Goal: Task Accomplishment & Management: Use online tool/utility

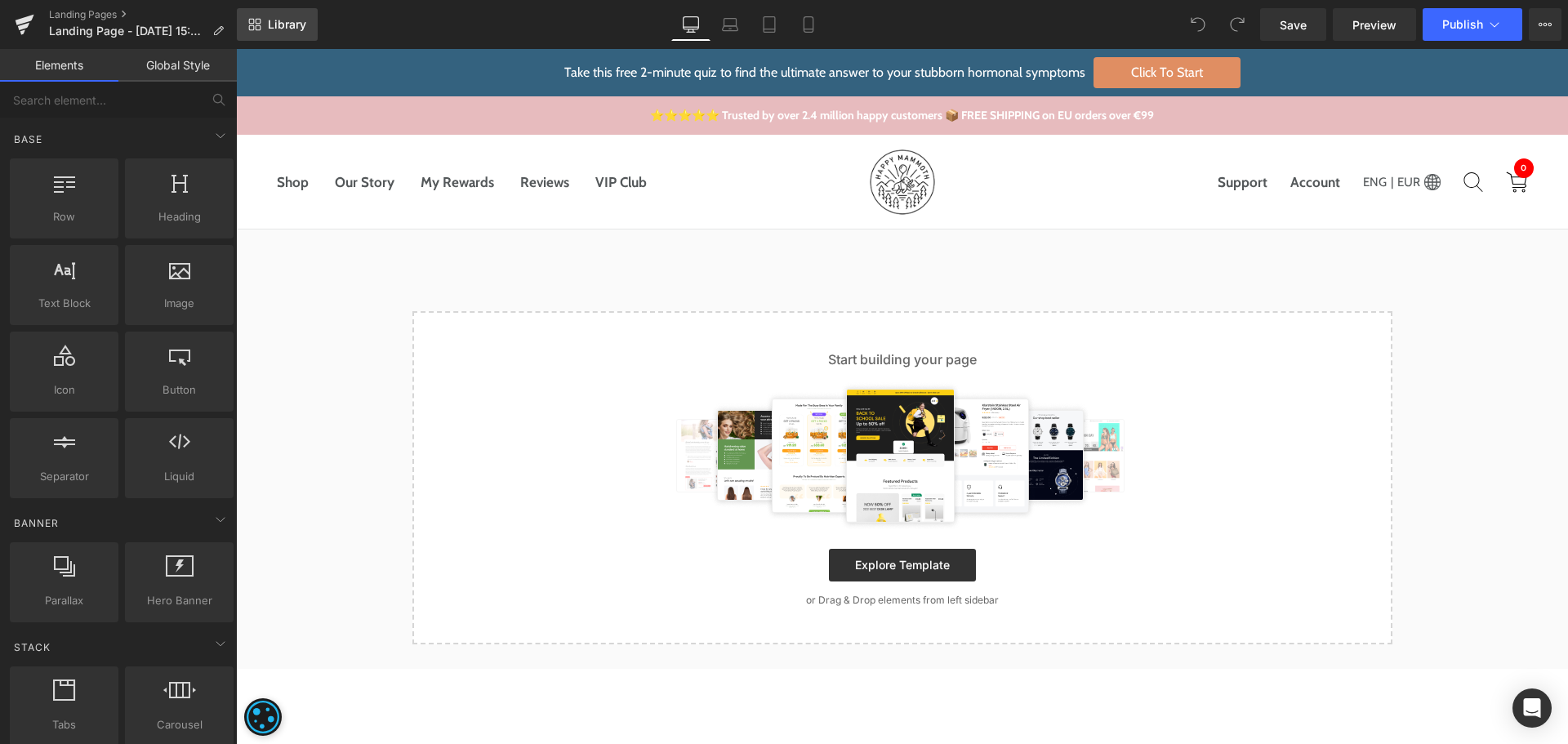
click at [308, 22] on link "Library" at bounding box center [277, 24] width 81 height 32
click at [281, 15] on link "Library" at bounding box center [277, 24] width 81 height 32
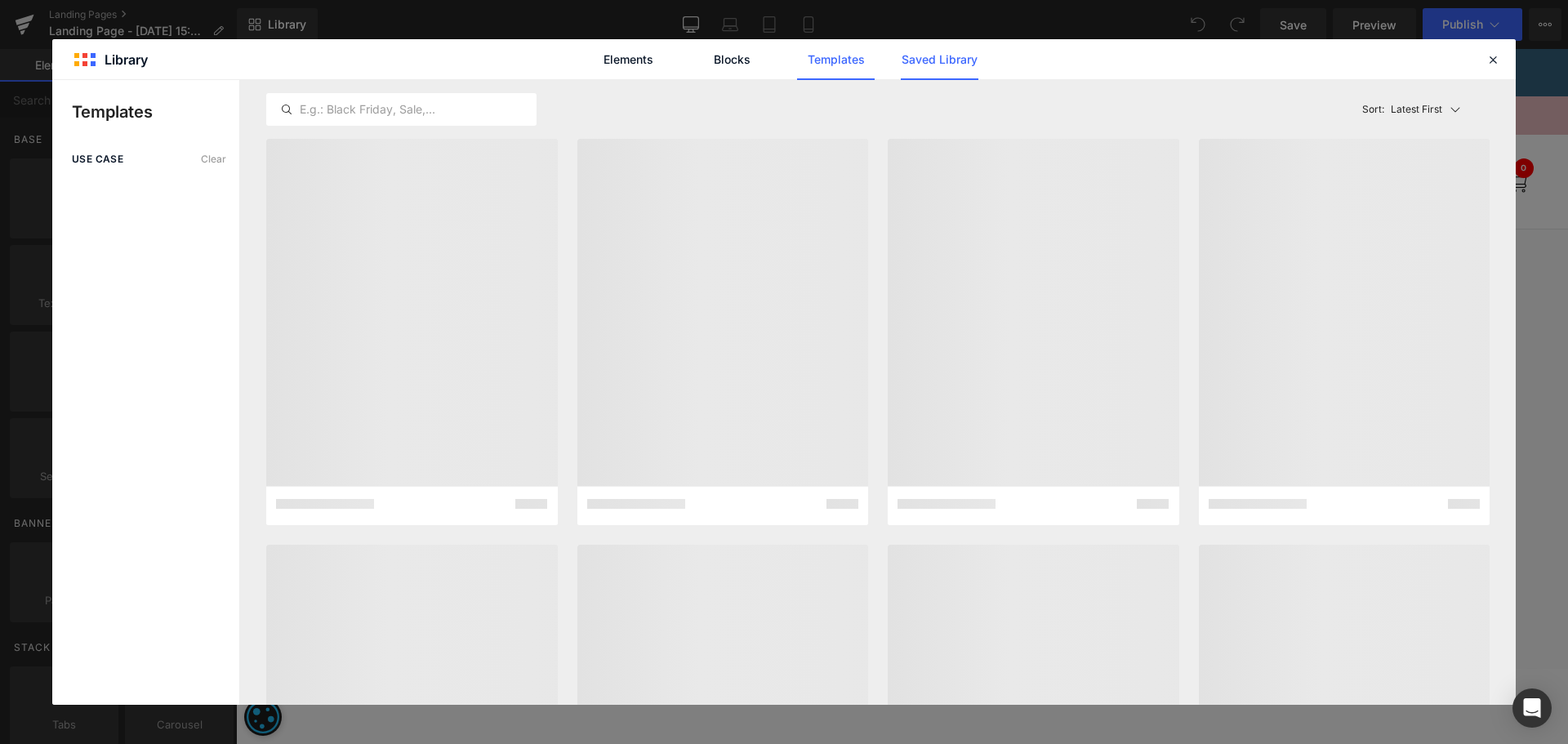
click at [936, 62] on link "Saved Library" at bounding box center [939, 60] width 78 height 41
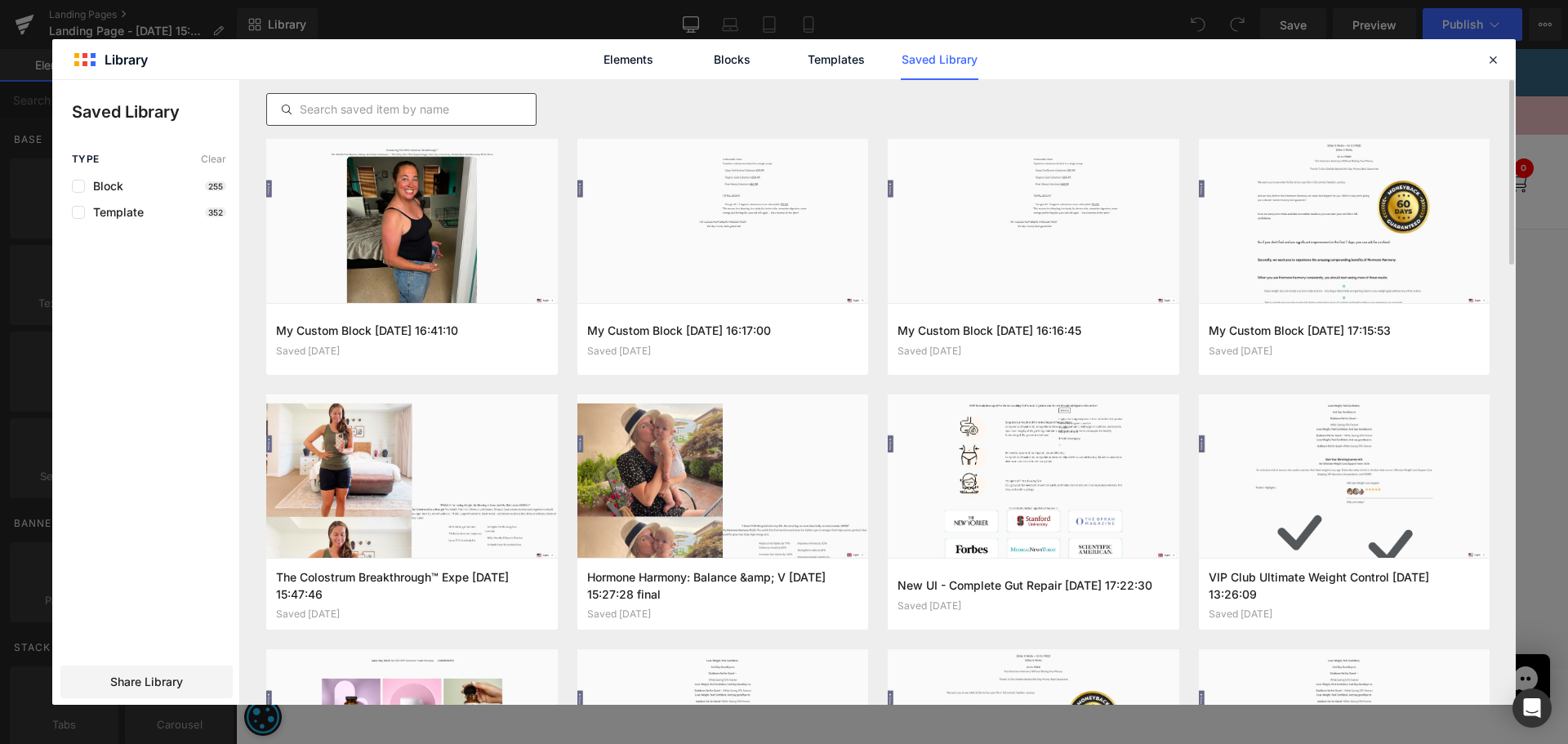
click at [410, 113] on input "text" at bounding box center [401, 109] width 268 height 20
paste input "Belly Detox Relief 2025-09-18 13:20:29 final"
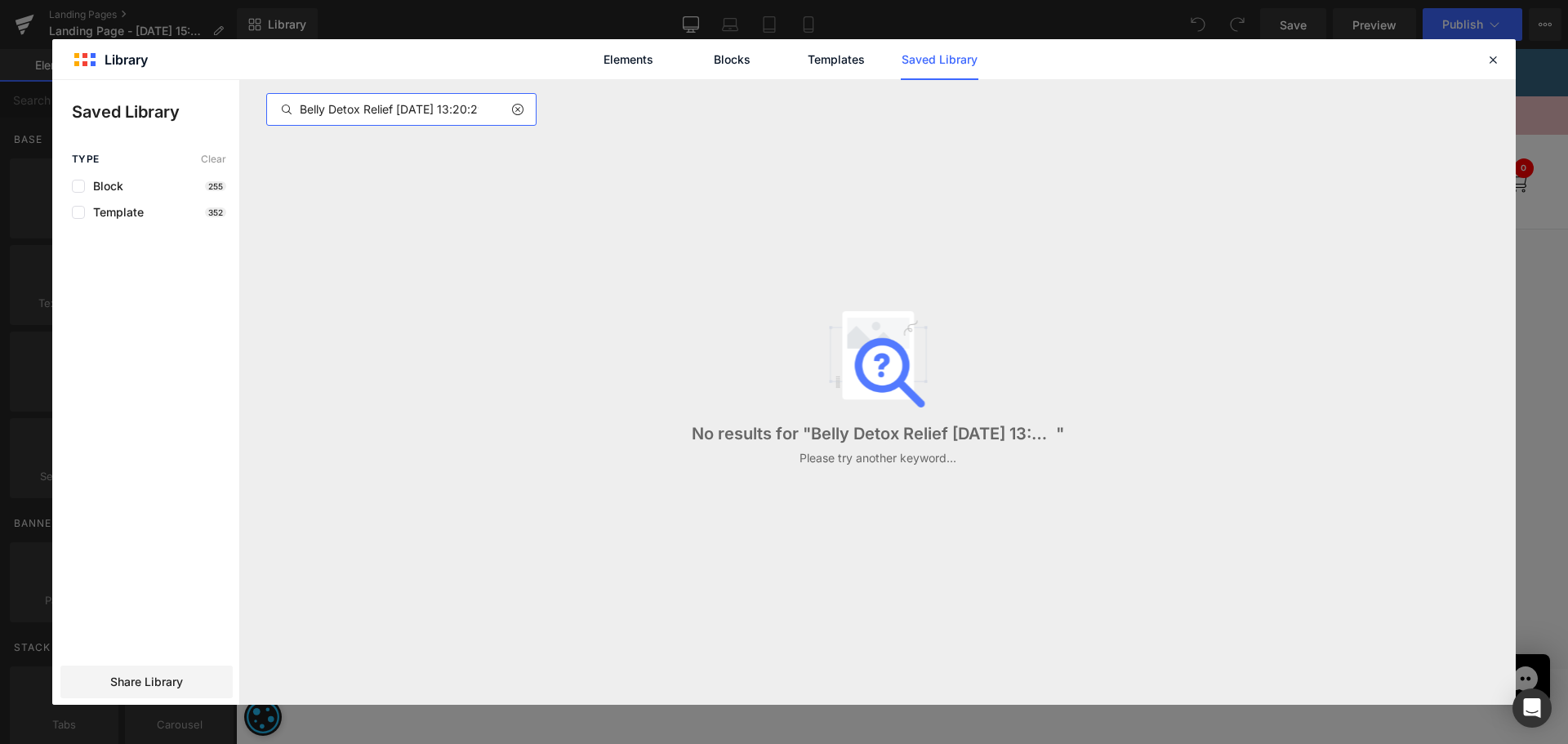
scroll to position [0, 61]
click at [465, 102] on input "Belly Detox Relief 2025-09-18 13:20:29 final" at bounding box center [401, 109] width 268 height 20
click at [457, 100] on input "Belly Detox Relief 2025-09-18 13:20:29" at bounding box center [401, 109] width 268 height 20
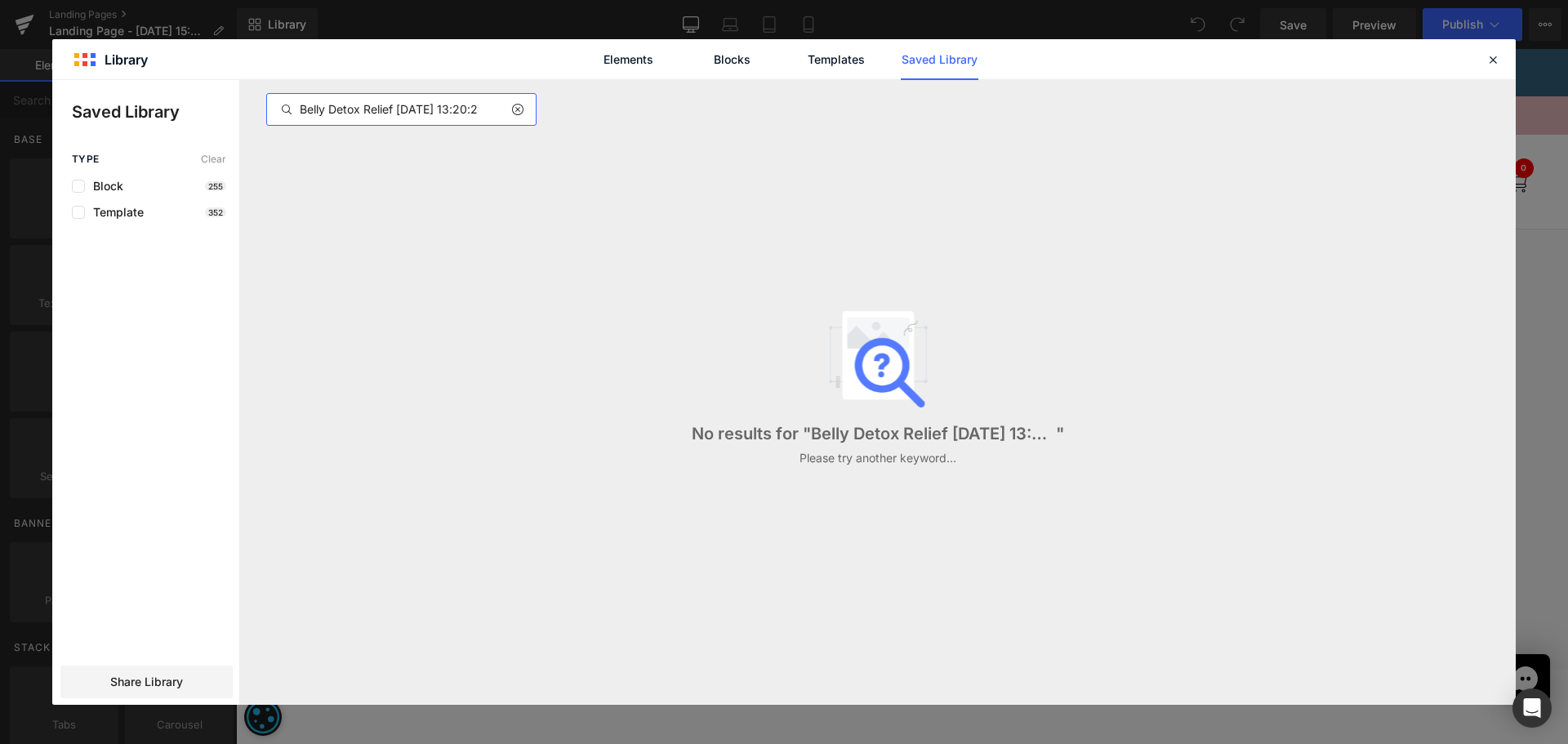
click at [457, 100] on input "Belly Detox Relief 2025-09-18 13:20:29" at bounding box center [401, 109] width 268 height 20
paste input "happy-mammoth-eu.myshopify.com"
type input "Belly Detox Relief 2025-09-18 13:20:29"
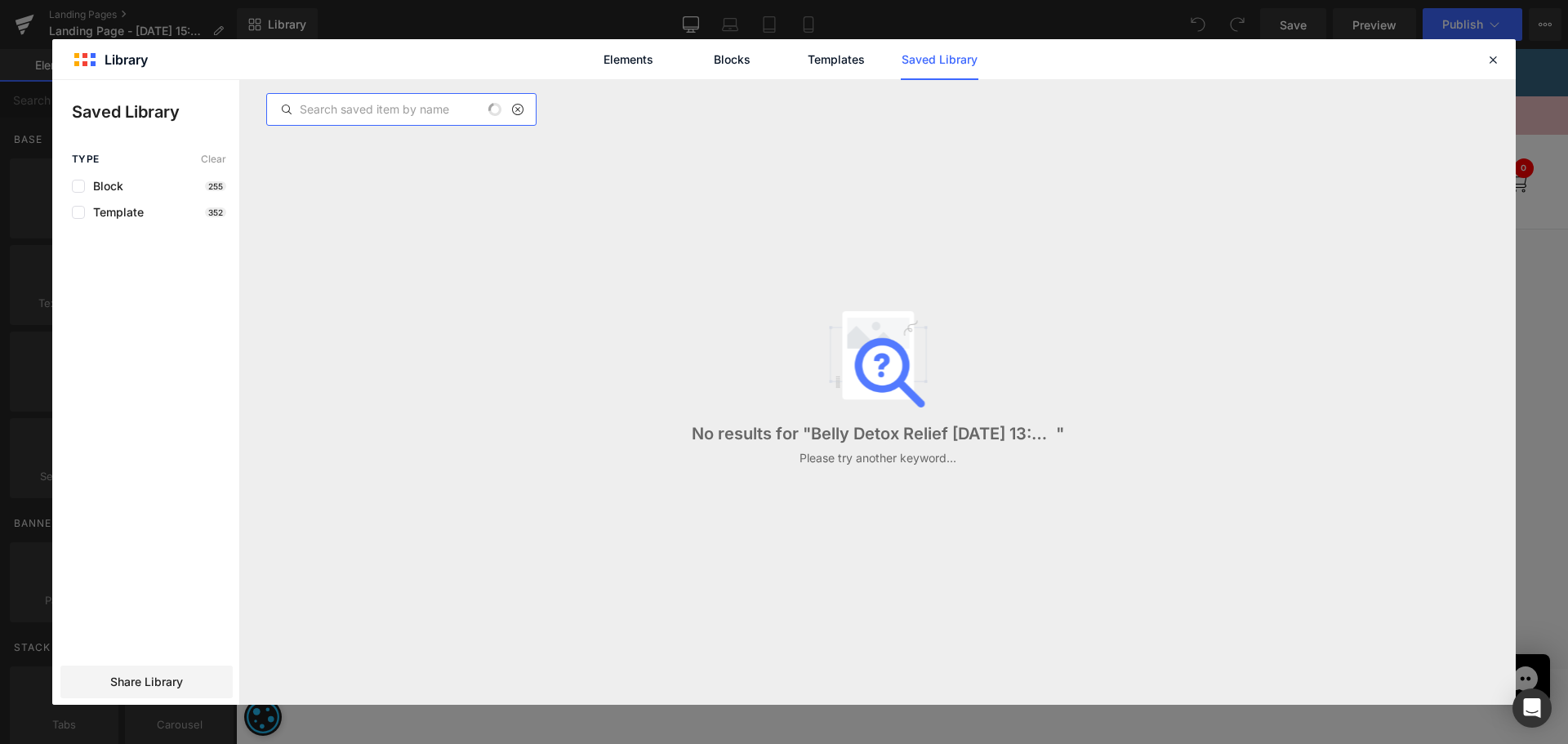
scroll to position [0, 0]
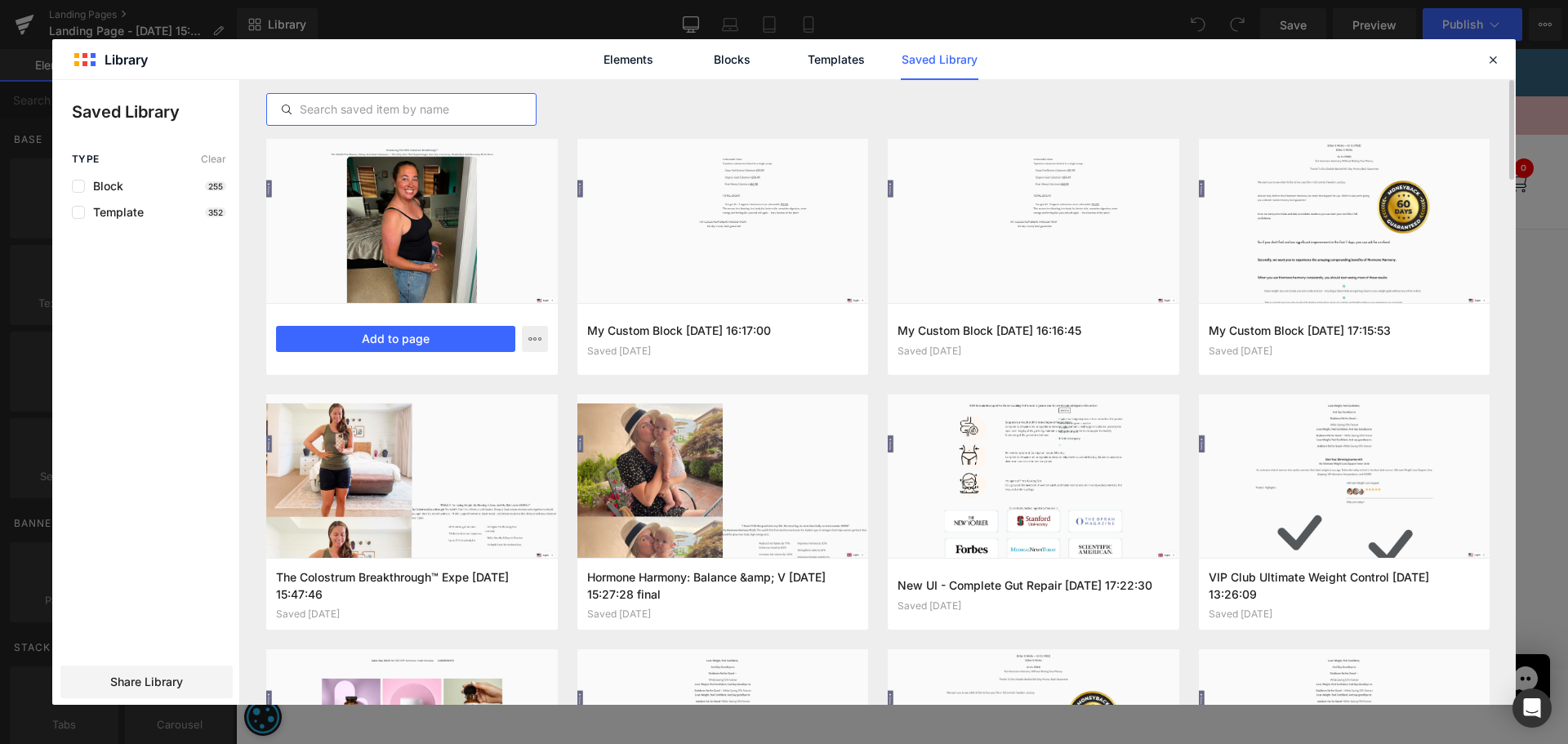
paste input "Belly Detox Relief 2025-09-18 13:20:29 final"
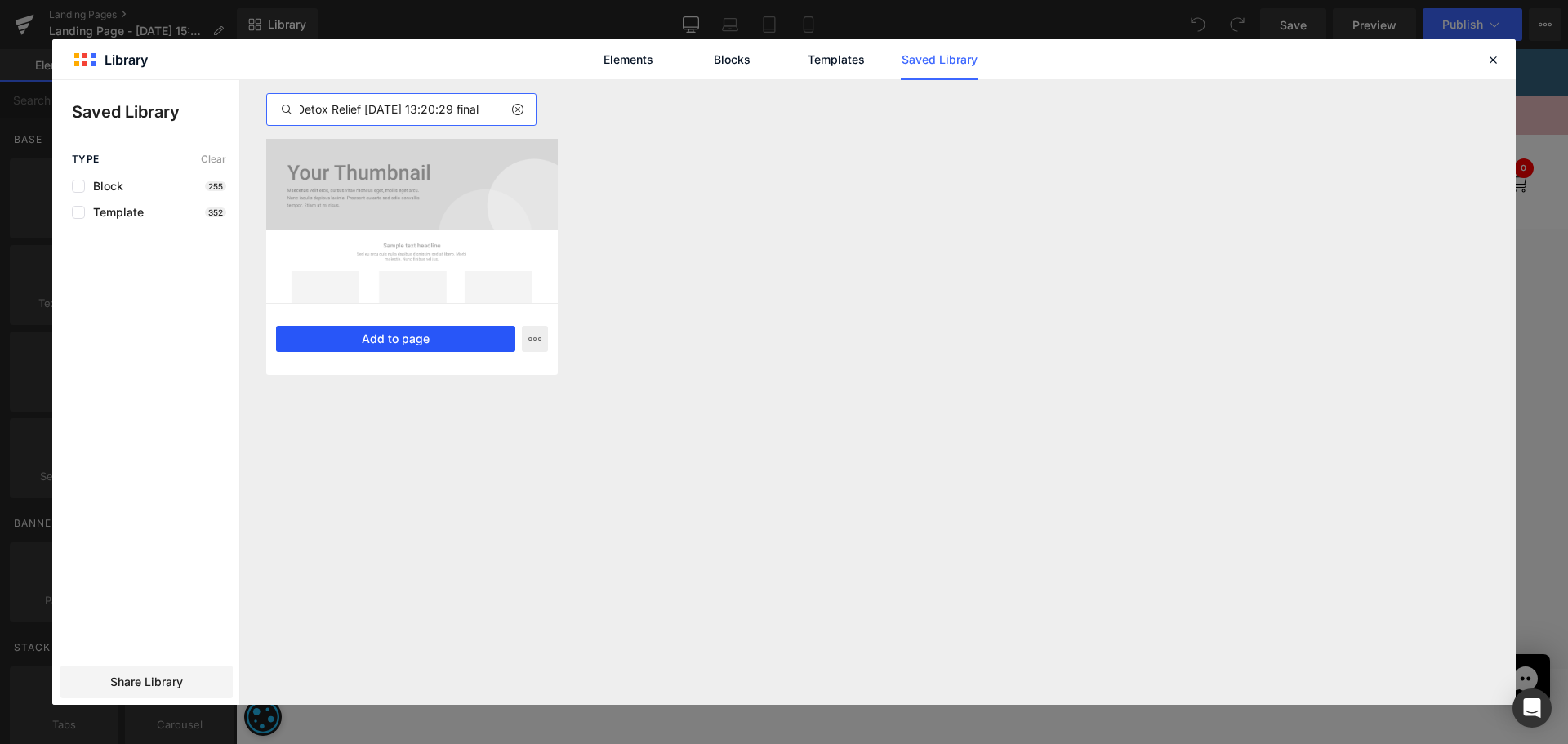
type input "Belly Detox Relief 2025-09-18 13:20:29 final"
click at [406, 342] on button "Add to page" at bounding box center [395, 338] width 239 height 27
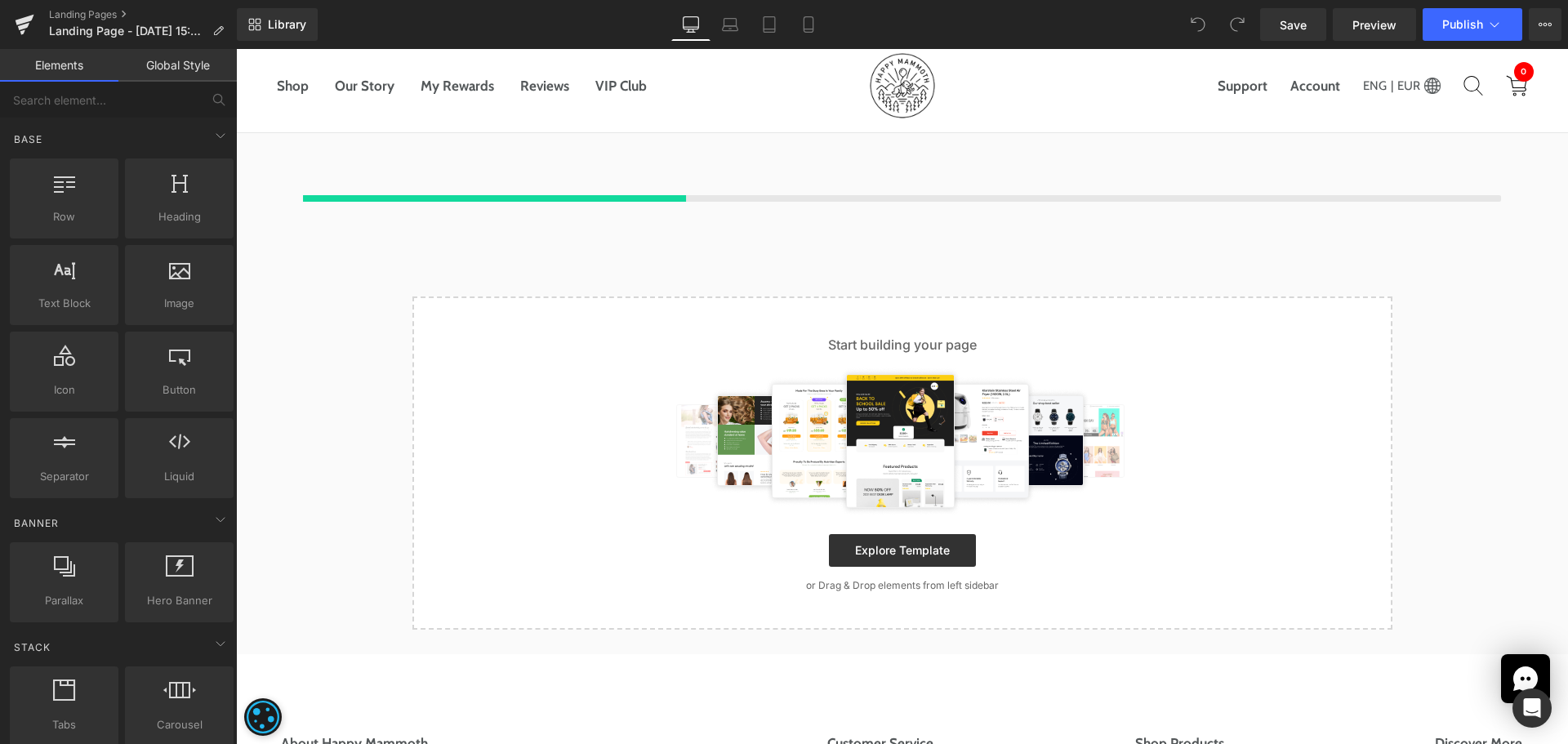
scroll to position [99, 0]
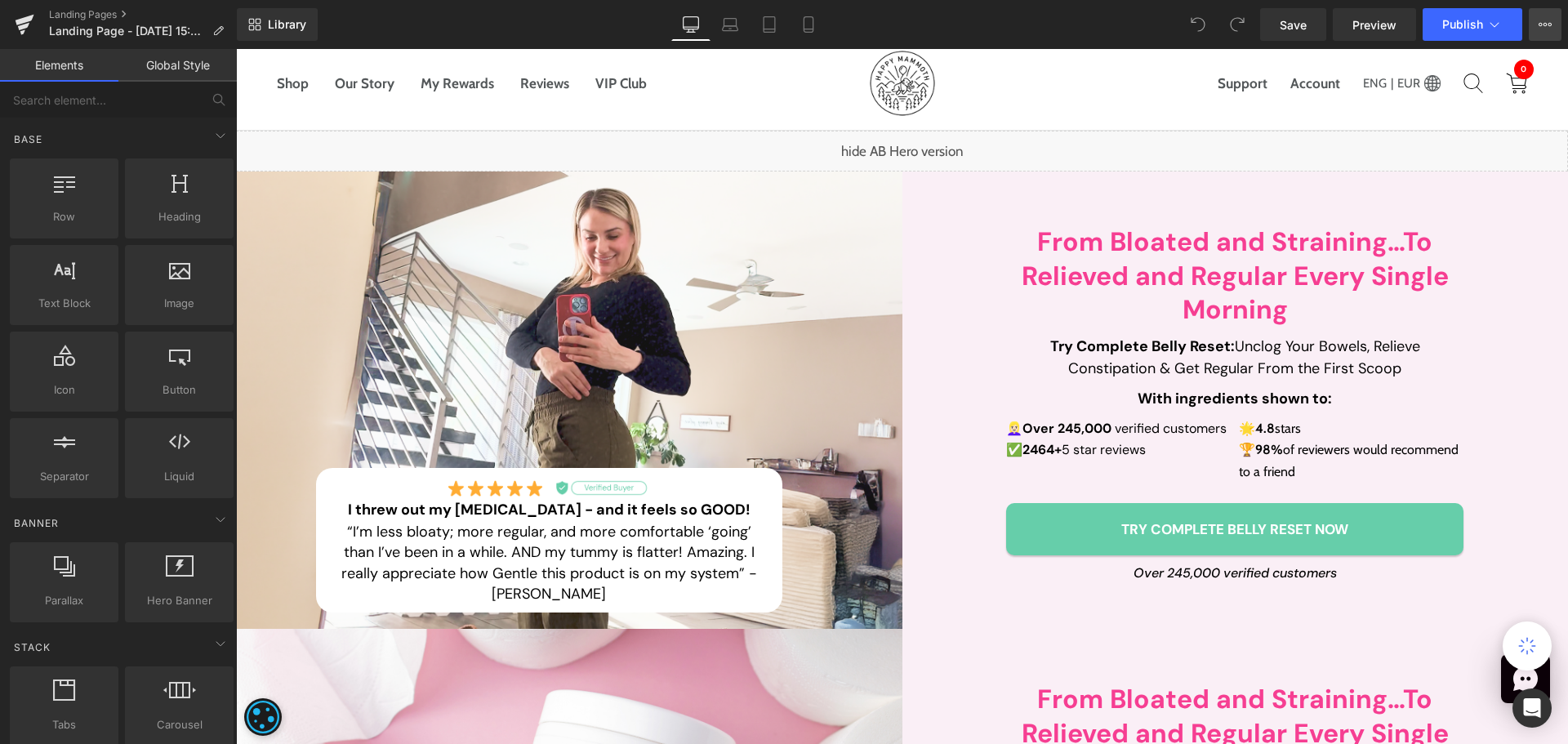
click at [1538, 27] on button "View Live Page View with current Template Save Template to Library Schedule Pub…" at bounding box center [1544, 24] width 32 height 32
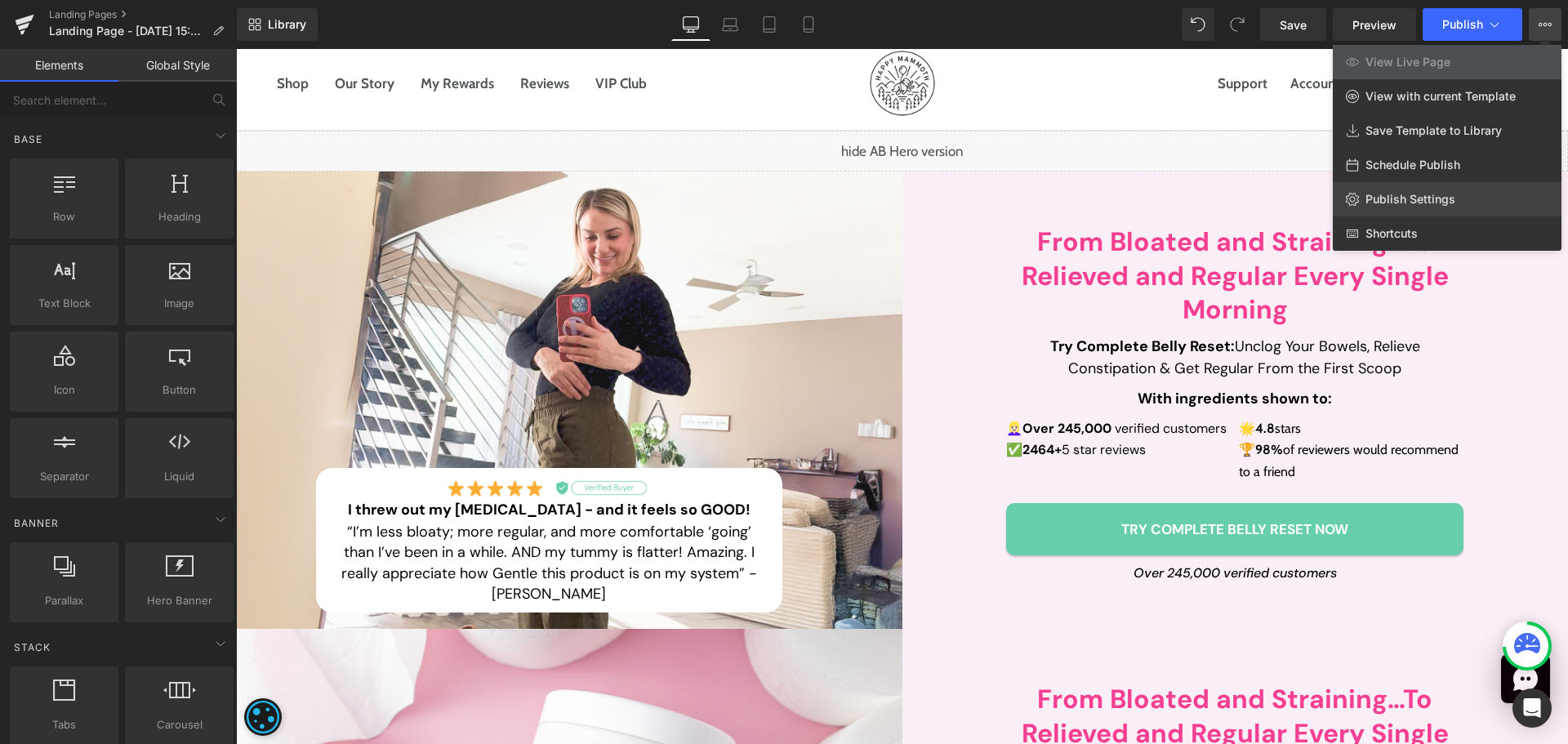
click at [1391, 205] on span "Publish Settings" at bounding box center [1410, 199] width 89 height 15
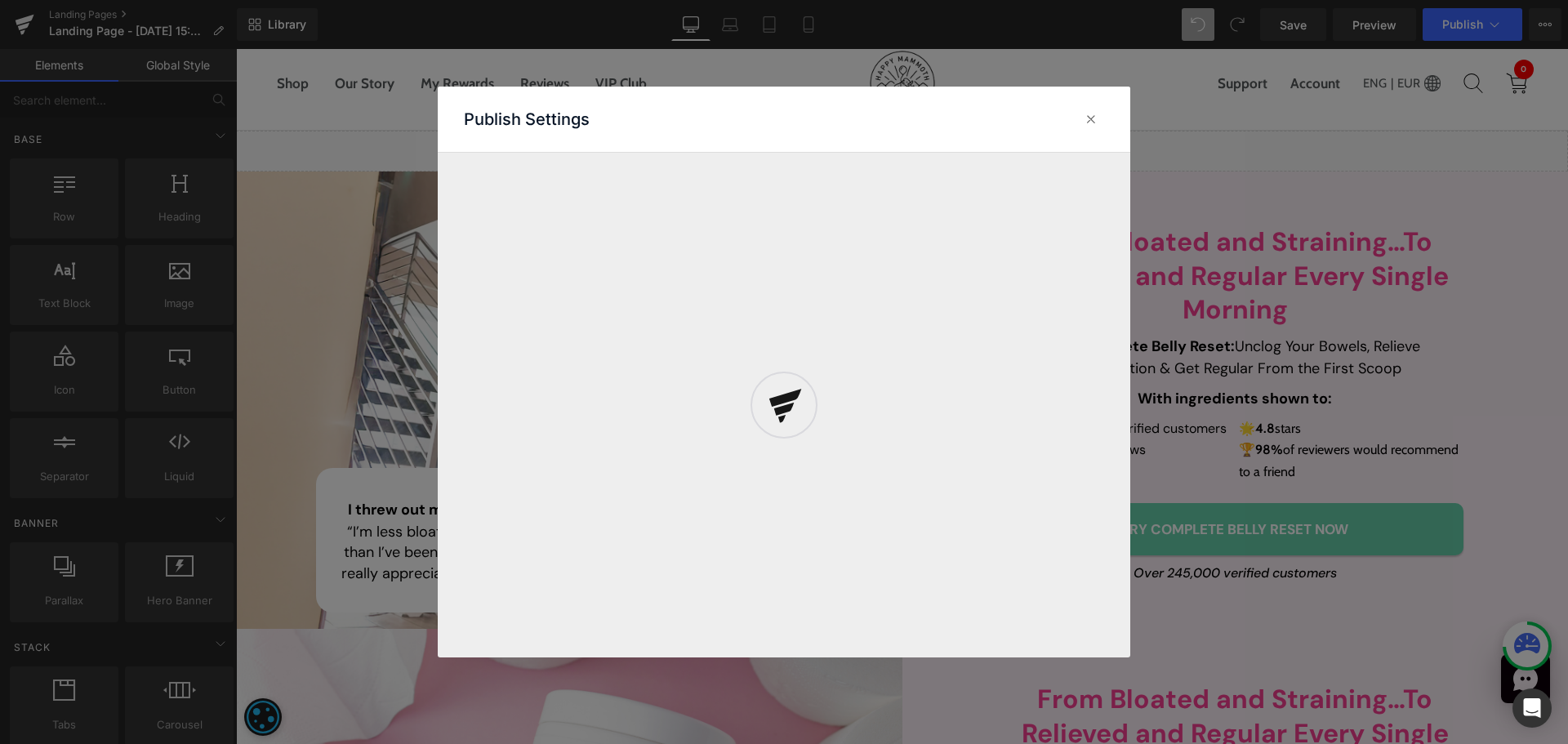
click at [1529, 8] on button "View Live Page View with current Template Save Template to Library Schedule Pub…" at bounding box center [1544, 24] width 32 height 32
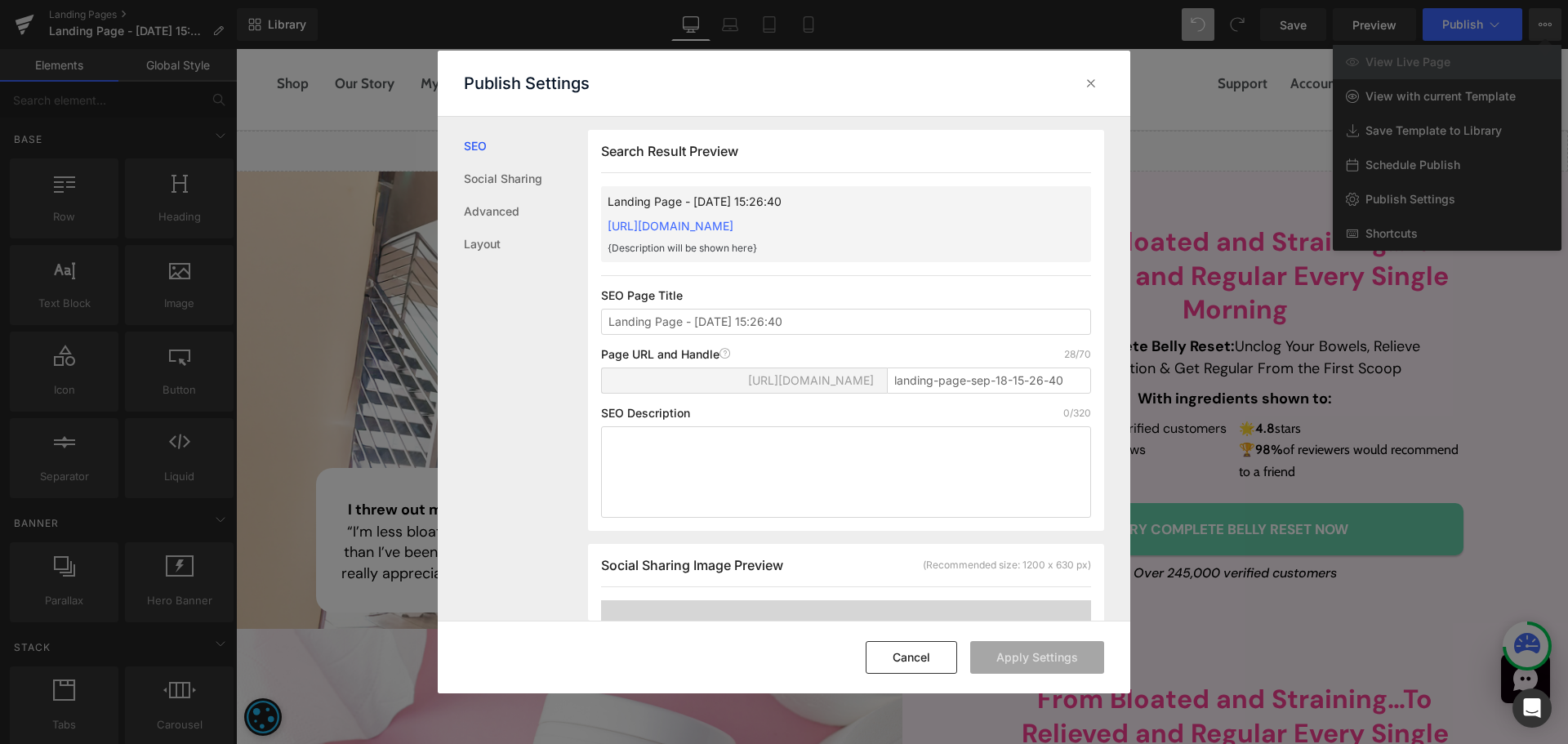
scroll to position [1, 0]
click at [823, 311] on input "Landing Page - Sep 18, 15:26:40" at bounding box center [845, 320] width 490 height 27
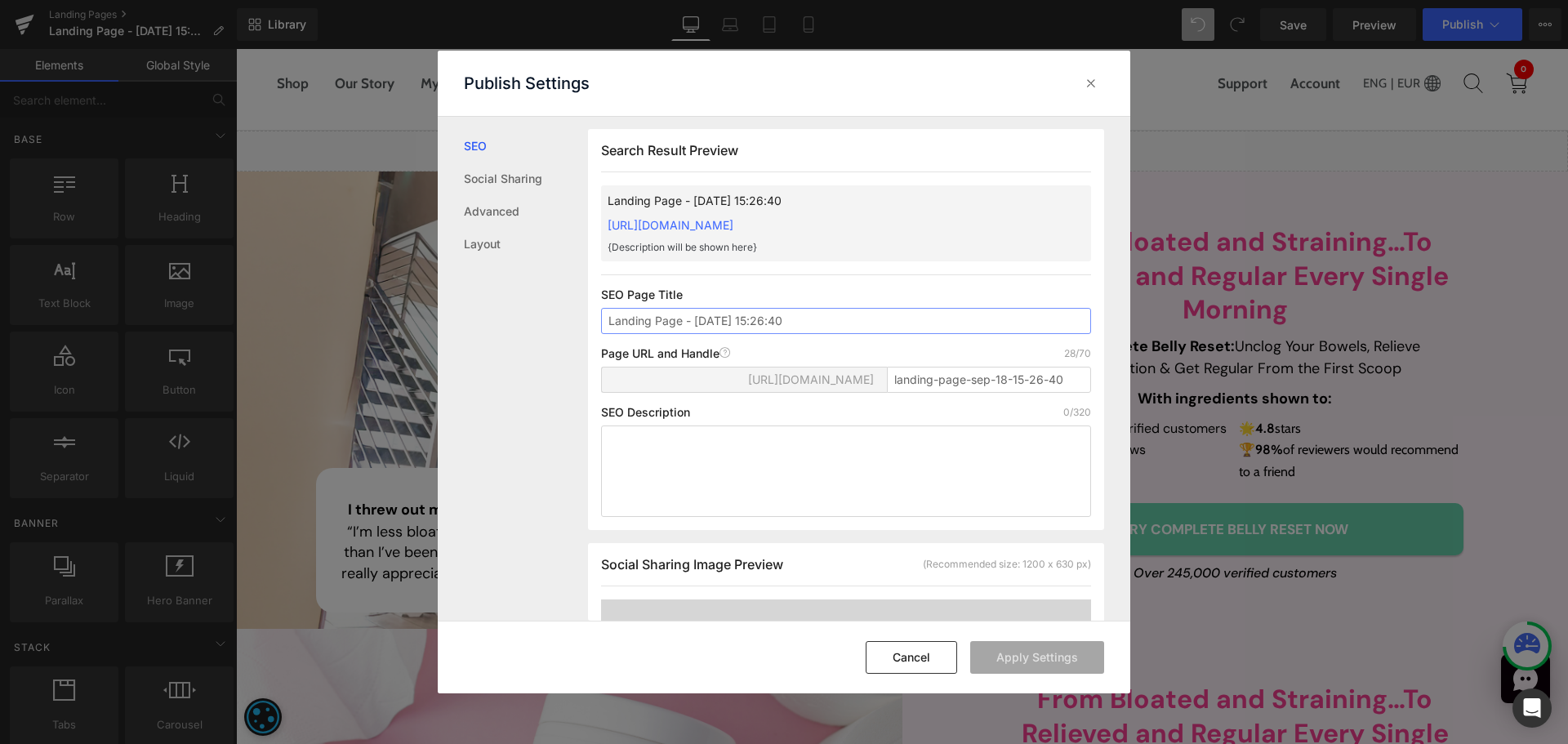
paste input "Belly Detox Relief"
type input "Belly Detox Relief"
click at [943, 376] on input "landing-page-sep-18-15-26-40" at bounding box center [989, 379] width 204 height 27
paste input "belly-reset-detox"
type input "belly-reset-detox"
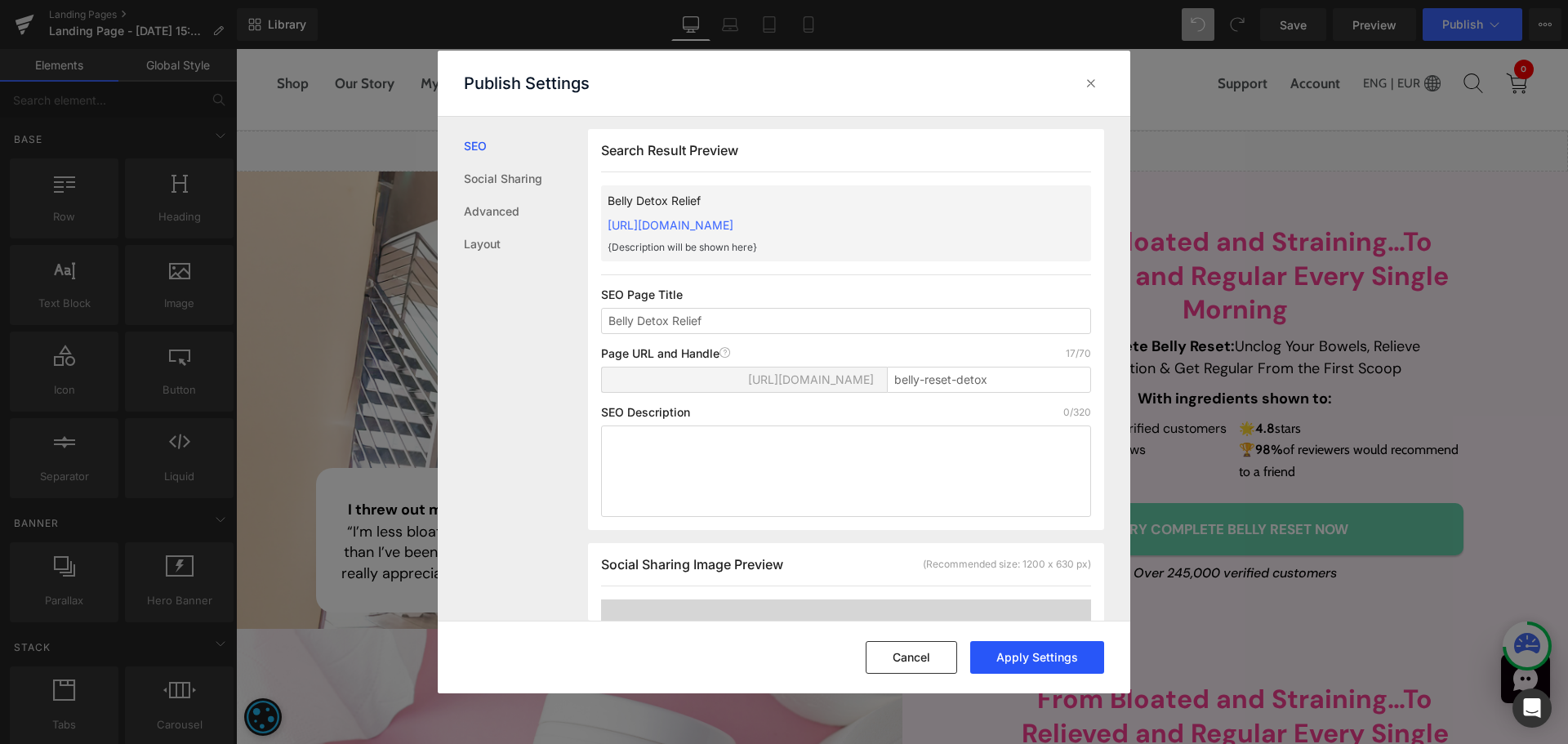
click at [1055, 656] on button "Apply Settings" at bounding box center [1037, 657] width 134 height 32
click at [1094, 86] on icon at bounding box center [1090, 83] width 17 height 17
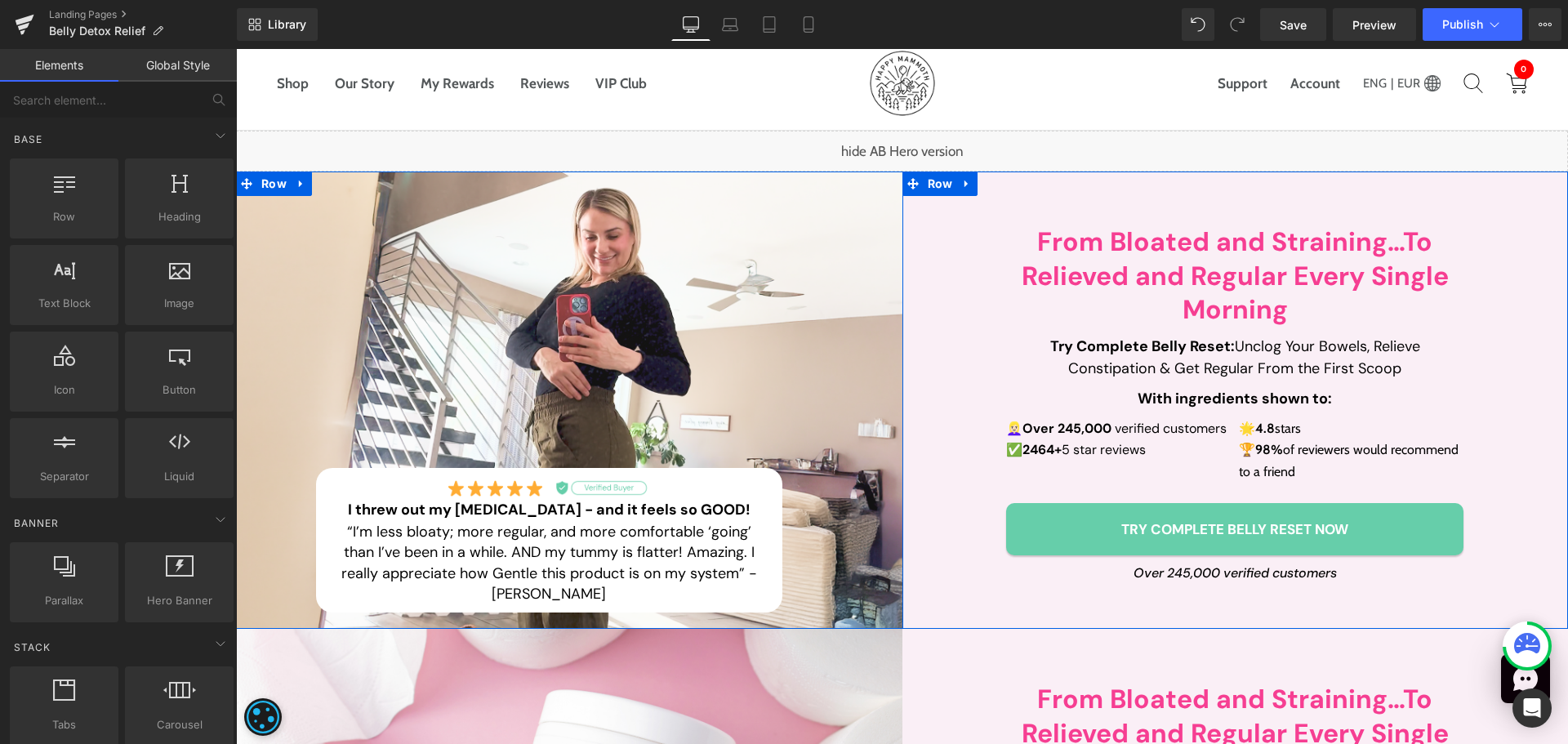
click at [1504, 403] on div "From Bloated and Straining…To Relieved and Regular Every Single Morning Heading…" at bounding box center [1236, 400] width 667 height 400
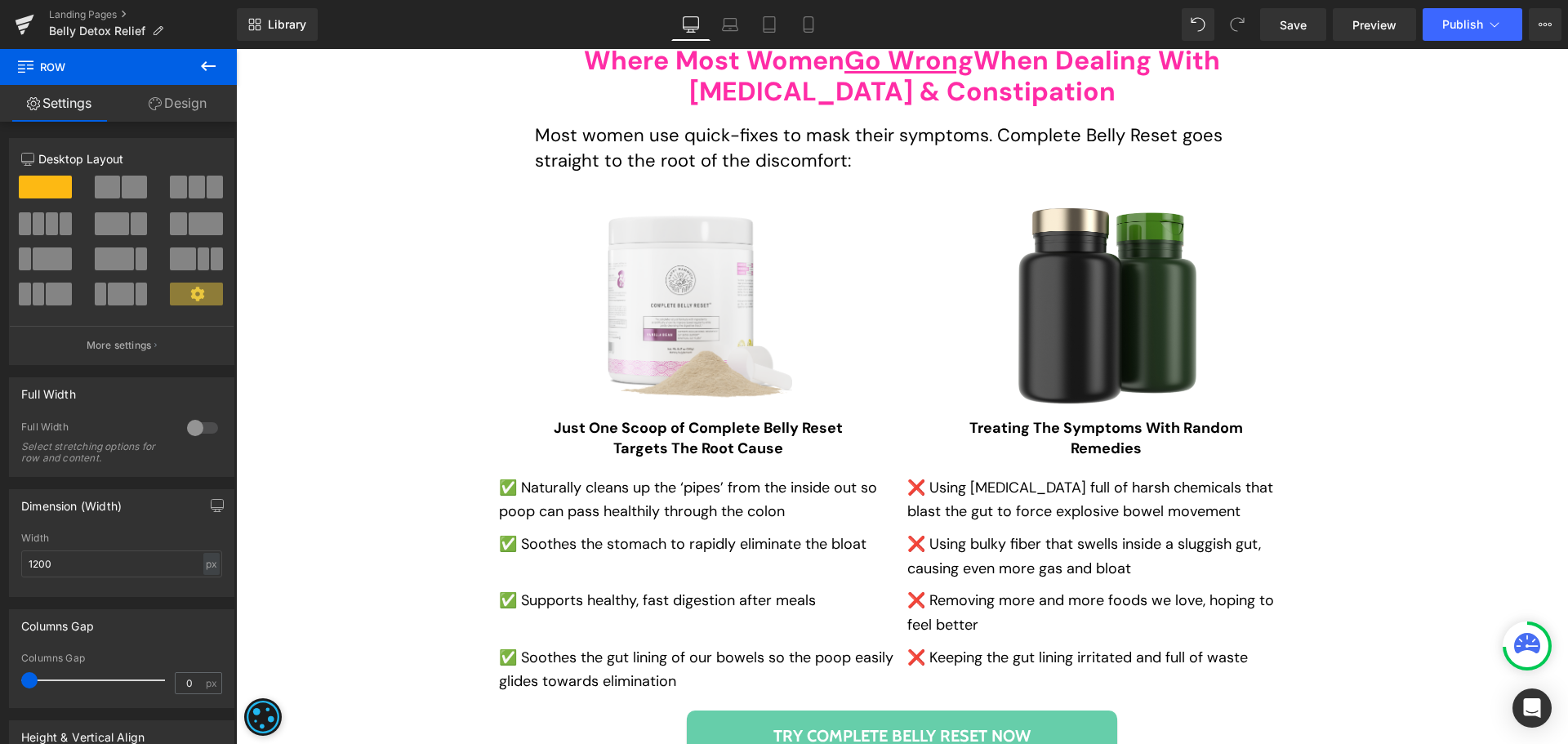
scroll to position [6096, 0]
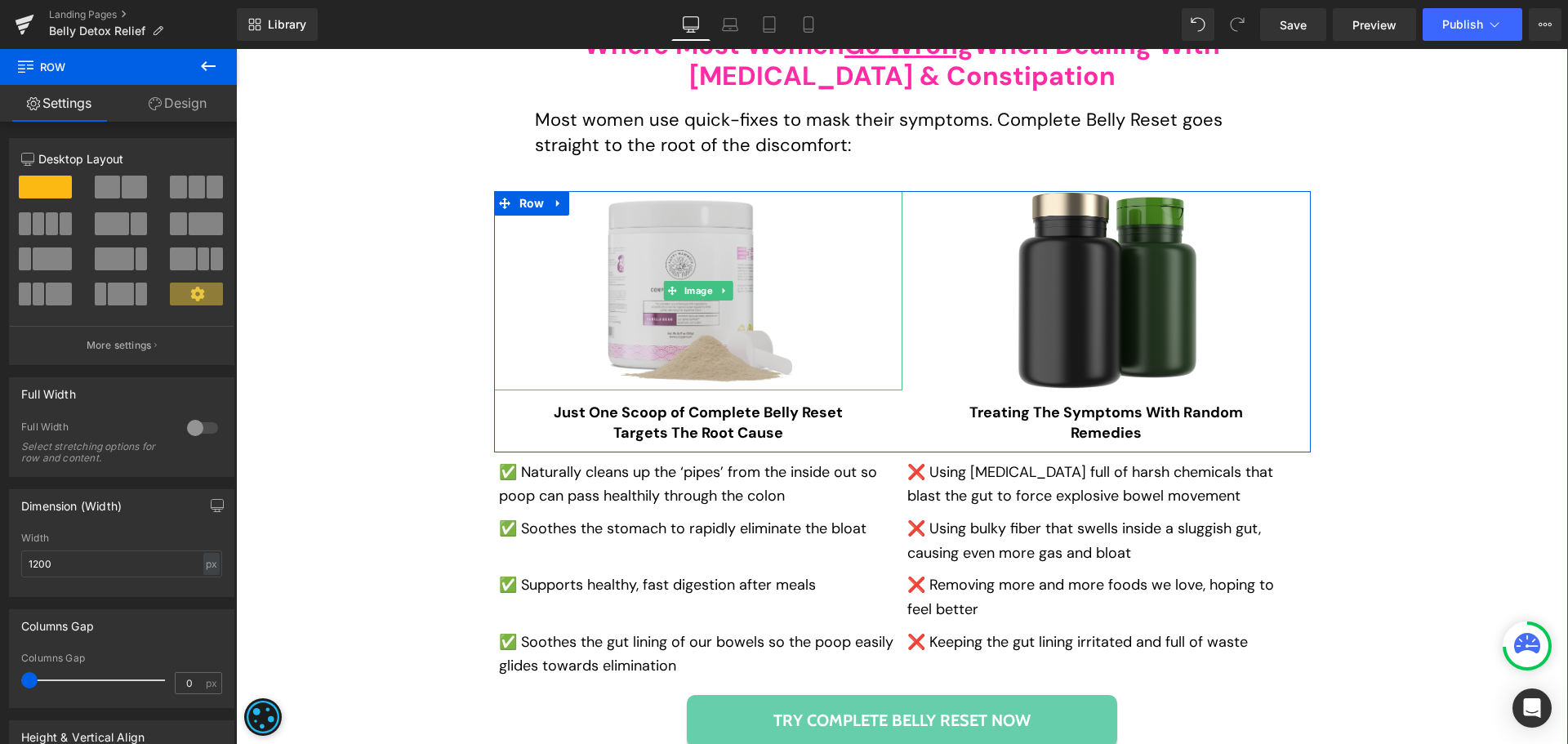
click at [661, 267] on img at bounding box center [698, 290] width 188 height 200
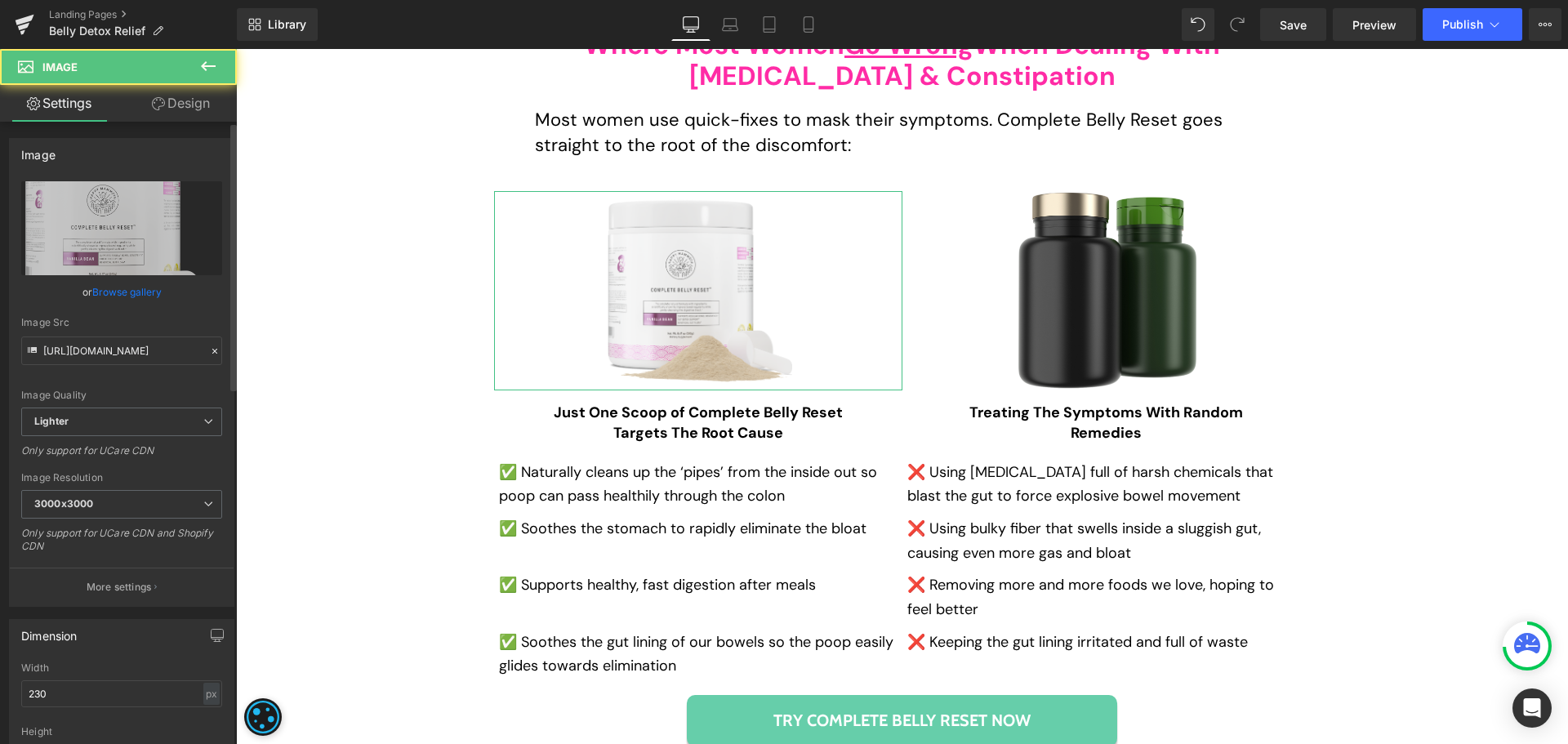
click at [131, 292] on link "Browse gallery" at bounding box center [127, 291] width 70 height 29
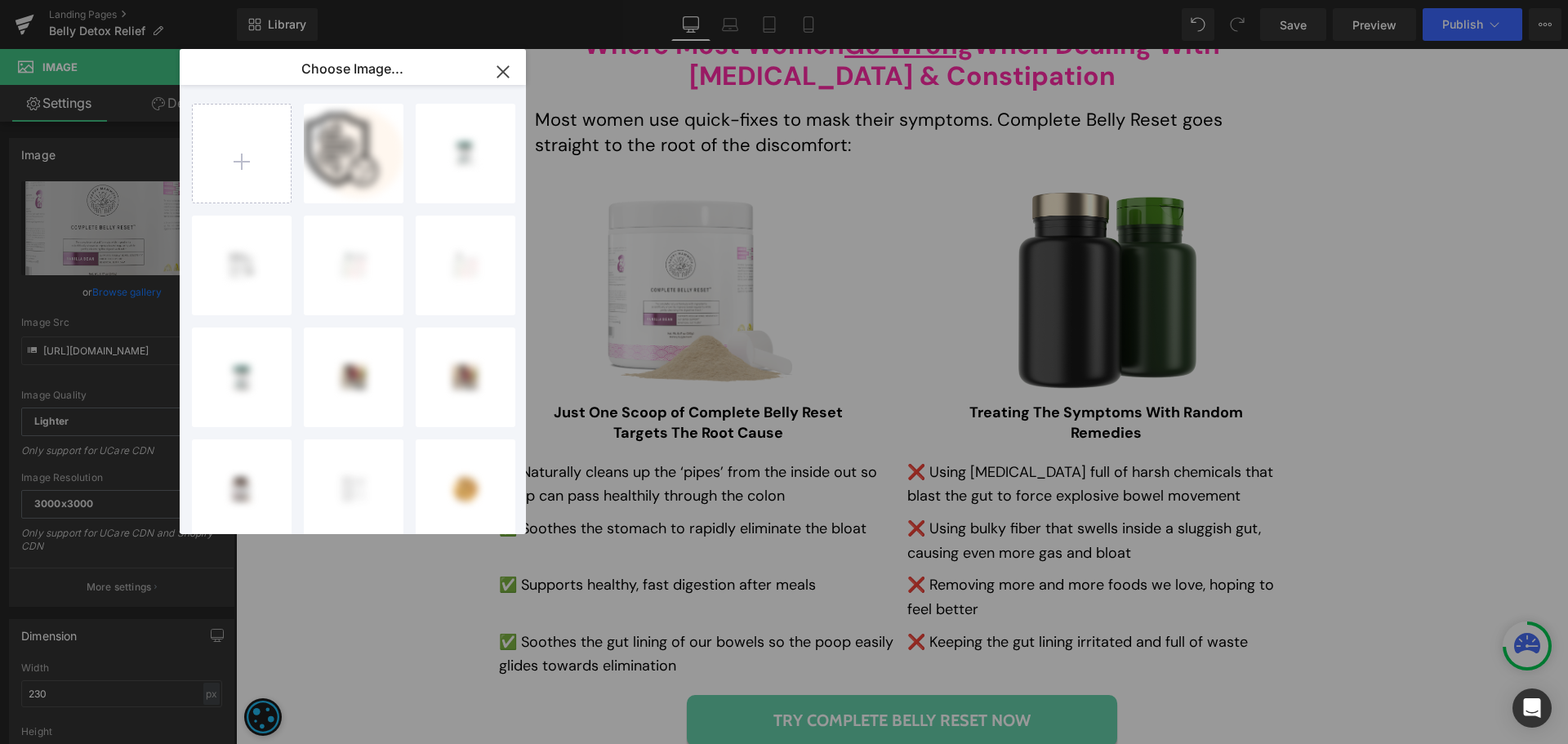
click at [247, 171] on input "file" at bounding box center [242, 153] width 98 height 98
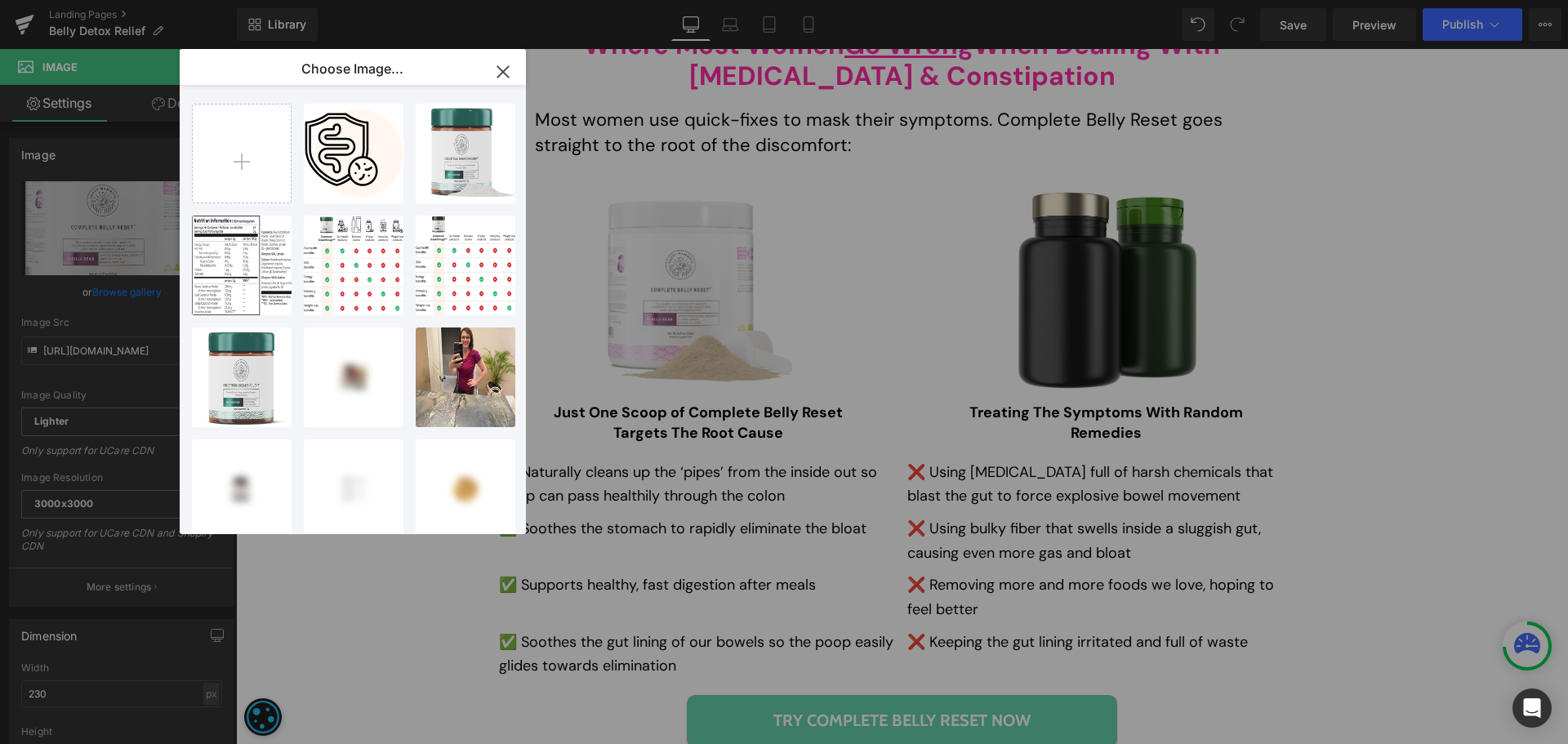
type input "C:\fakepath\_K8A9606 1.png"
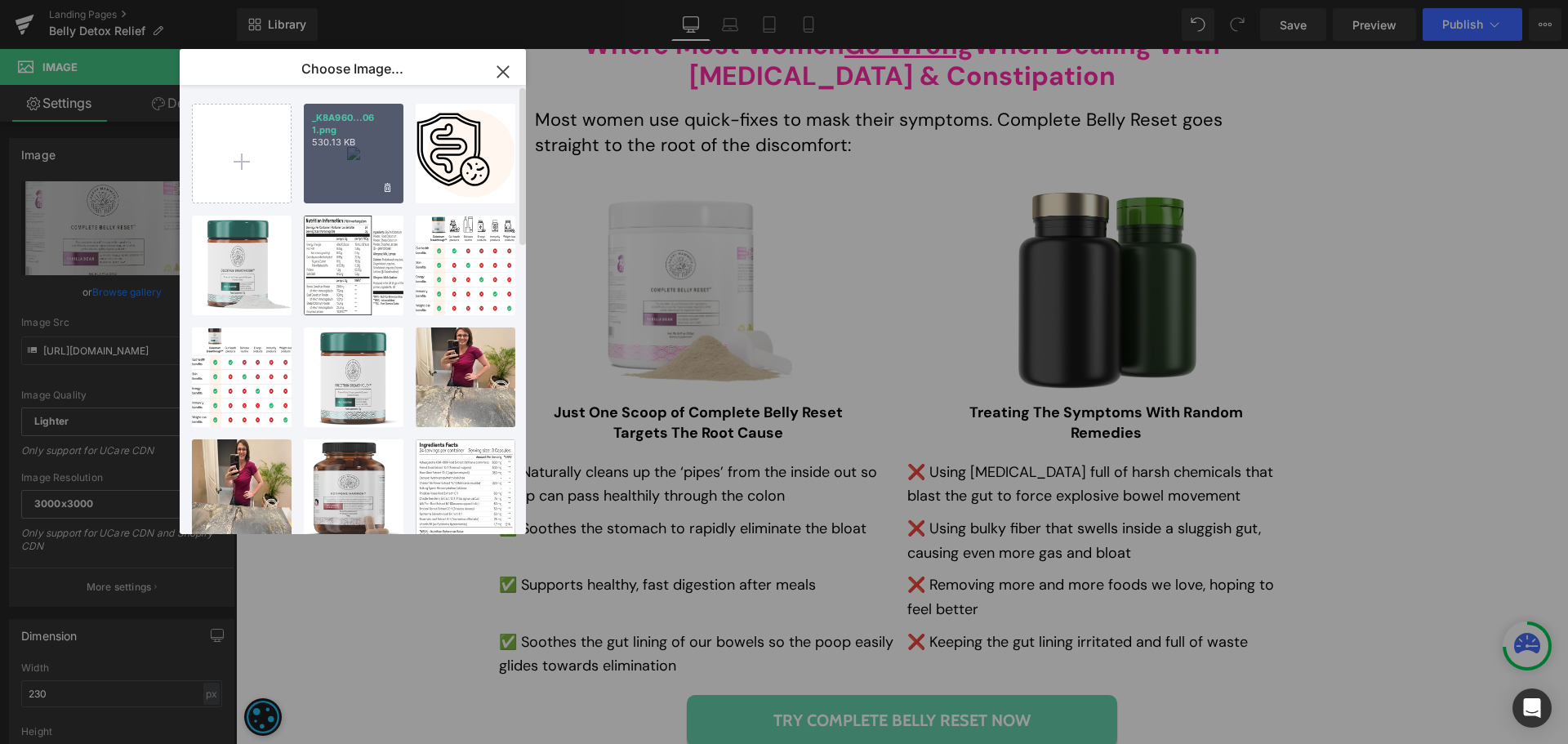
click at [360, 184] on div "_K8A960...06 1.png 530.13 KB" at bounding box center [353, 152] width 99 height 99
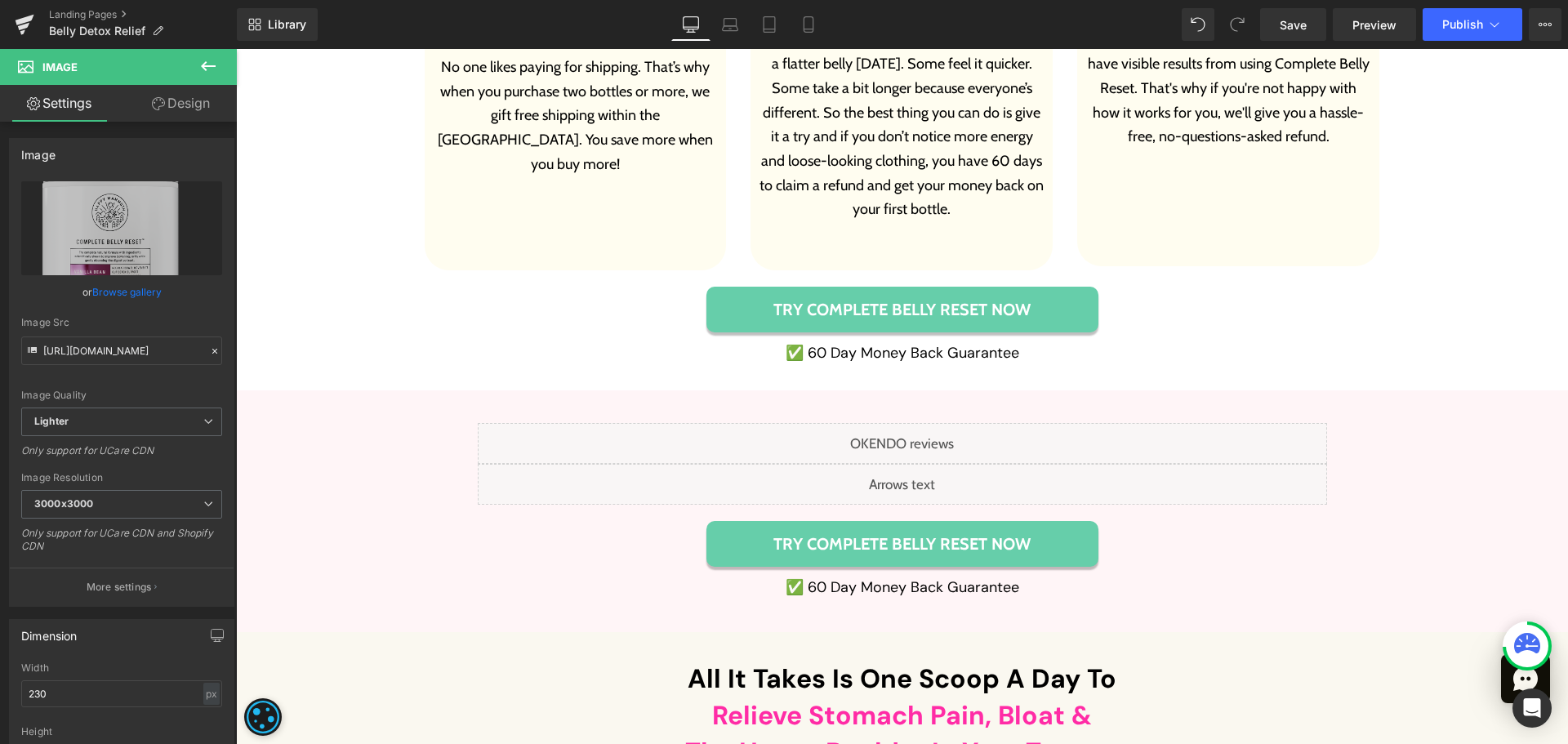
scroll to position [10097, 0]
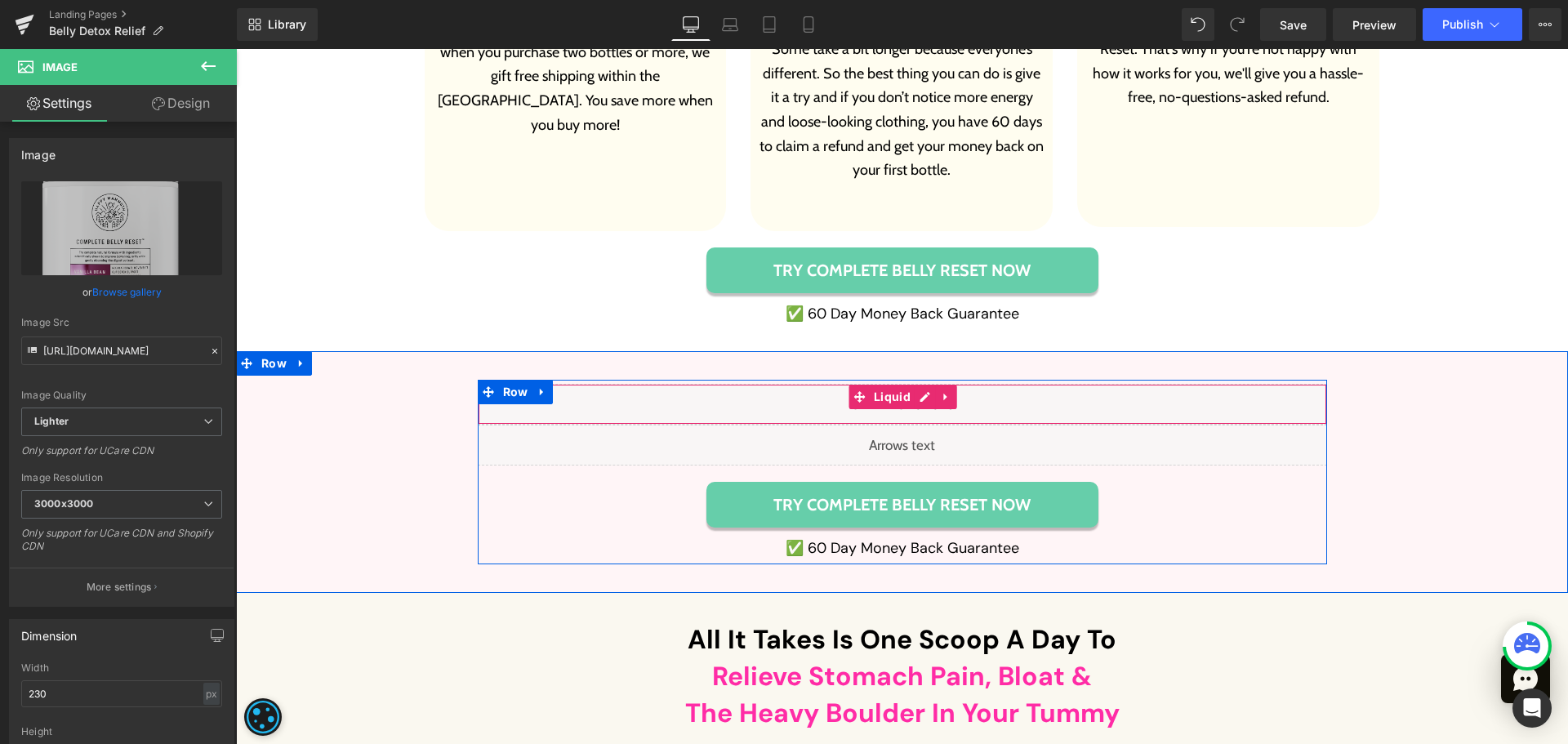
click at [920, 383] on div "Liquid" at bounding box center [902, 404] width 849 height 41
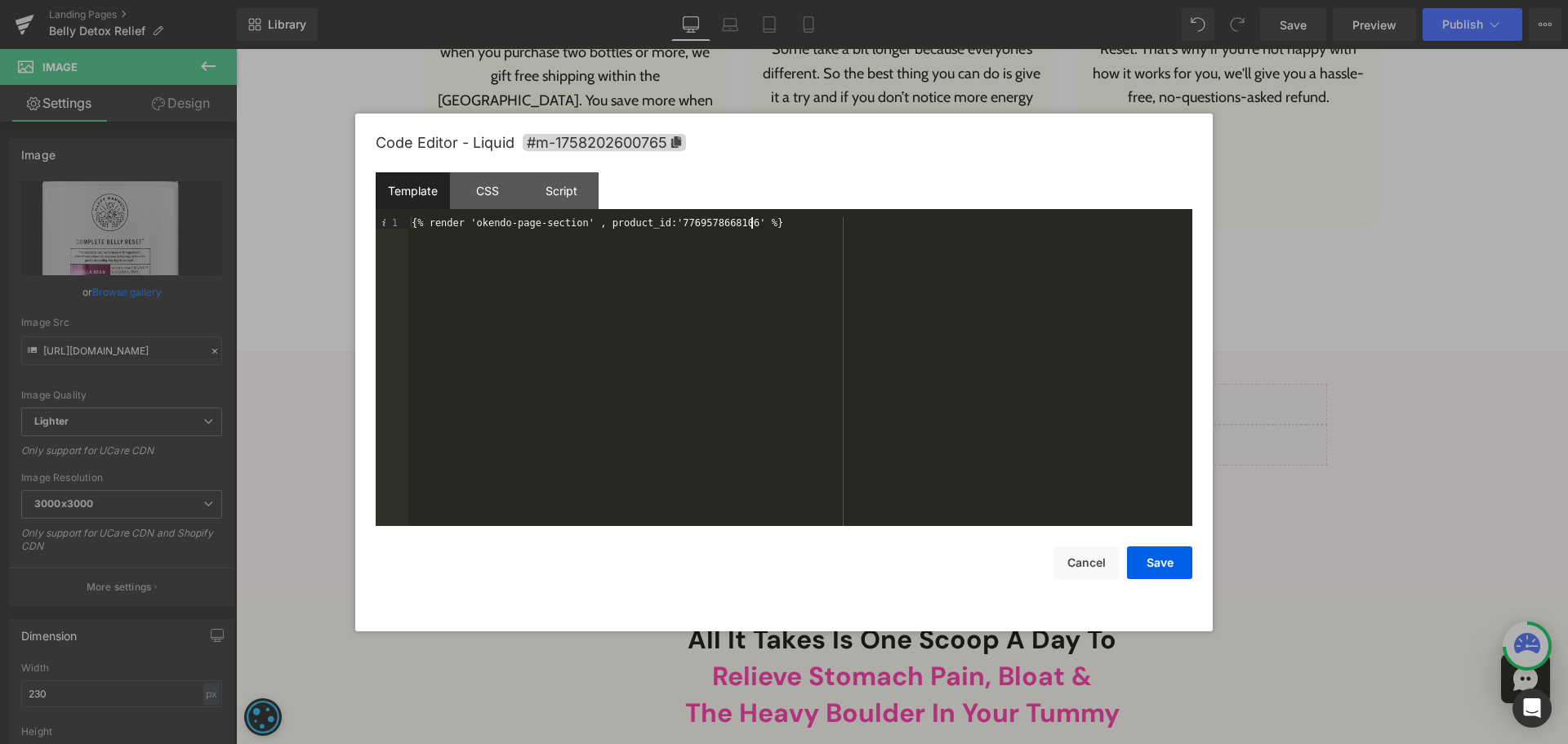
click at [745, 410] on div "{% render 'okendo-page-section' , product_id:'7769578668106' %}" at bounding box center [799, 382] width 784 height 331
click at [824, 243] on div "< div data-oke-reviews-widget = "" data-oke-reviews-product-id = "shopify-71801…" at bounding box center [799, 382] width 784 height 331
click at [826, 239] on div "< div data-oke-reviews-widget = "" data-oke-reviews-product-id = "shopify-71801…" at bounding box center [799, 382] width 784 height 331
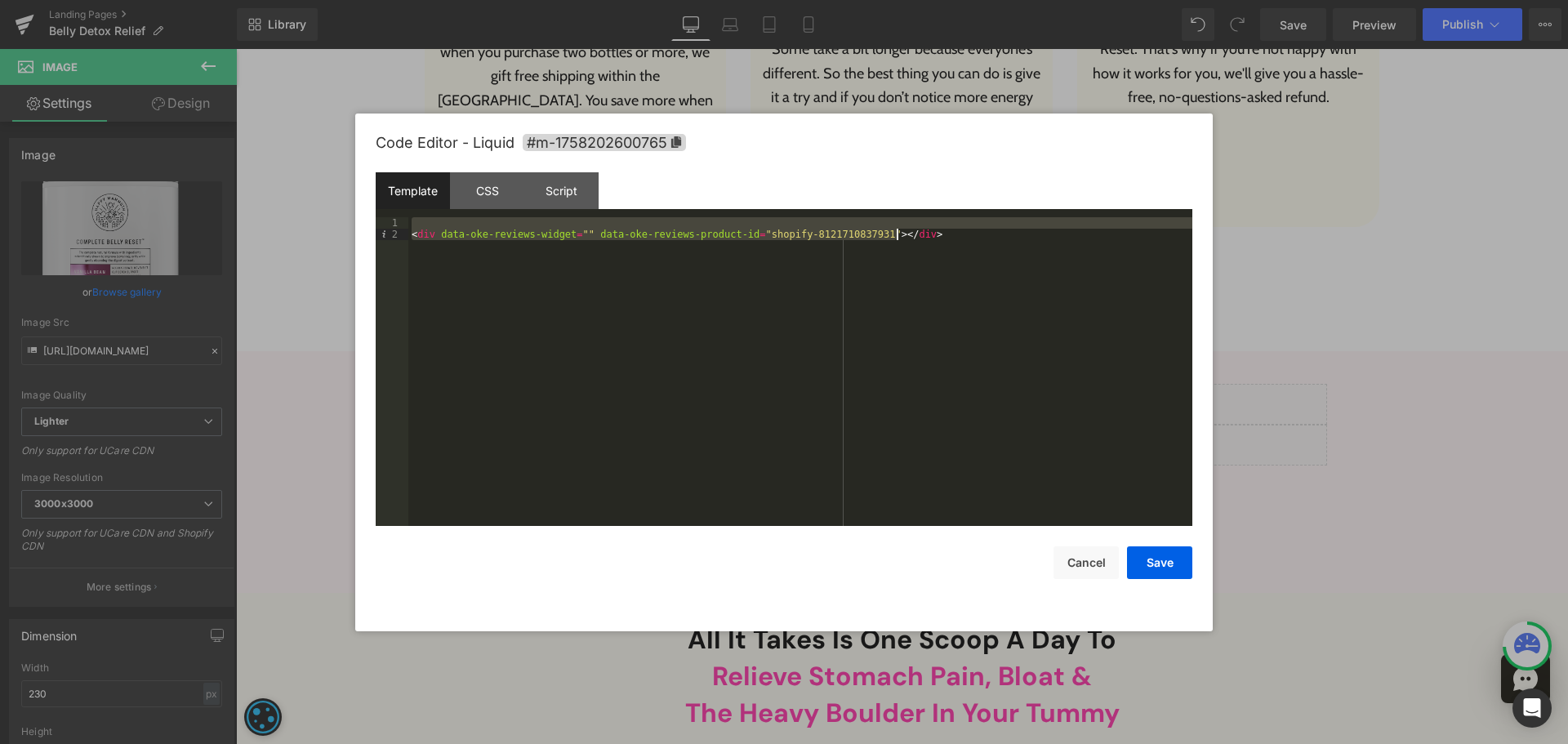
click at [837, 231] on div "< div data-oke-reviews-widget = "" data-oke-reviews-product-id = "shopify-81217…" at bounding box center [799, 372] width 784 height 309
click at [837, 231] on div "< div data-oke-reviews-widget = "" data-oke-reviews-product-id = "shopify-81217…" at bounding box center [799, 382] width 784 height 331
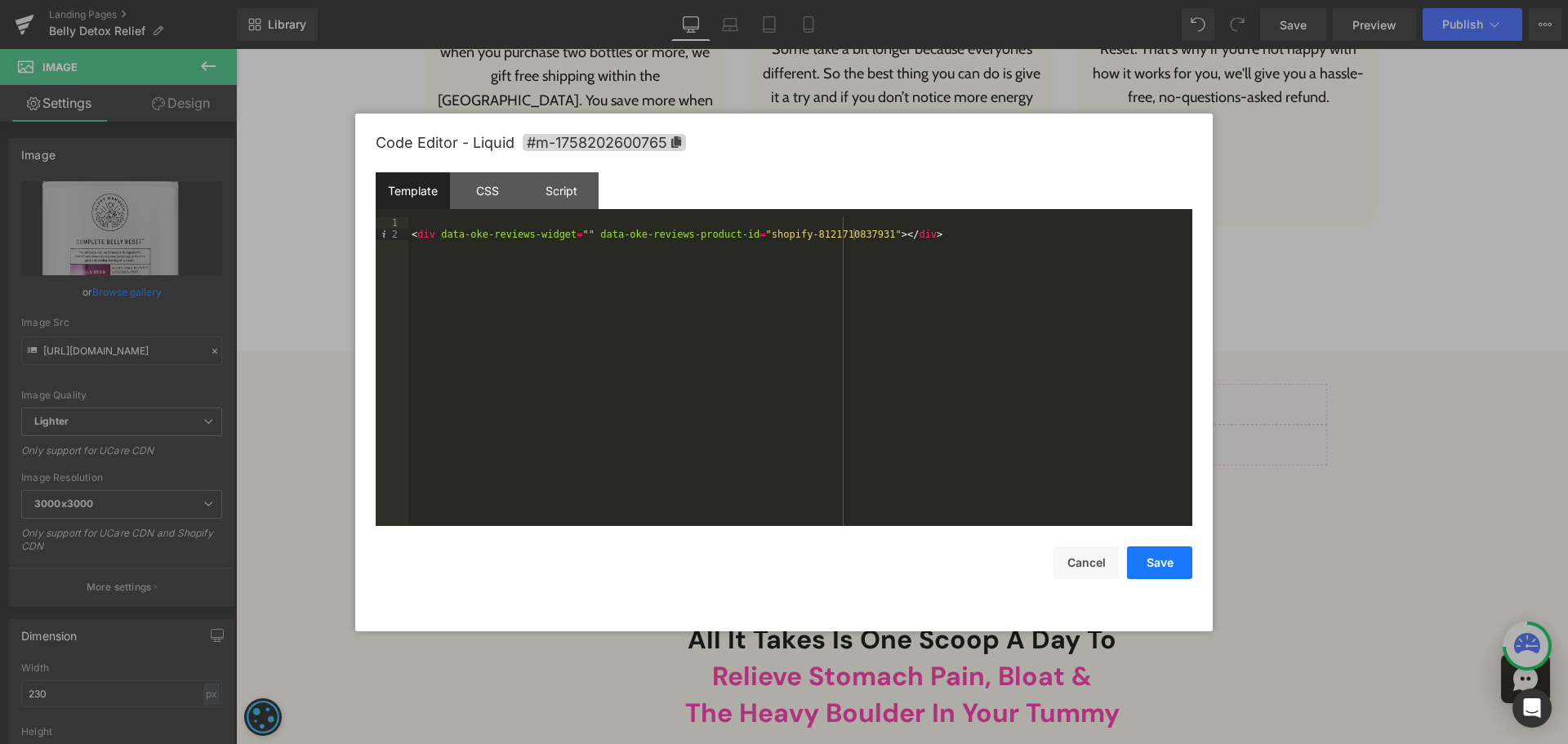
click at [1165, 565] on button "Save" at bounding box center [1159, 562] width 65 height 32
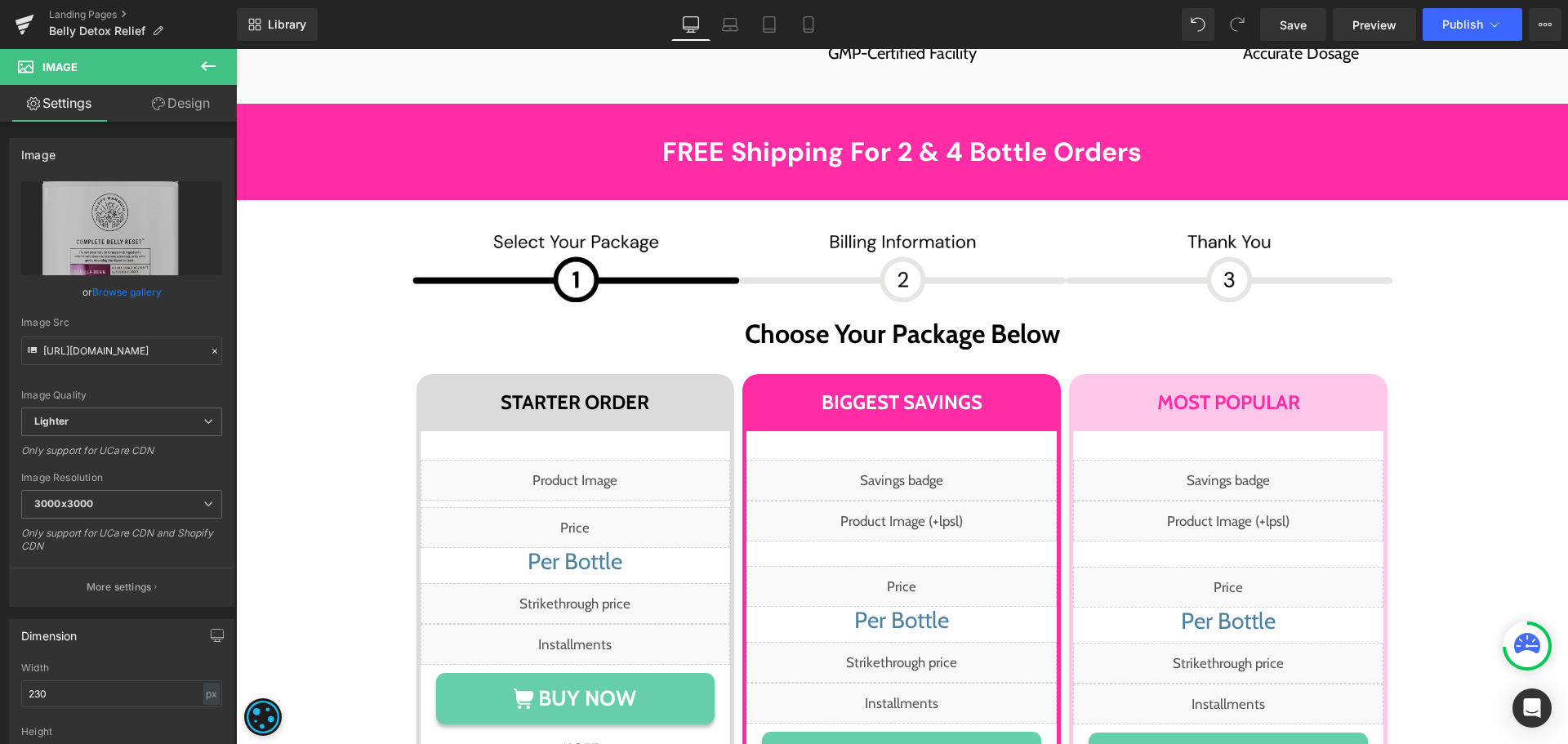
scroll to position [8627, 0]
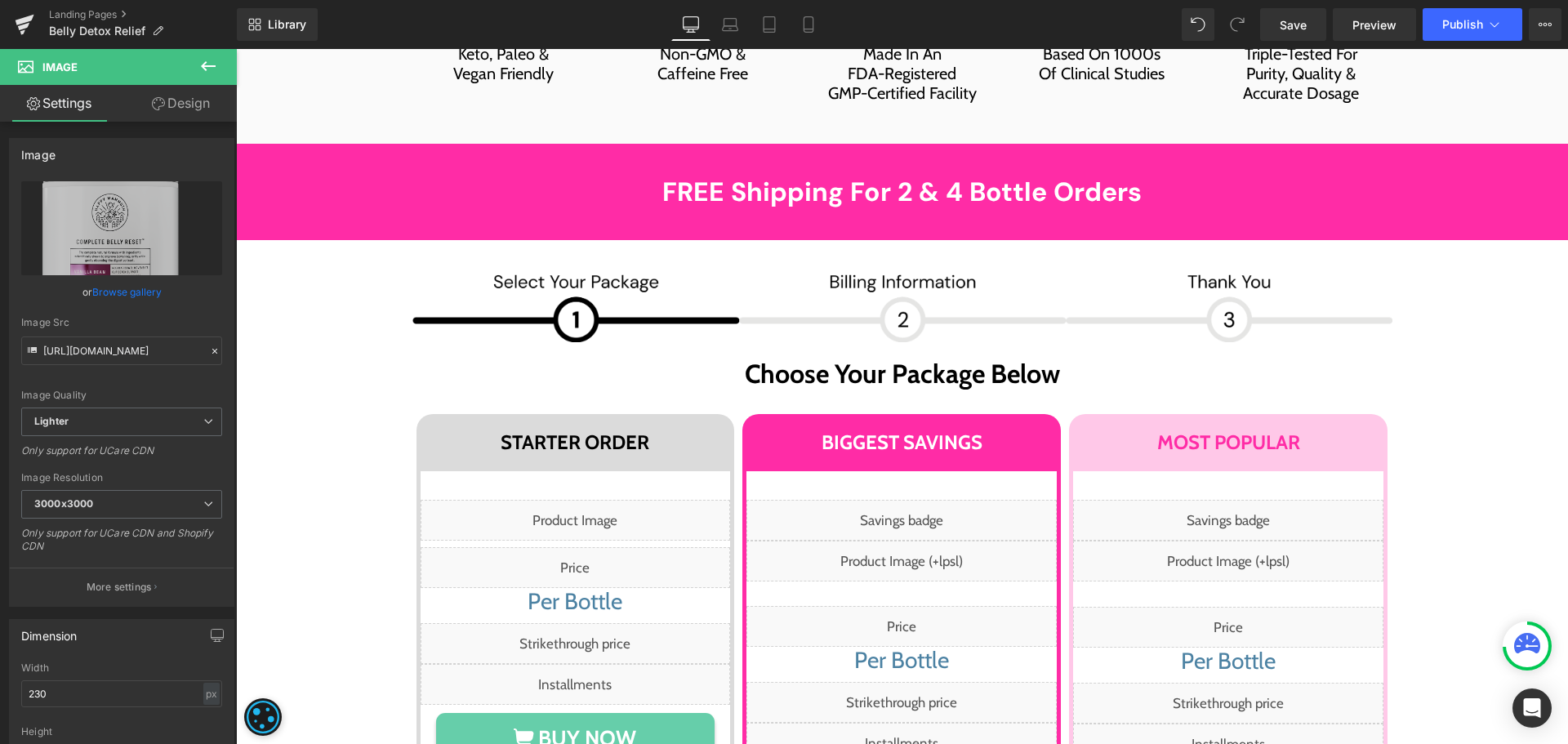
click at [593, 499] on div "Liquid" at bounding box center [576, 520] width 311 height 41
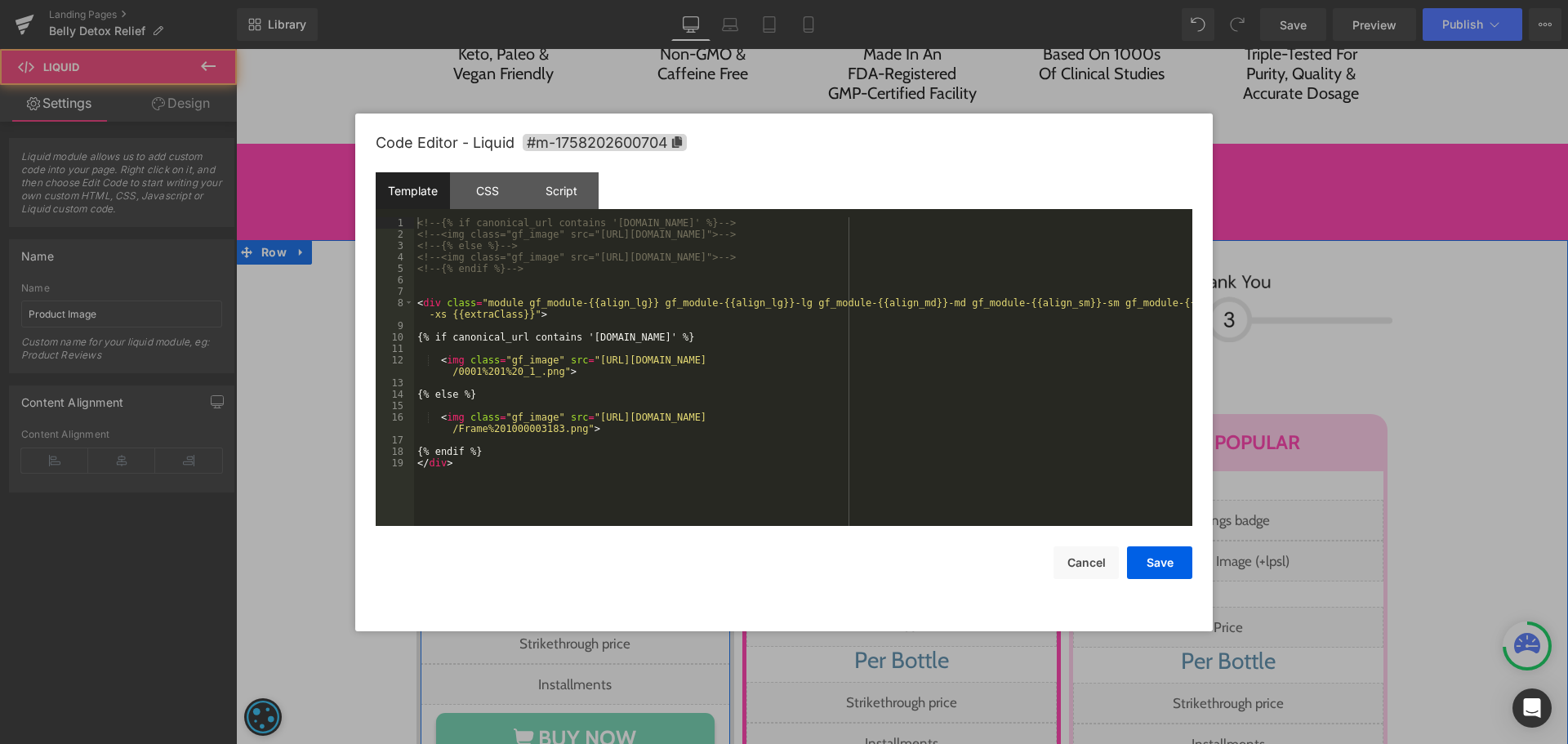
click at [594, 499] on div "Liquid" at bounding box center [576, 520] width 311 height 41
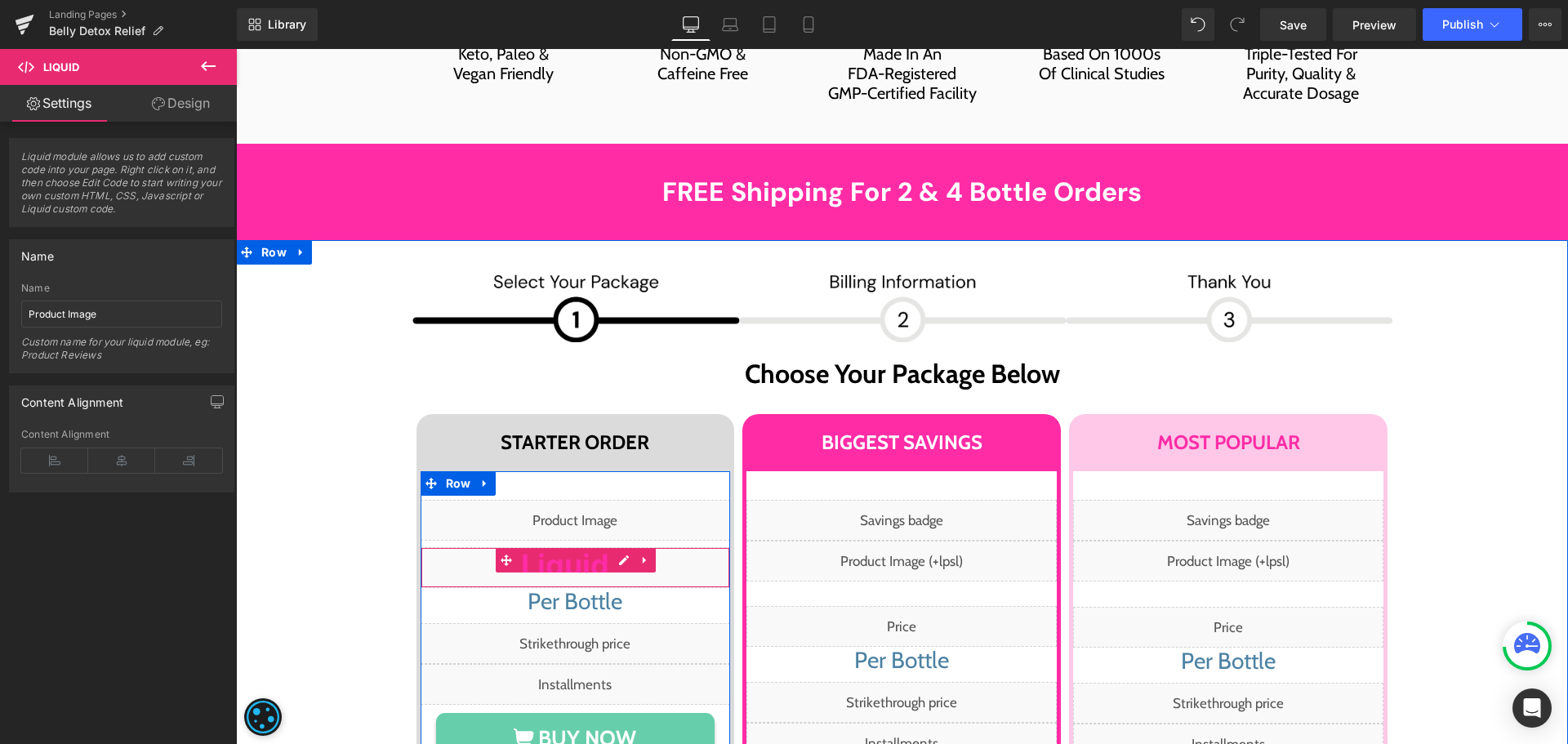
click at [621, 553] on icon at bounding box center [624, 559] width 12 height 12
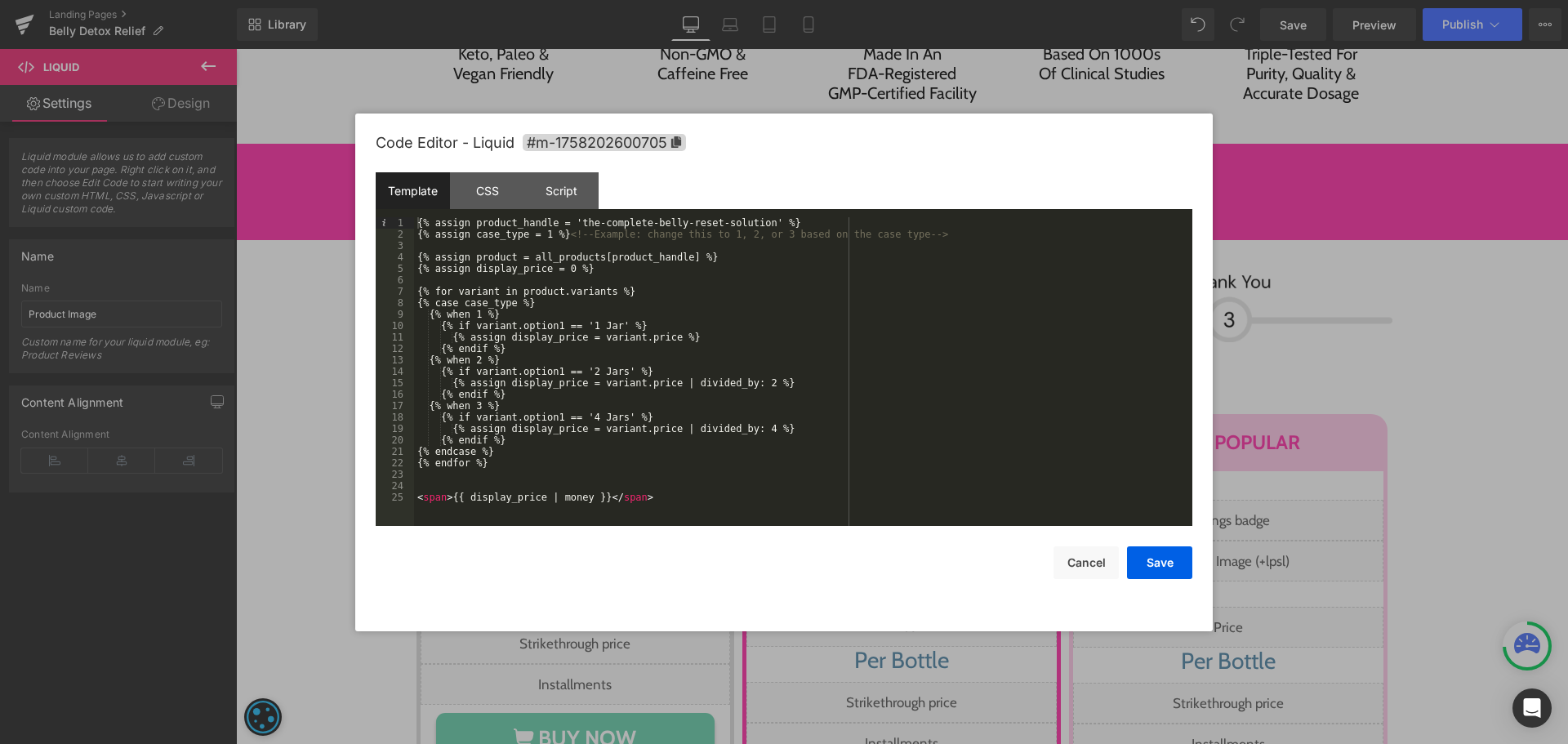
click at [750, 217] on div "{% assign product_handle = 'the-complete-belly-reset-solution' %} {% assign cas…" at bounding box center [803, 382] width 779 height 331
click at [745, 224] on div "{% assign product_handle = 'the-complete-belly-reset-solution' %} {% assign cas…" at bounding box center [803, 382] width 779 height 331
drag, startPoint x: 574, startPoint y: 224, endPoint x: 589, endPoint y: 225, distance: 15.0
click at [576, 225] on div "{% assign product_handle = 'the-complete-belly-reset-solution' %} {% assign cas…" at bounding box center [803, 382] width 779 height 331
click at [1151, 550] on button "Save" at bounding box center [1159, 562] width 65 height 32
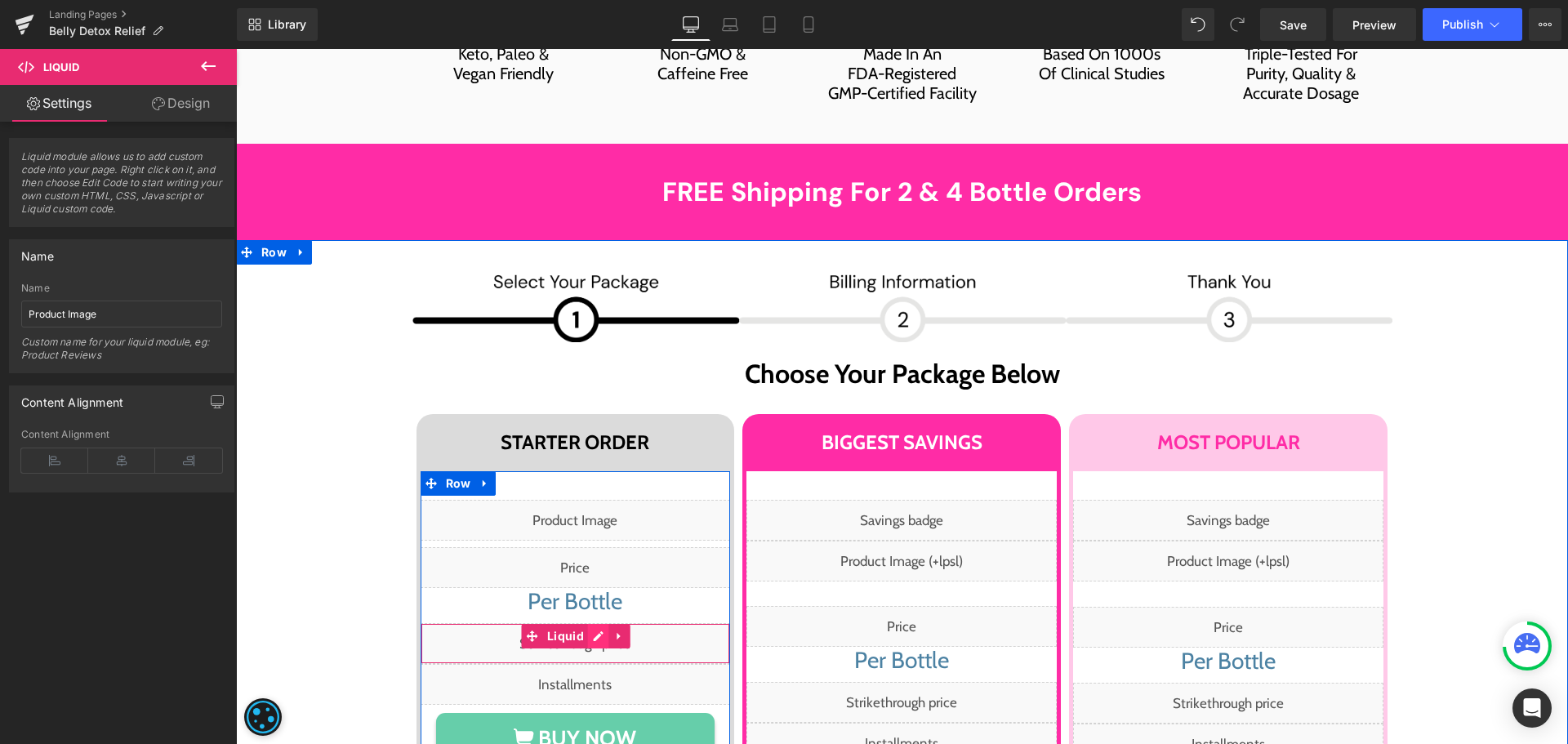
click at [590, 623] on div "Liquid" at bounding box center [576, 644] width 311 height 41
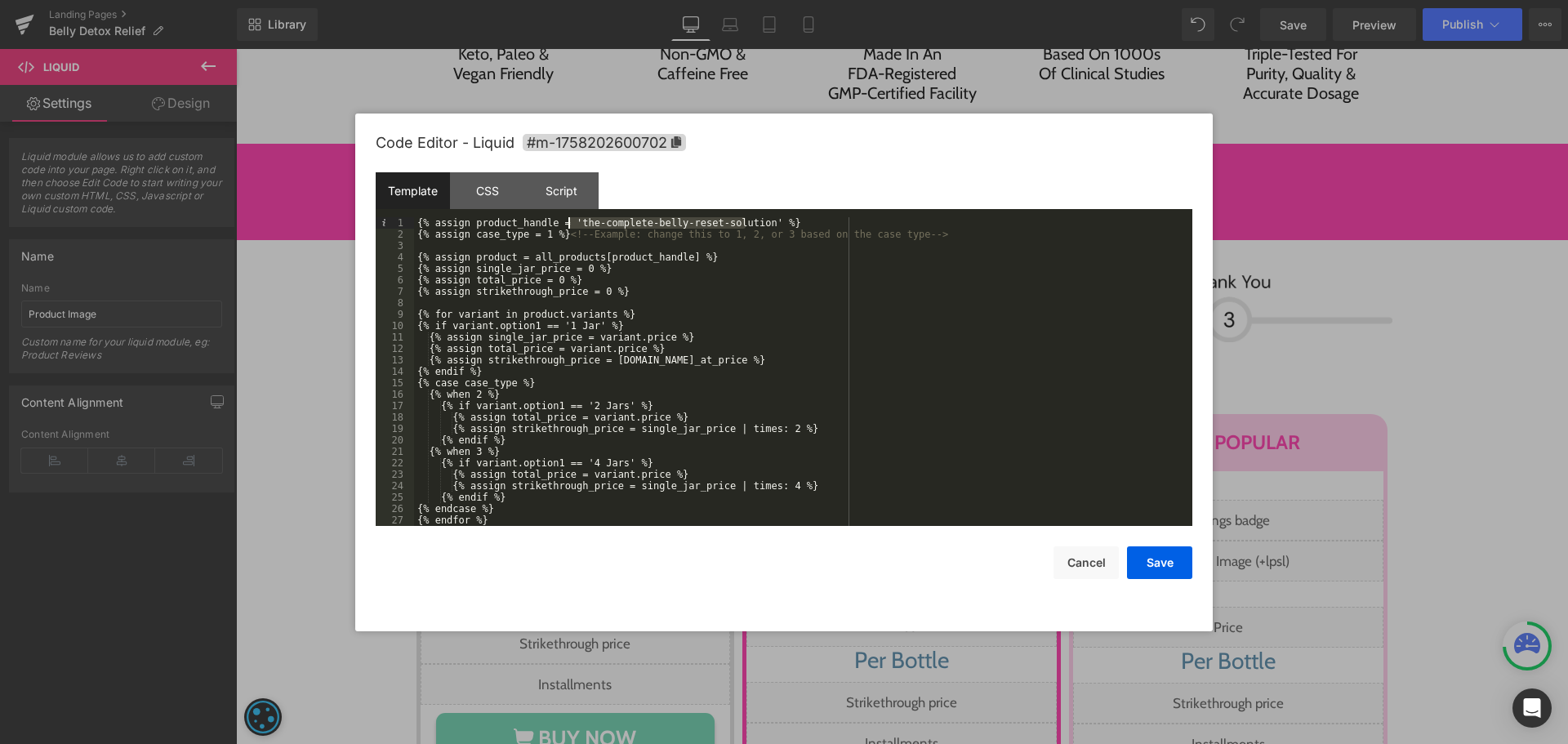
drag, startPoint x: 748, startPoint y: 223, endPoint x: 570, endPoint y: 218, distance: 178.1
click at [570, 218] on div "{% assign product_handle = 'the-complete-belly-reset-solution' %} {% assign cas…" at bounding box center [799, 382] width 772 height 331
click at [1174, 556] on button "Save" at bounding box center [1159, 562] width 65 height 32
click at [586, 623] on div "Liquid" at bounding box center [576, 644] width 311 height 41
drag, startPoint x: 1141, startPoint y: 563, endPoint x: 1097, endPoint y: 566, distance: 44.1
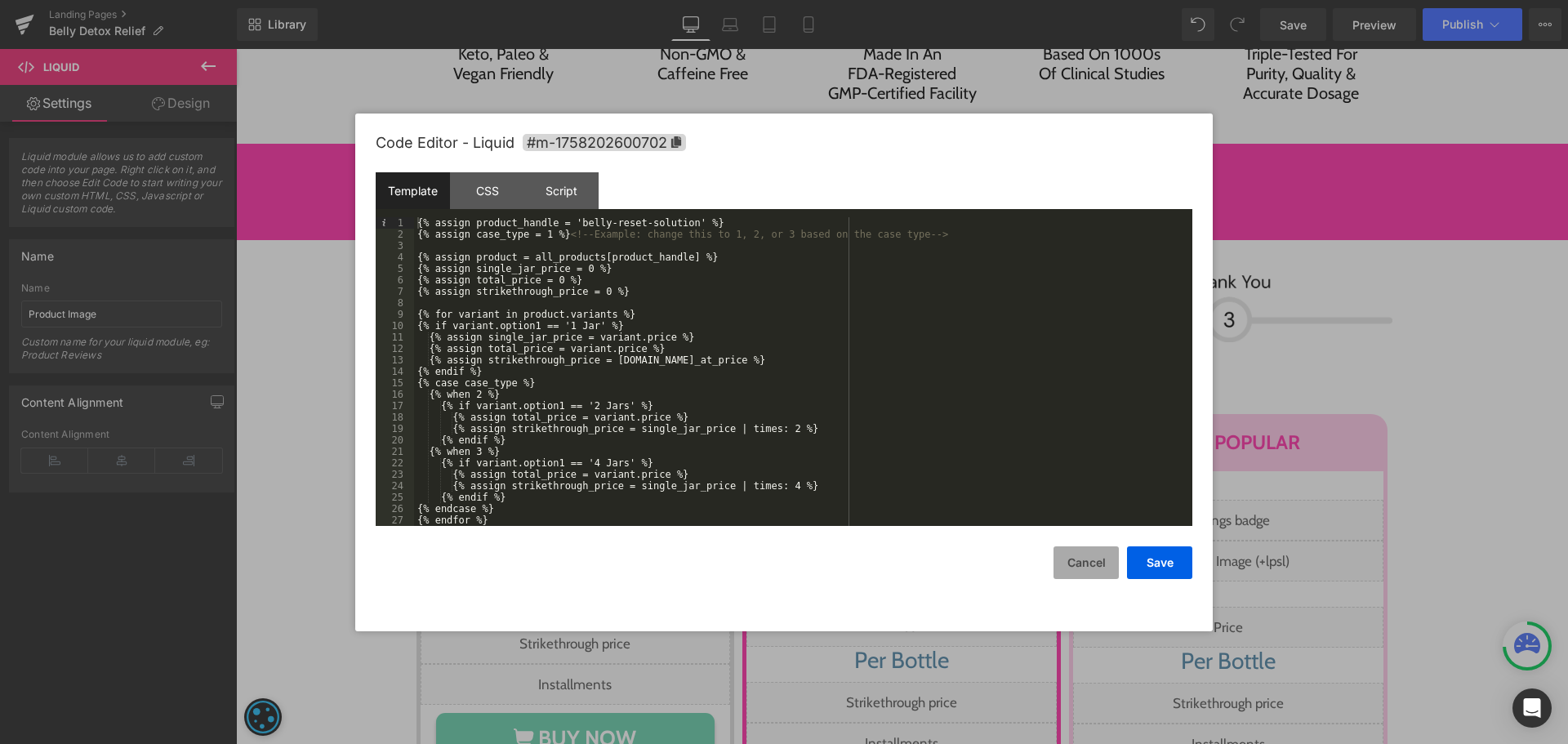
click at [1142, 563] on button "Save" at bounding box center [1159, 562] width 65 height 32
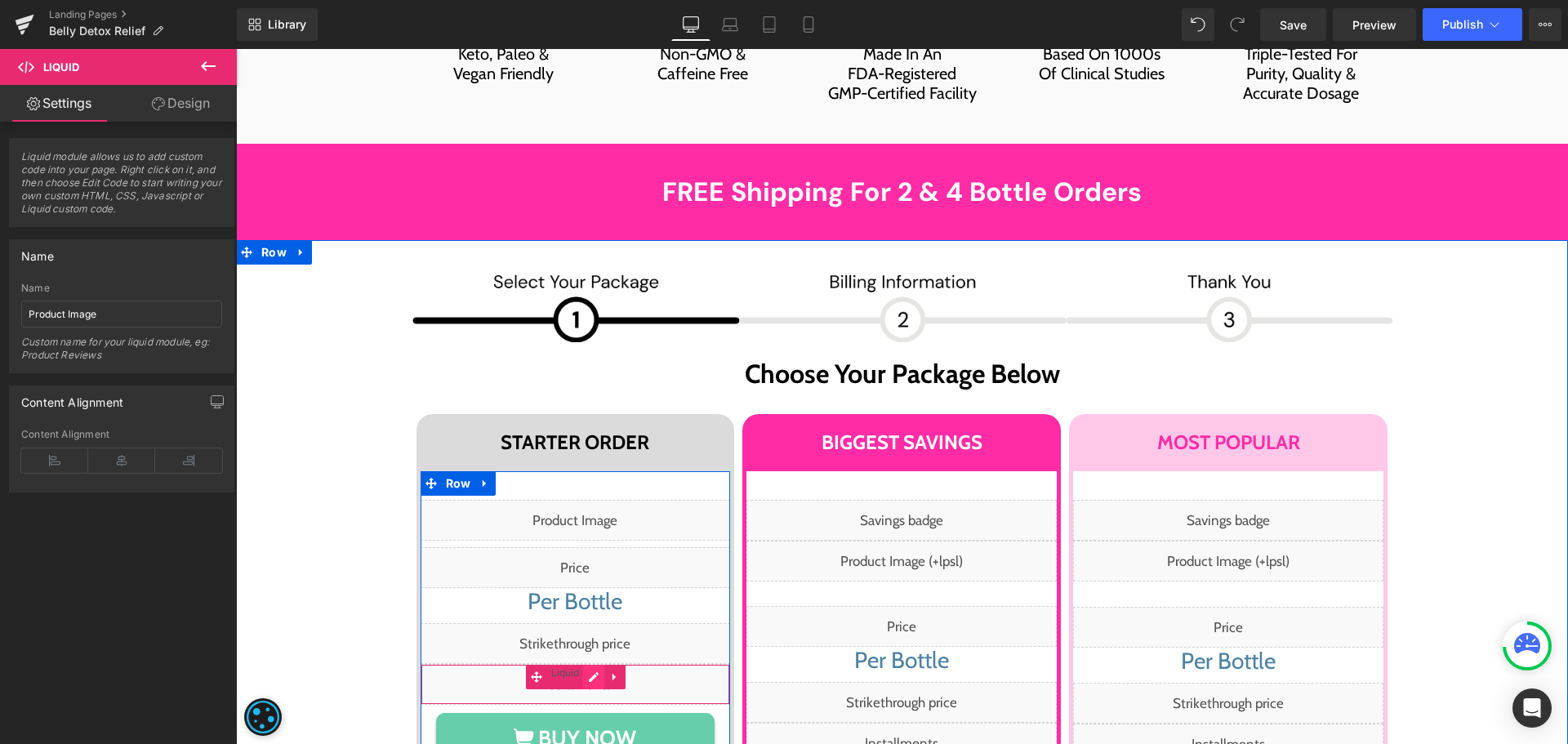
click at [591, 663] on div "Liquid" at bounding box center [576, 684] width 311 height 41
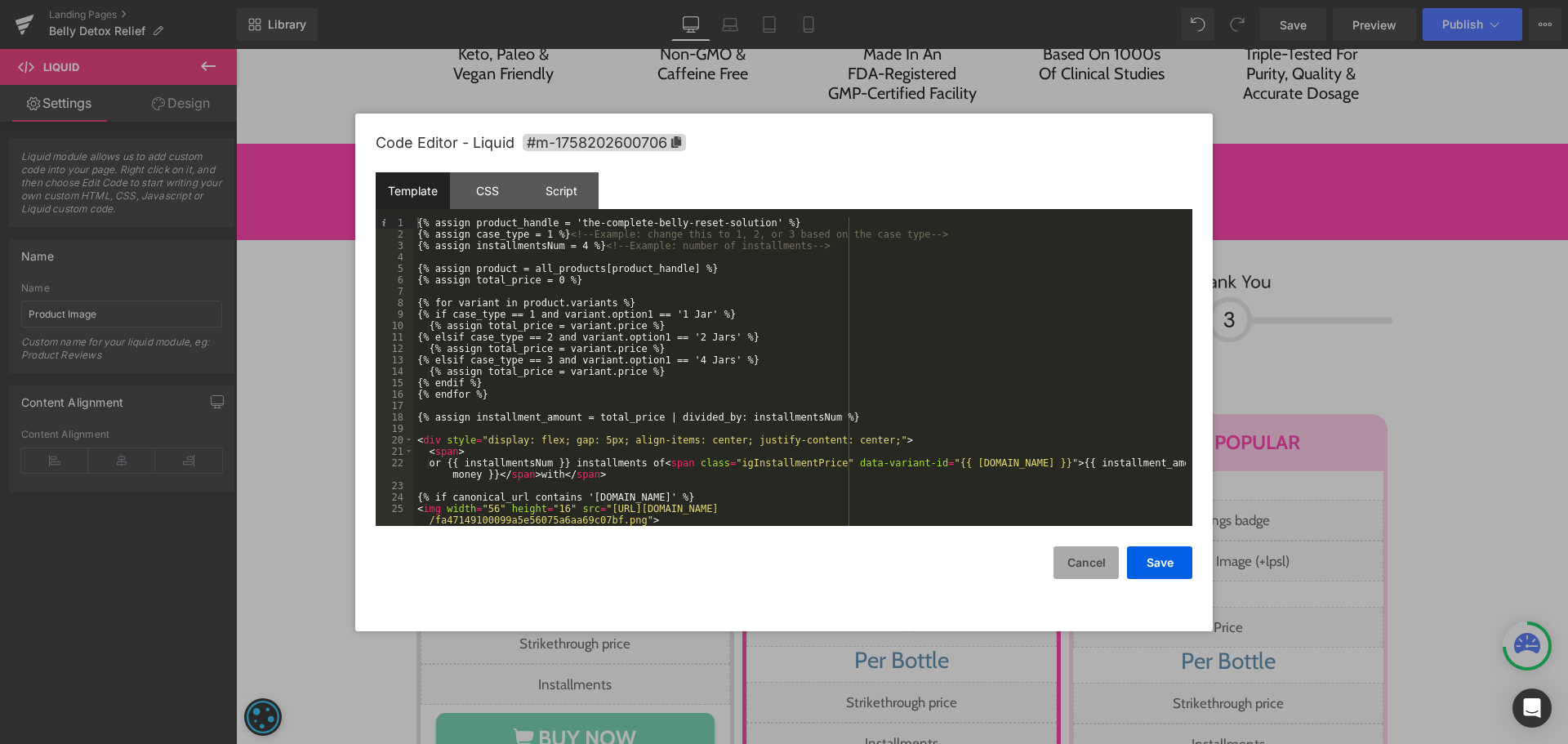
click at [1064, 562] on button "Cancel" at bounding box center [1086, 562] width 65 height 32
click at [591, 663] on div "Liquid" at bounding box center [576, 684] width 311 height 41
click at [575, 420] on div "{% assign product_handle = 'the-complete-belly-reset-solution' %} {% assign cas…" at bounding box center [799, 382] width 772 height 331
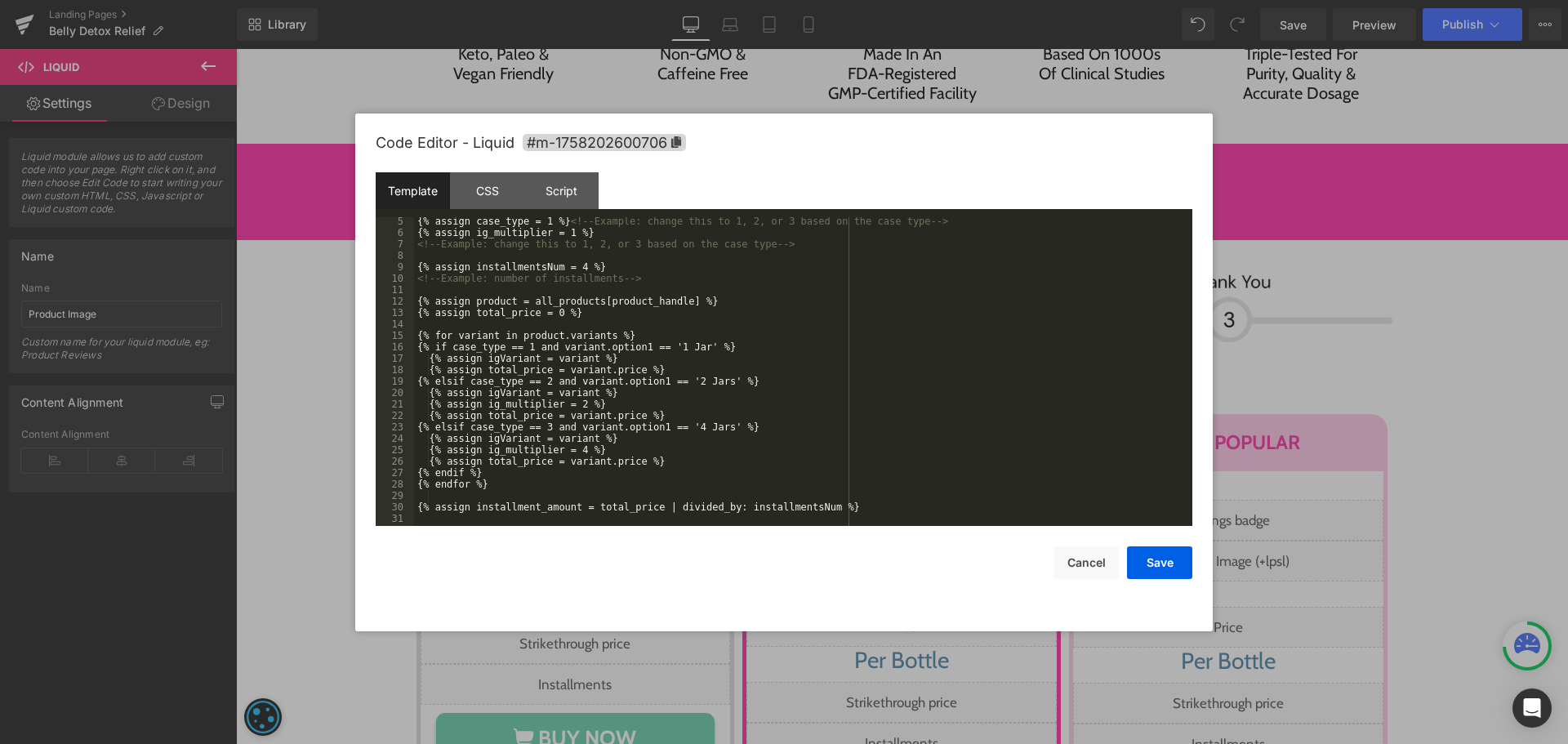
scroll to position [0, 0]
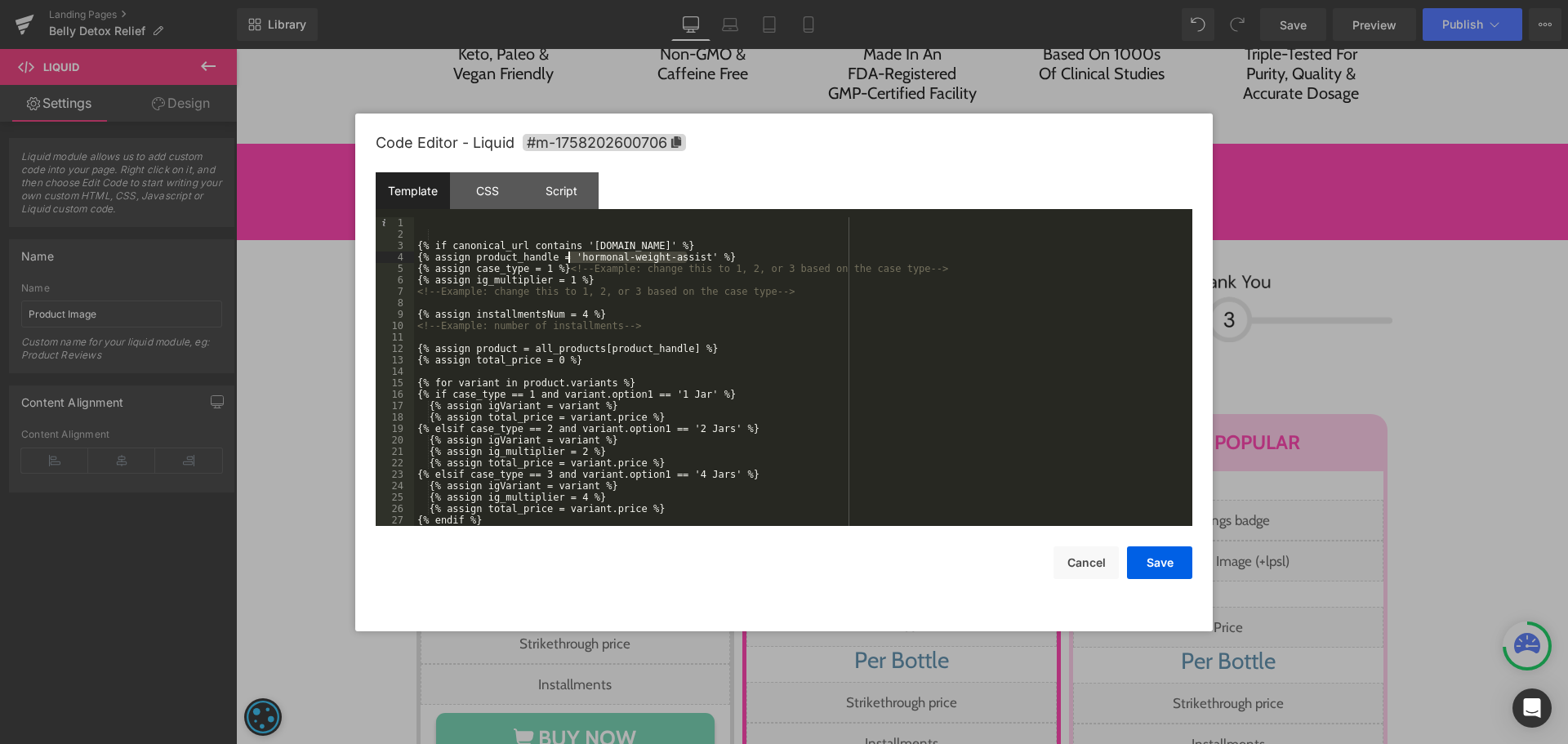
drag, startPoint x: 687, startPoint y: 258, endPoint x: 571, endPoint y: 258, distance: 116.0
click at [571, 258] on div "{% if canonical_url contains 'eu.happymammoth.com' %} {% assign product_handle …" at bounding box center [799, 382] width 772 height 331
click at [842, 365] on div "{% if canonical_url contains 'eu.happymammoth.com' %} {% assign product_handle …" at bounding box center [799, 382] width 772 height 331
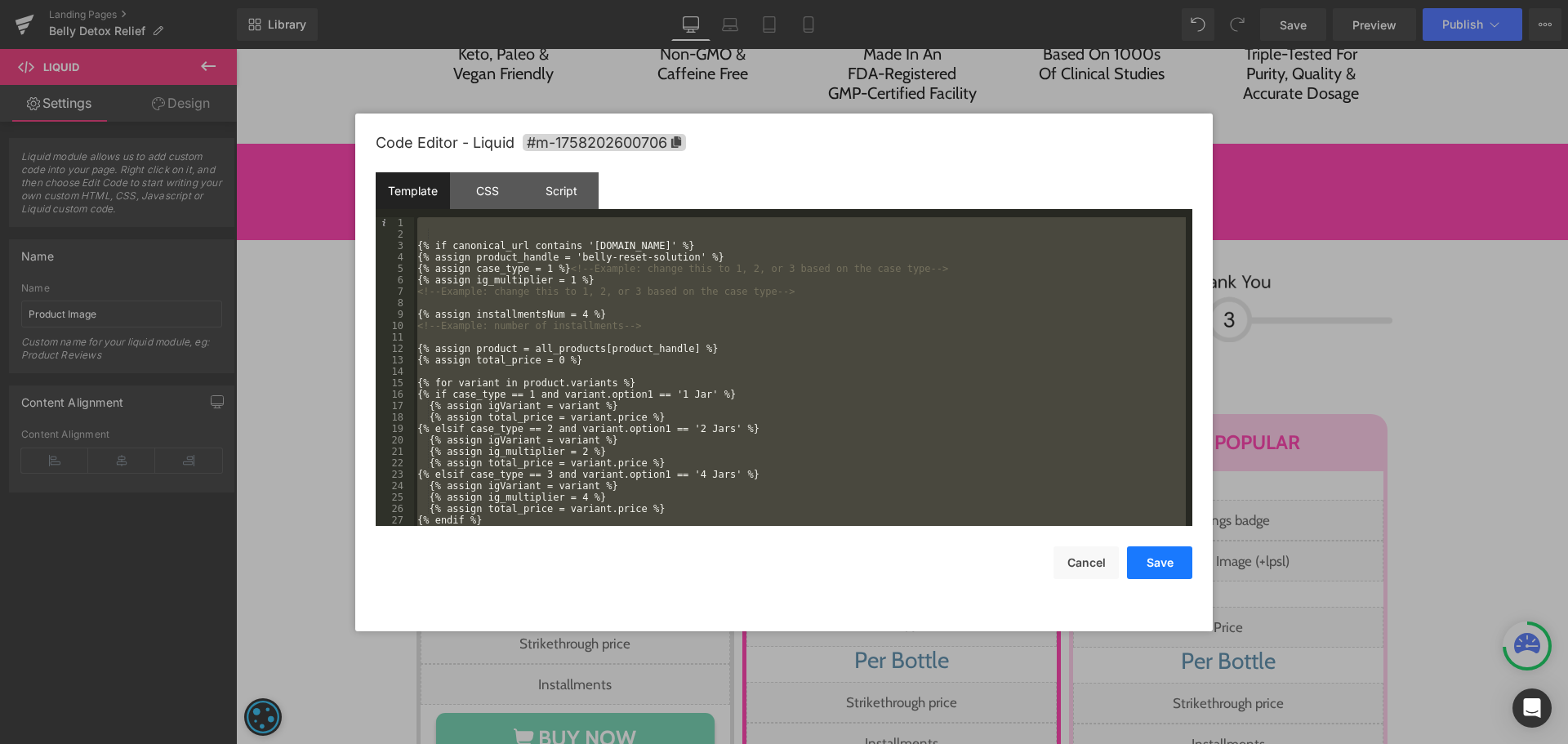
click at [1155, 554] on button "Save" at bounding box center [1159, 562] width 65 height 32
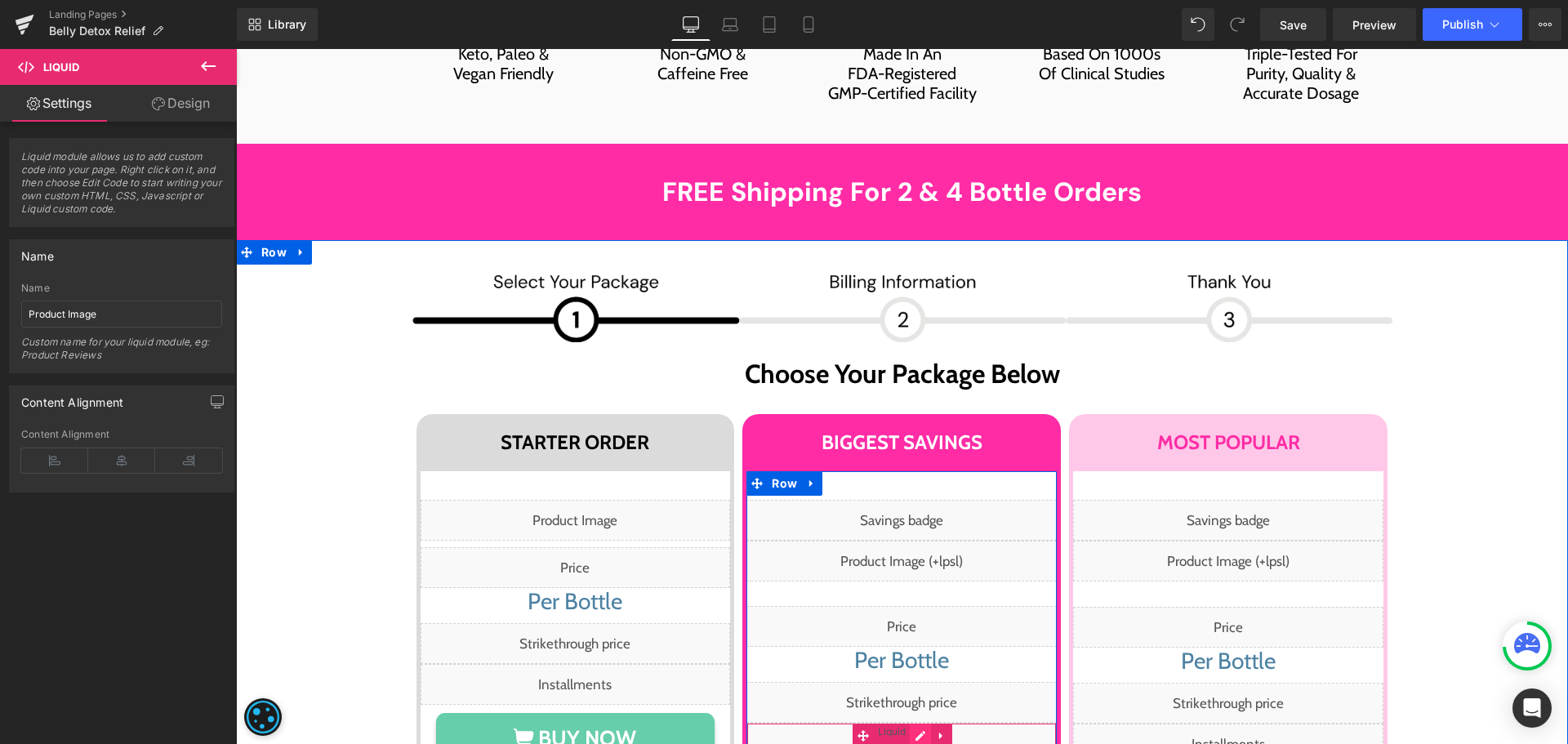
click at [910, 722] on div "Liquid" at bounding box center [901, 743] width 311 height 41
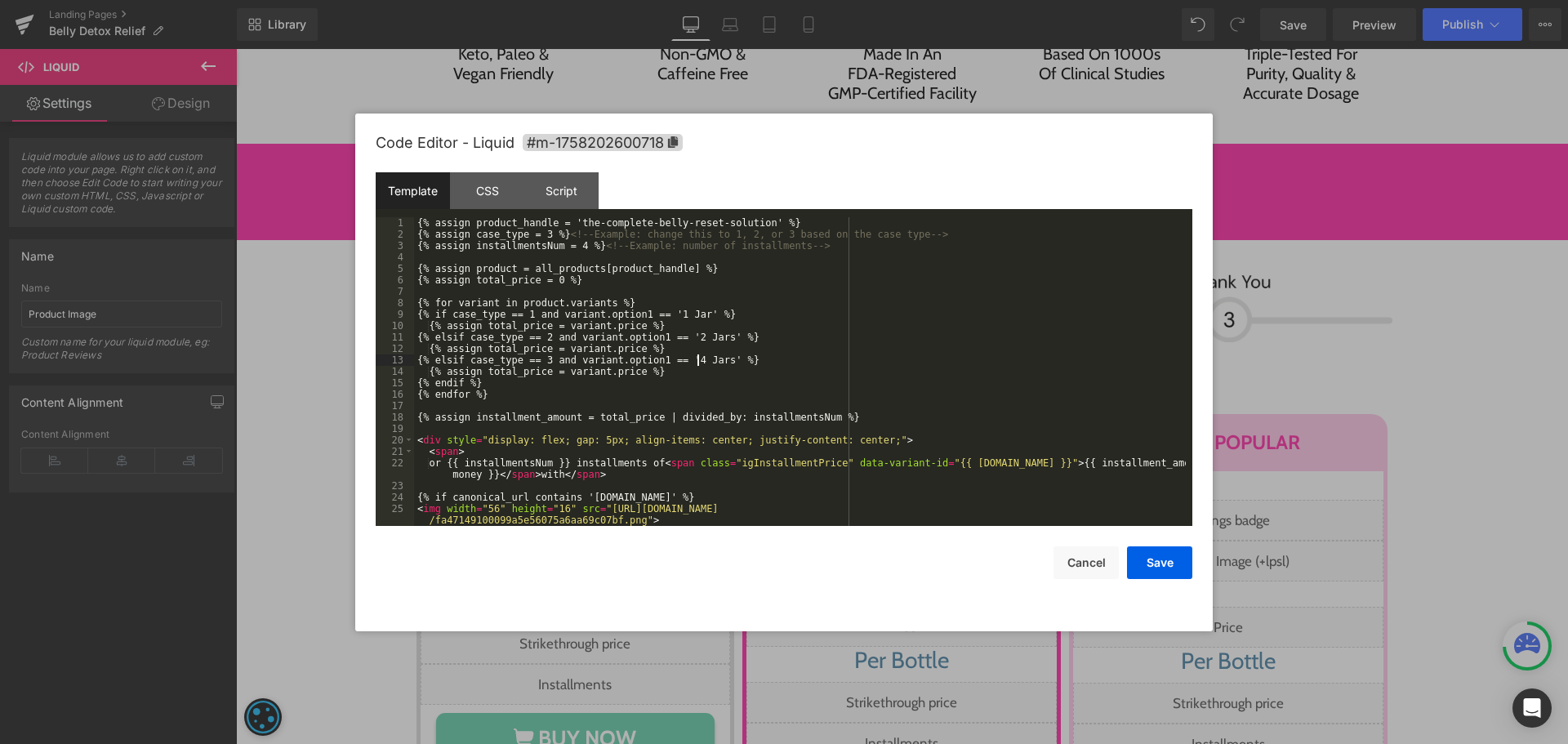
click at [701, 355] on div "{% assign product_handle = 'the-complete-belly-reset-solution' %} {% assign cas…" at bounding box center [799, 382] width 772 height 331
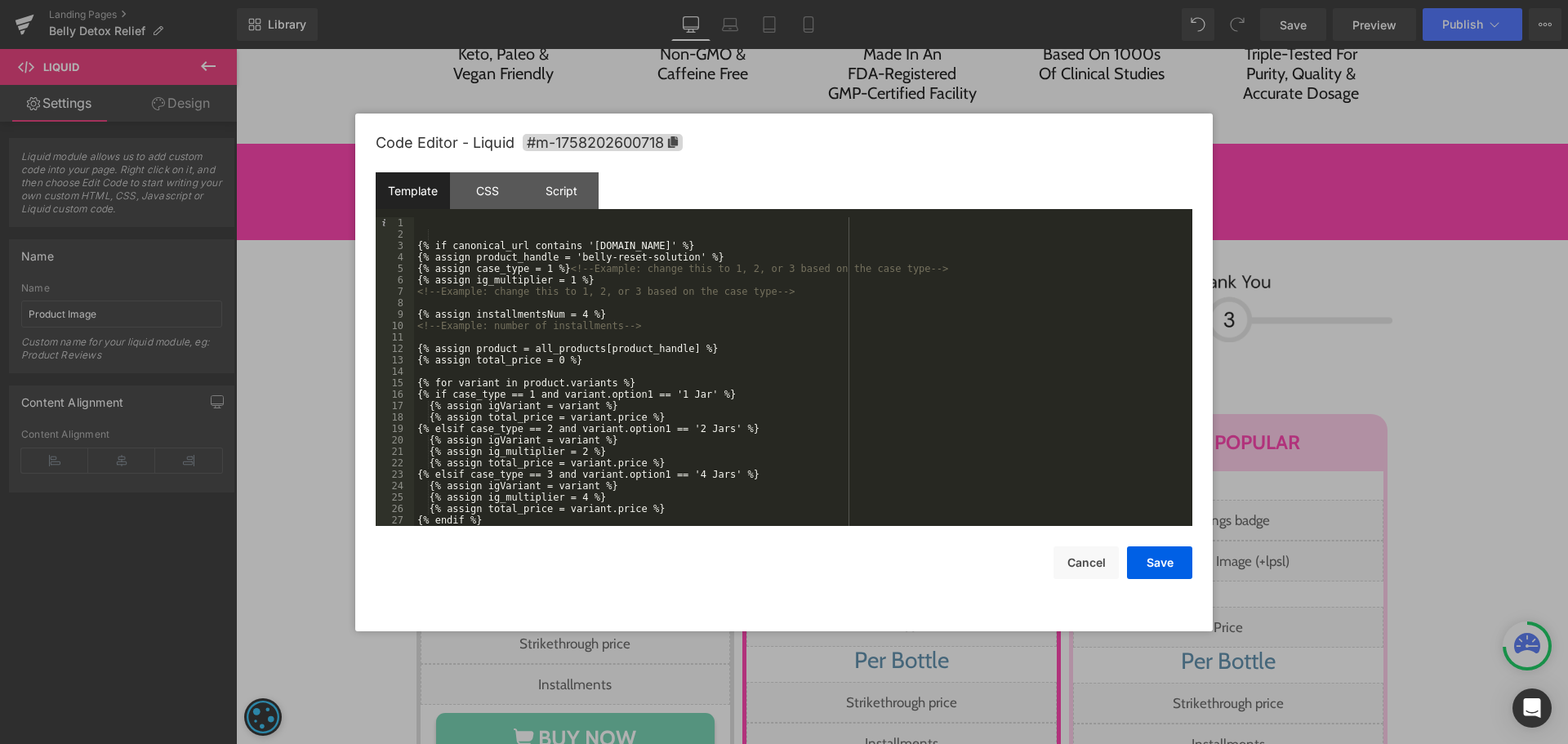
click at [539, 267] on div "{% if canonical_url contains 'eu.happymammoth.com' %} {% assign product_handle …" at bounding box center [799, 382] width 772 height 331
click at [1175, 562] on button "Save" at bounding box center [1159, 562] width 65 height 32
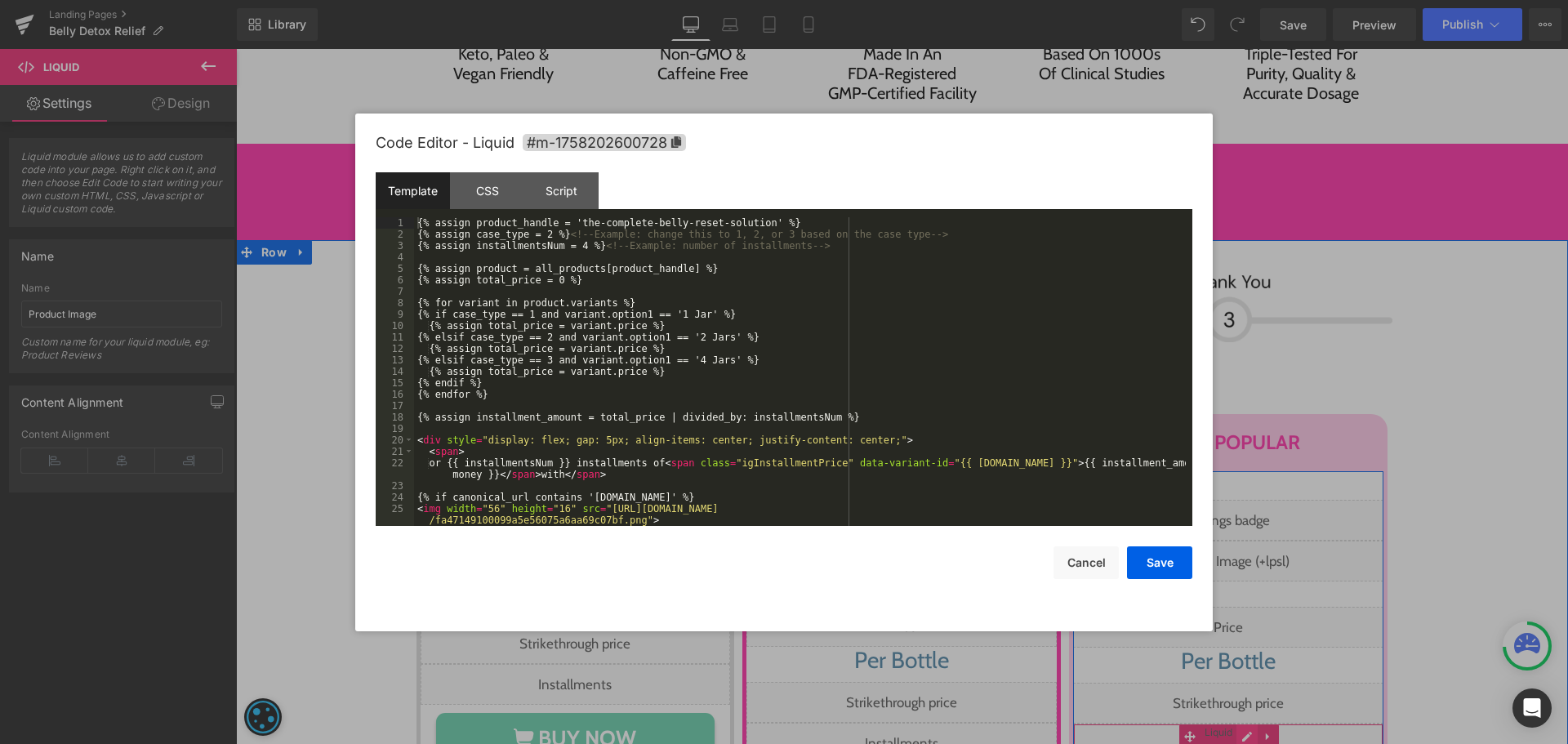
click at [1247, 723] on div "Liquid" at bounding box center [1229, 744] width 311 height 41
click at [895, 335] on div "{% assign product_handle = 'the-complete-belly-reset-solution' %} {% assign cas…" at bounding box center [799, 382] width 772 height 331
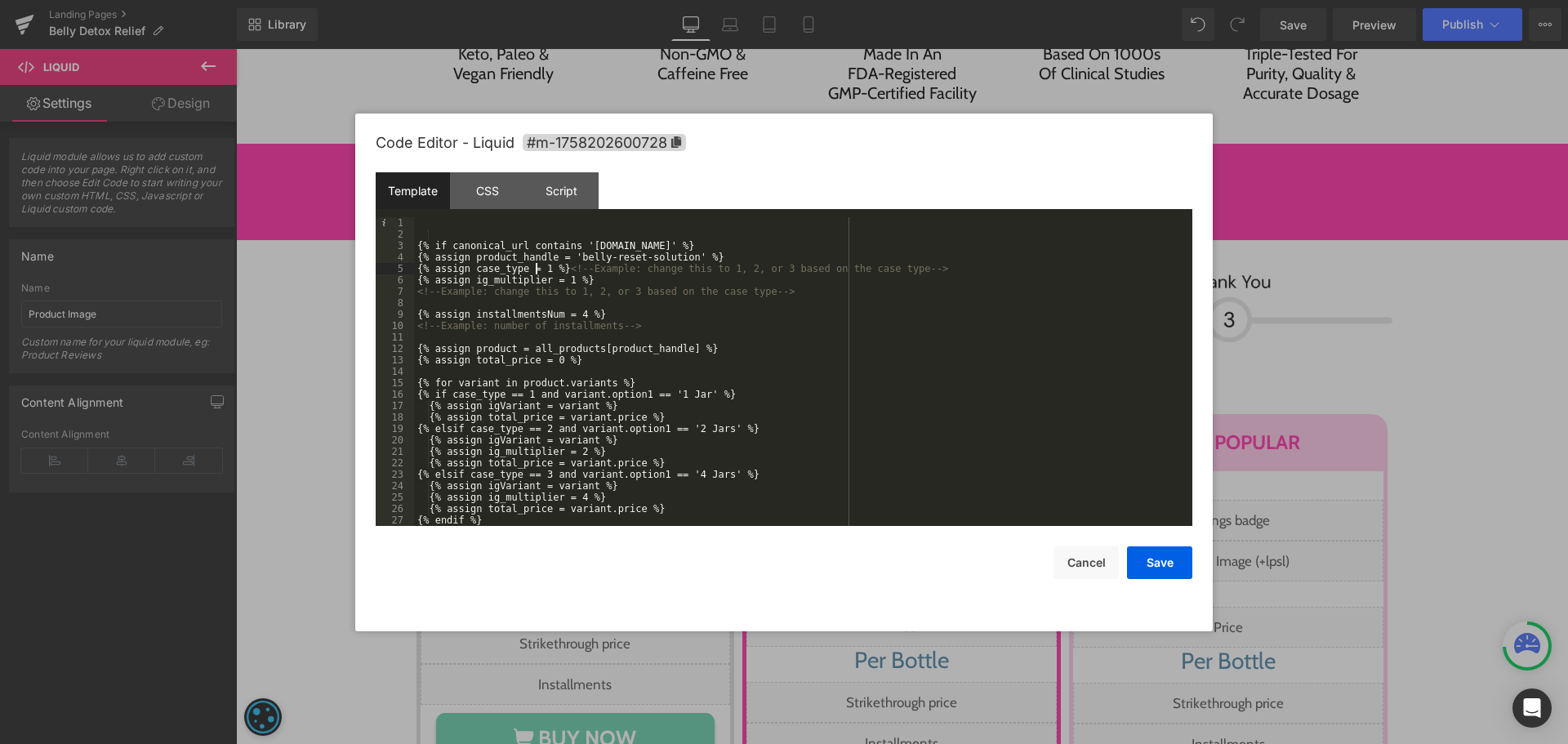
drag, startPoint x: 534, startPoint y: 271, endPoint x: 613, endPoint y: 292, distance: 81.7
click at [535, 271] on div "{% if canonical_url contains 'eu.happymammoth.com' %} {% assign product_handle …" at bounding box center [799, 382] width 772 height 331
click at [1168, 565] on button "Save" at bounding box center [1159, 562] width 65 height 32
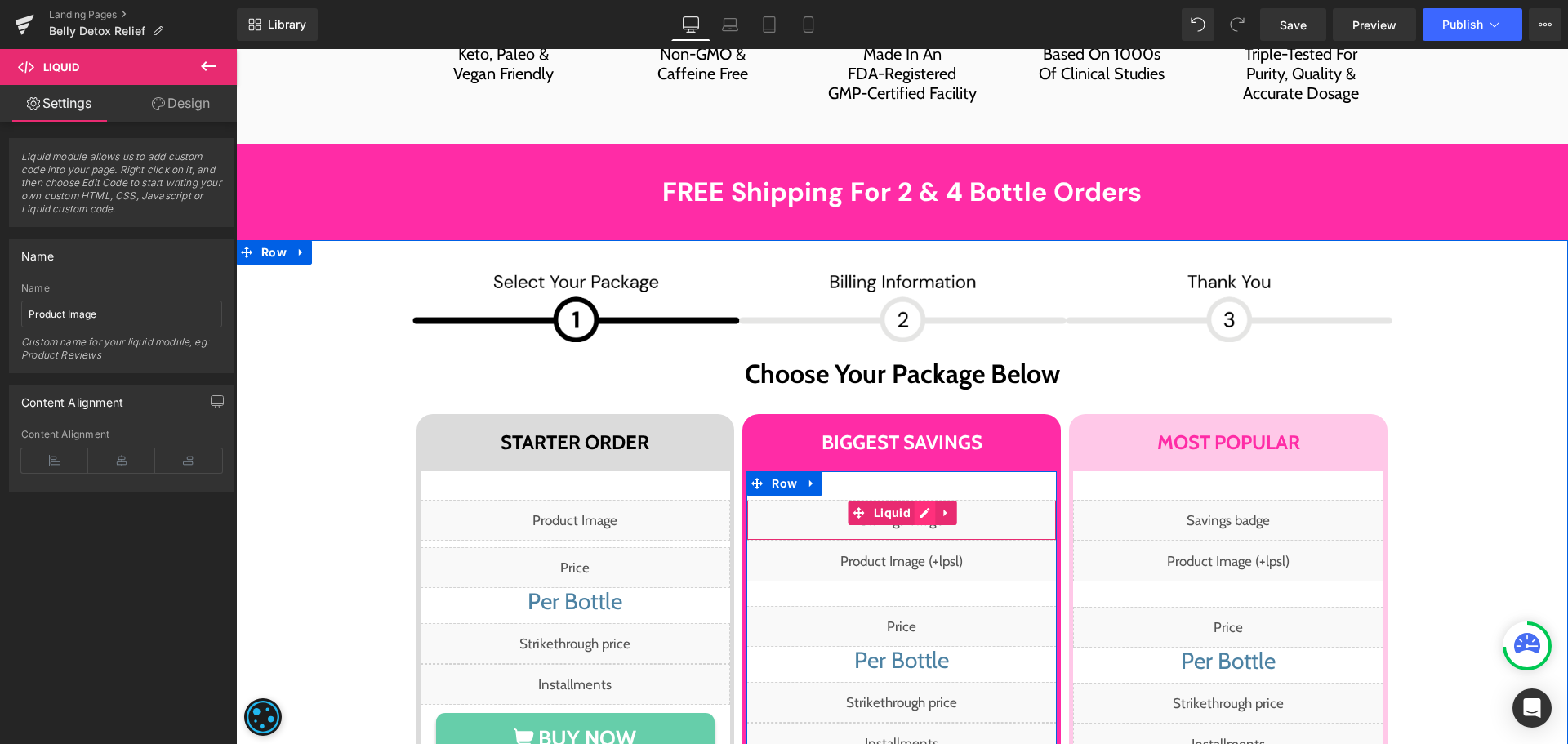
click at [916, 499] on div "Liquid" at bounding box center [901, 520] width 311 height 41
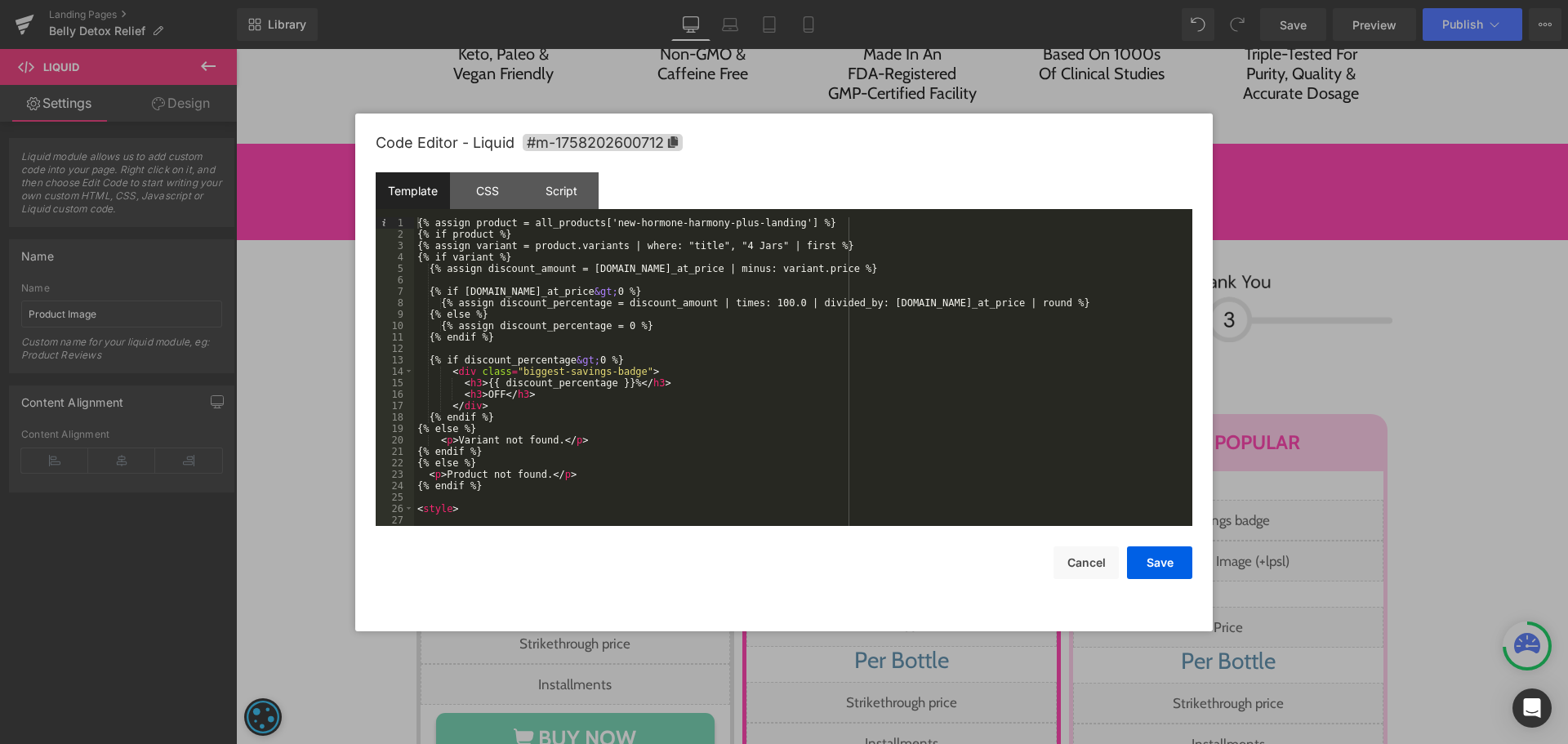
click at [777, 224] on div "{% assign product = all_products['new-hormone-harmony-plus-landing'] %} {% if p…" at bounding box center [799, 382] width 772 height 331
click at [1152, 560] on button "Save" at bounding box center [1159, 562] width 65 height 32
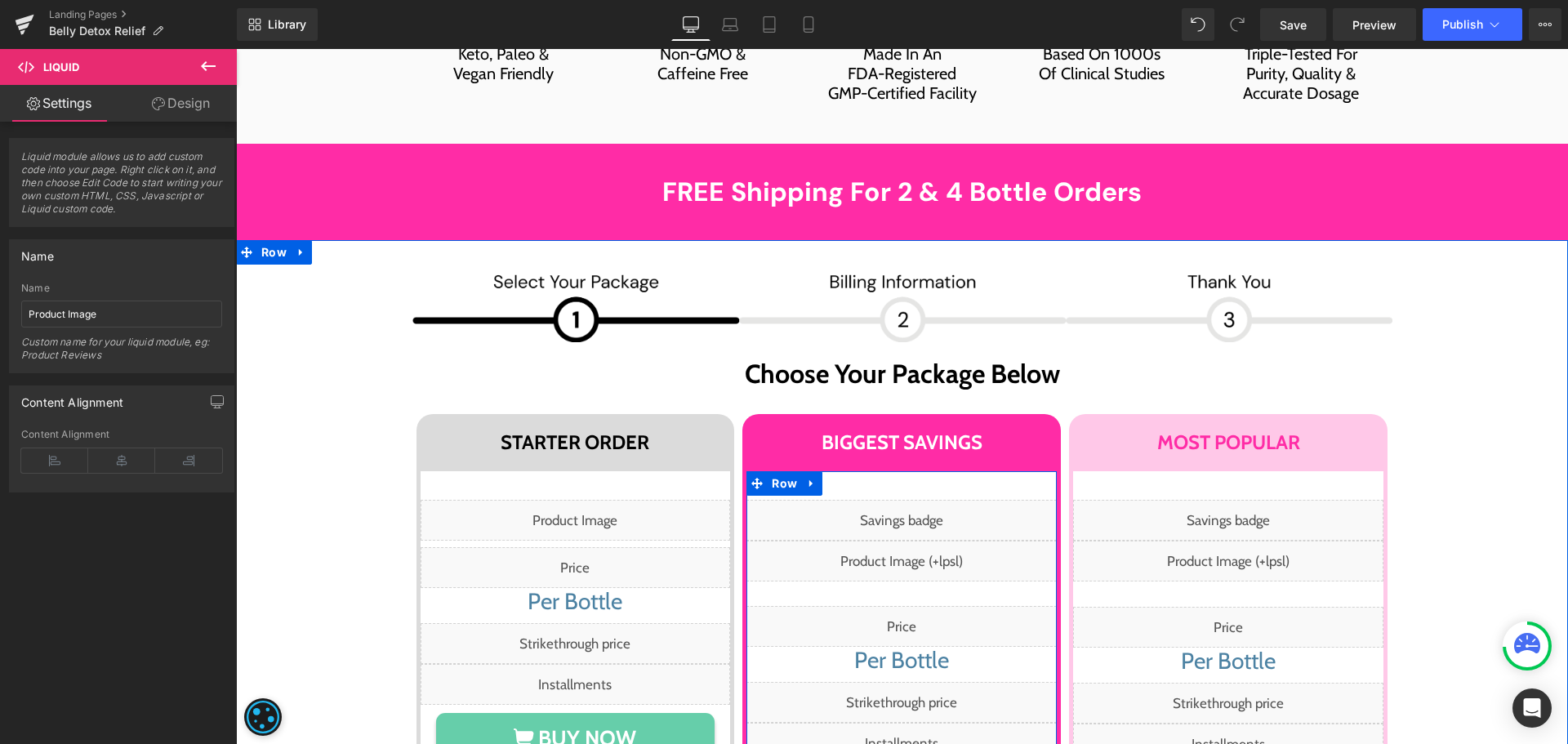
click at [922, 541] on div "Liquid" at bounding box center [901, 561] width 311 height 41
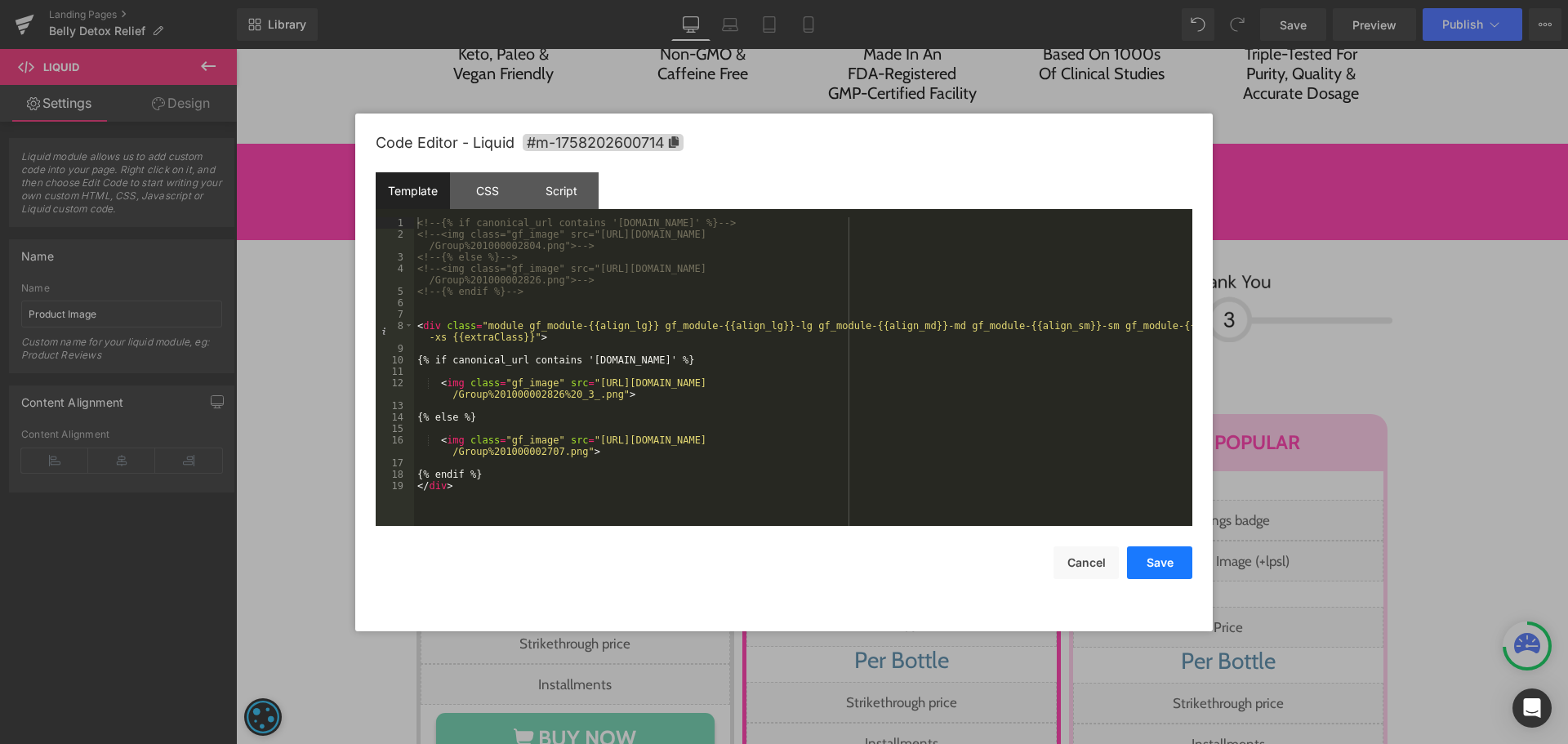
drag, startPoint x: 1142, startPoint y: 557, endPoint x: 1131, endPoint y: 553, distance: 11.7
click at [1141, 557] on button "Save" at bounding box center [1159, 562] width 65 height 32
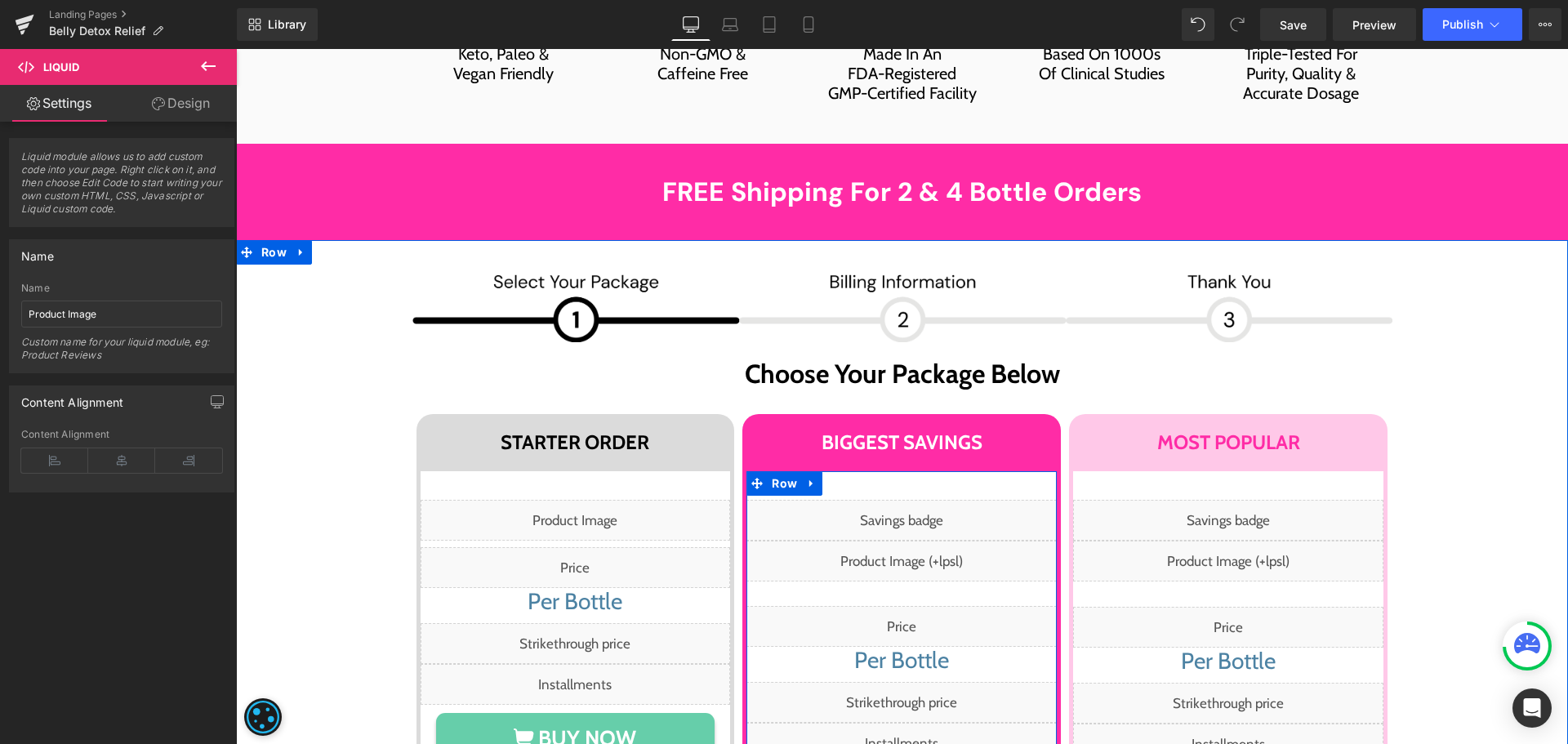
click at [936, 605] on div "Liquid" at bounding box center [901, 626] width 311 height 41
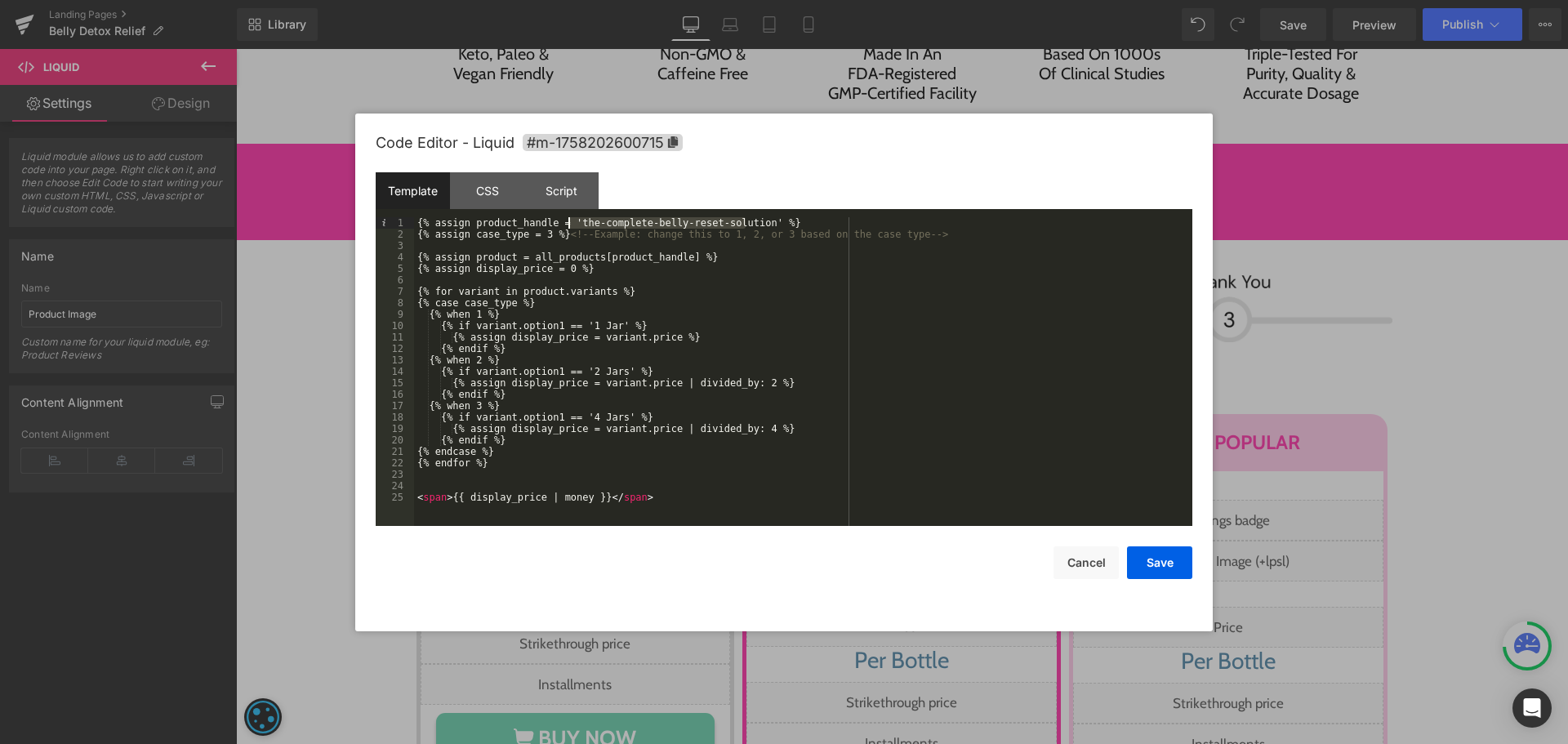
drag, startPoint x: 748, startPoint y: 222, endPoint x: 570, endPoint y: 222, distance: 178.0
click at [570, 222] on div "{% assign product_handle = 'the-complete-belly-reset-solution' %} {% assign cas…" at bounding box center [803, 382] width 779 height 331
click at [1154, 560] on button "Save" at bounding box center [1159, 562] width 65 height 32
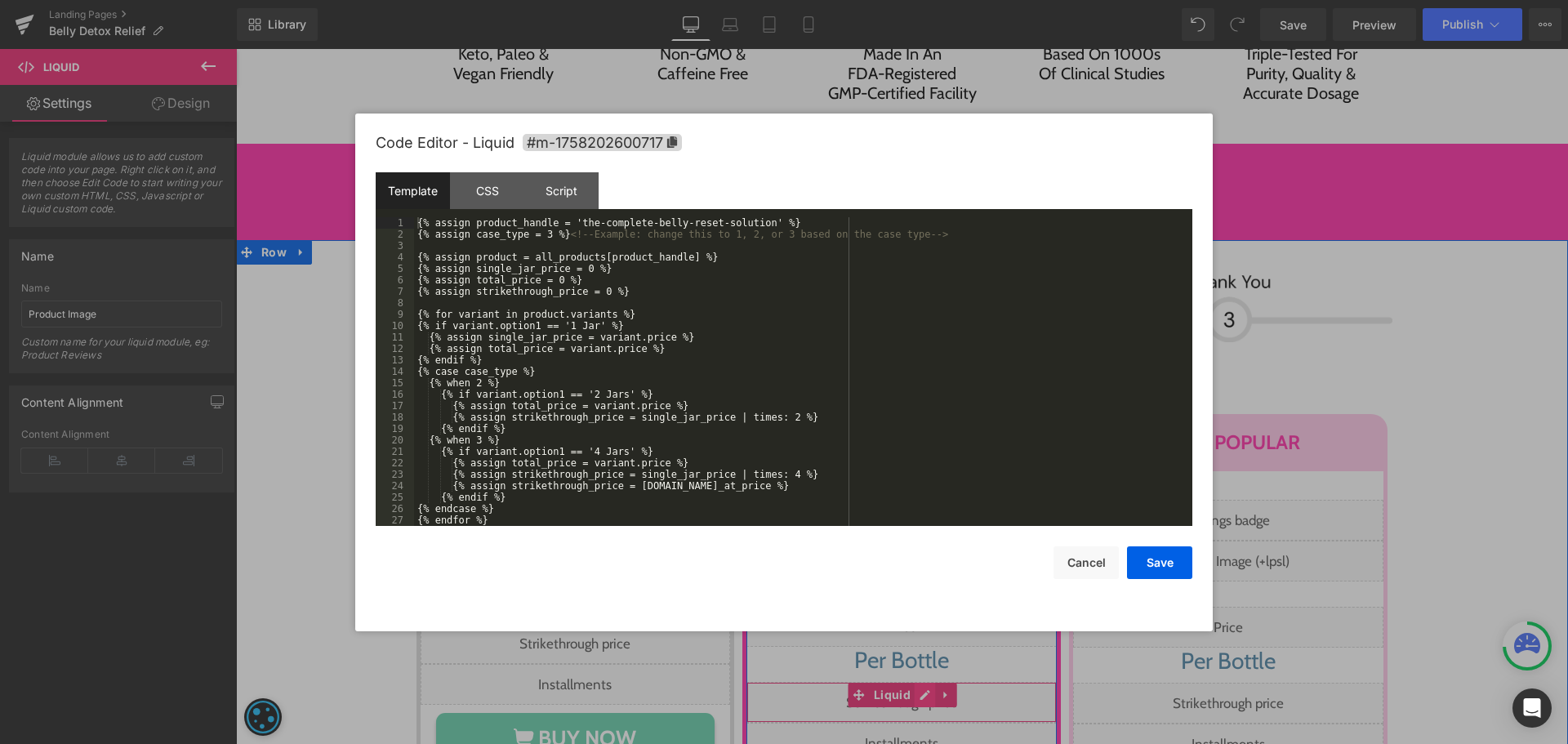
click at [919, 682] on div "Liquid" at bounding box center [901, 703] width 311 height 41
drag, startPoint x: 746, startPoint y: 225, endPoint x: 569, endPoint y: 219, distance: 177.1
click at [569, 219] on div "{% assign product_handle = 'the-complete-belly-reset-solution' %} {% assign cas…" at bounding box center [799, 382] width 772 height 331
click at [1157, 572] on button "Save" at bounding box center [1159, 562] width 65 height 32
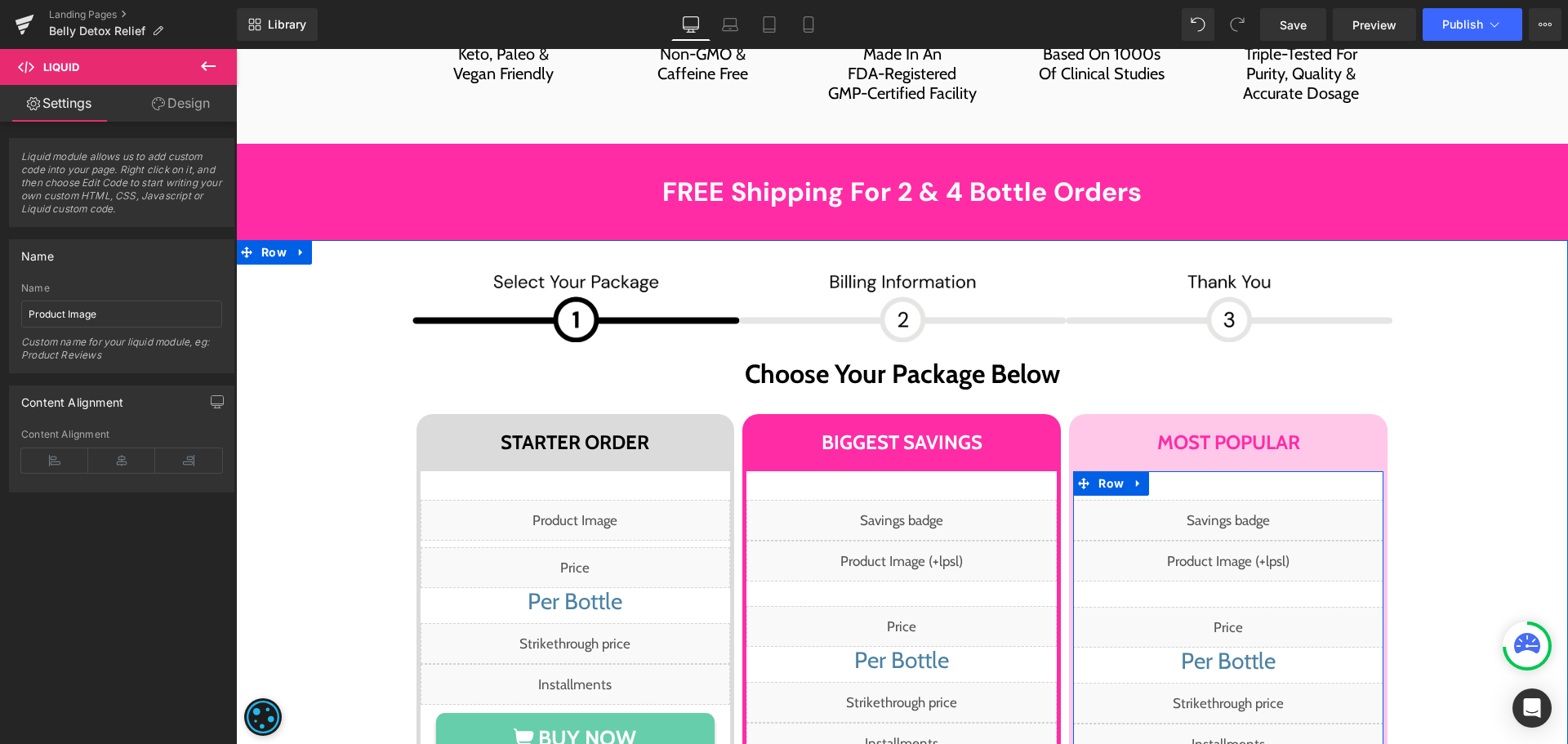
click at [1247, 499] on div "Liquid" at bounding box center [1229, 520] width 311 height 41
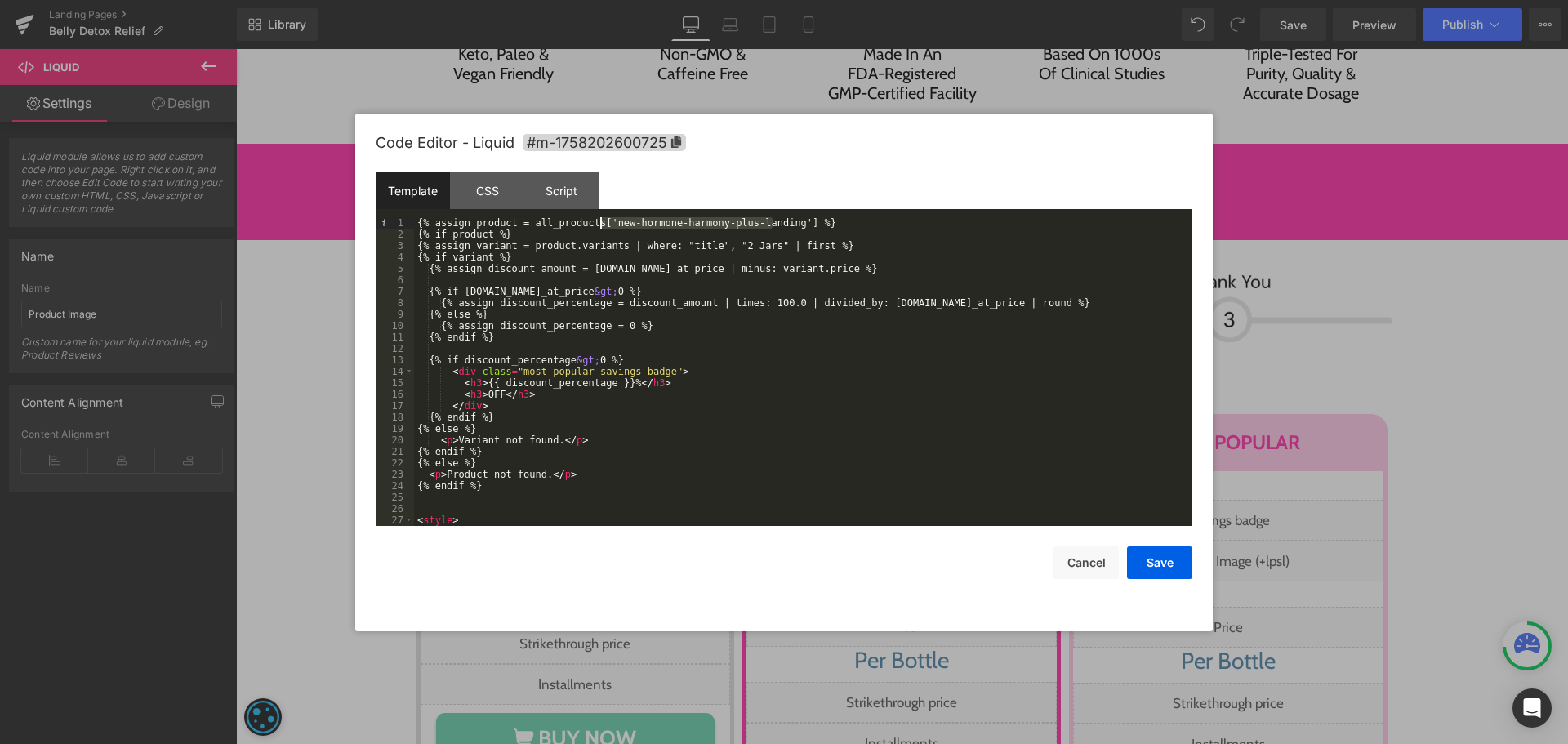
drag, startPoint x: 775, startPoint y: 221, endPoint x: 599, endPoint y: 219, distance: 176.0
click at [599, 219] on div "{% assign product = all_products['new-hormone-harmony-plus-landing'] %} {% if p…" at bounding box center [799, 382] width 772 height 331
drag, startPoint x: 1150, startPoint y: 562, endPoint x: 924, endPoint y: 485, distance: 238.8
click at [1150, 562] on button "Save" at bounding box center [1159, 562] width 65 height 32
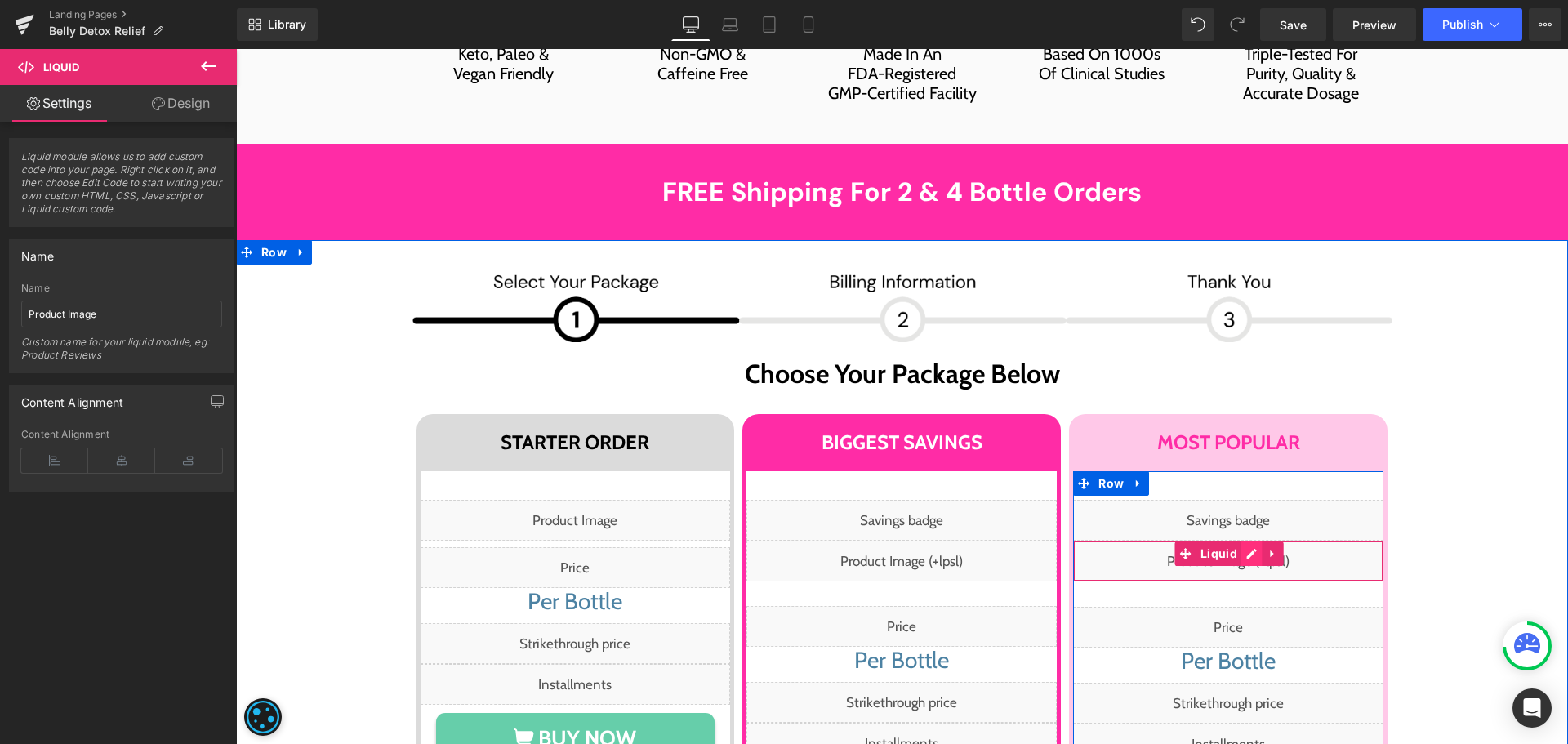
click at [1247, 541] on div "Liquid" at bounding box center [1229, 561] width 311 height 41
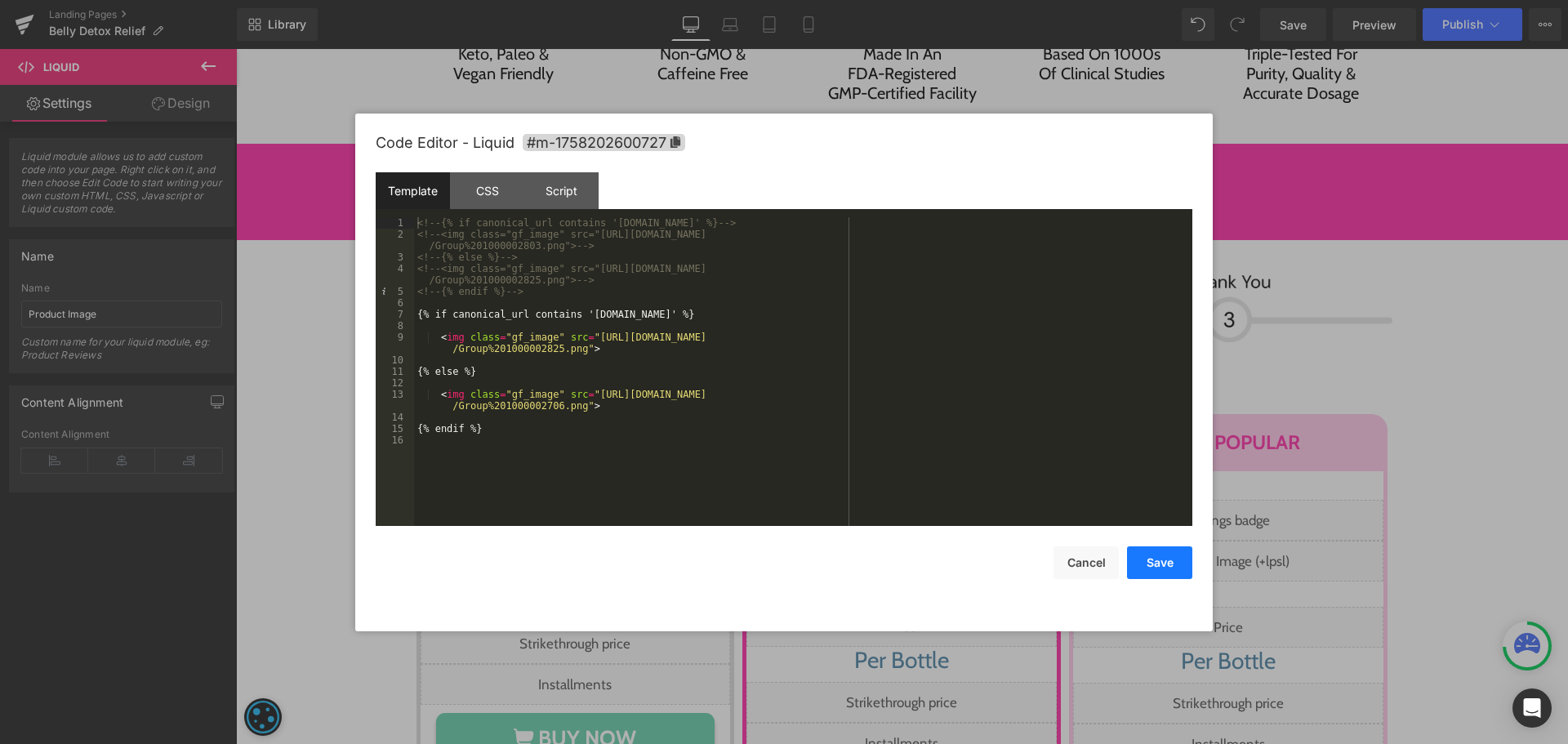
click at [1158, 561] on button "Save" at bounding box center [1159, 562] width 65 height 32
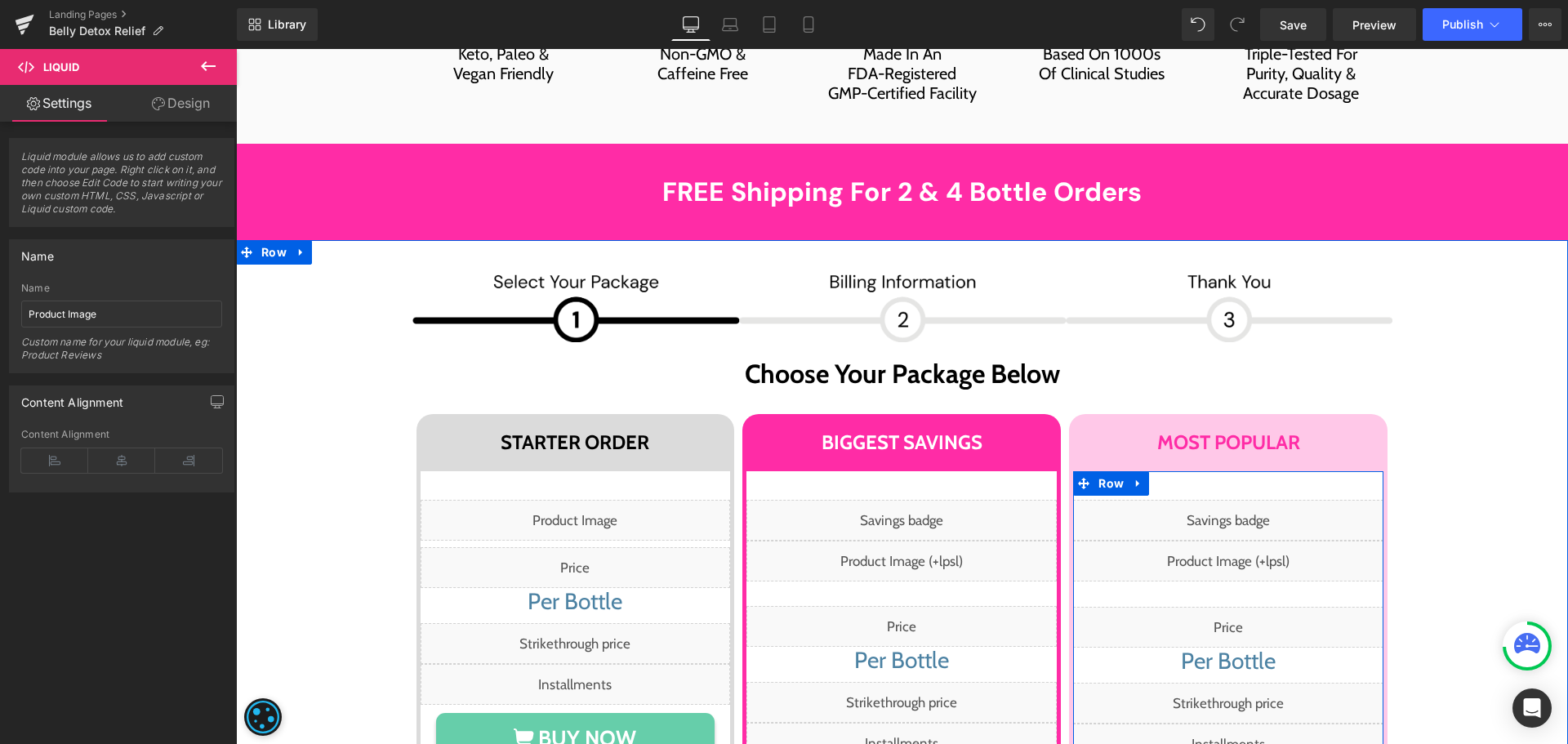
click at [1264, 606] on div "Liquid" at bounding box center [1229, 627] width 311 height 41
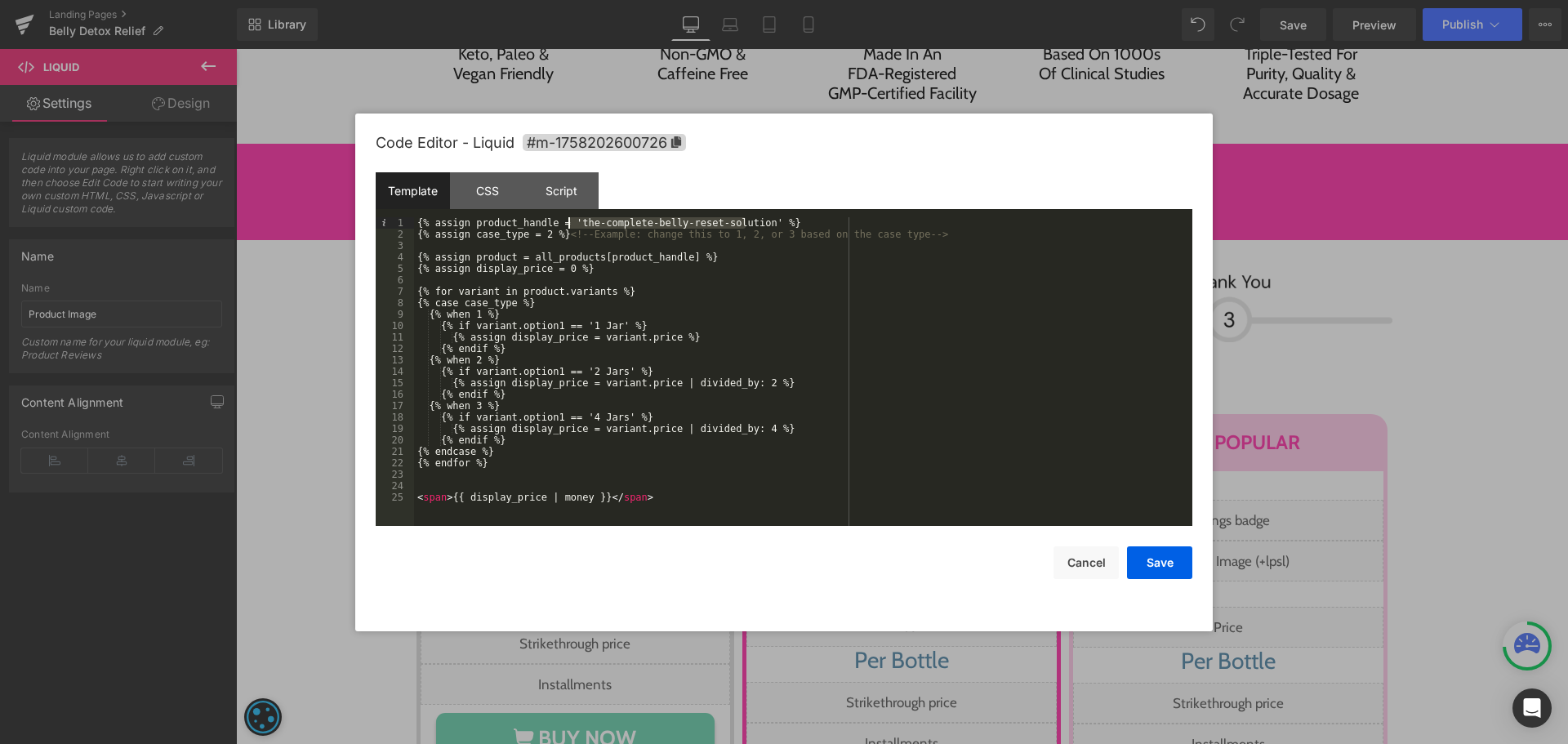
drag, startPoint x: 747, startPoint y: 219, endPoint x: 566, endPoint y: 224, distance: 181.1
click at [566, 224] on div "{% assign product_handle = 'the-complete-belly-reset-solution' %} {% assign cas…" at bounding box center [803, 382] width 779 height 331
click at [1155, 572] on button "Save" at bounding box center [1159, 562] width 65 height 32
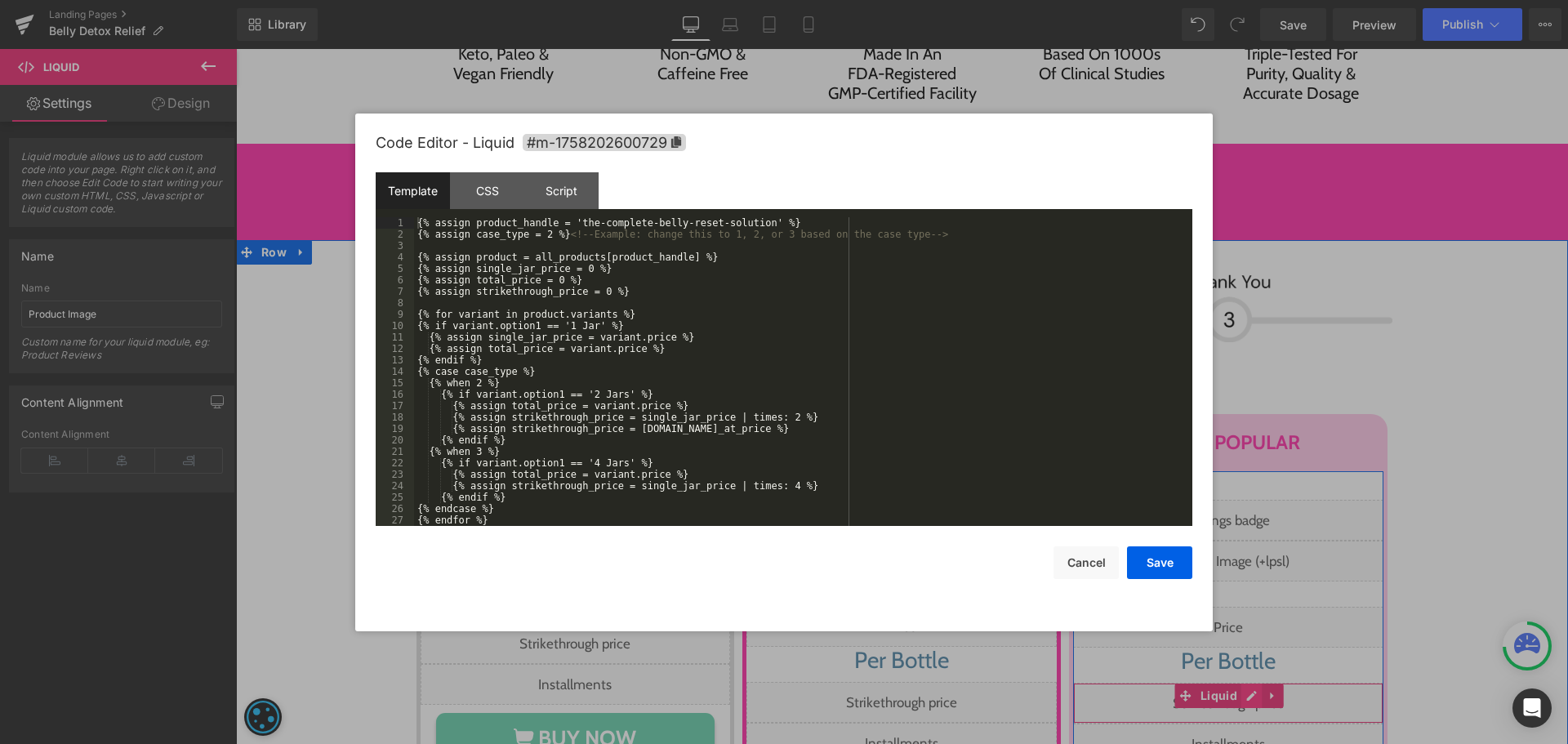
click at [1245, 682] on div "Liquid" at bounding box center [1229, 703] width 311 height 41
drag, startPoint x: 747, startPoint y: 224, endPoint x: 565, endPoint y: 224, distance: 182.0
click at [565, 224] on div "{% assign product_handle = 'the-complete-belly-reset-solution' %} {% assign cas…" at bounding box center [799, 382] width 772 height 331
click at [1168, 559] on button "Save" at bounding box center [1159, 562] width 65 height 32
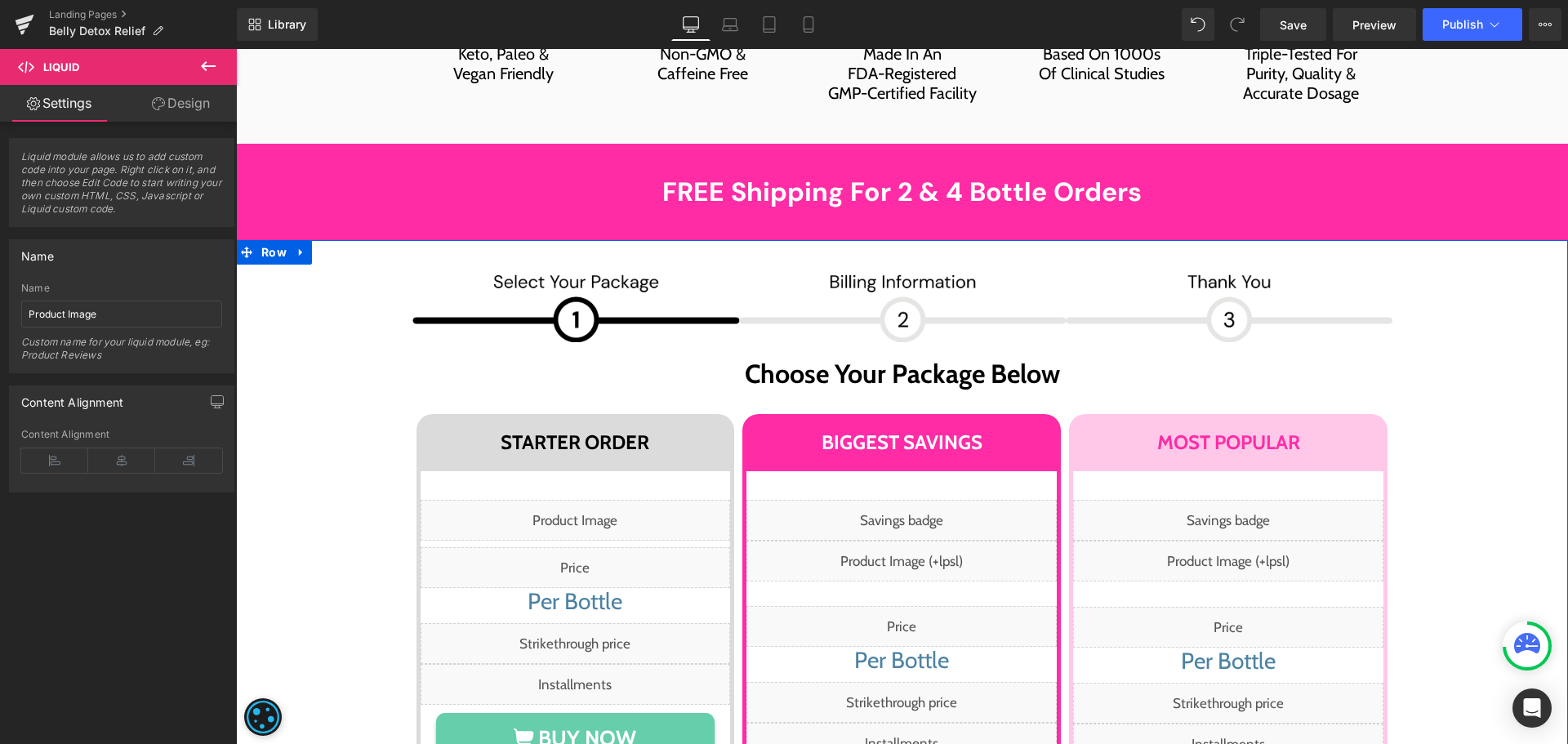
click at [331, 490] on div "Image Image Row Choose Your Package Below Heading Row STARTER ORDER Heading Row…" at bounding box center [902, 654] width 1300 height 771
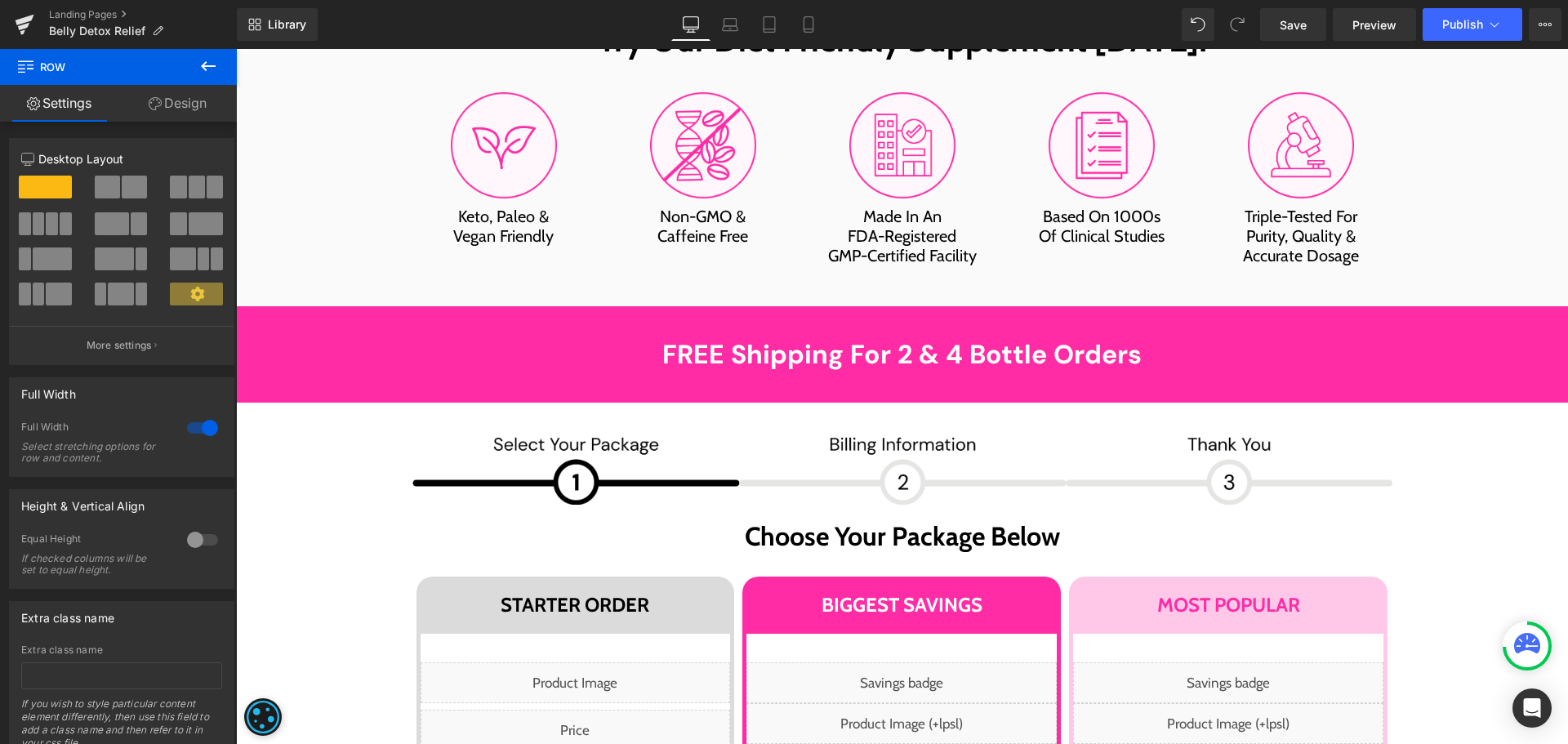
scroll to position [8464, 0]
click at [214, 73] on icon at bounding box center [208, 66] width 20 height 20
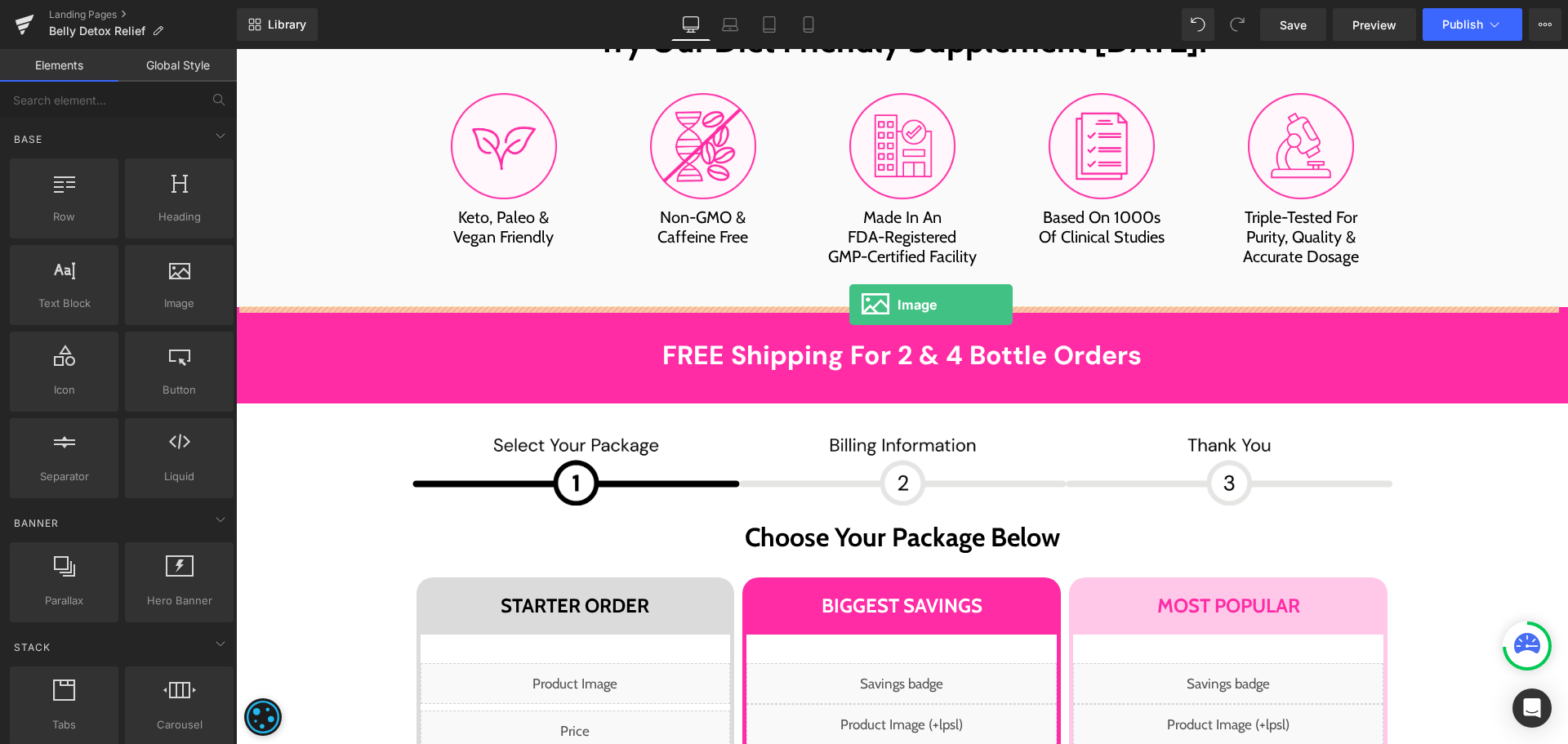
drag, startPoint x: 654, startPoint y: 329, endPoint x: 849, endPoint y: 305, distance: 196.5
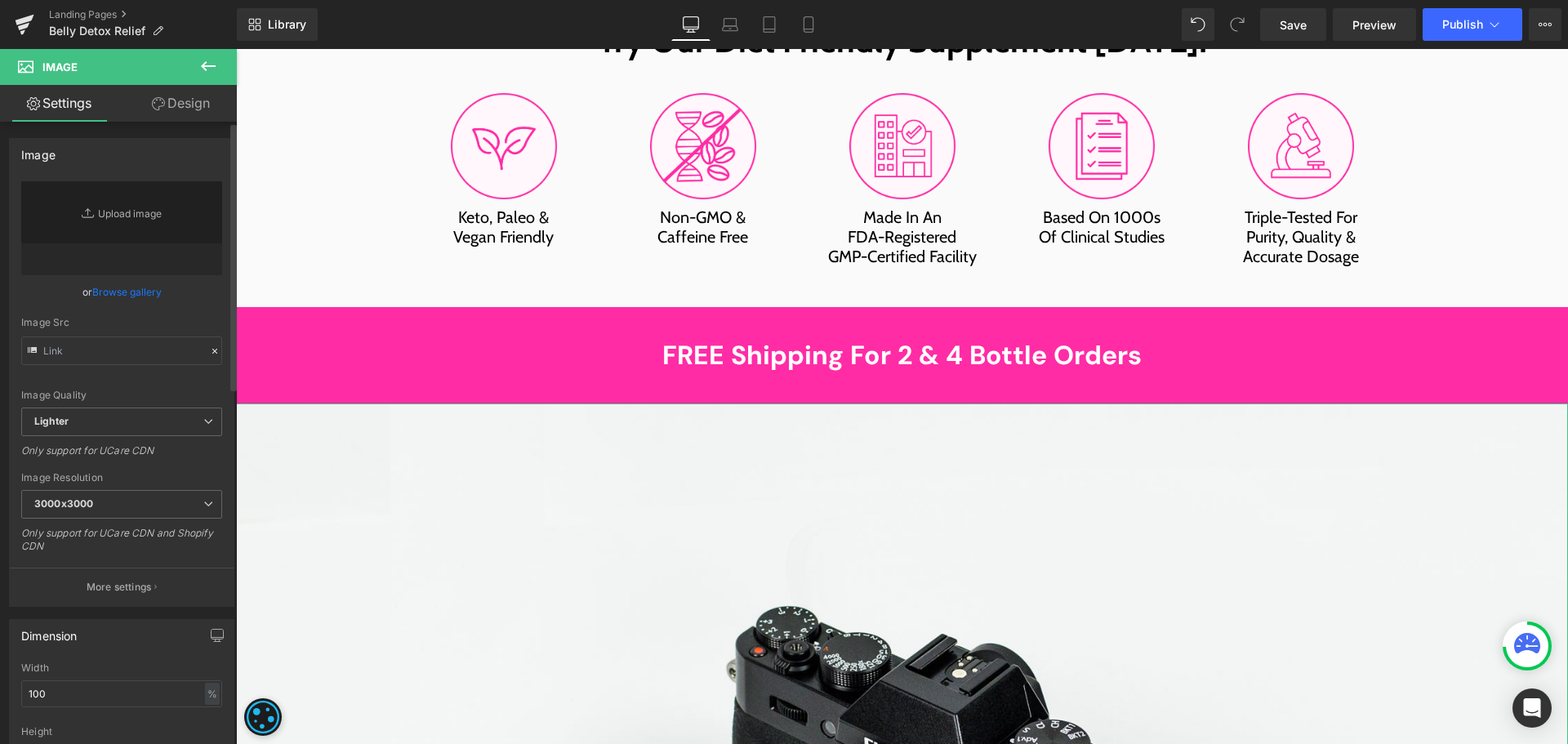
click at [130, 289] on link "Browse gallery" at bounding box center [127, 291] width 70 height 29
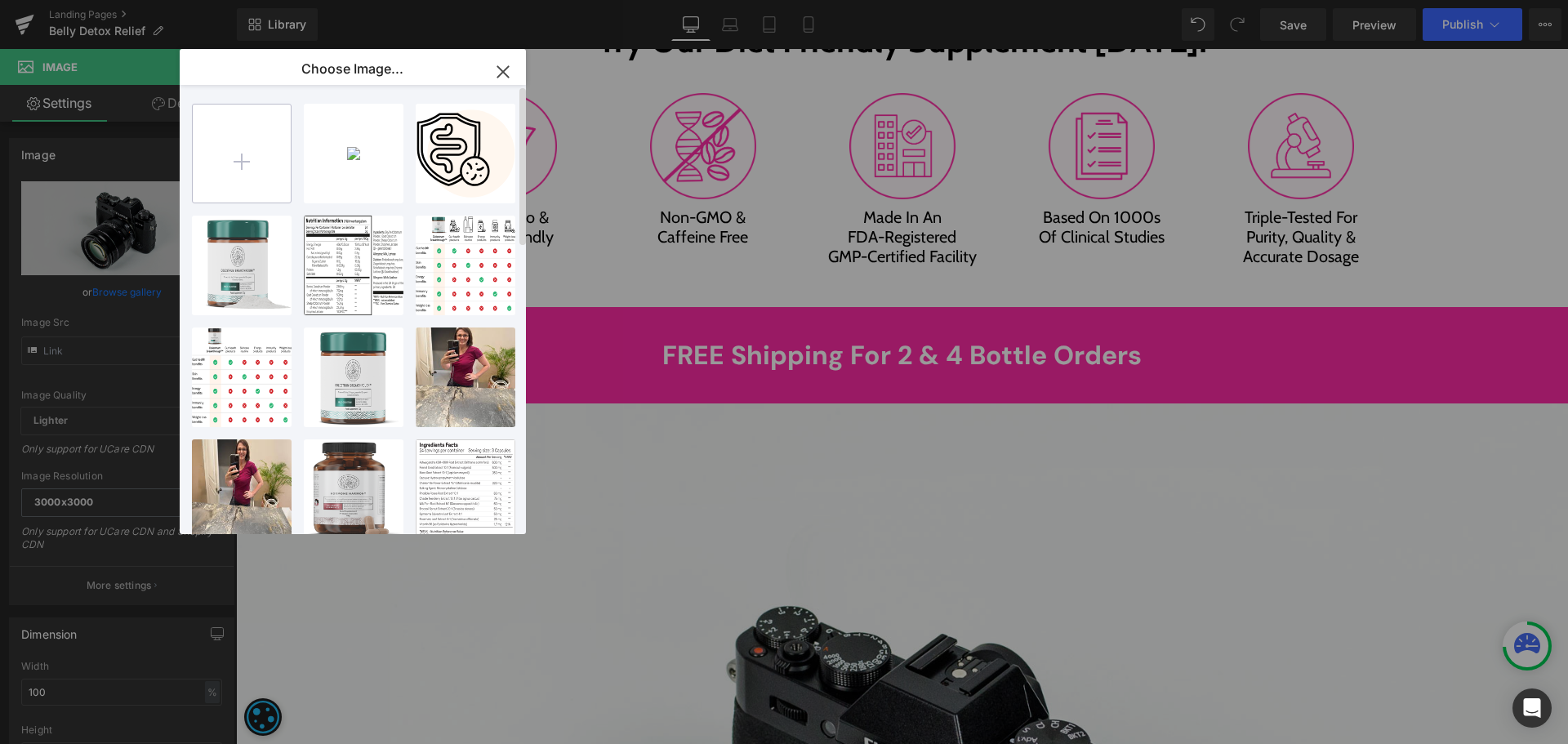
click at [242, 155] on input "file" at bounding box center [242, 153] width 98 height 98
type input "C:\fakepath\_K8A9606 1.png"
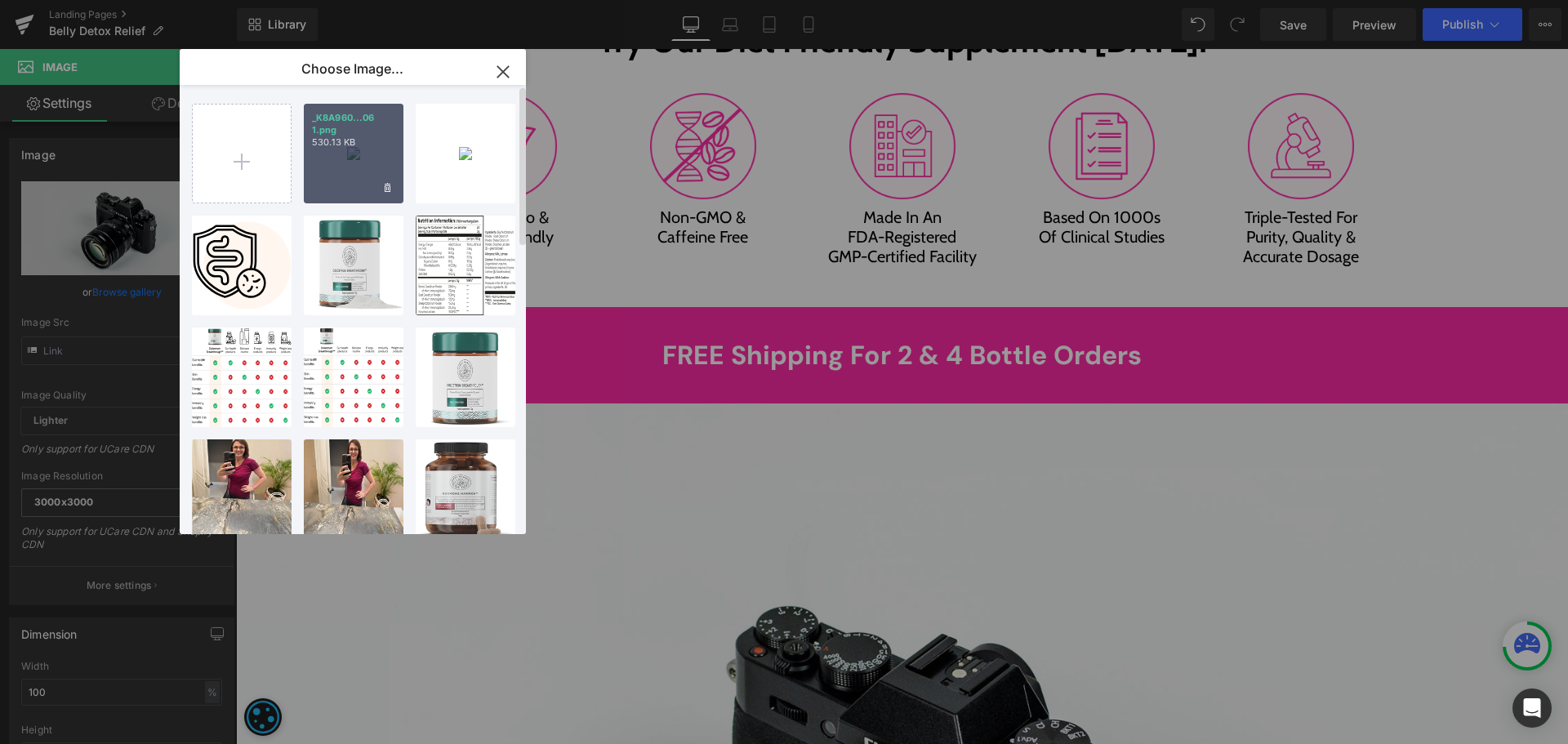
click at [359, 181] on div "_K8A960...06 1.png 530.13 KB" at bounding box center [353, 152] width 99 height 99
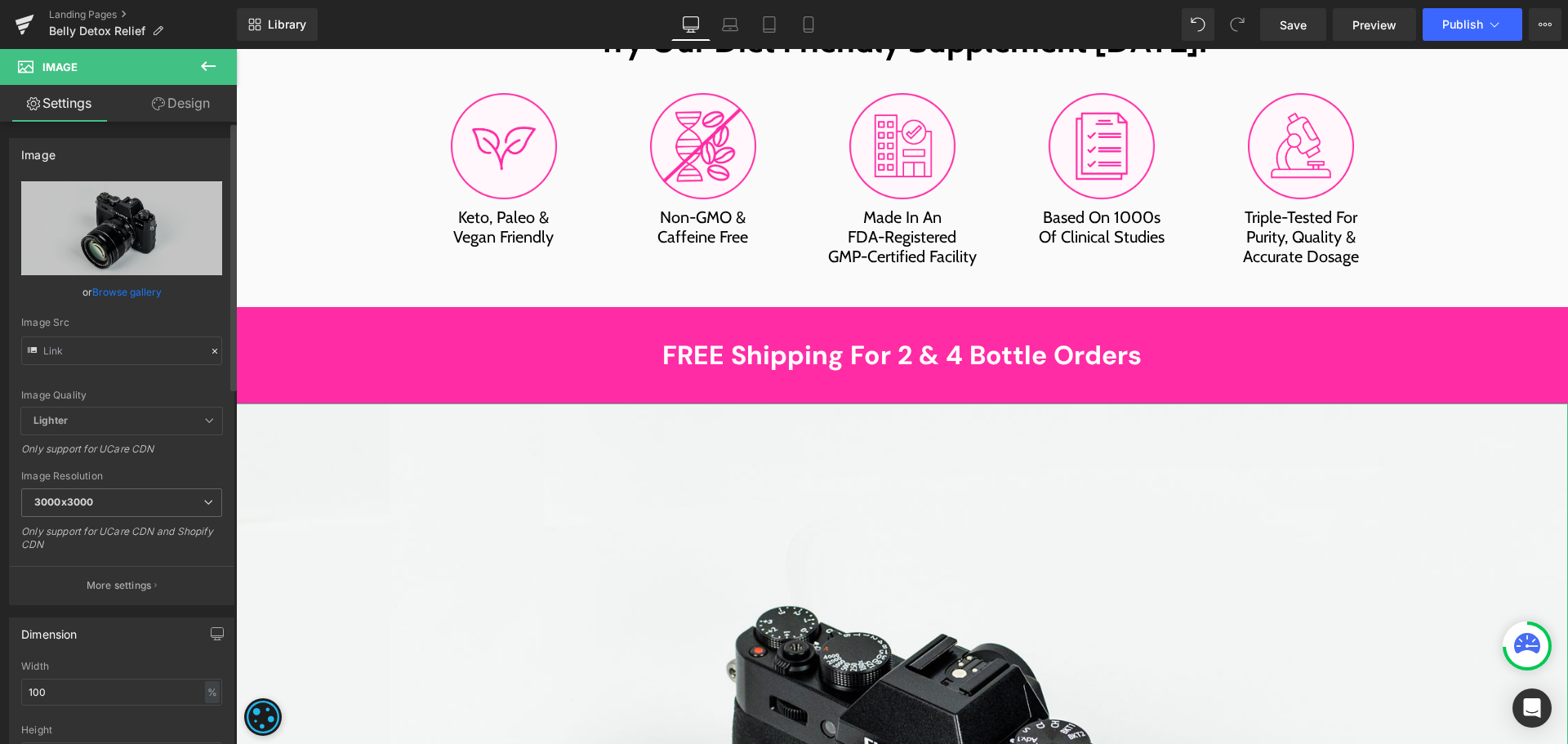
click at [106, 286] on link "Browse gallery" at bounding box center [127, 291] width 70 height 29
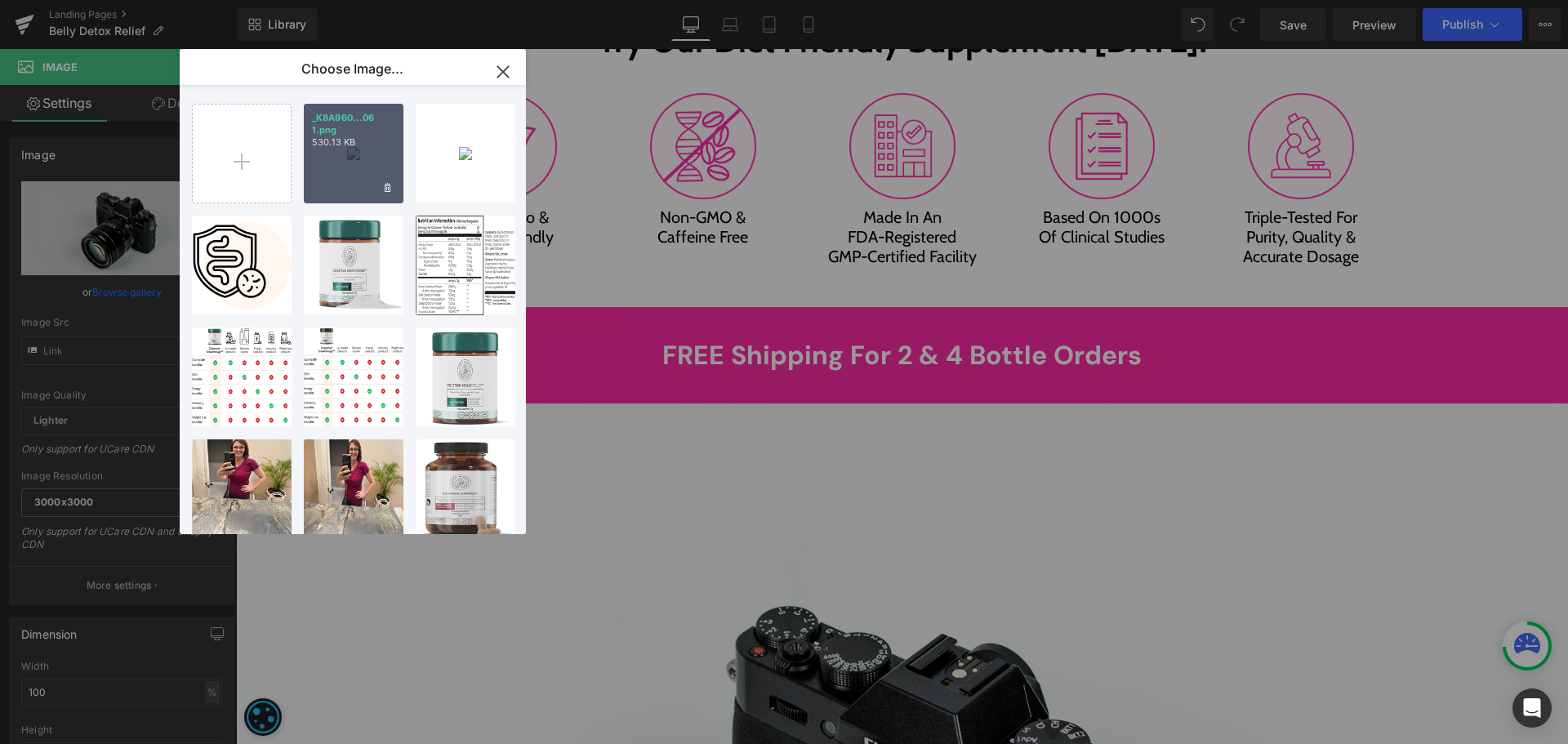
click at [359, 191] on div "_K8A960...06 1.png 530.13 KB" at bounding box center [353, 152] width 99 height 99
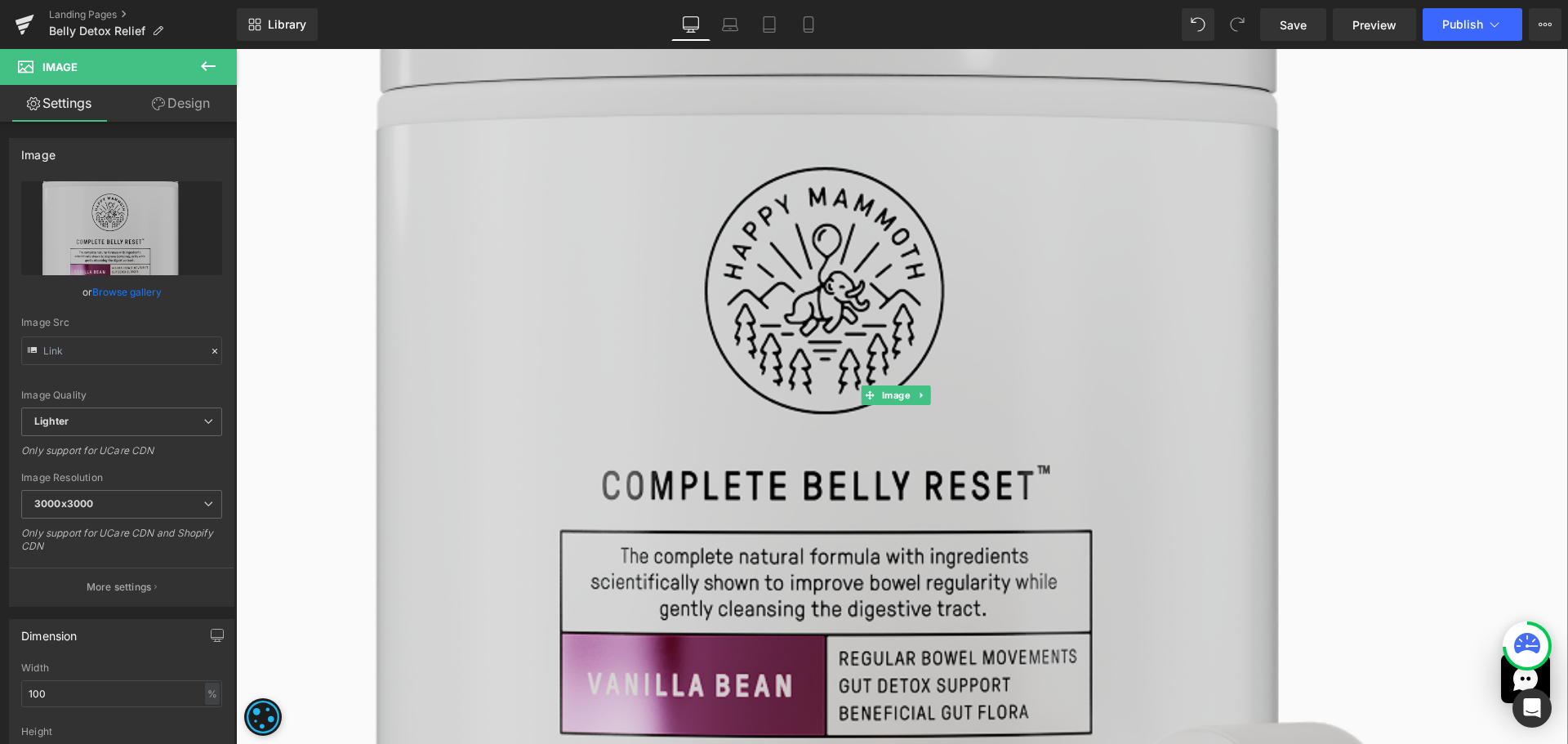
scroll to position [9361, 0]
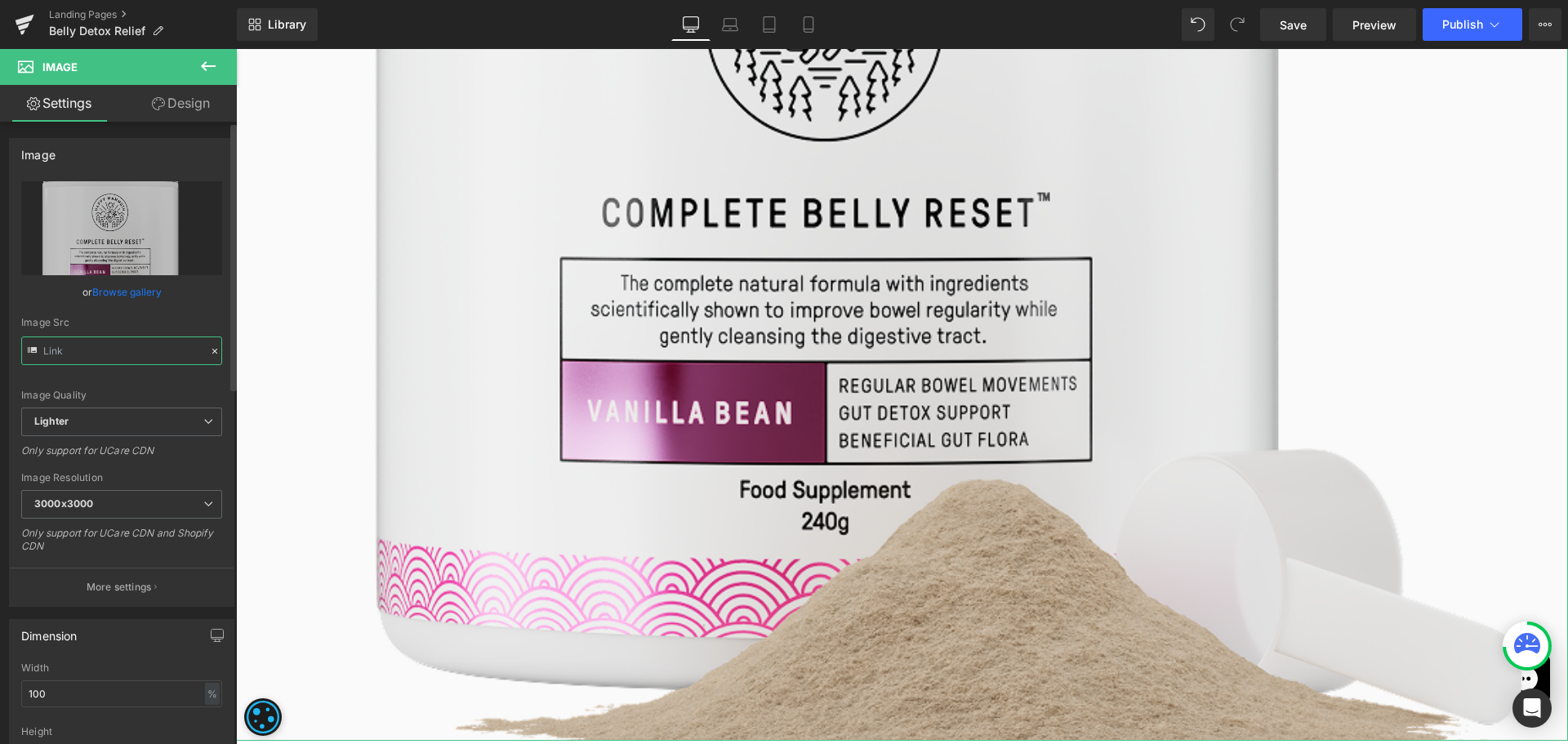
type input "https://ucarecdn.com/6d437afa-a931-46f3-a4a1-3bdc77effc13/-/format/auto/-/previ…"
click at [129, 349] on input "https://ucarecdn.com/6d437afa-a931-46f3-a4a1-3bdc77effc13/-/format/auto/-/previ…" at bounding box center [122, 350] width 201 height 29
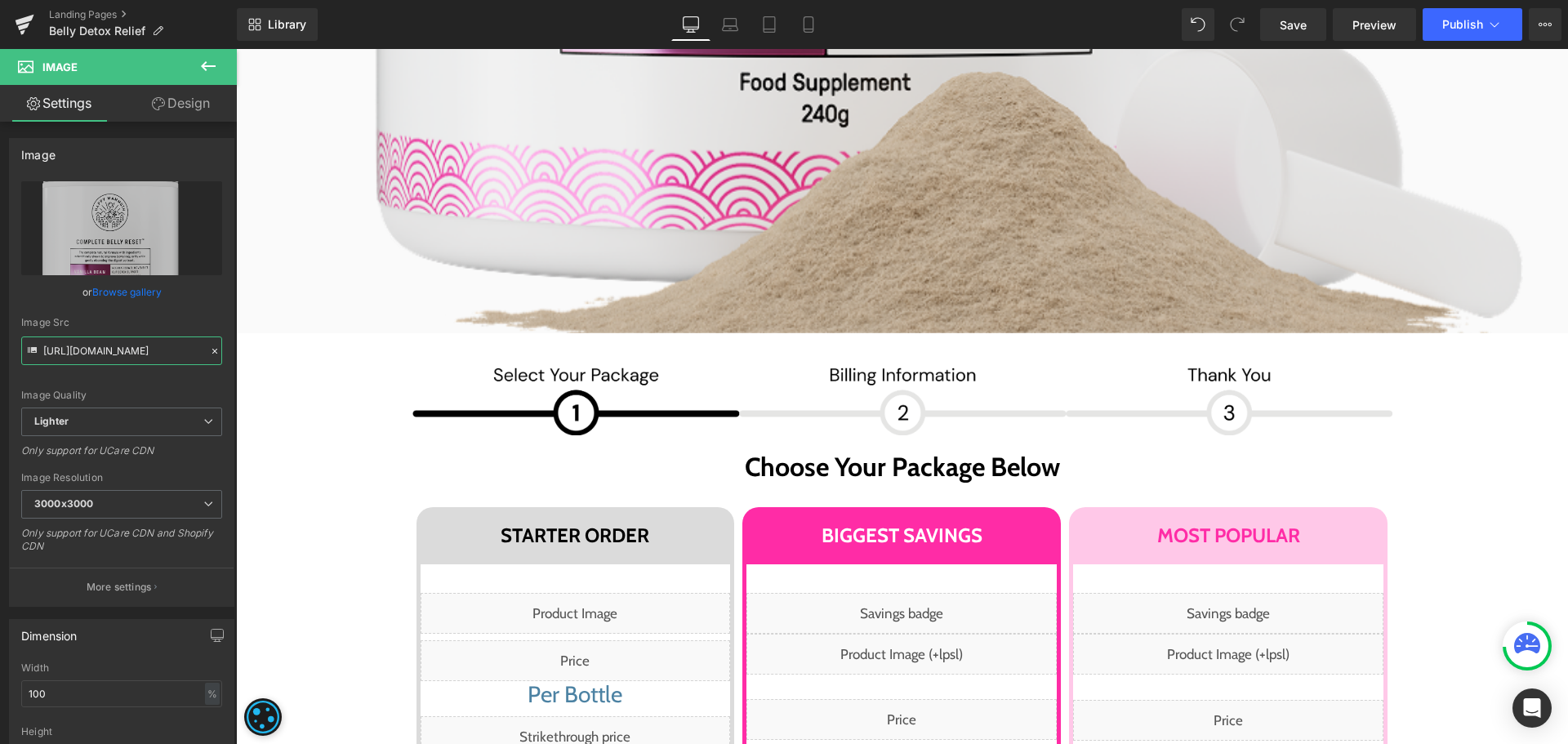
scroll to position [9770, 0]
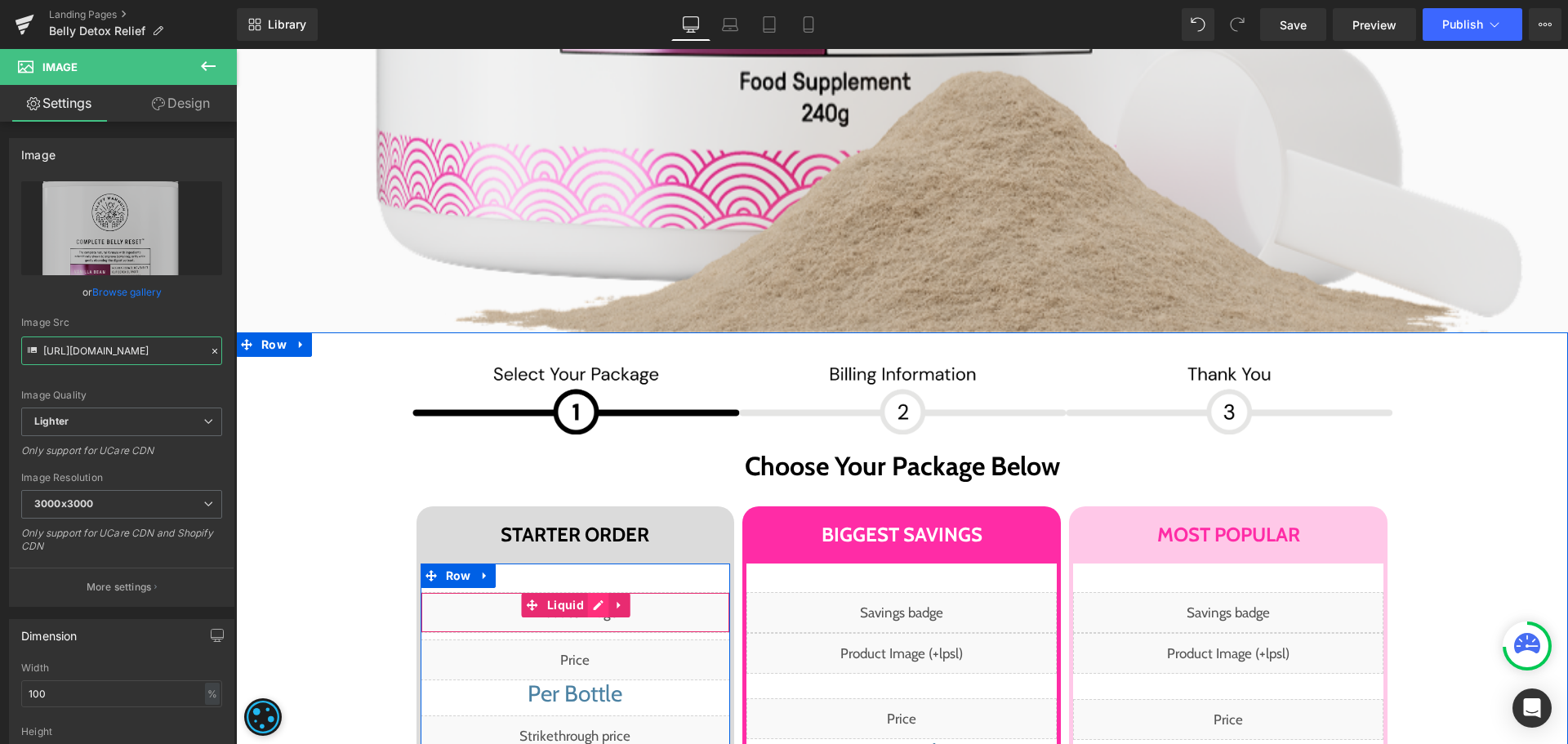
click at [594, 592] on div "Liquid" at bounding box center [576, 612] width 311 height 41
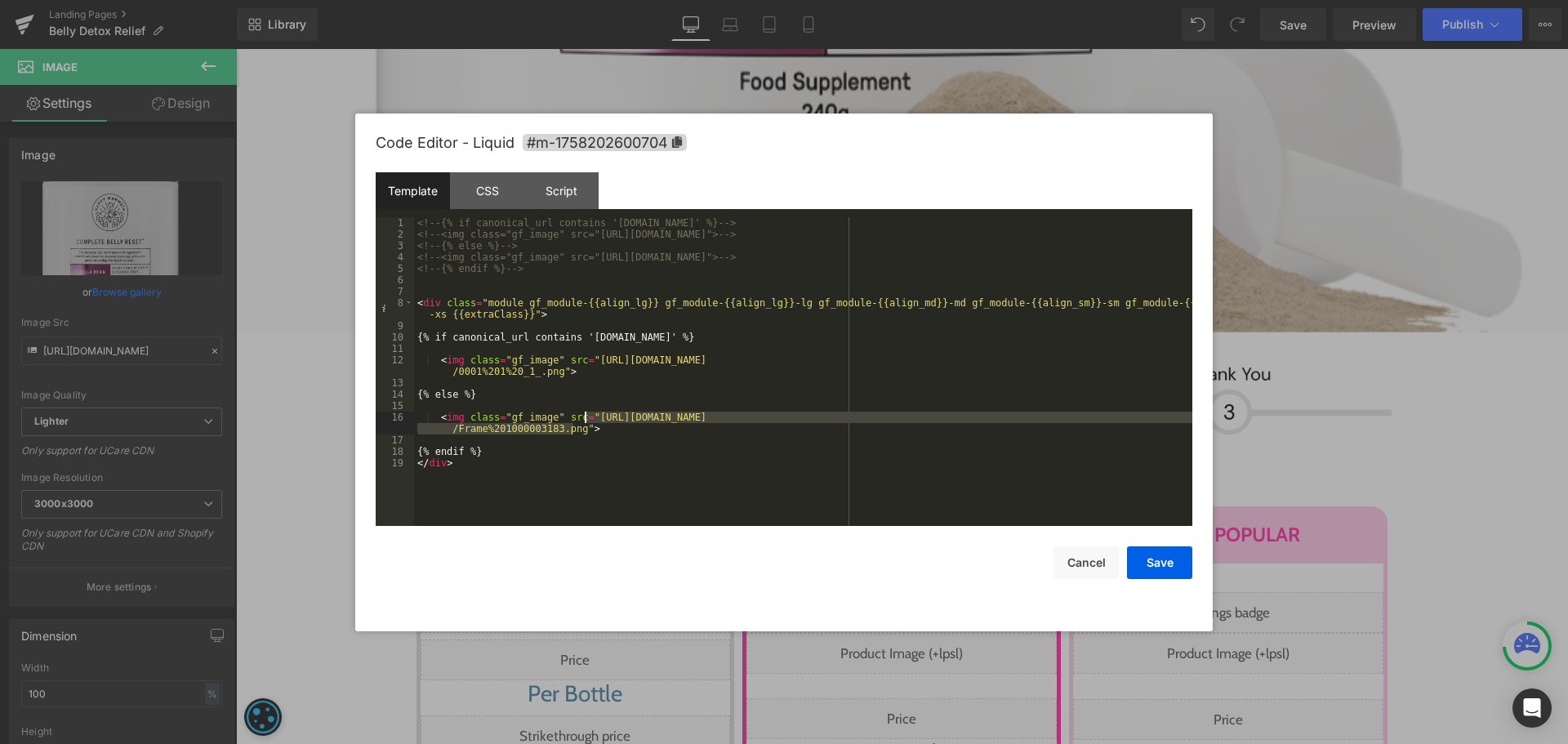
drag, startPoint x: 575, startPoint y: 427, endPoint x: 586, endPoint y: 417, distance: 14.9
click at [586, 417] on div "<!-- {% if canonical_url contains 'ca.happymammoth.com' %} --> <!-- <img class=…" at bounding box center [803, 382] width 779 height 331
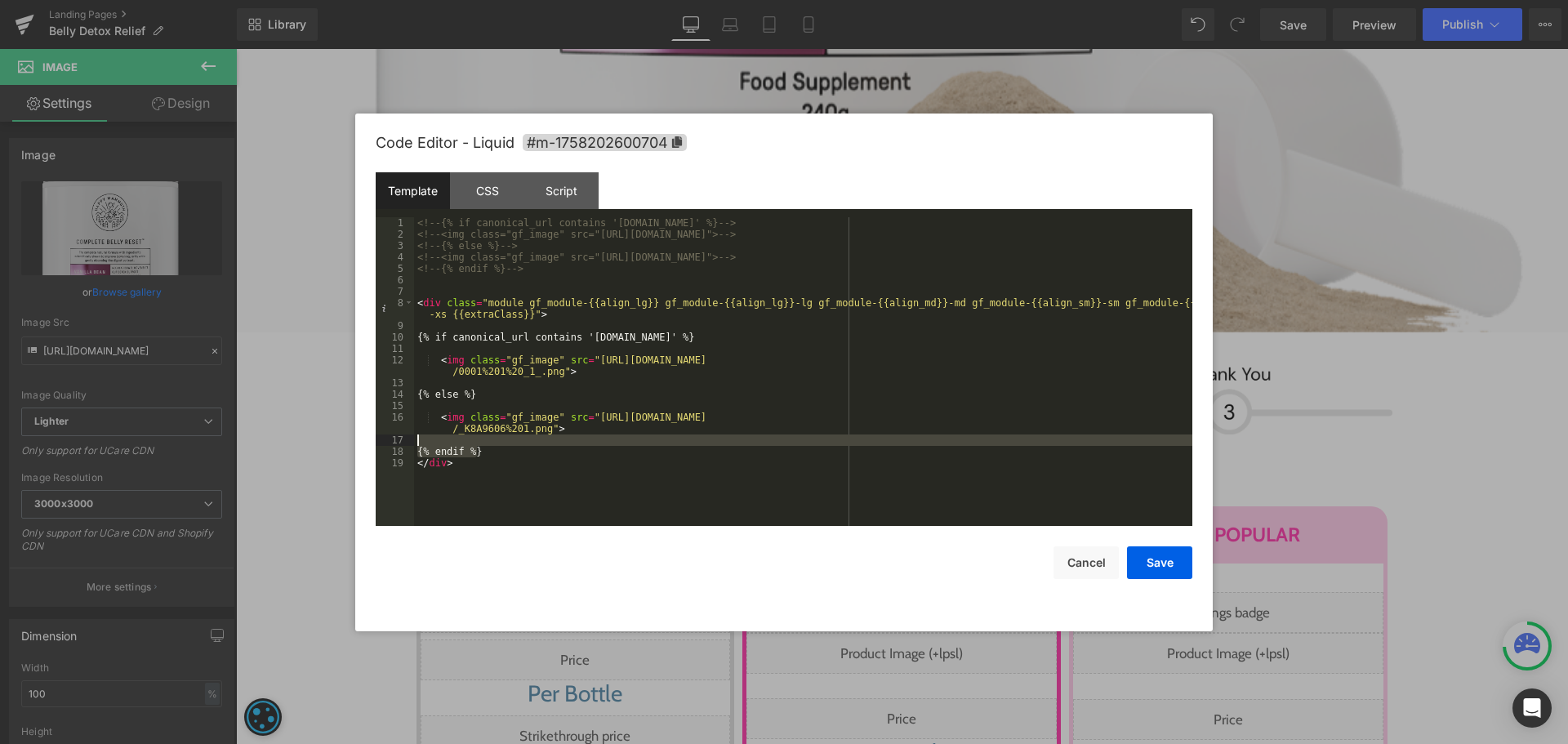
drag, startPoint x: 510, startPoint y: 447, endPoint x: 540, endPoint y: 438, distance: 31.3
click at [540, 438] on div "<!-- {% if canonical_url contains 'ca.happymammoth.com' %} --> <!-- <img class=…" at bounding box center [803, 382] width 779 height 331
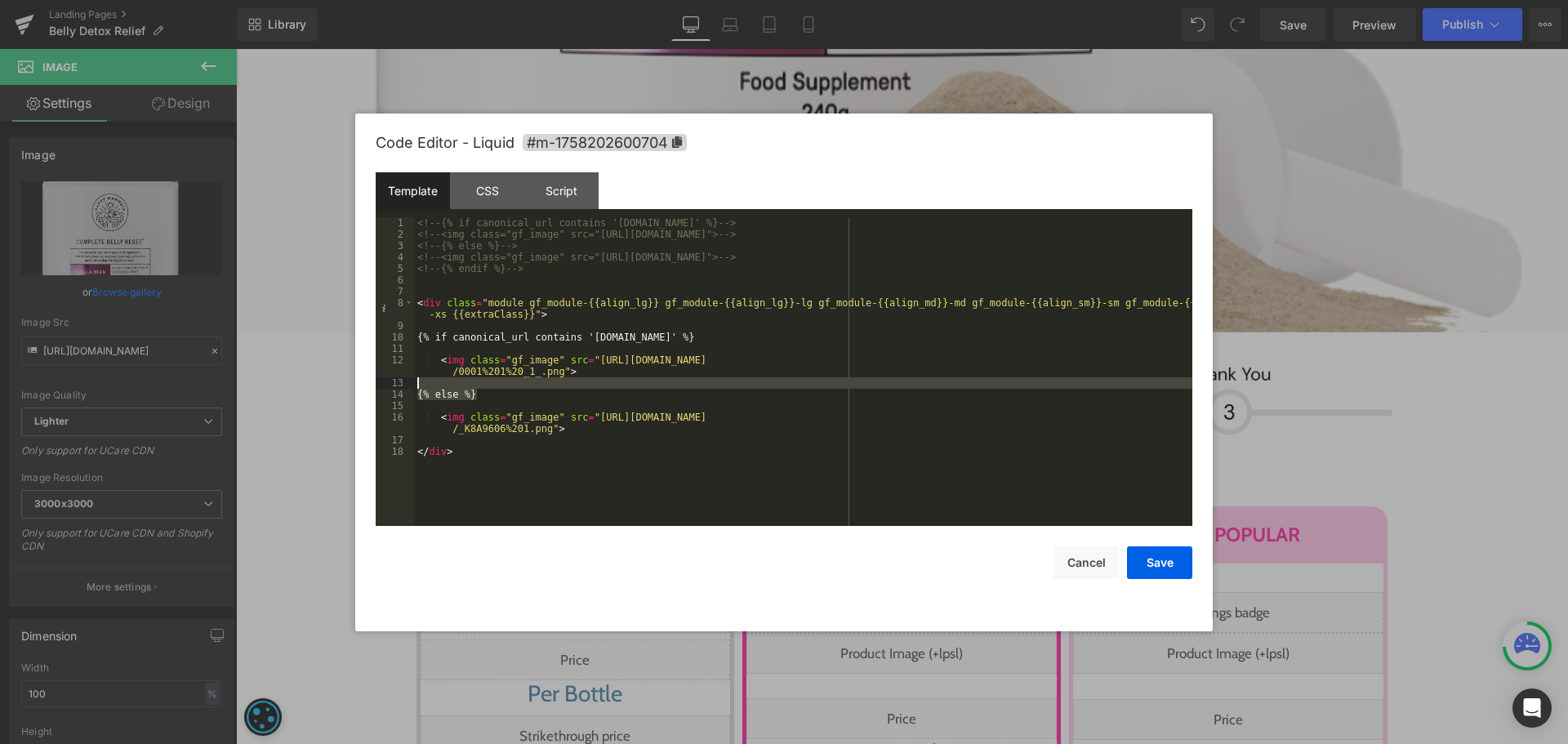
drag, startPoint x: 518, startPoint y: 399, endPoint x: 557, endPoint y: 384, distance: 41.8
click at [557, 384] on div "<!-- {% if canonical_url contains 'ca.happymammoth.com' %} --> <!-- <img class=…" at bounding box center [803, 382] width 779 height 331
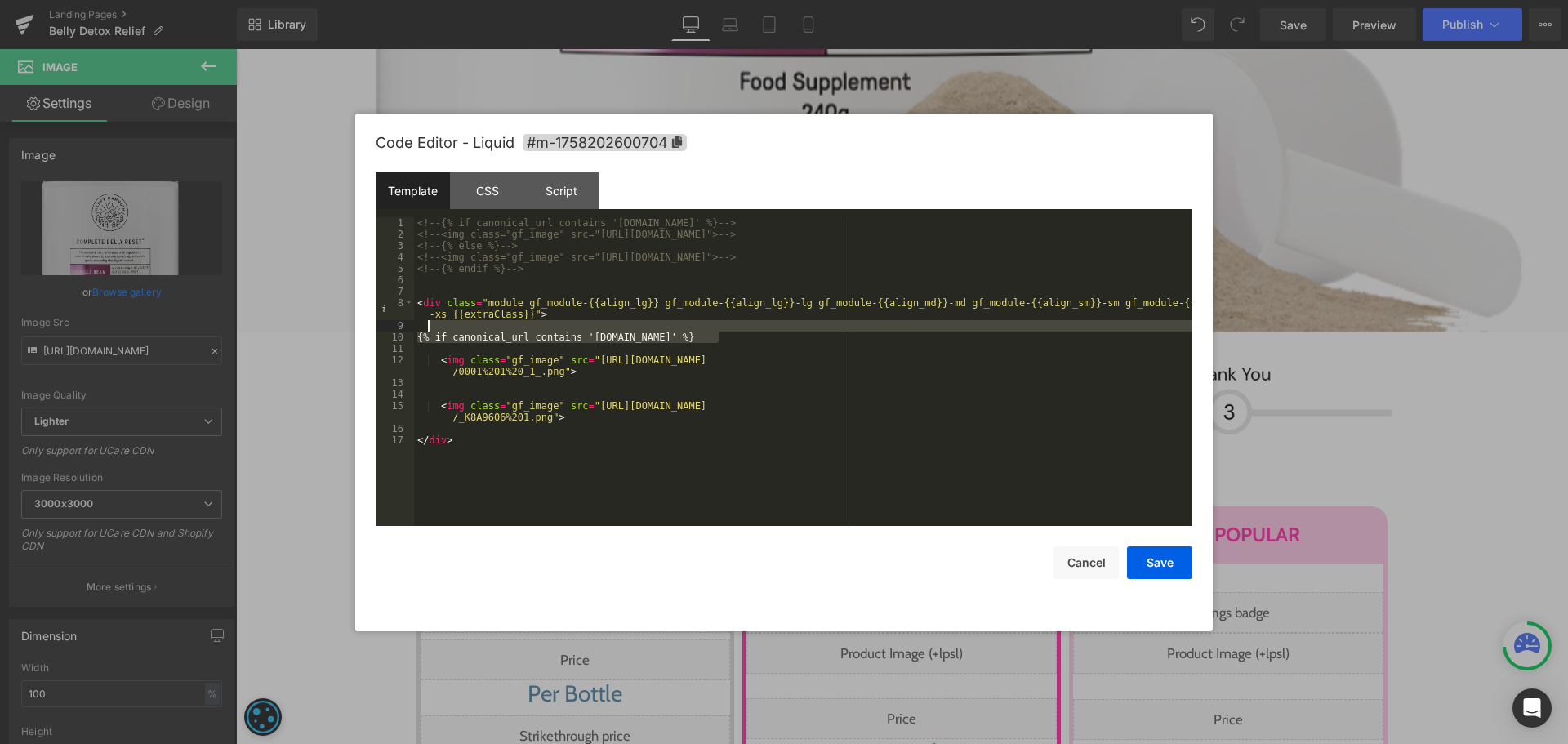
drag, startPoint x: 740, startPoint y: 334, endPoint x: 756, endPoint y: 325, distance: 18.4
click at [756, 325] on div "<!-- {% if canonical_url contains 'ca.happymammoth.com' %} --> <!-- <img class=…" at bounding box center [803, 382] width 779 height 331
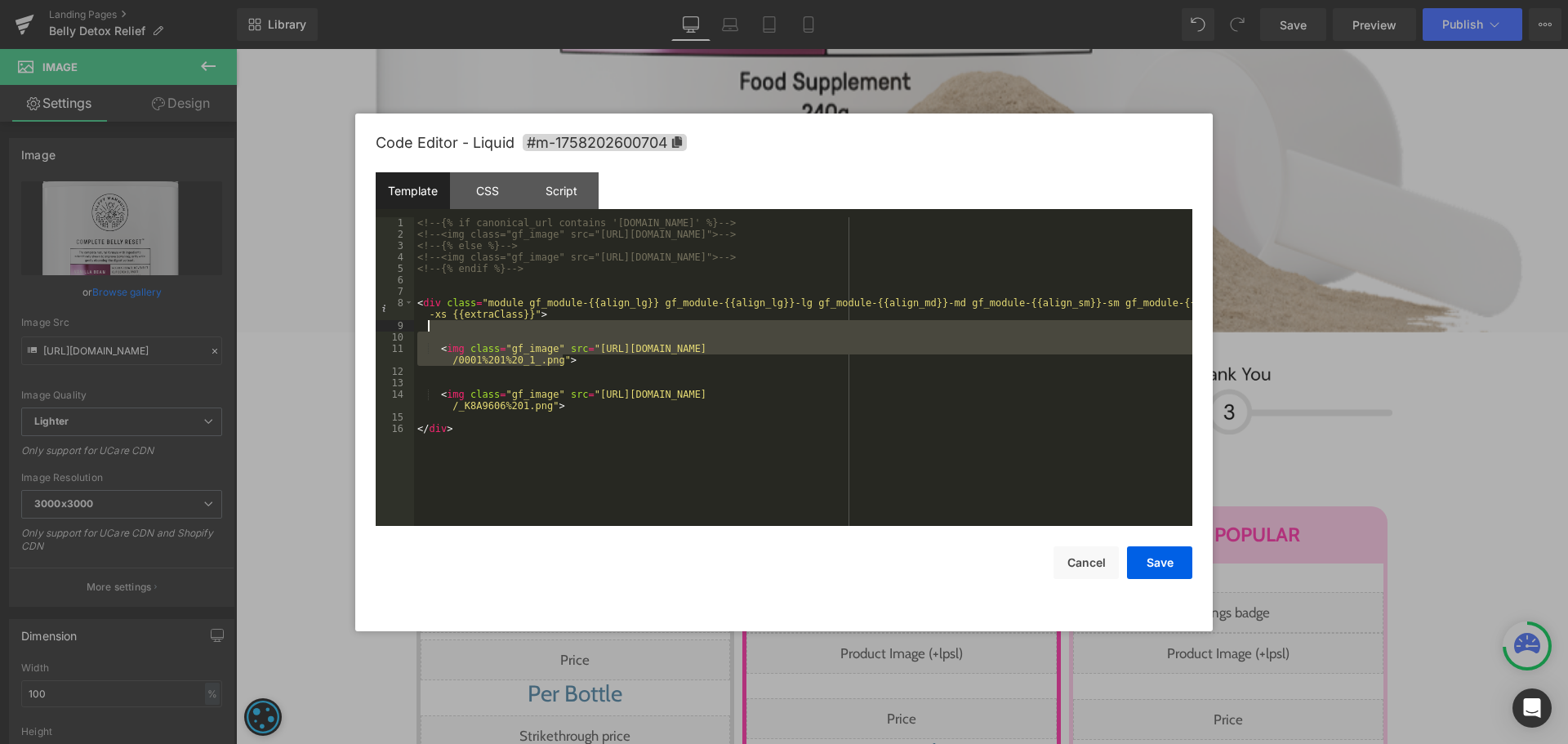
drag, startPoint x: 639, startPoint y: 350, endPoint x: 668, endPoint y: 325, distance: 38.3
click at [668, 325] on div "<!-- {% if canonical_url contains 'ca.happymammoth.com' %} --> <!-- <img class=…" at bounding box center [803, 382] width 779 height 331
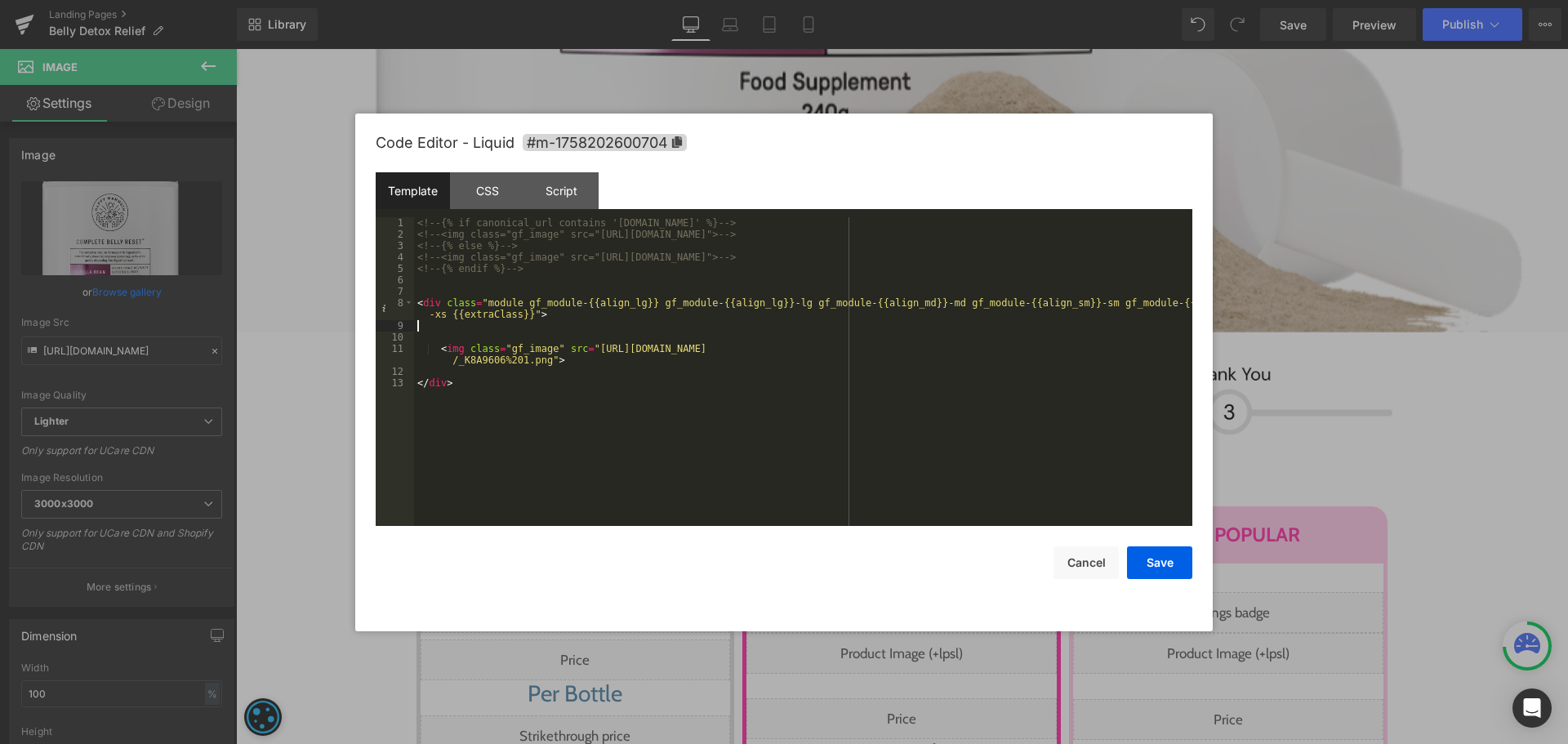
click at [698, 326] on div "<!-- {% if canonical_url contains 'ca.happymammoth.com' %} --> <!-- <img class=…" at bounding box center [803, 382] width 779 height 331
click at [1155, 554] on button "Save" at bounding box center [1159, 562] width 65 height 32
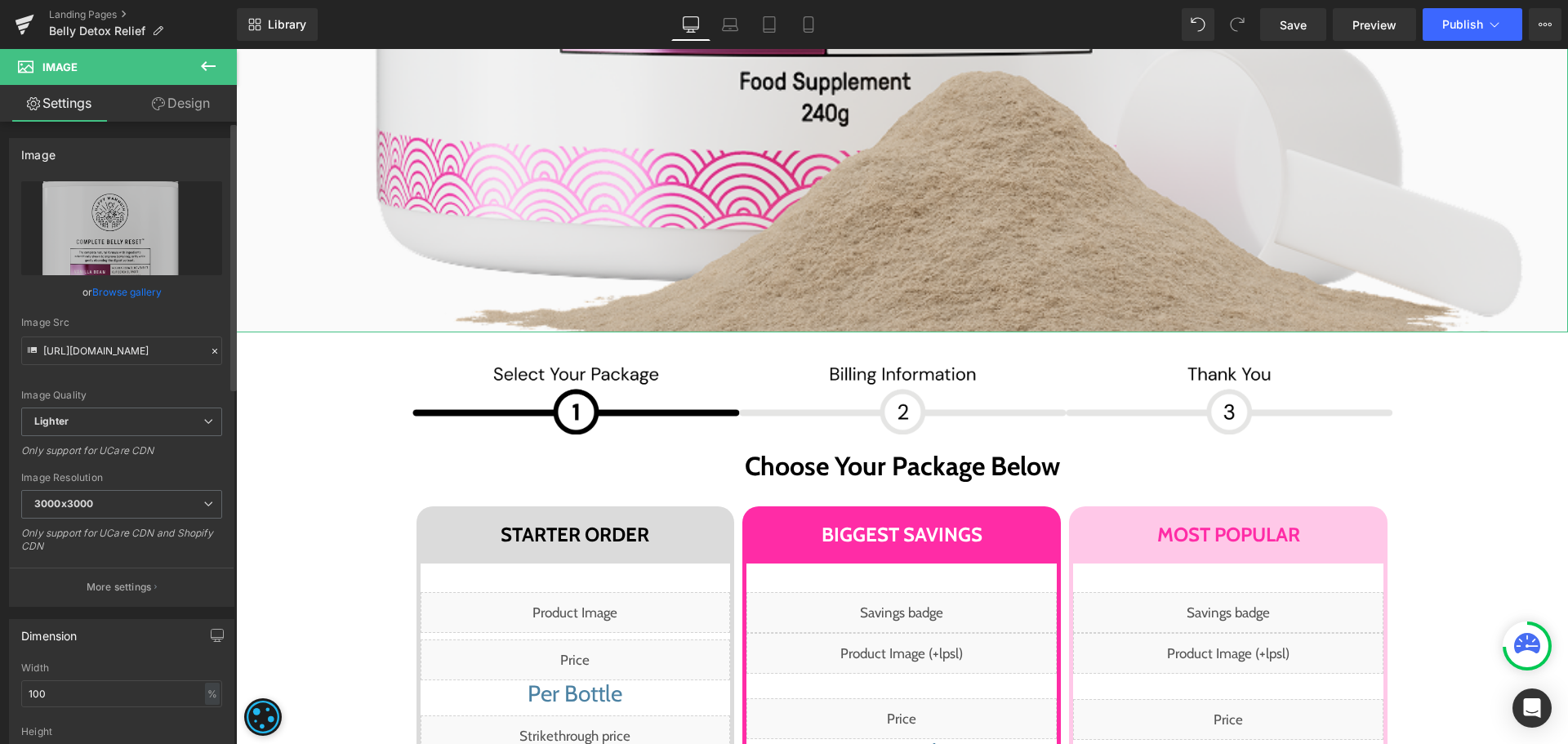
click at [118, 294] on link "Browse gallery" at bounding box center [127, 291] width 70 height 29
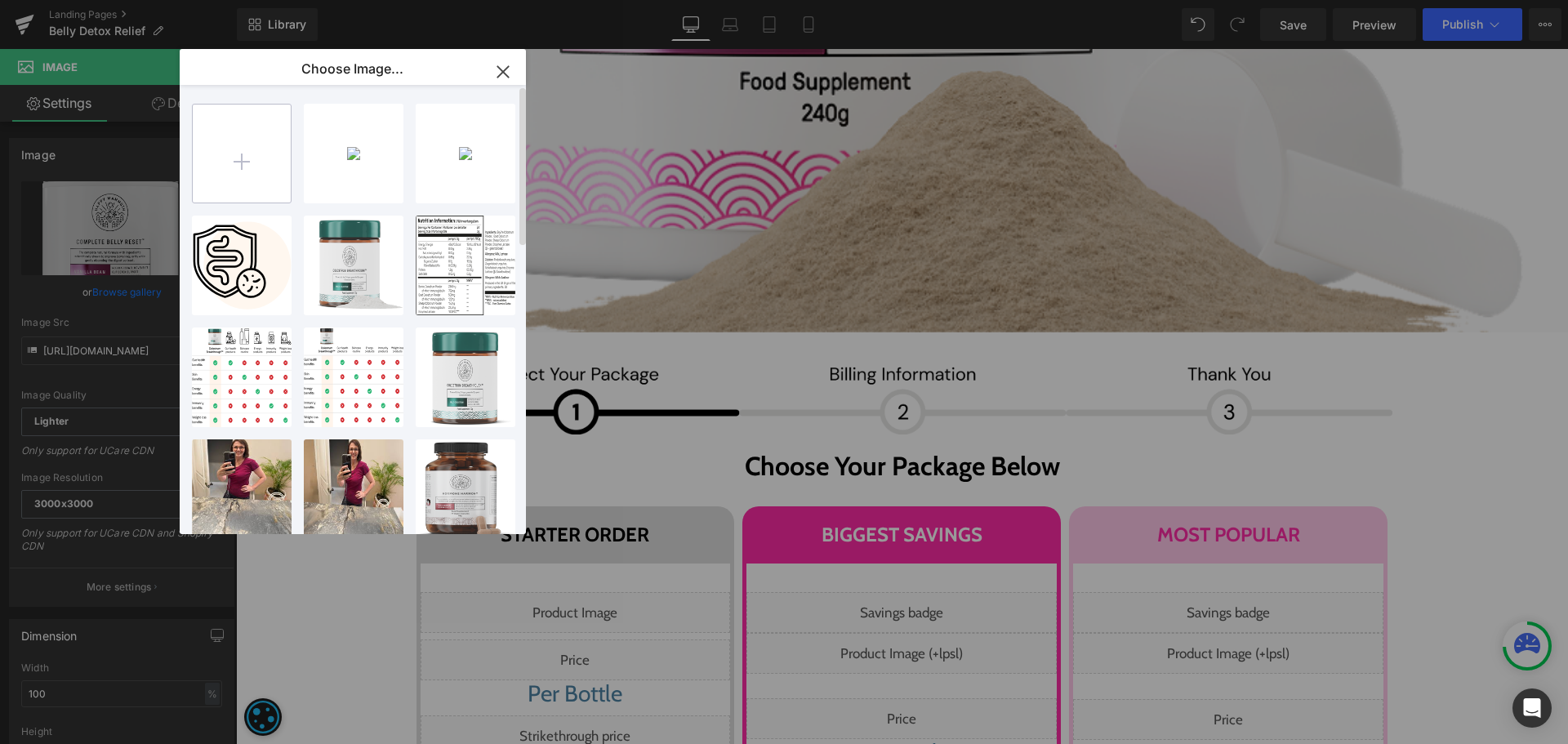
click at [198, 181] on input "file" at bounding box center [242, 153] width 98 height 98
type input "C:\fakepath\Group 1000003139.png"
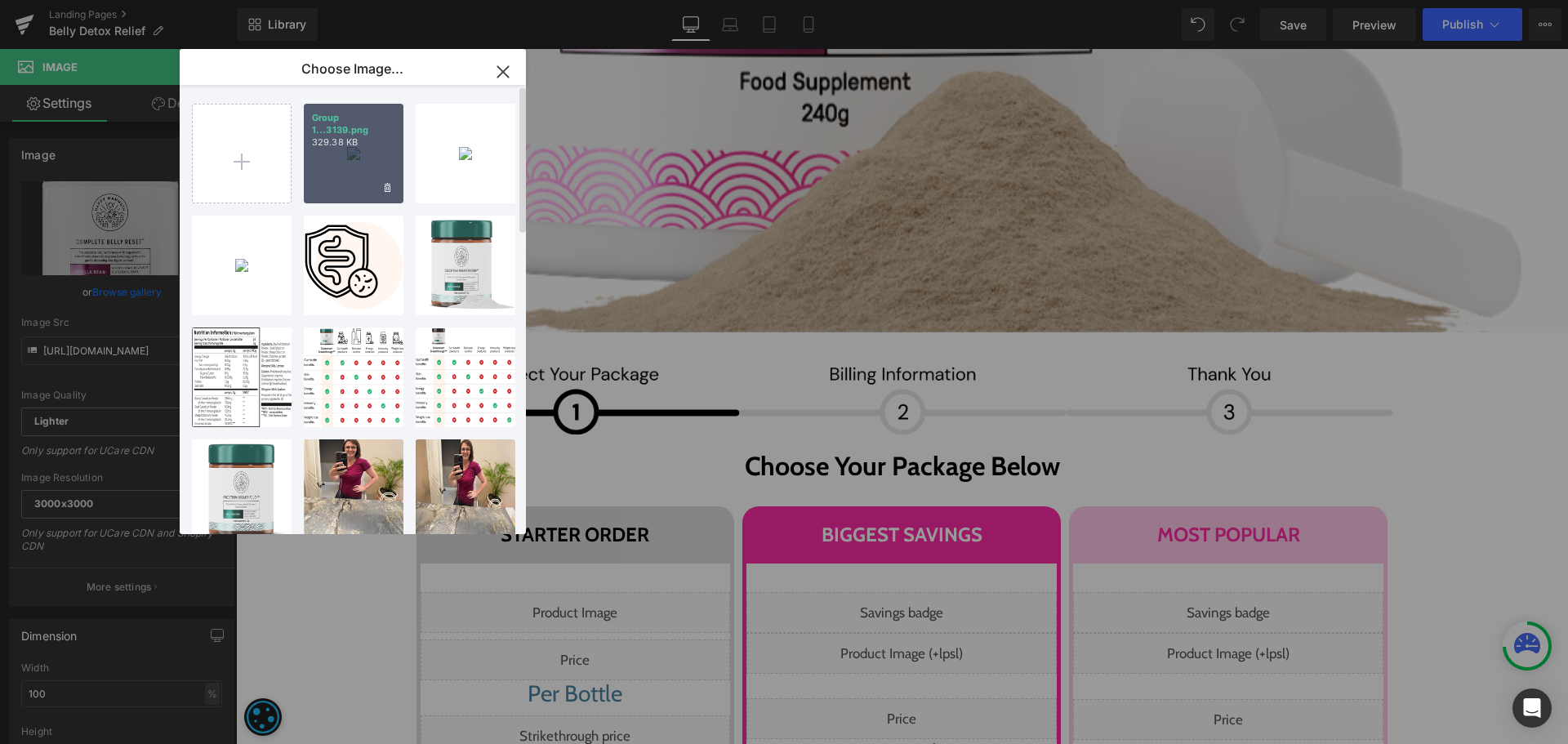
click at [346, 174] on div "Group 1...3139.png 329.38 KB" at bounding box center [353, 152] width 99 height 99
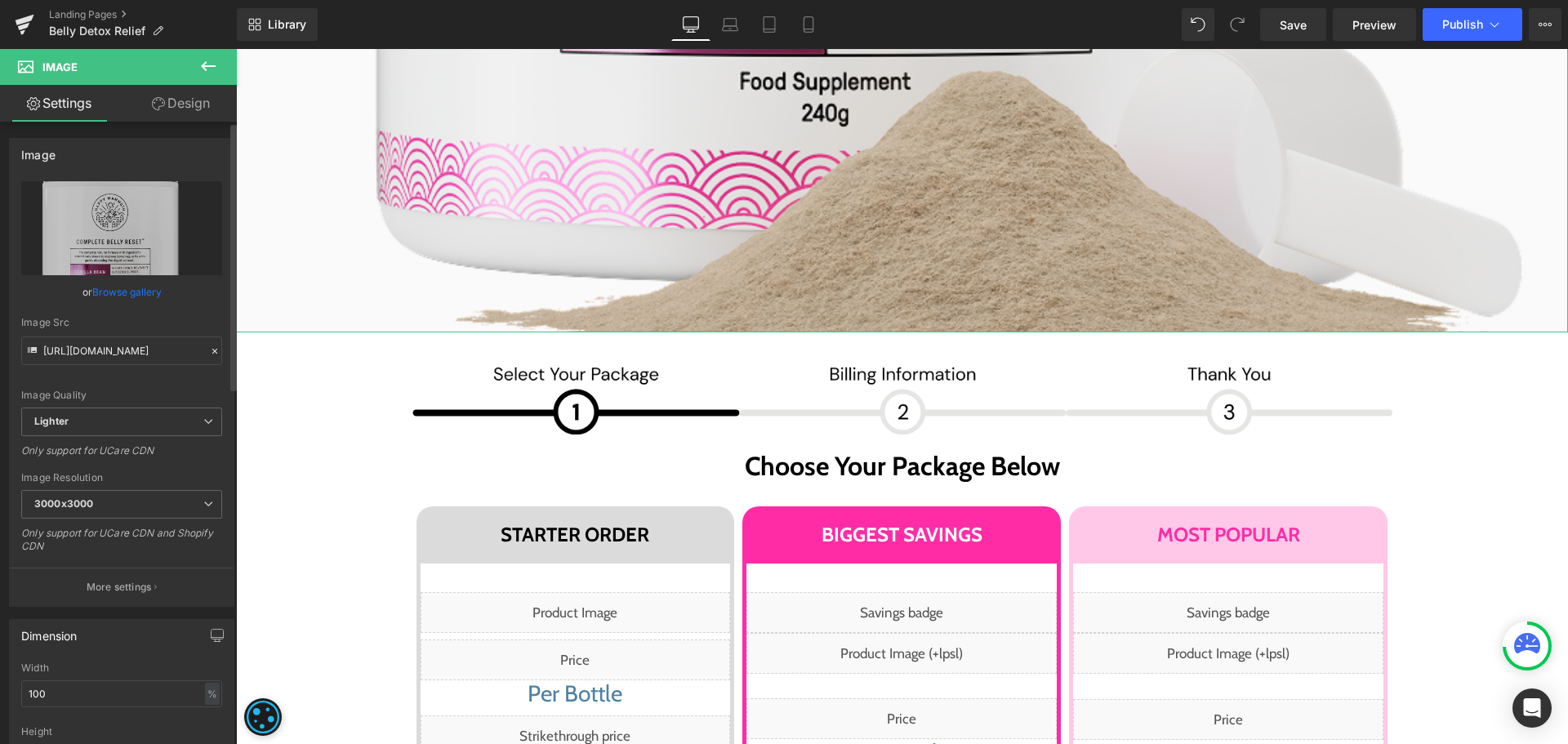
click at [118, 292] on link "Browse gallery" at bounding box center [127, 291] width 70 height 29
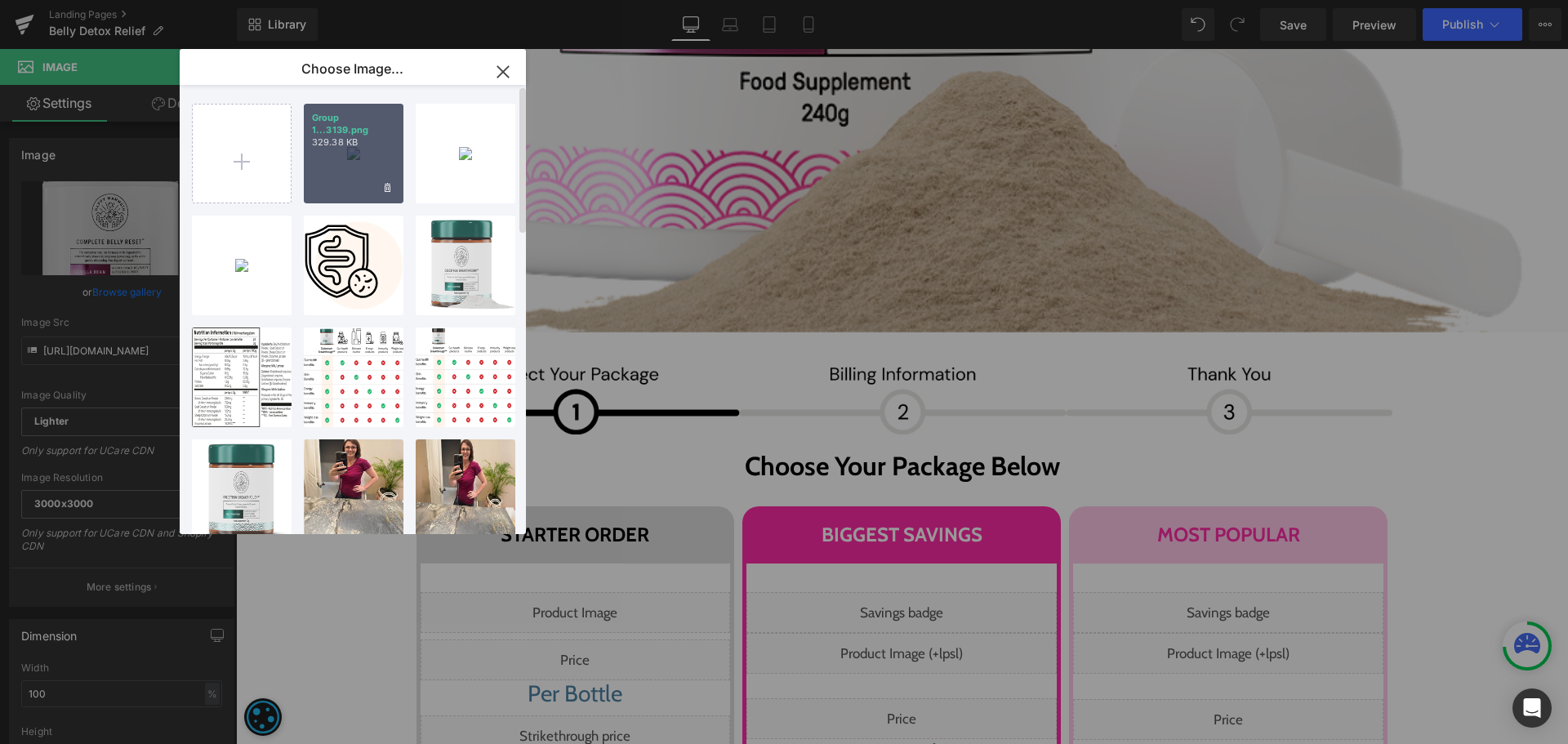
click at [335, 194] on div "Group 1...3139.png 329.38 KB" at bounding box center [353, 152] width 99 height 99
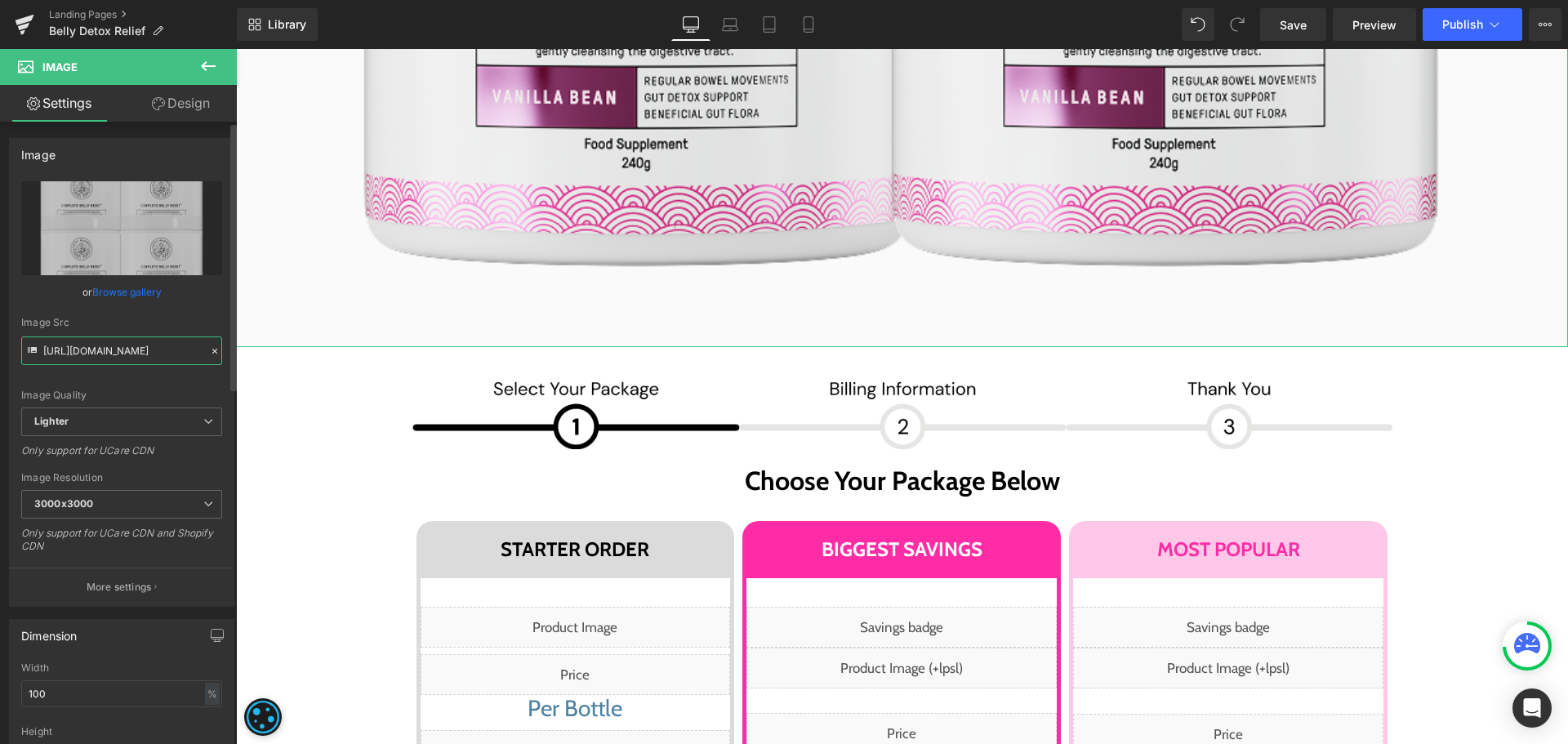
click at [152, 350] on input "https://ucarecdn.com/6d437afa-a931-46f3-a4a1-3bdc77effc13/-/format/auto/-/previ…" at bounding box center [122, 350] width 201 height 29
type input "https://ucarecdn.com/319c097e-3413-478c-a220-e1ff70744a91/-/format/auto/-/previ…"
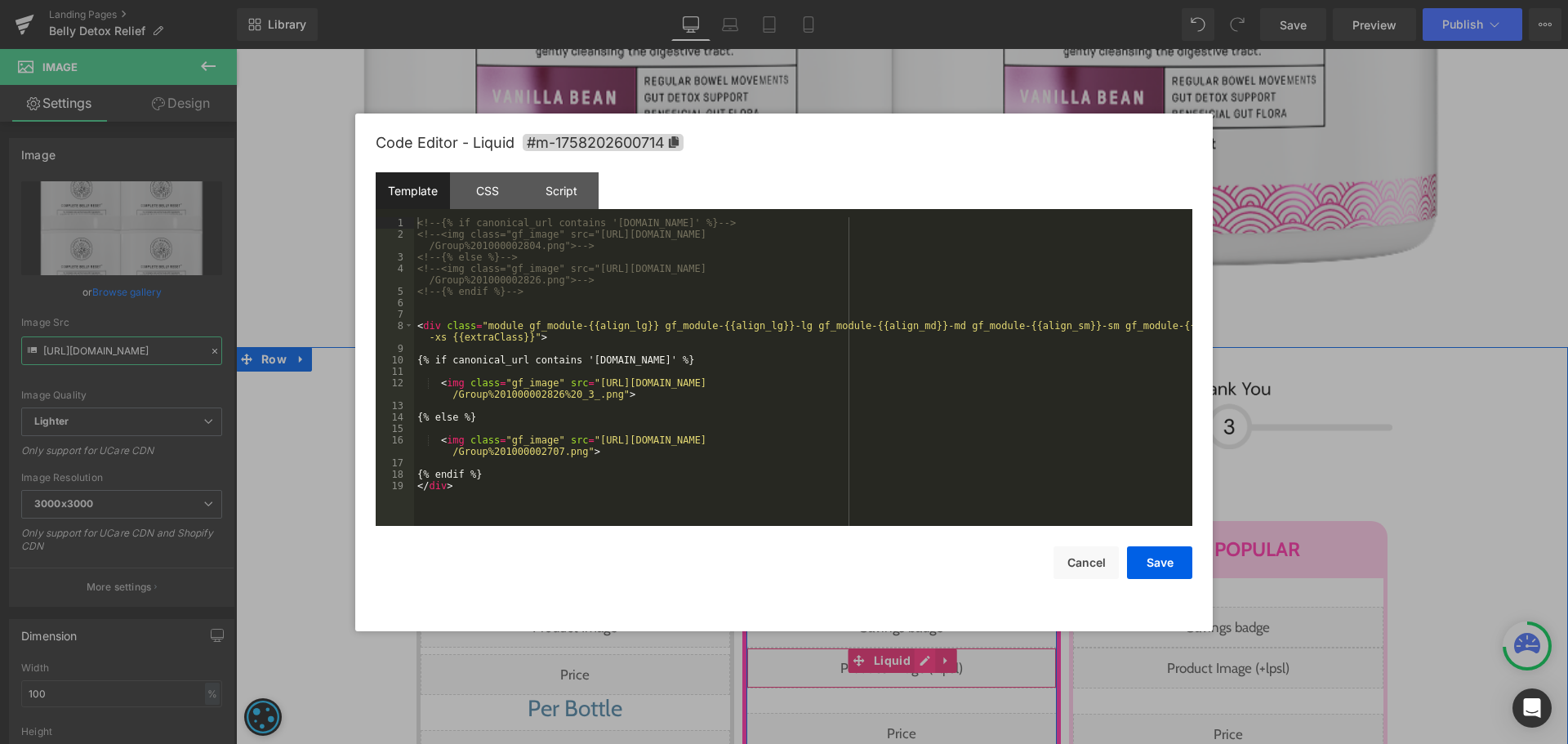
click at [919, 648] on div "Liquid" at bounding box center [901, 668] width 311 height 41
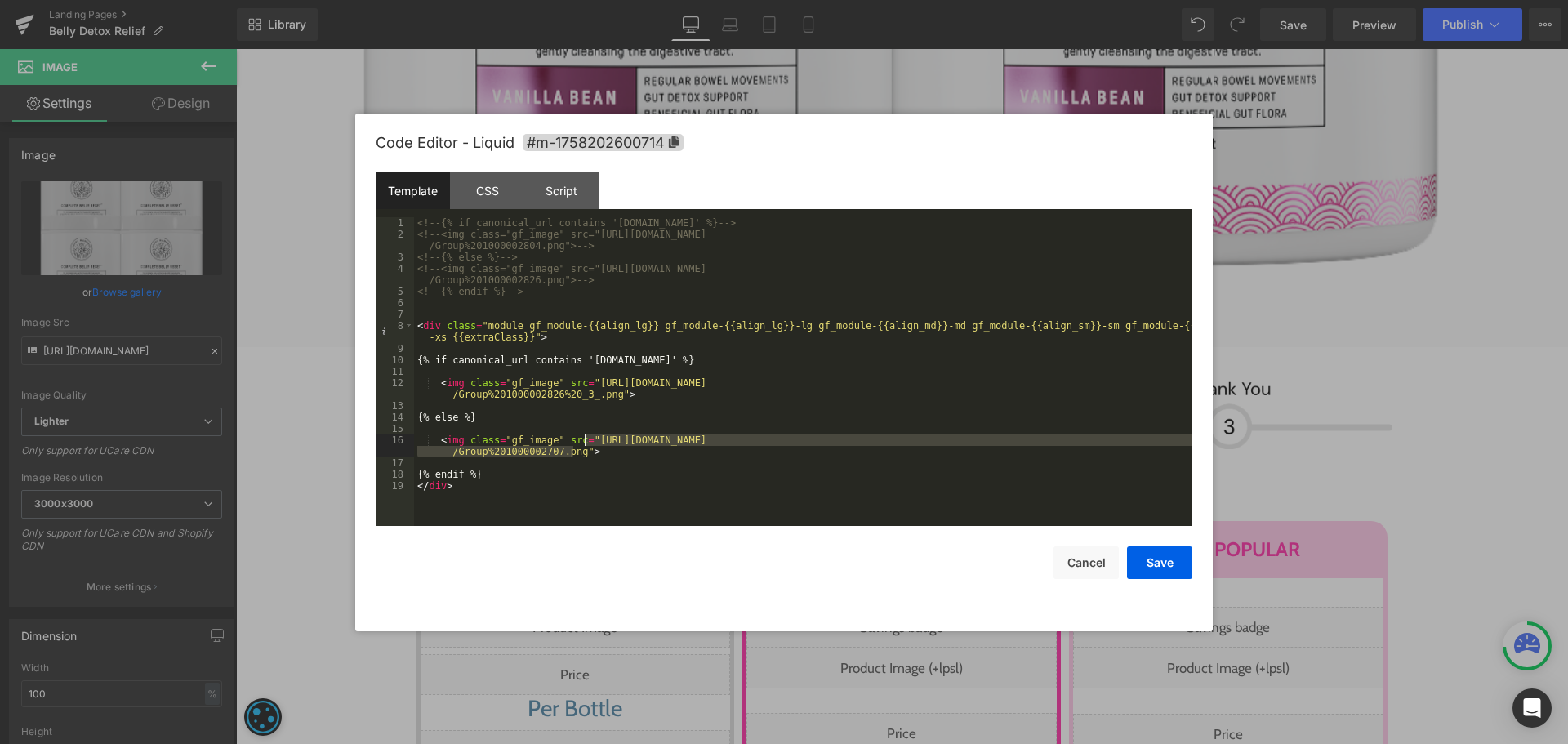
drag, startPoint x: 574, startPoint y: 452, endPoint x: 586, endPoint y: 437, distance: 19.2
click at [586, 437] on div "<!-- {% if canonical_url contains 'ca.happymammoth.com' %} --> <!-- <img class=…" at bounding box center [803, 382] width 779 height 331
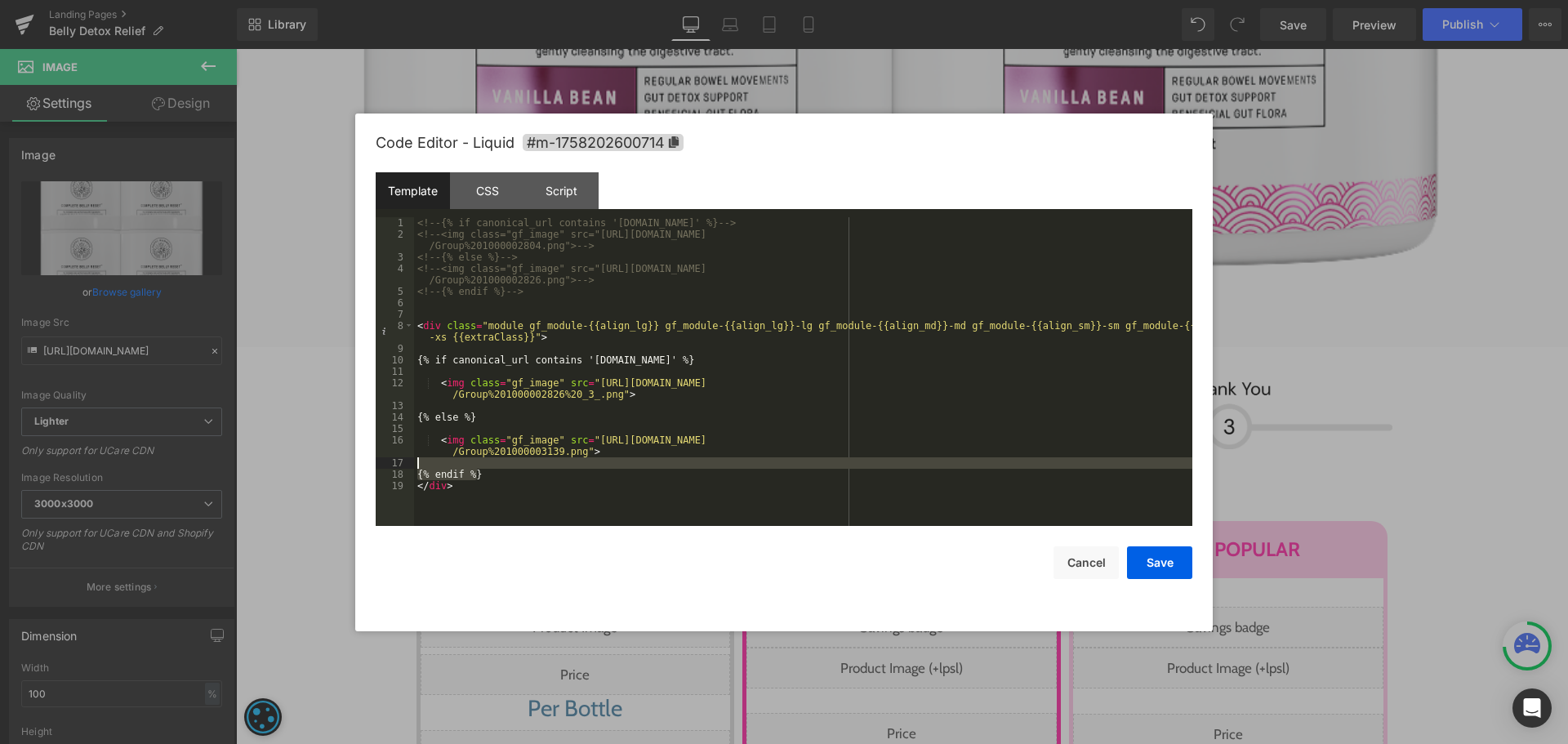
drag, startPoint x: 532, startPoint y: 479, endPoint x: 548, endPoint y: 465, distance: 21.3
click at [548, 465] on div "<!-- {% if canonical_url contains 'ca.happymammoth.com' %} --> <!-- <img class=…" at bounding box center [803, 382] width 779 height 331
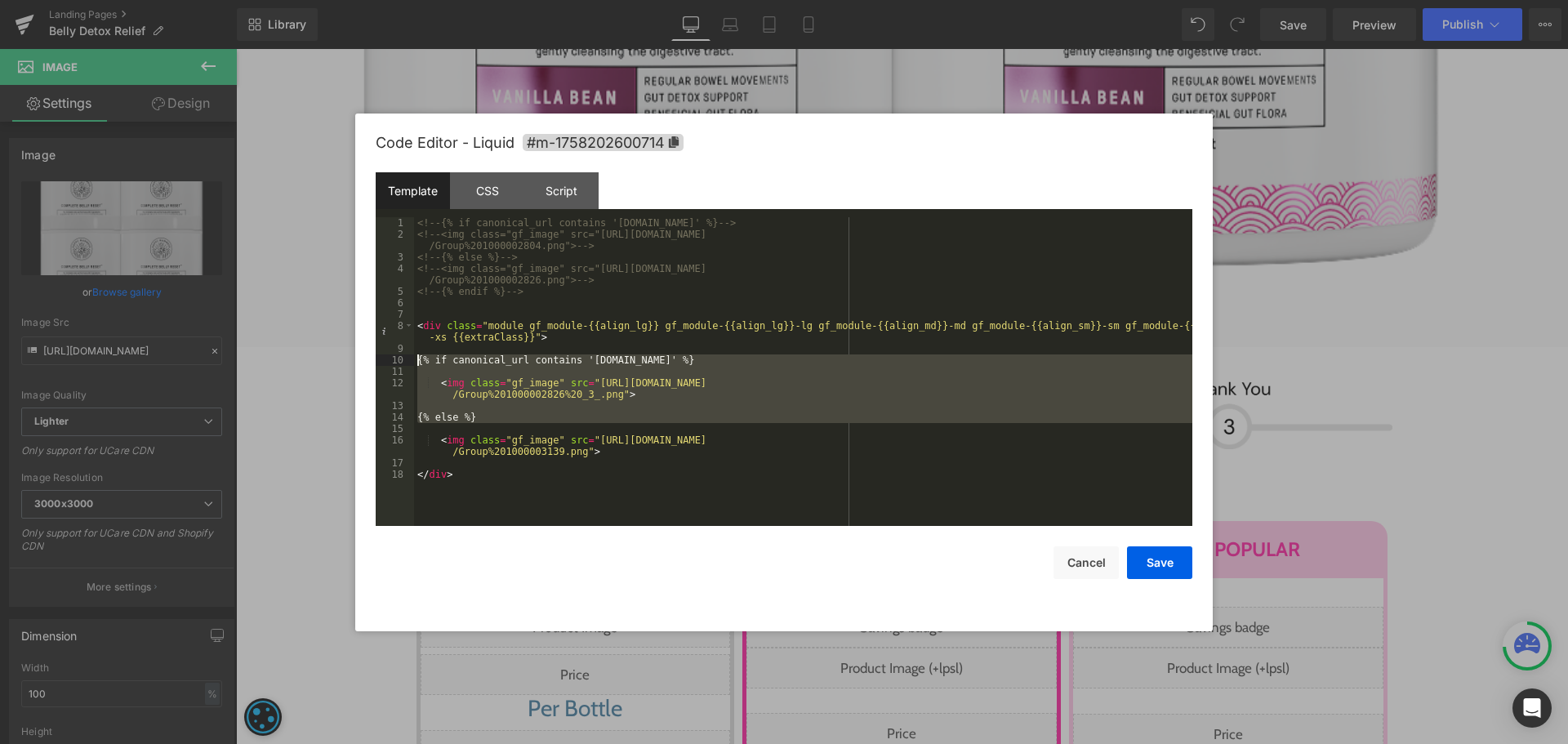
drag, startPoint x: 529, startPoint y: 426, endPoint x: 375, endPoint y: 358, distance: 168.3
click at [375, 358] on div "Code Editor - Liquid #m-1758202600714 Template CSS Script Data 1 2 3 4 5 6 7 8 …" at bounding box center [784, 372] width 857 height 518
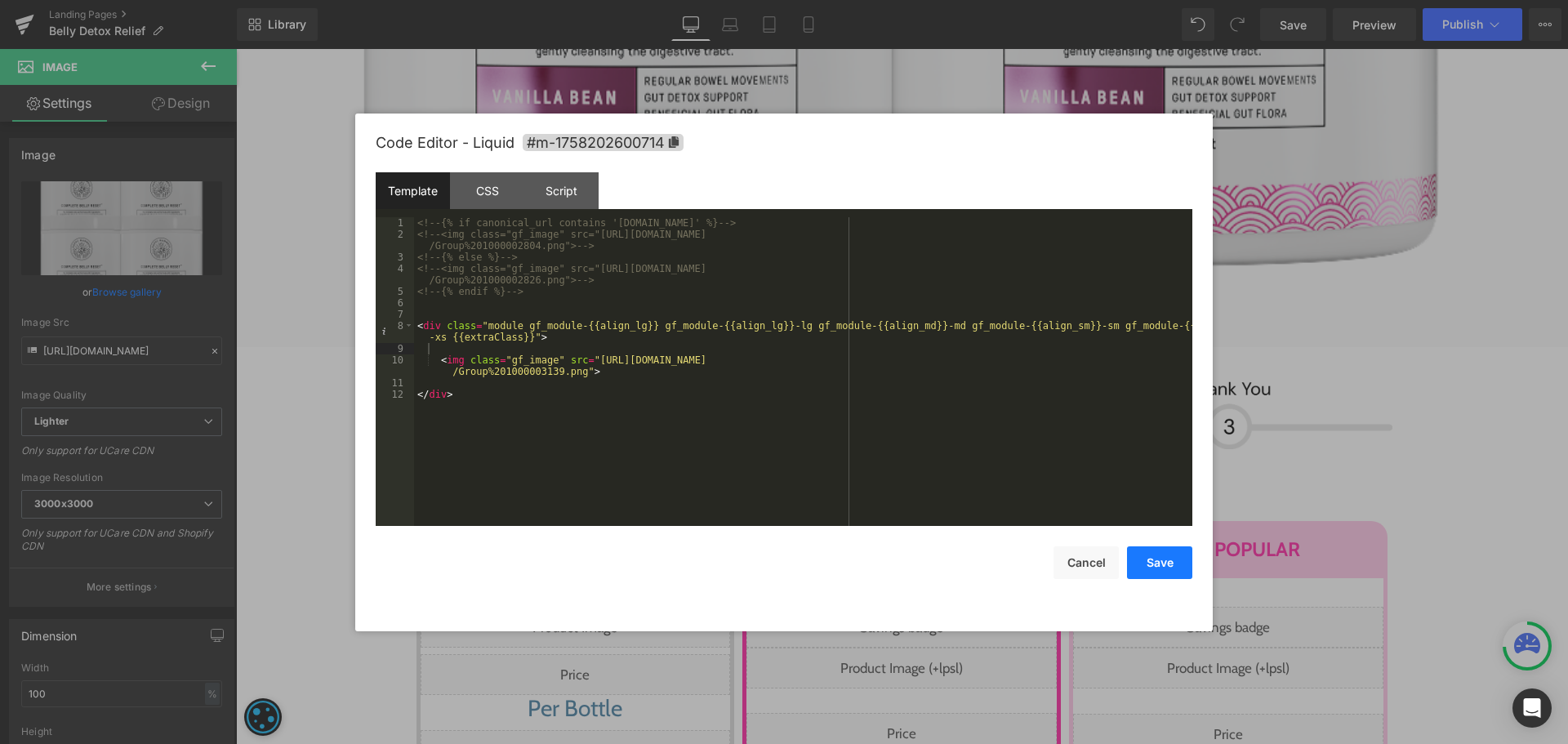
click at [1164, 562] on button "Save" at bounding box center [1159, 562] width 65 height 32
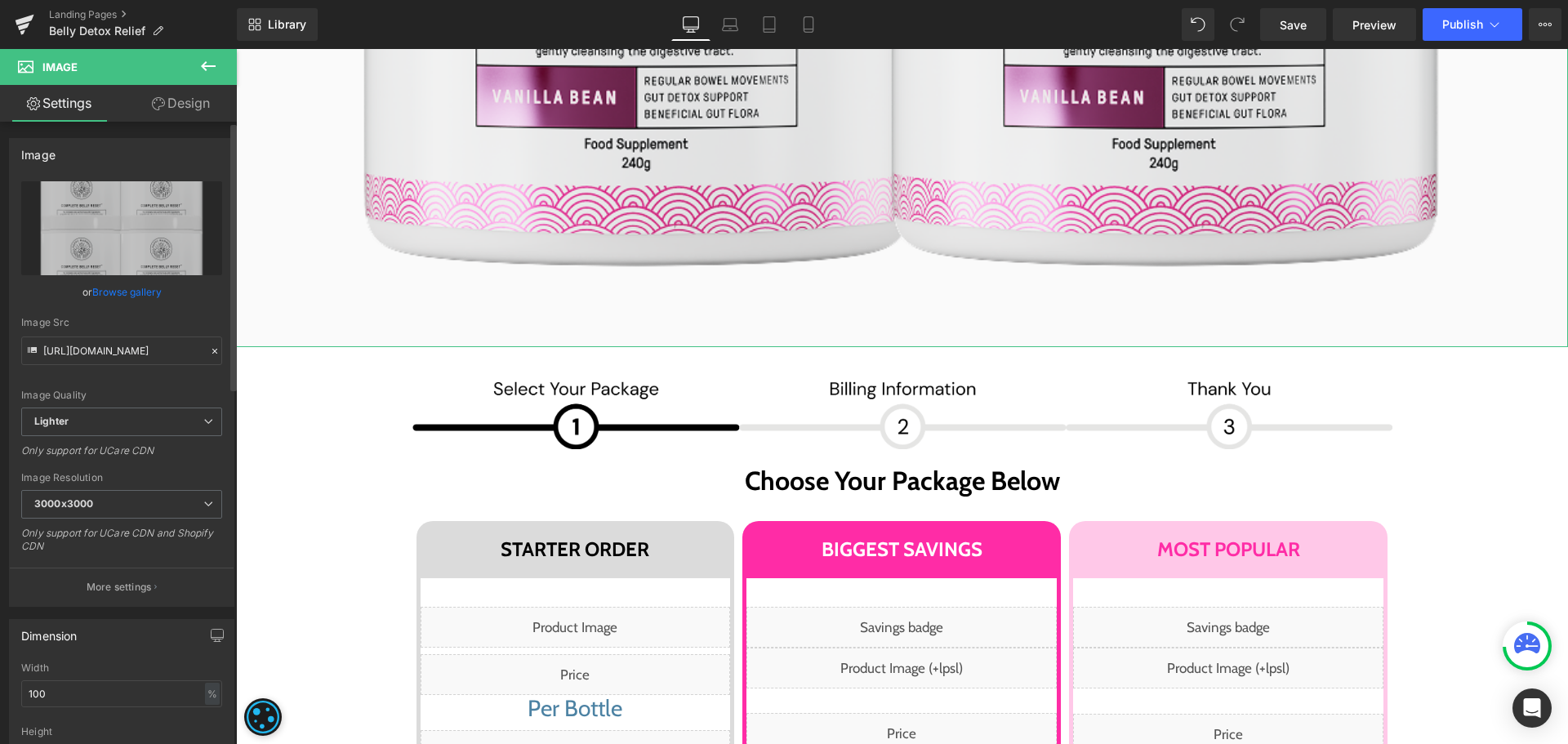
click at [147, 296] on link "Browse gallery" at bounding box center [127, 291] width 70 height 29
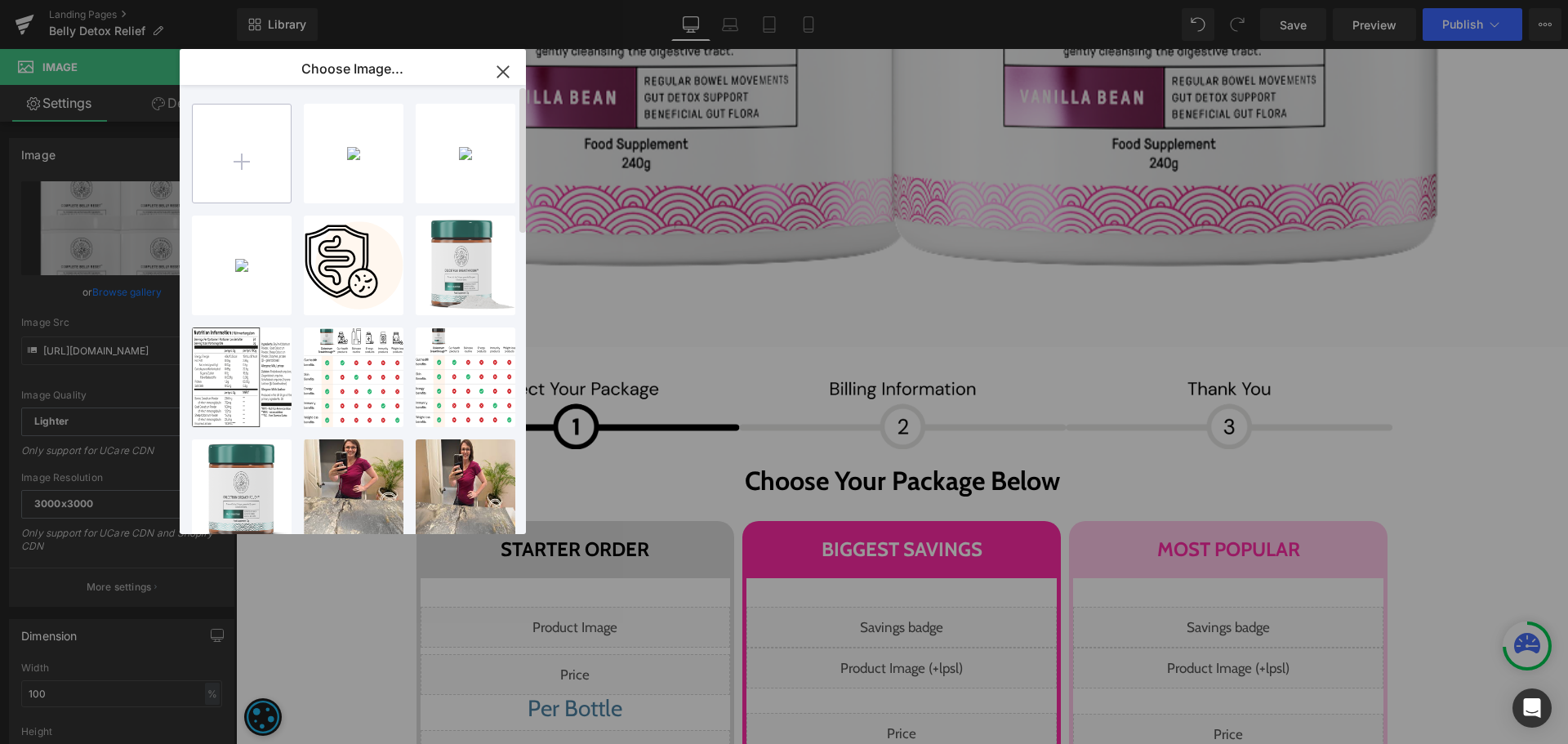
click at [255, 171] on input "file" at bounding box center [242, 153] width 98 height 98
type input "C:\fakepath\Group 1000003140.png"
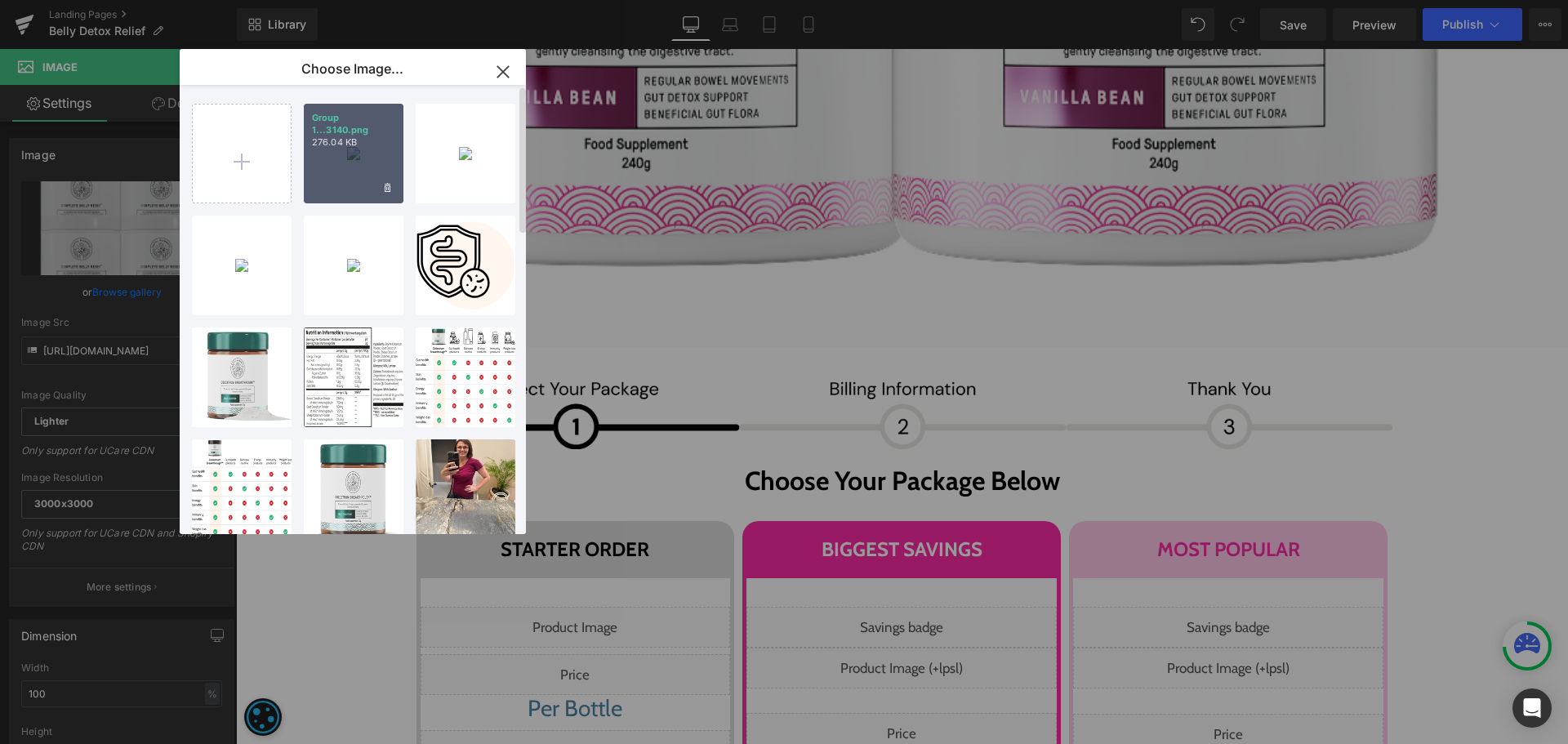
click at [331, 181] on div "Group 1...3140.png 276.04 KB" at bounding box center [353, 152] width 99 height 99
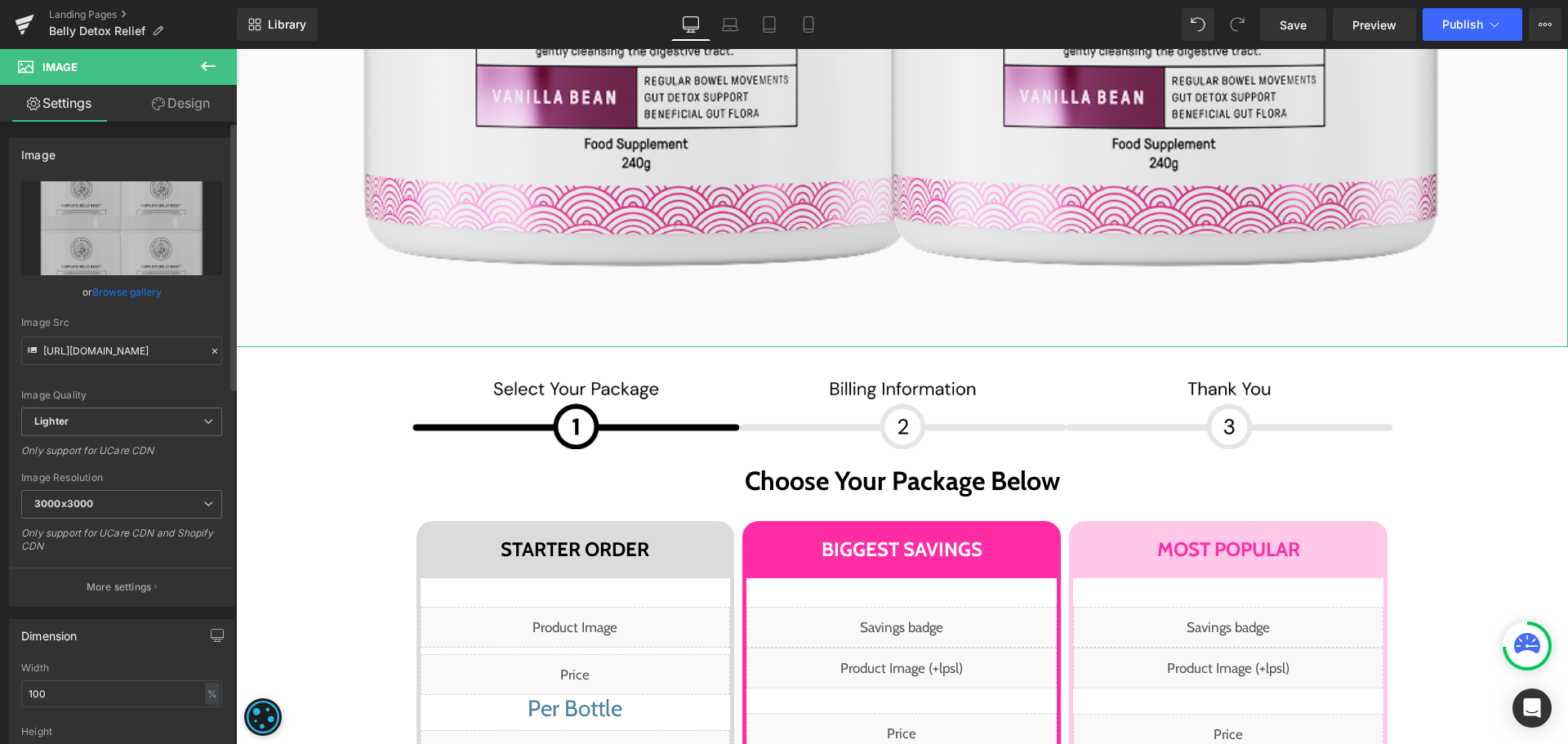
click at [136, 287] on link "Browse gallery" at bounding box center [127, 291] width 70 height 29
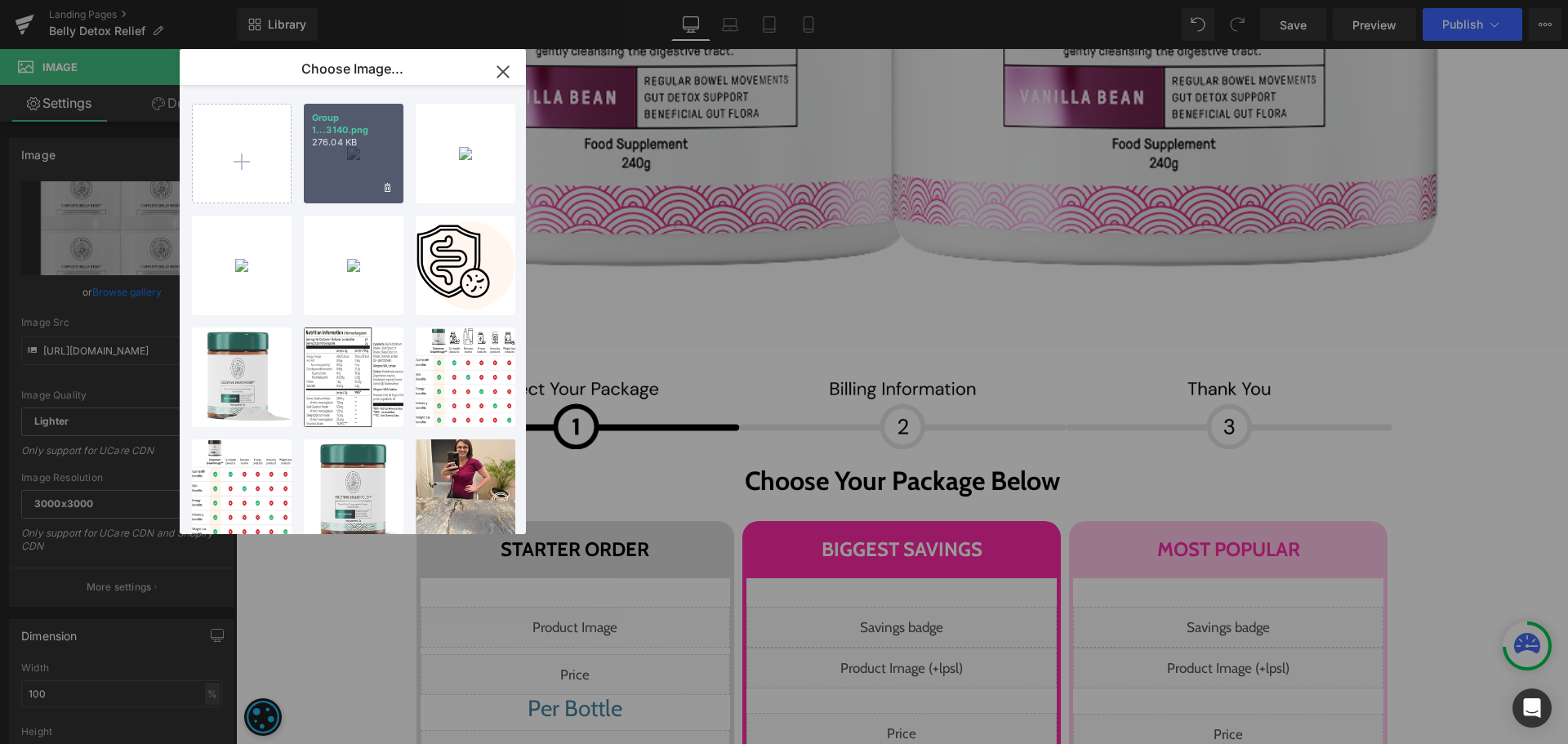
click at [362, 176] on div "Group 1...3140.png 276.04 KB" at bounding box center [353, 152] width 99 height 99
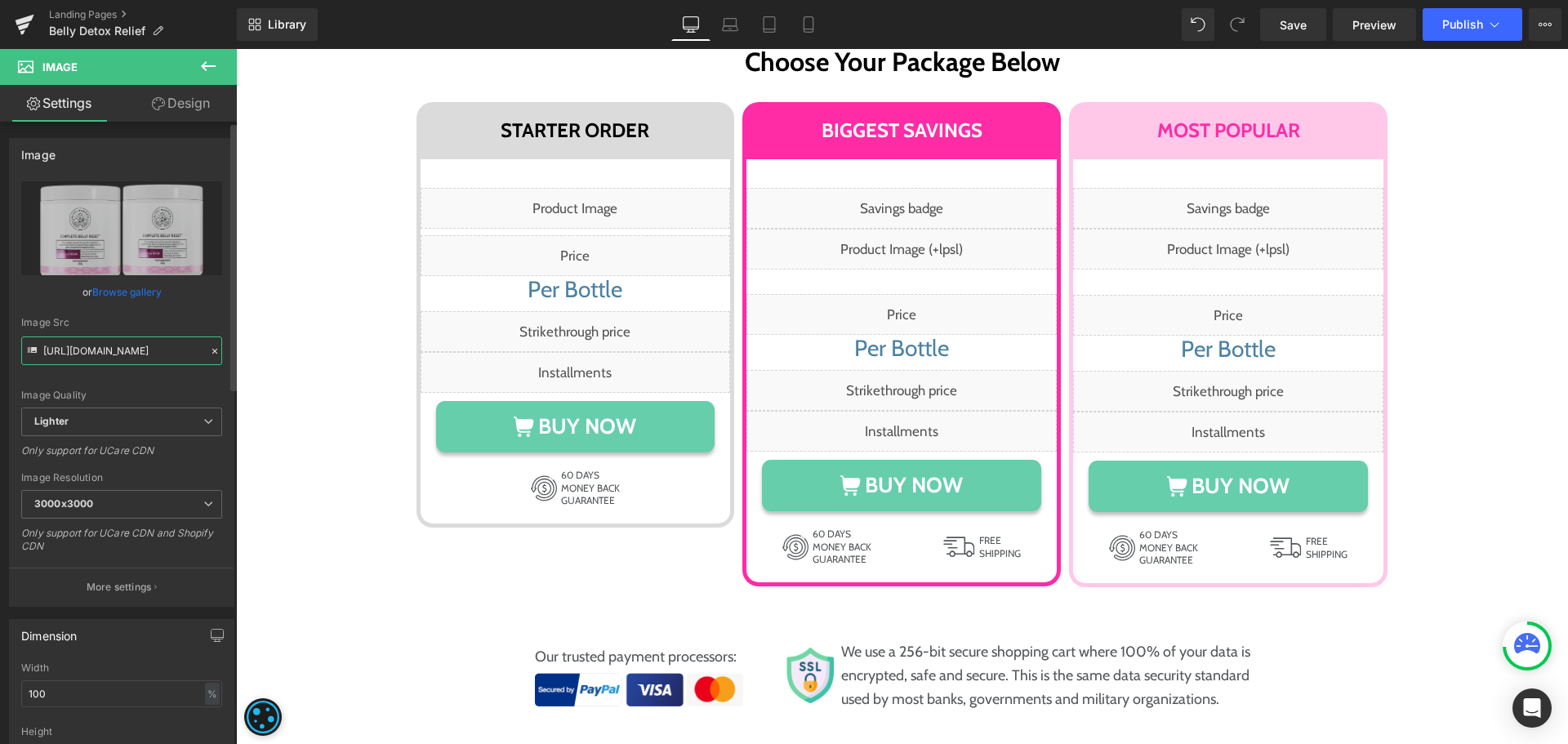
click at [147, 355] on input "https://ucarecdn.com/319c097e-3413-478c-a220-e1ff70744a91/-/format/auto/-/previ…" at bounding box center [122, 350] width 201 height 29
type input "https://ucarecdn.com/2fe6dab7-440d-4410-a1d4-23ac65d36257/-/format/auto/-/previ…"
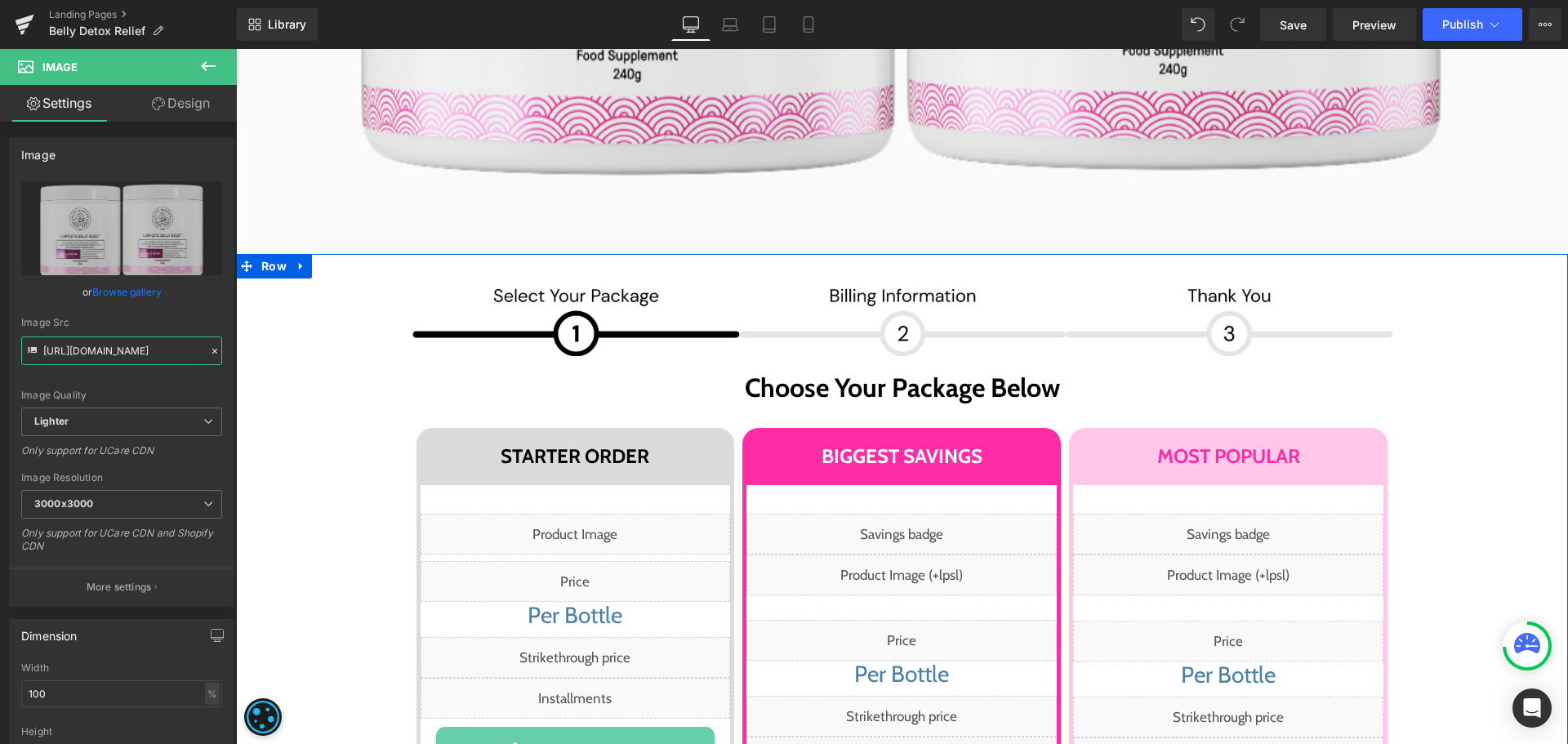
scroll to position [9443, 0]
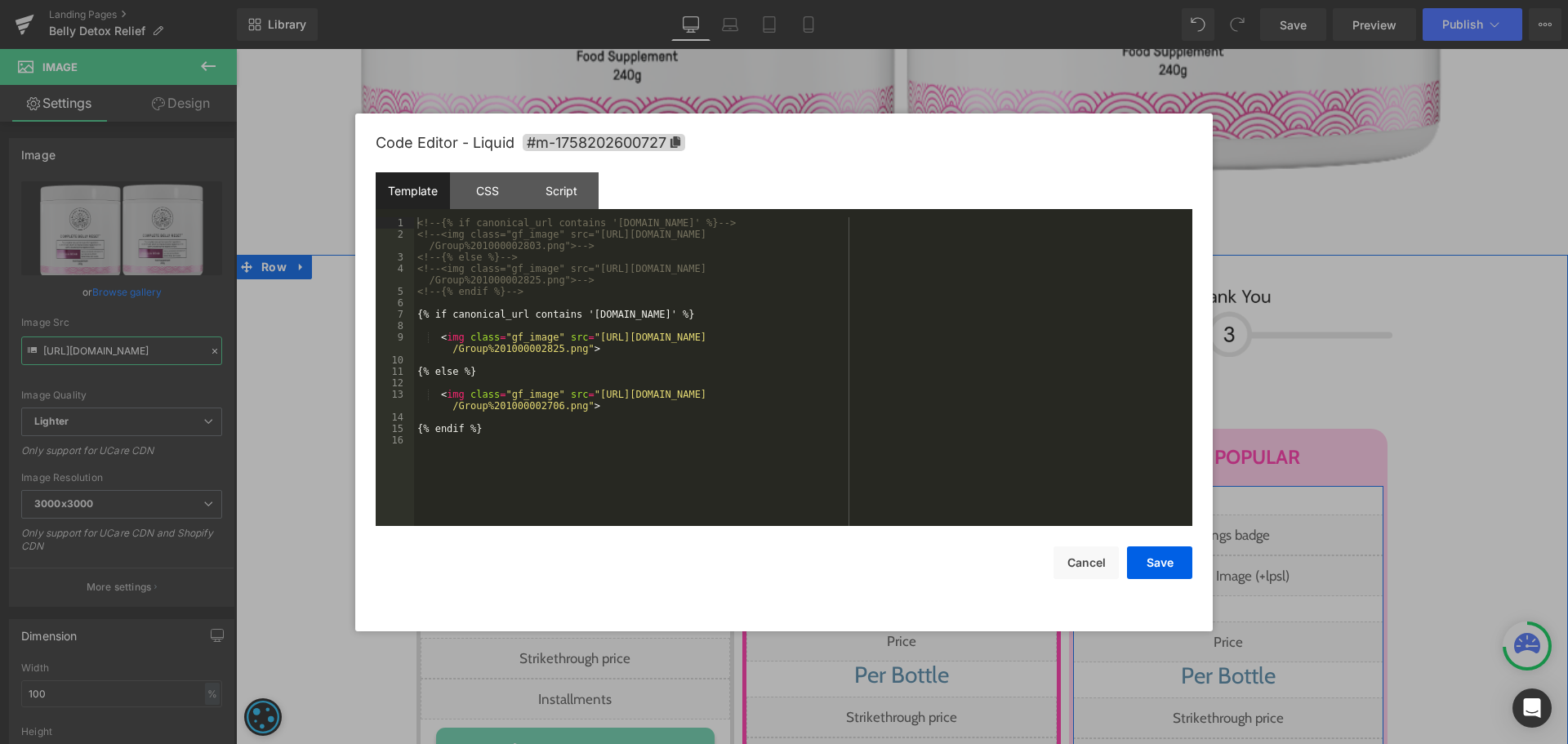
click at [1250, 555] on div "Liquid" at bounding box center [1229, 576] width 311 height 41
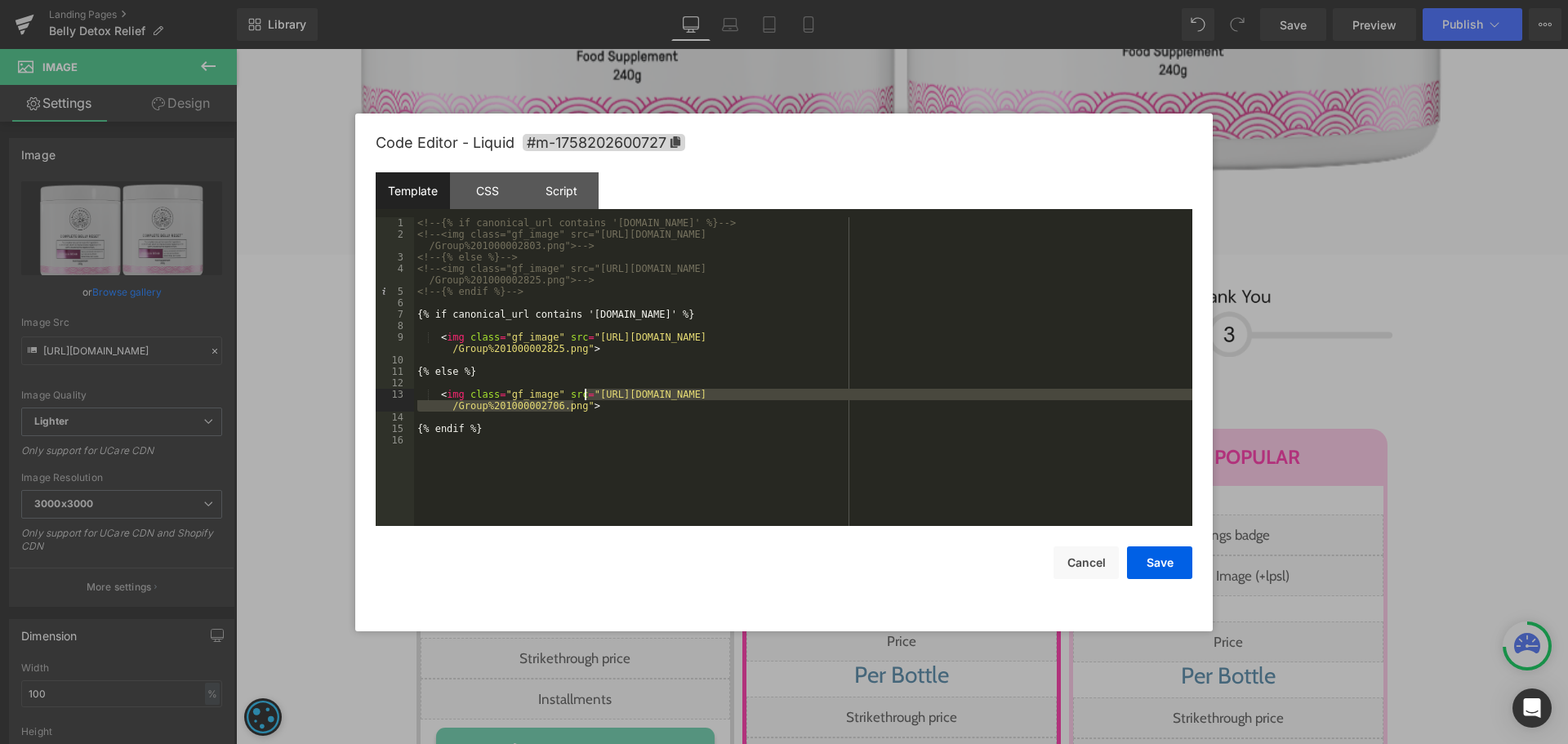
drag, startPoint x: 571, startPoint y: 403, endPoint x: 584, endPoint y: 393, distance: 16.4
click at [584, 393] on div "<!-- {% if canonical_url contains 'ca.happymammoth.com' %} --> <!-- <img class=…" at bounding box center [803, 382] width 779 height 331
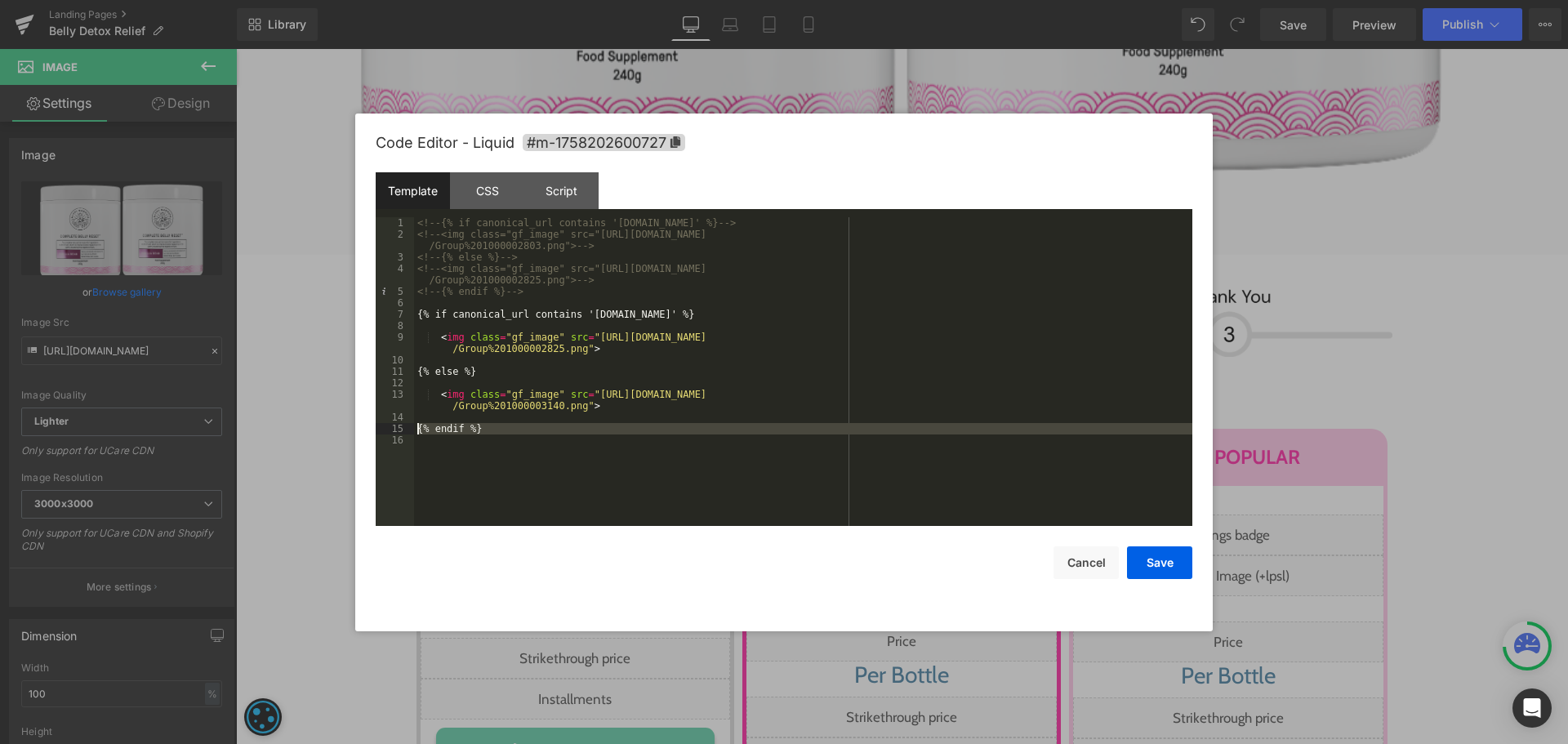
drag, startPoint x: 548, startPoint y: 437, endPoint x: 375, endPoint y: 421, distance: 173.7
click at [375, 421] on div "Code Editor - Liquid #m-1758202600727 Template CSS Script Data 1 2 3 4 5 6 7 8 …" at bounding box center [784, 372] width 857 height 518
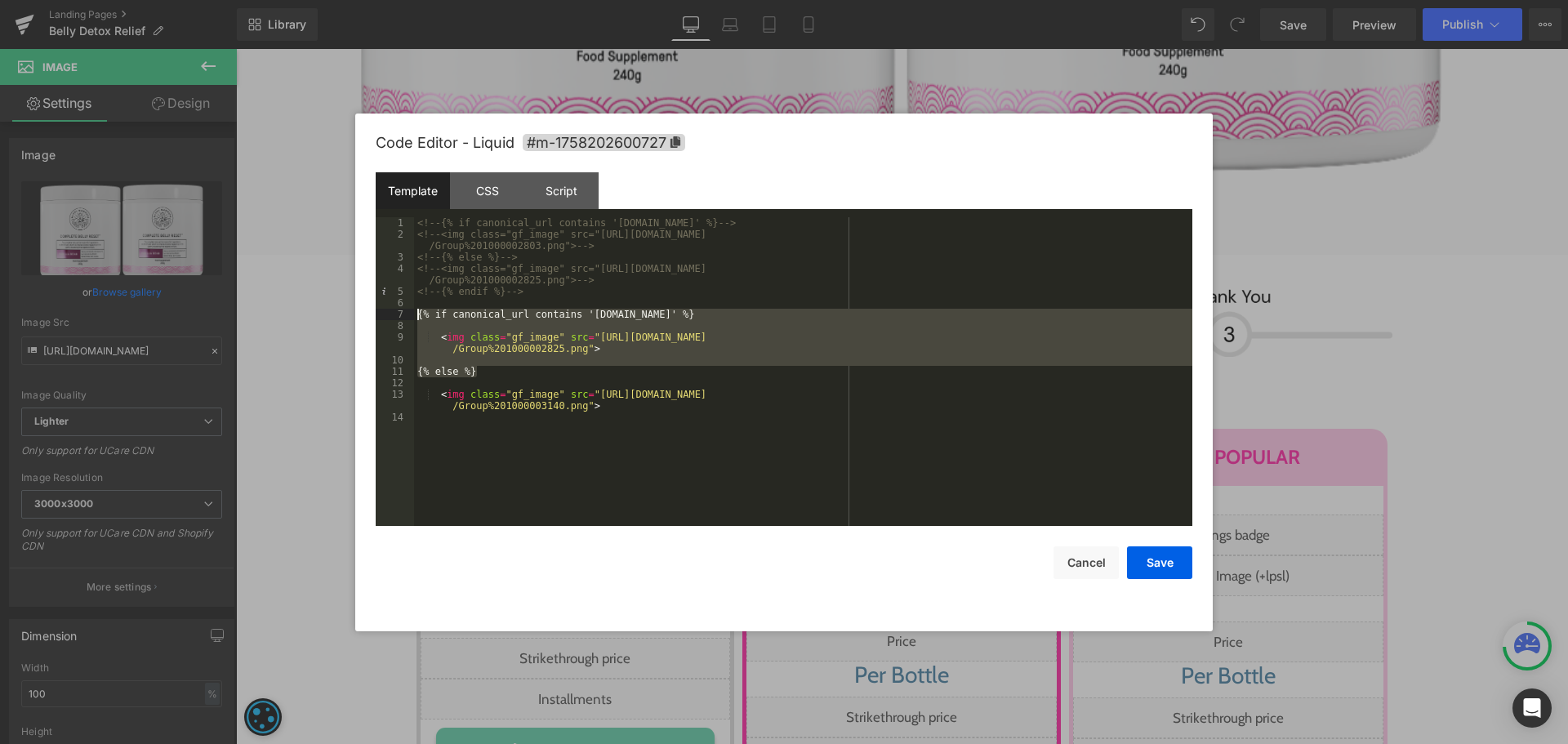
drag, startPoint x: 490, startPoint y: 373, endPoint x: 383, endPoint y: 315, distance: 121.7
click at [383, 315] on pre "1 2 3 4 5 6 7 8 9 10 11 12 13 14 <!-- {% if canonical_url contains 'ca.happymam…" at bounding box center [784, 372] width 817 height 309
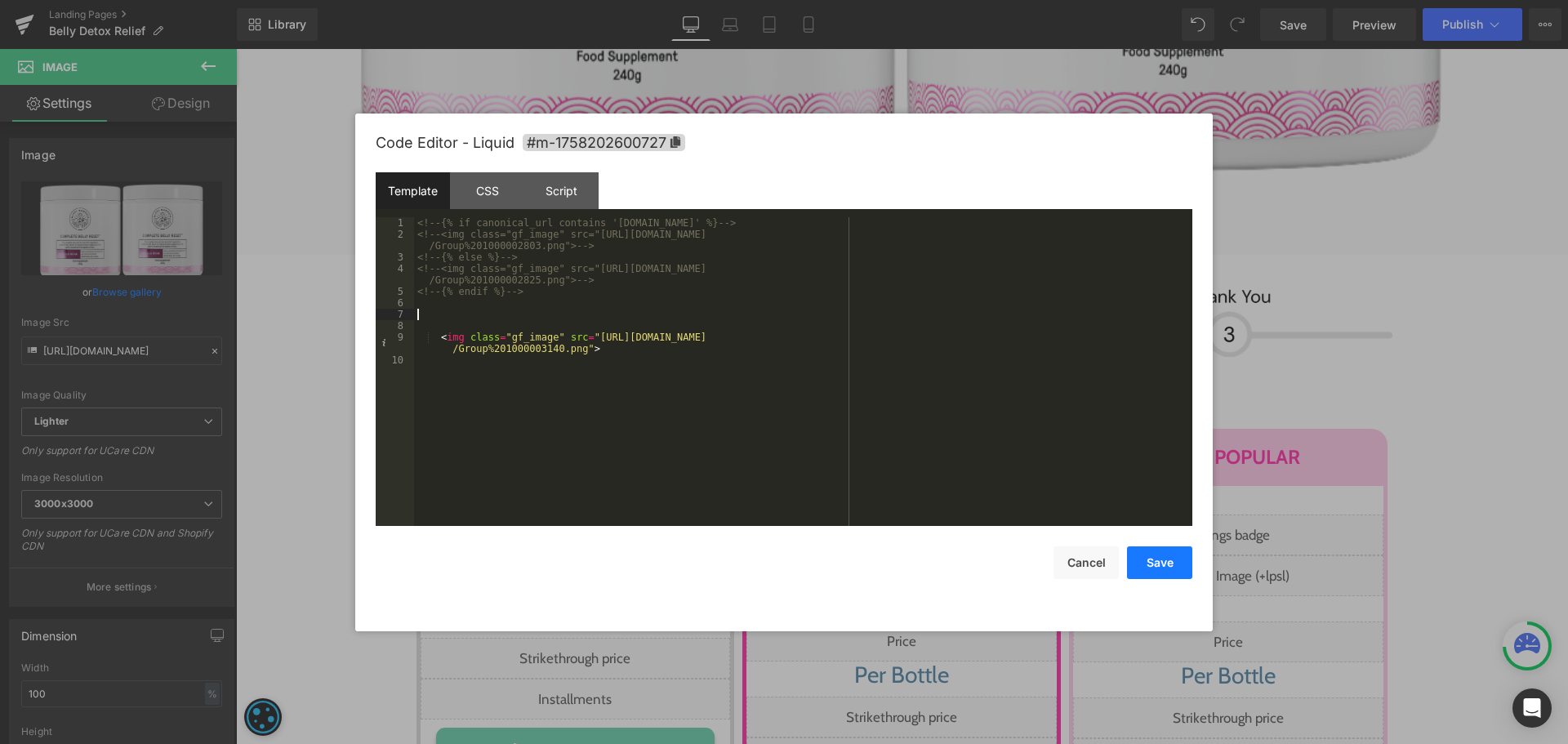
click at [1173, 566] on button "Save" at bounding box center [1159, 562] width 65 height 32
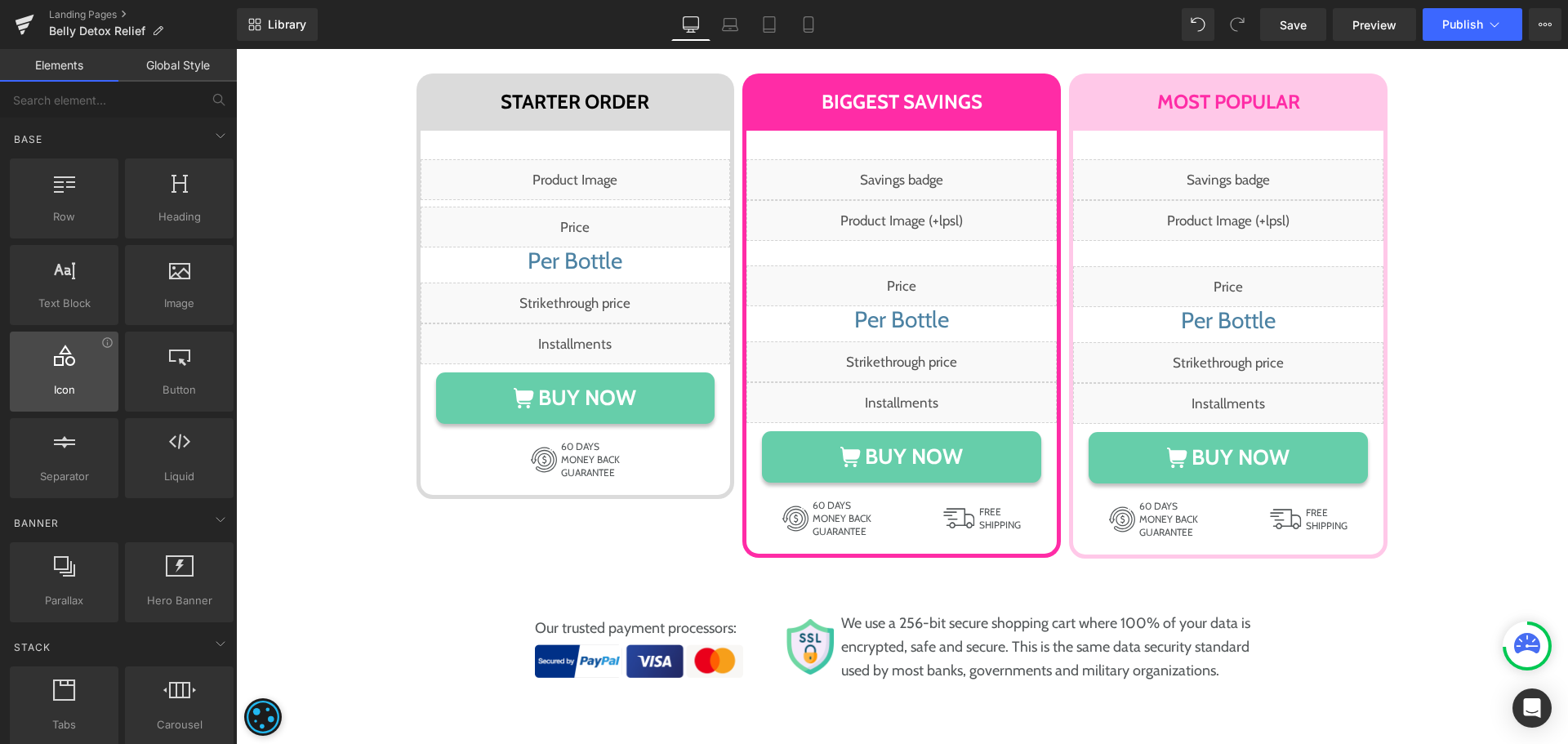
scroll to position [8872, 0]
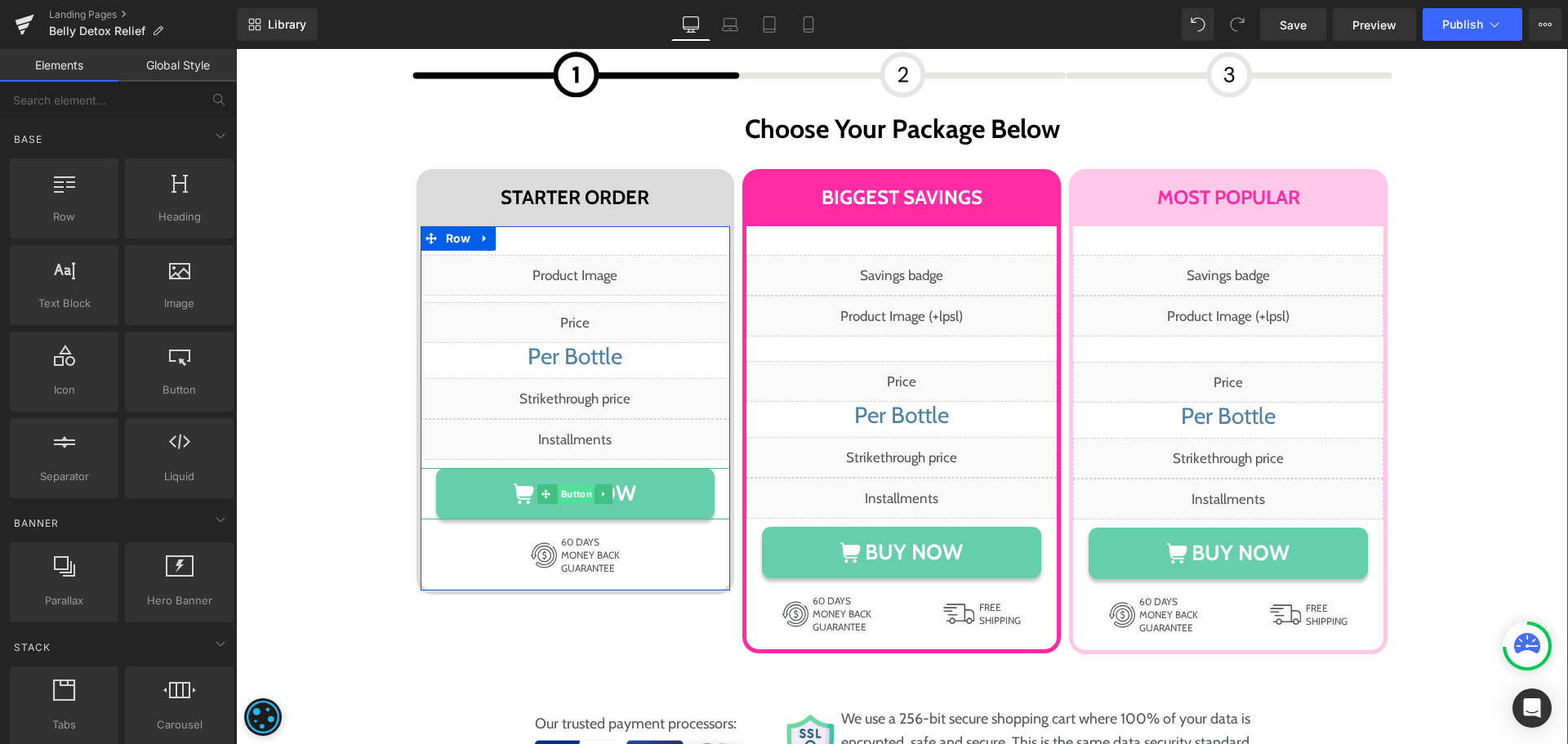
click at [573, 485] on span "Button" at bounding box center [576, 494] width 37 height 20
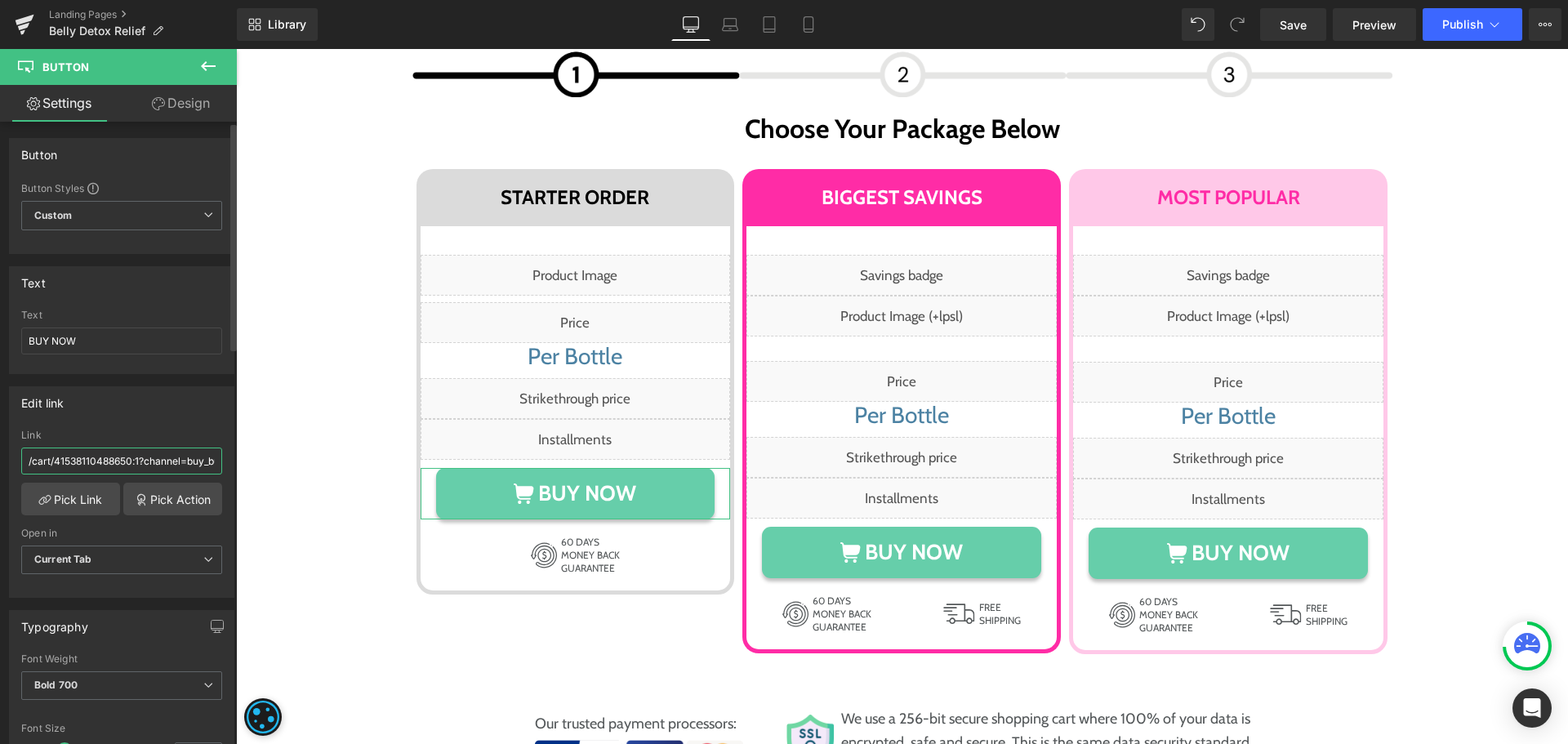
click at [142, 460] on input "/cart/41538110488650:1?channel=buy_button" at bounding box center [122, 460] width 201 height 27
paste input "4128154058923"
type input "/cart/44128154058923:1?channel=buy_button"
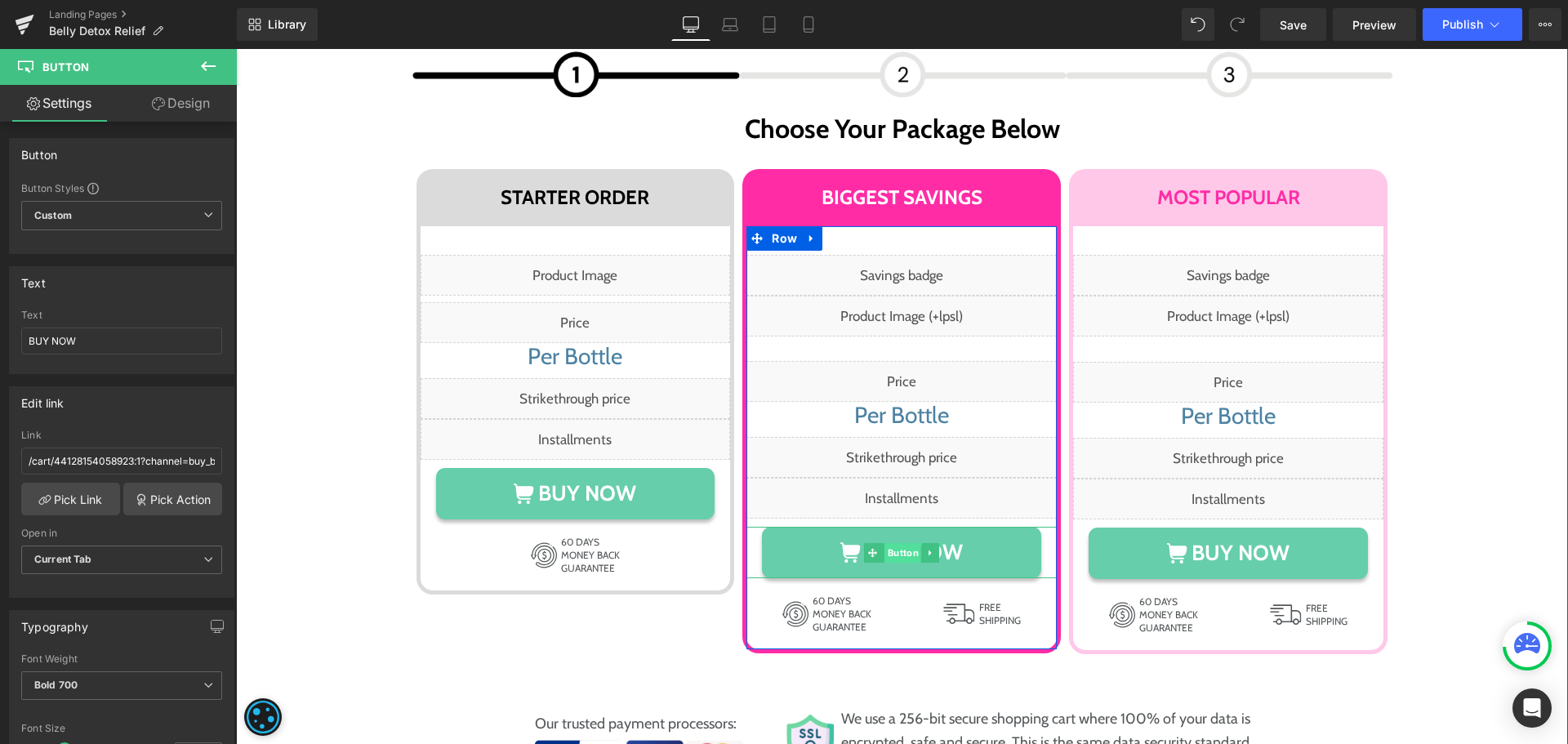
click at [900, 543] on span "Button" at bounding box center [903, 552] width 37 height 20
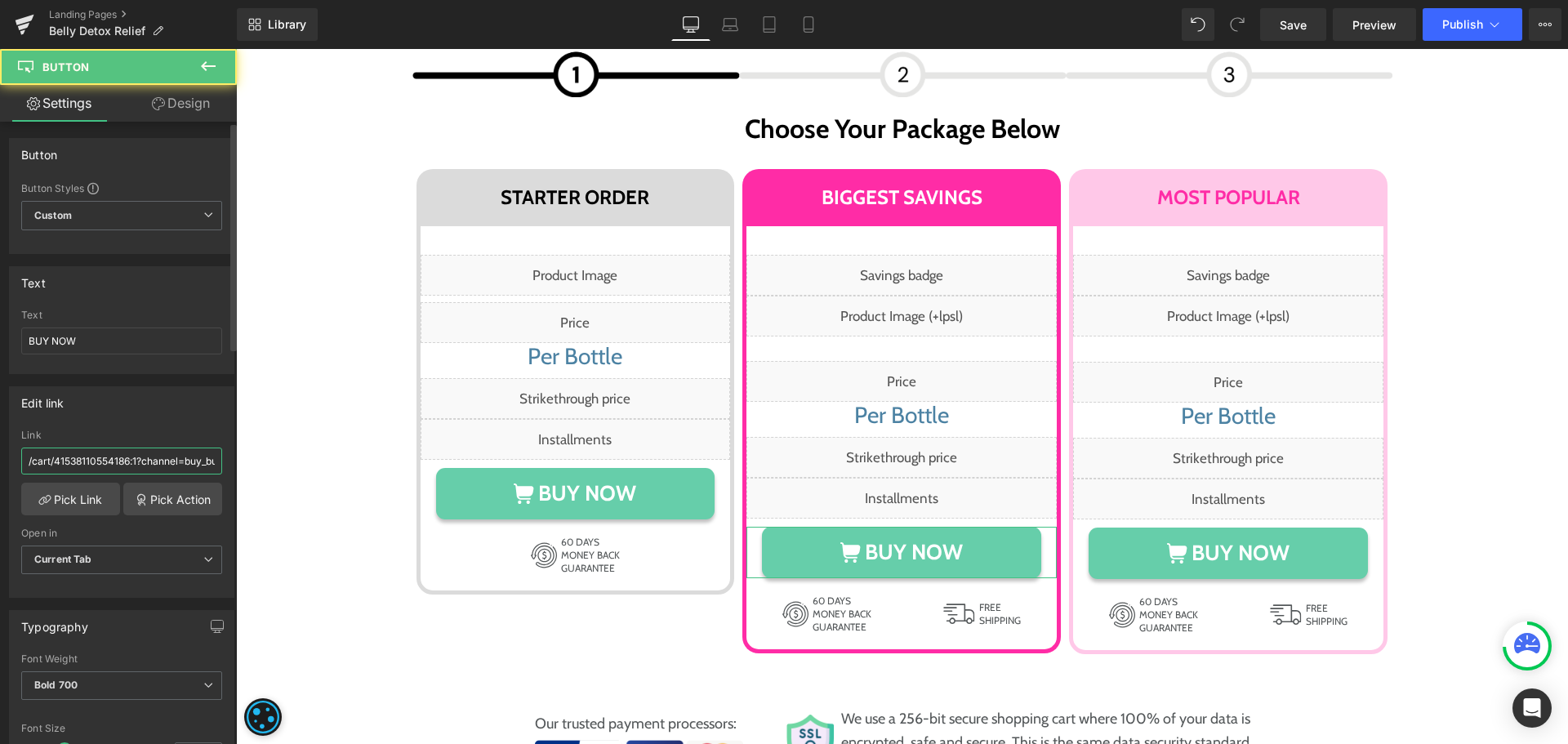
click at [140, 463] on input "/cart/41538110554186:1?channel=buy_button" at bounding box center [122, 460] width 201 height 27
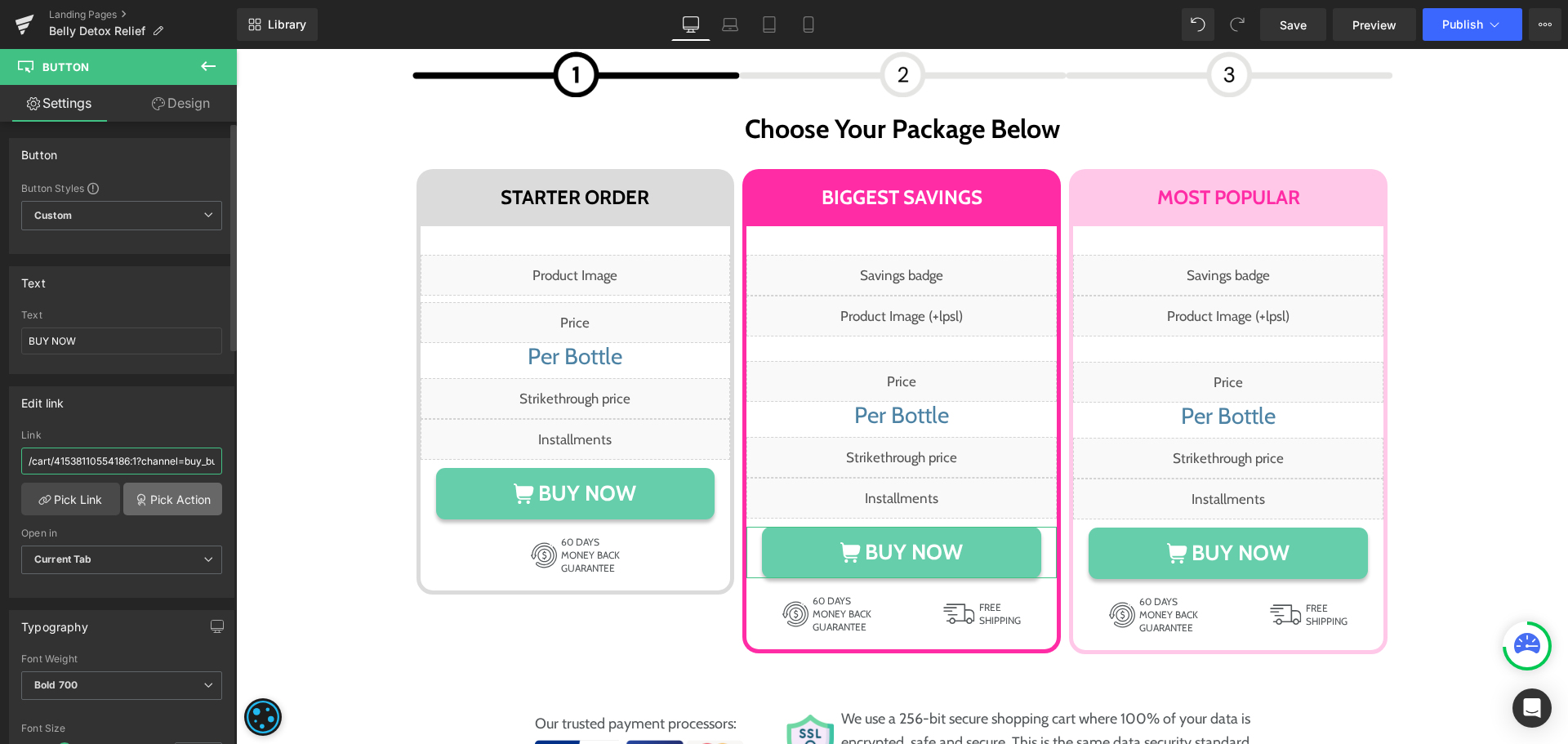
paste input "4128154124459"
type input "/cart/44128154124459:1?channel=buy_button"
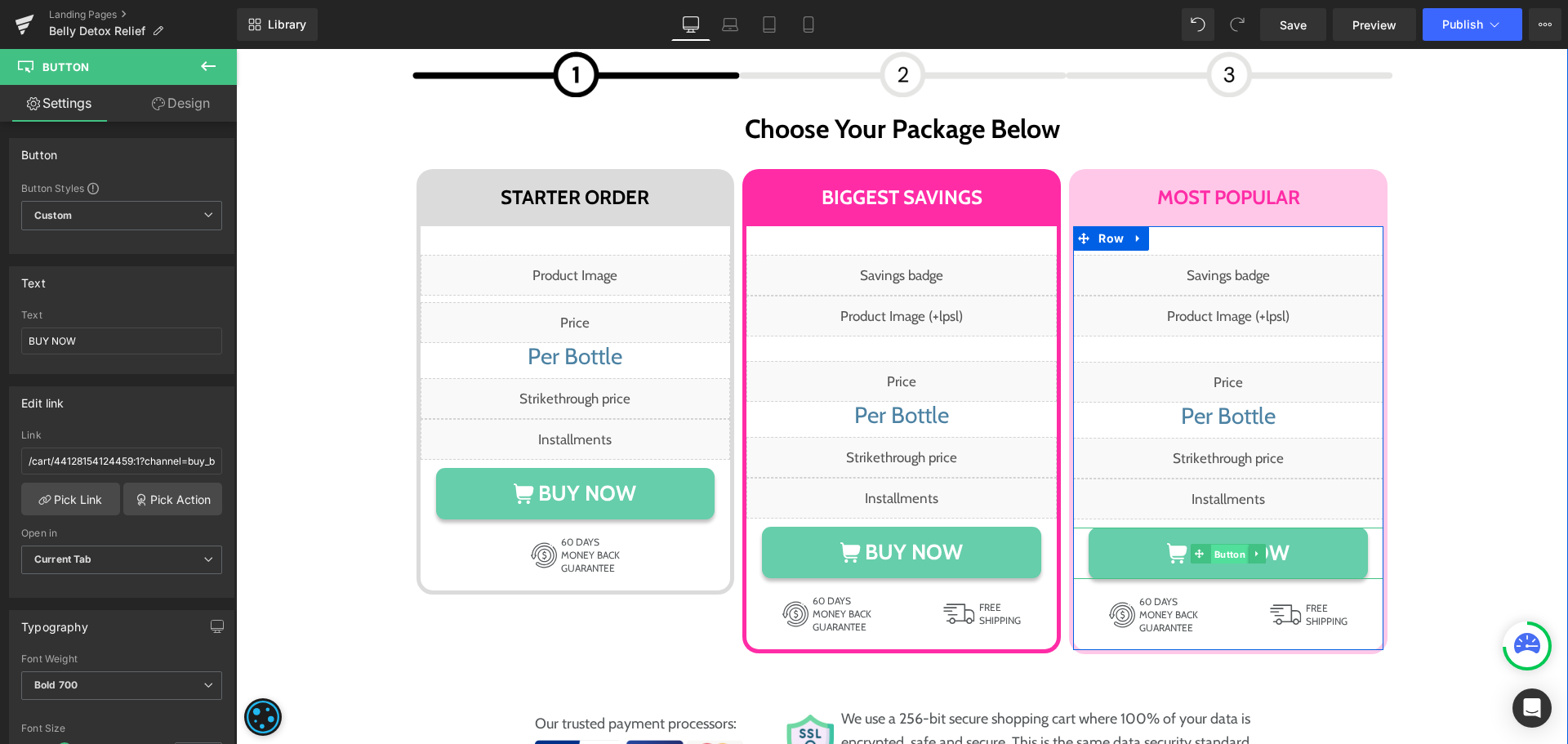
click at [1221, 544] on span "Button" at bounding box center [1230, 554] width 37 height 20
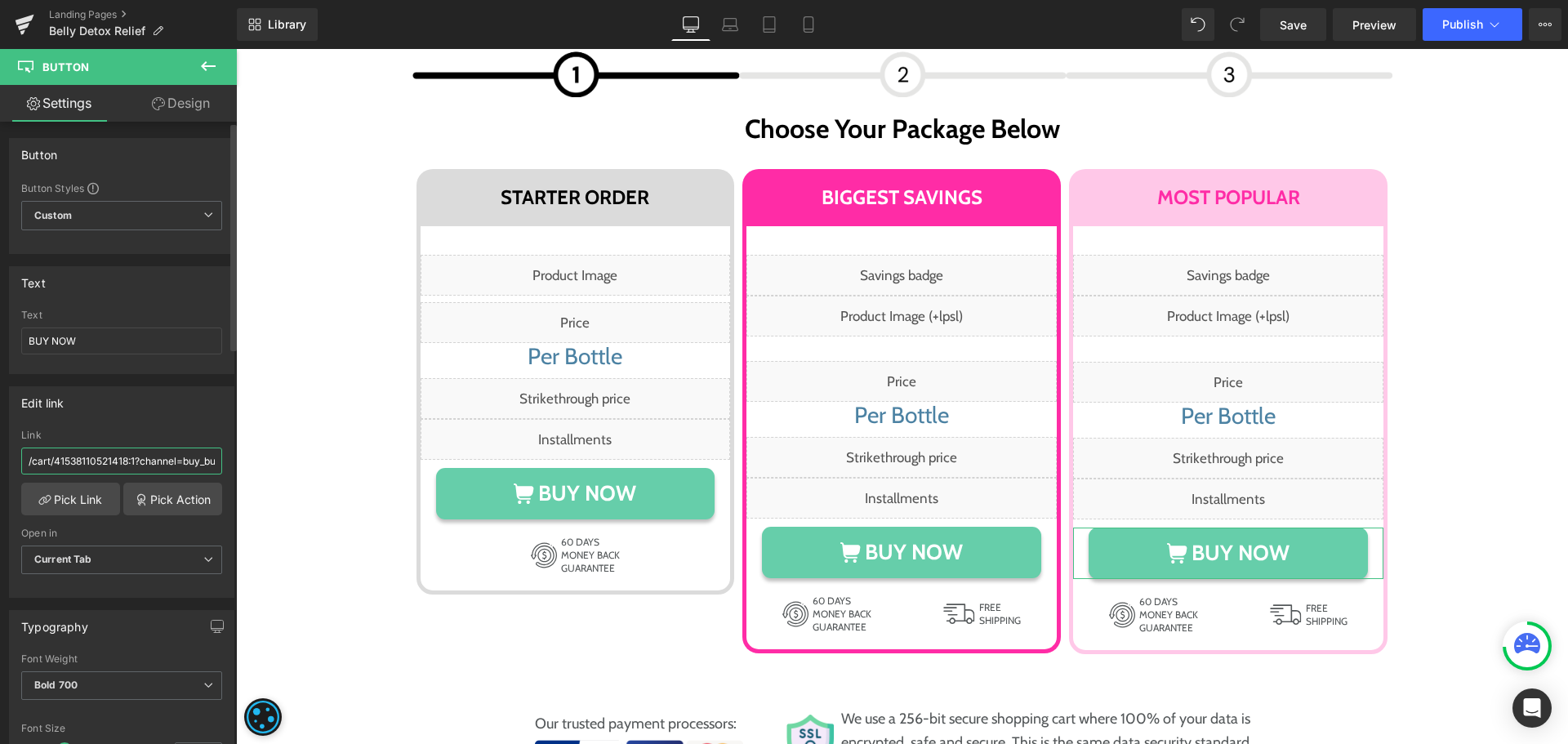
click at [133, 456] on input "/cart/41538110521418:1?channel=buy_button" at bounding box center [122, 460] width 201 height 27
paste input "4128154091691"
type input "/cart/44128154091691:1?channel=buy_button"
click at [1286, 17] on span "Save" at bounding box center [1293, 25] width 27 height 17
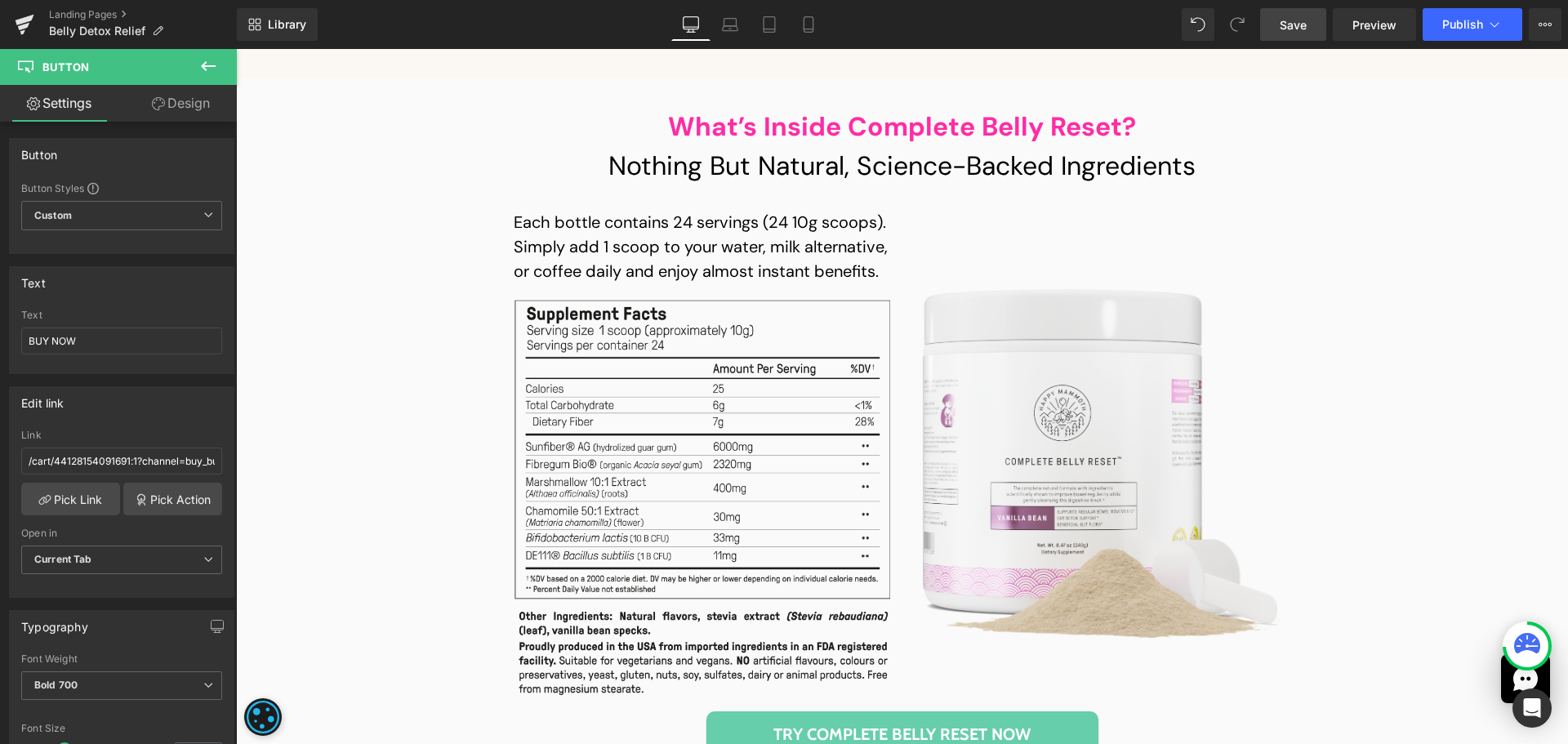
scroll to position [11403, 0]
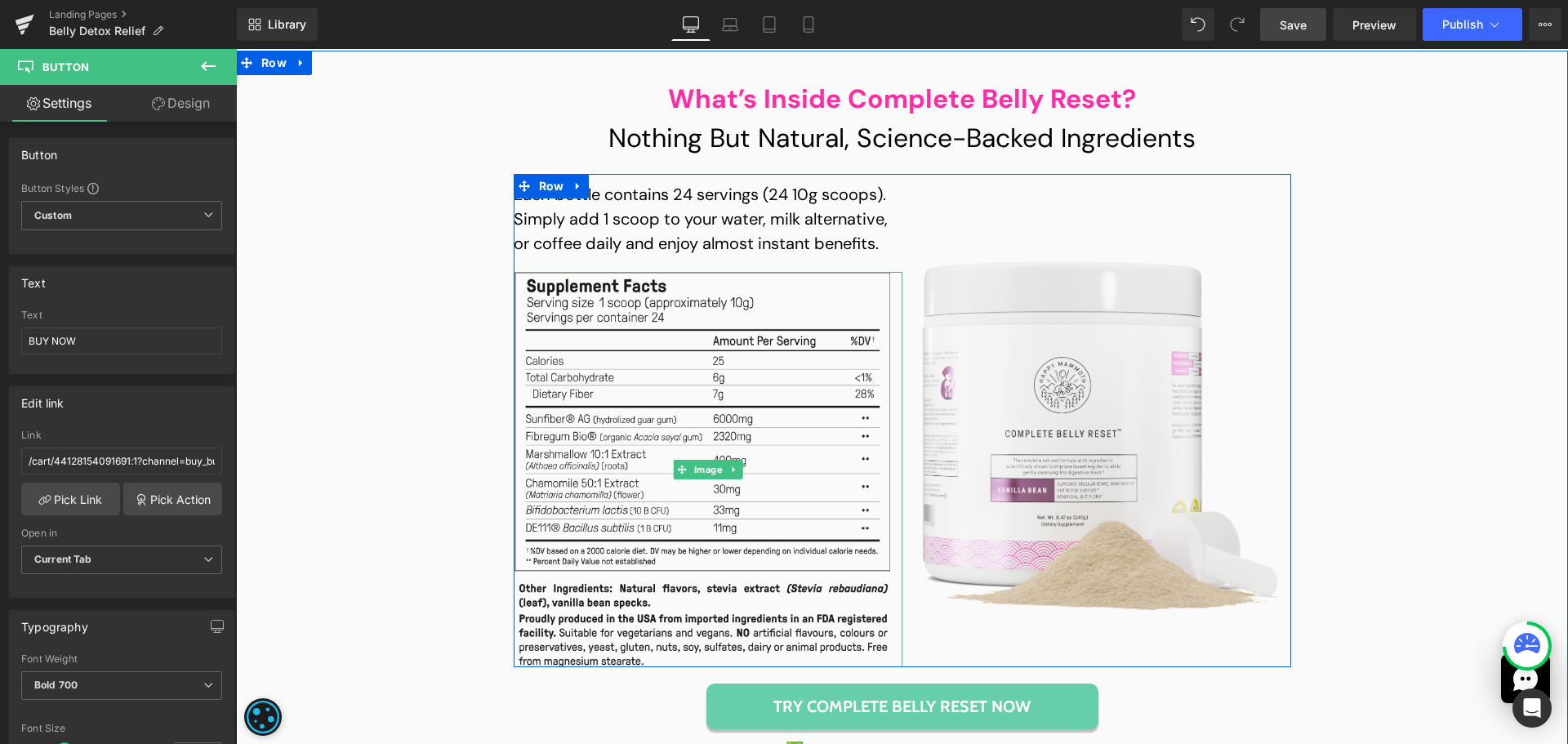
click at [672, 383] on img at bounding box center [707, 470] width 388 height 395
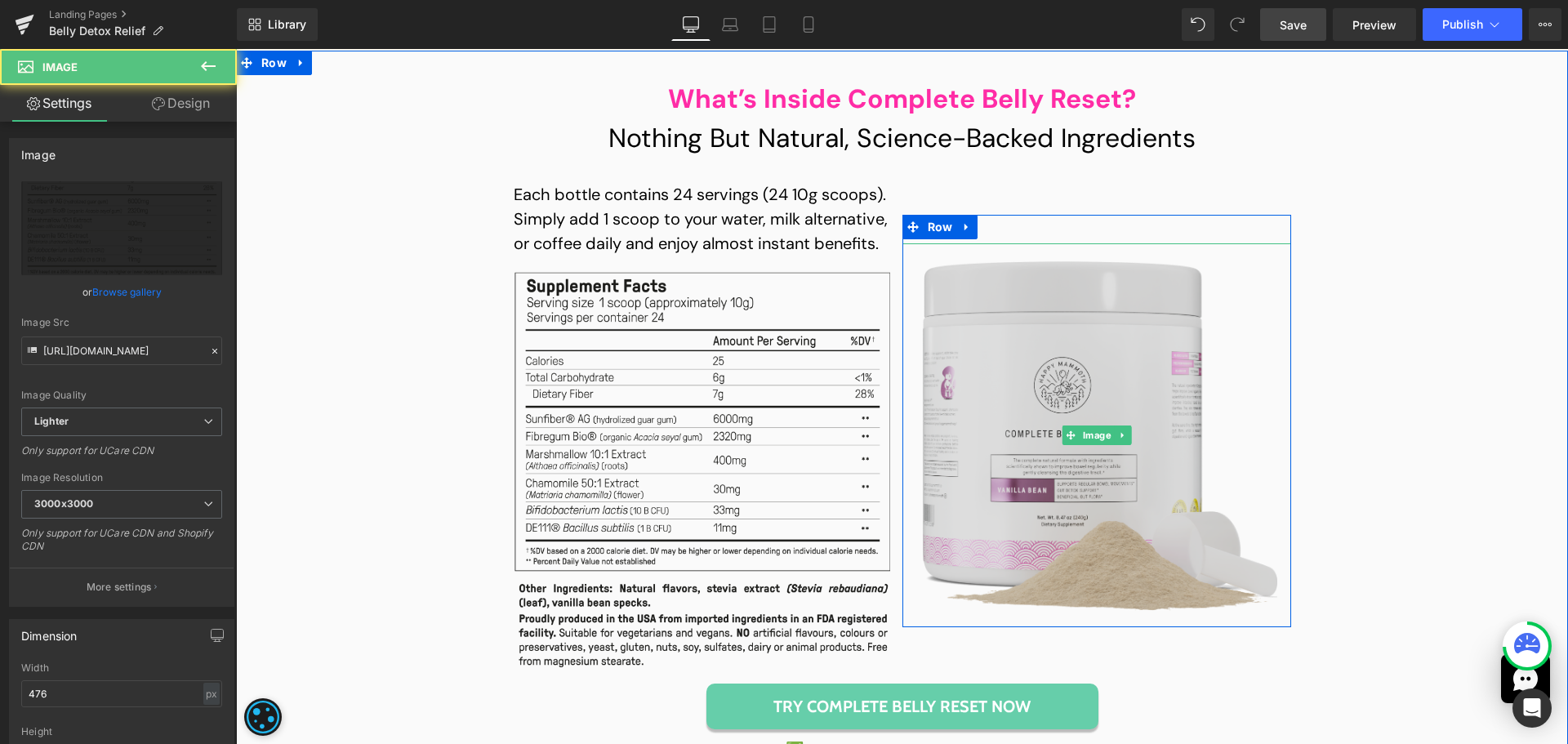
click at [1083, 382] on img at bounding box center [1096, 435] width 362 height 383
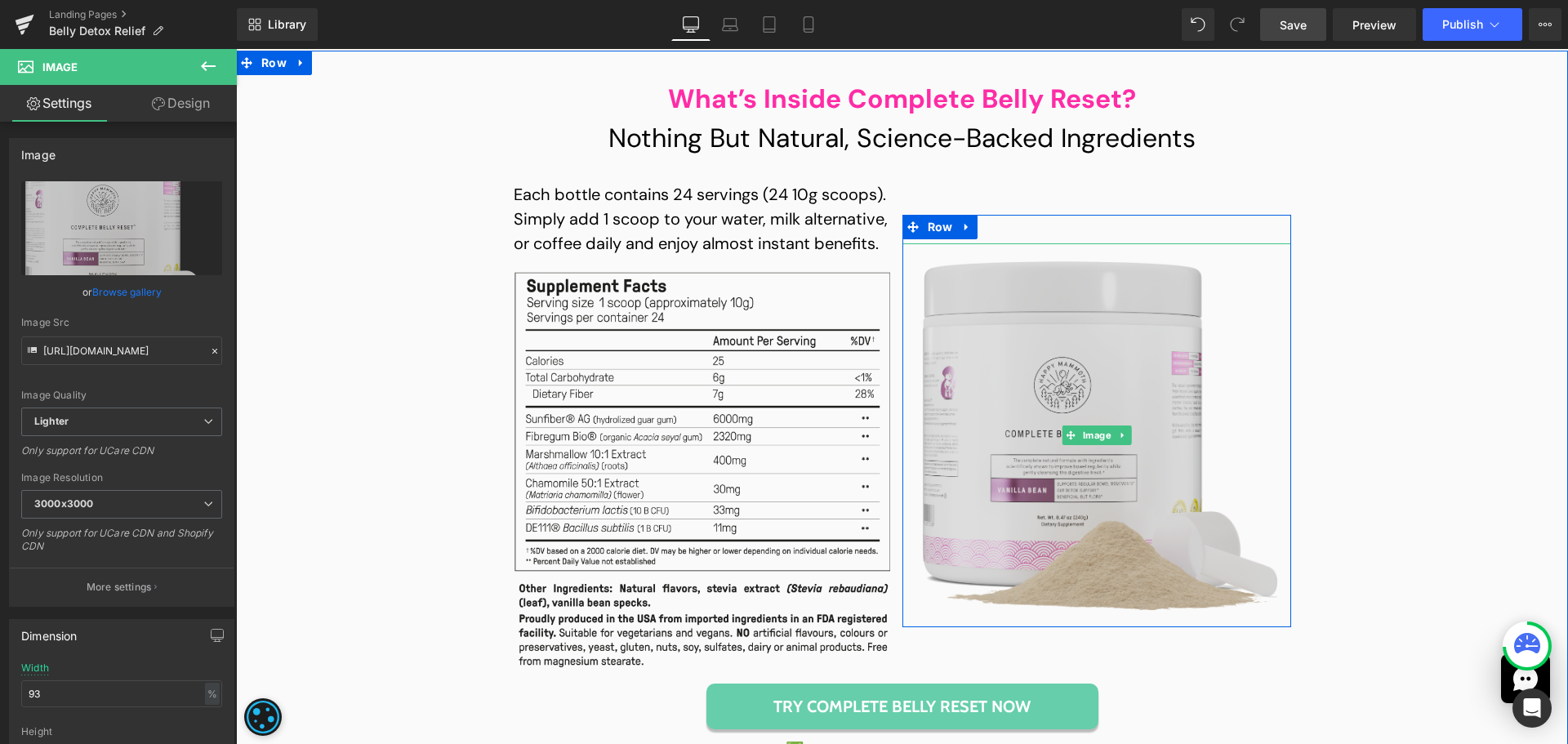
click at [1053, 360] on img at bounding box center [1096, 435] width 362 height 383
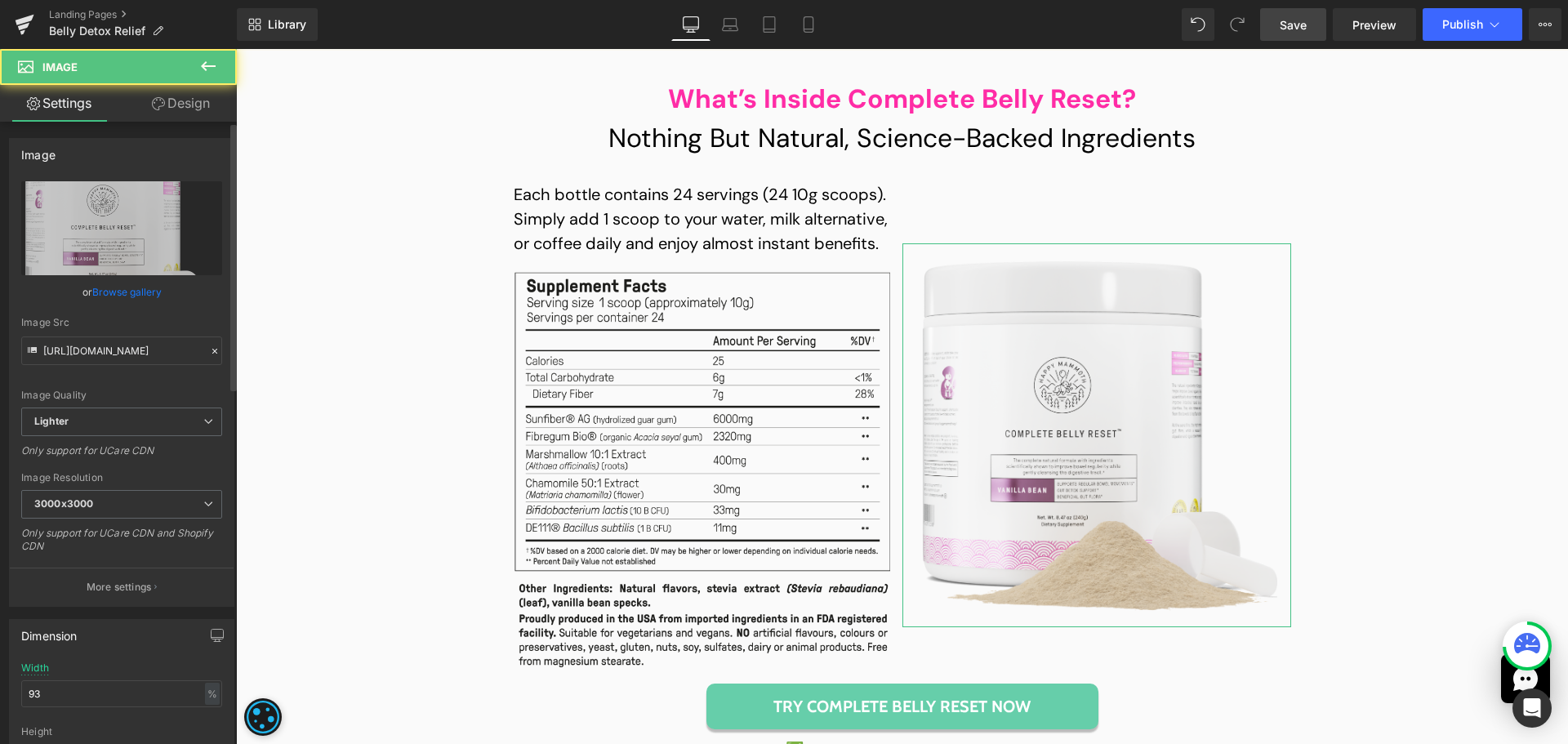
click at [128, 293] on link "Browse gallery" at bounding box center [127, 291] width 70 height 29
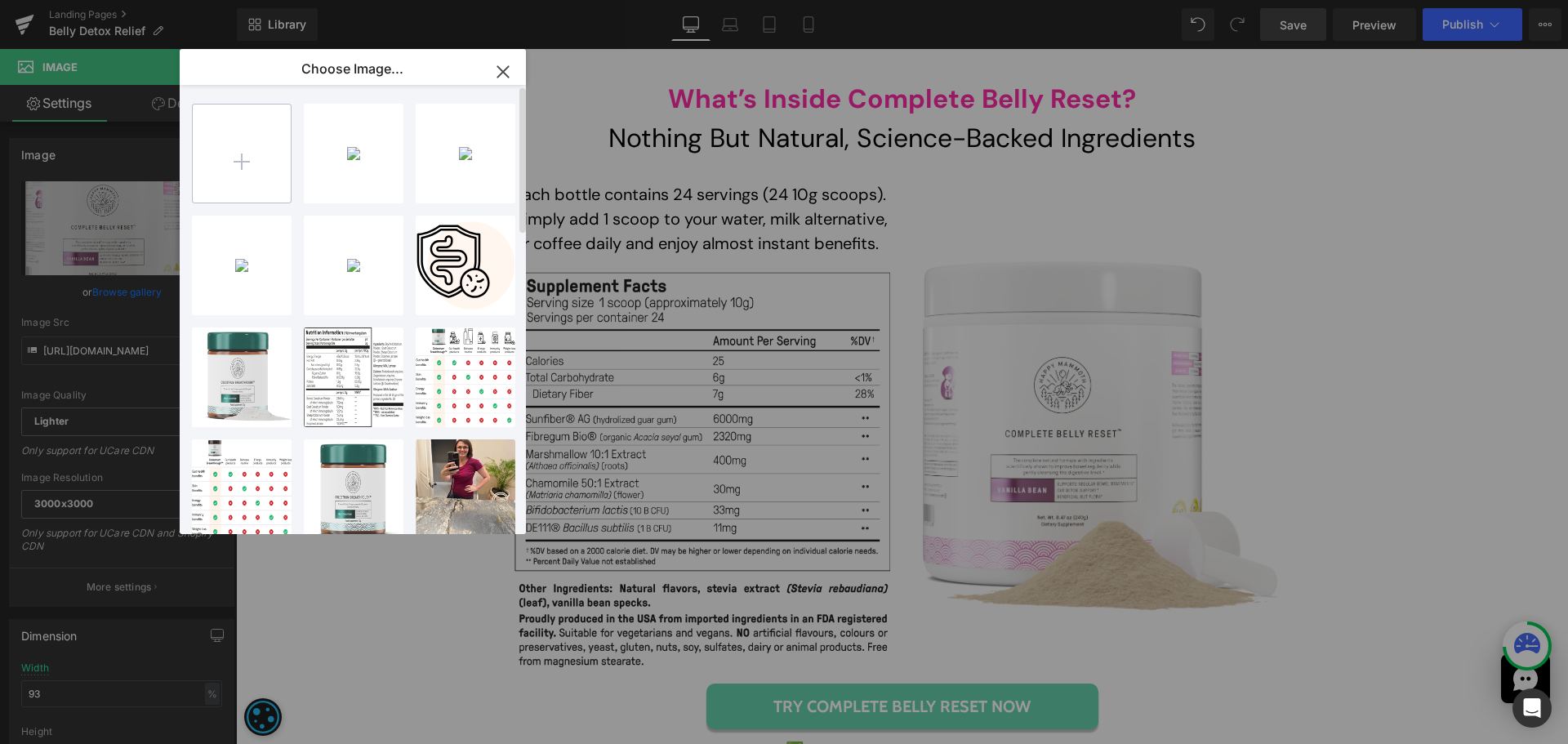
click at [236, 166] on input "file" at bounding box center [242, 153] width 98 height 98
type input "C:\fakepath\image 64 (7).png"
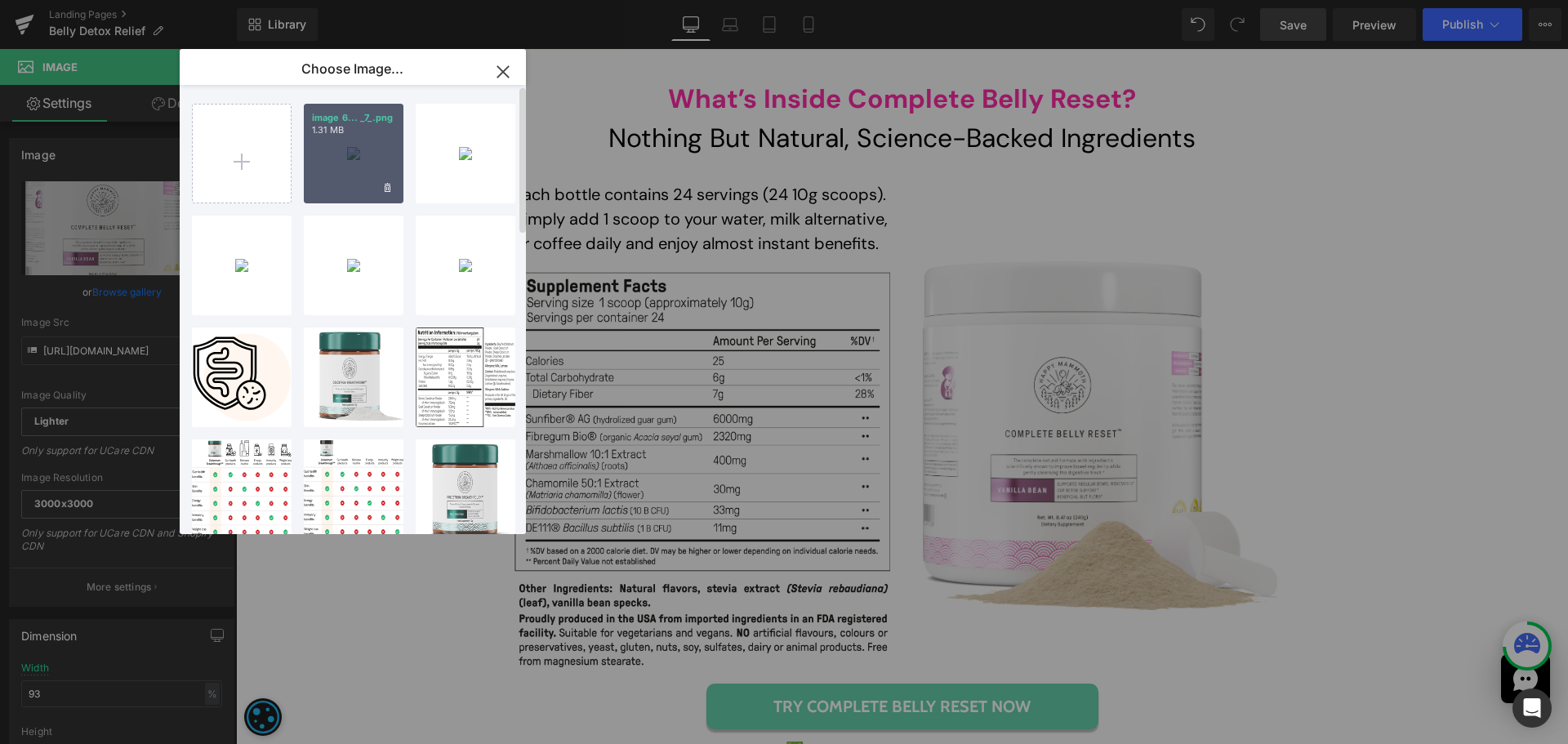
click at [332, 188] on div "image 6... _7_.png 1.31 MB" at bounding box center [353, 152] width 99 height 99
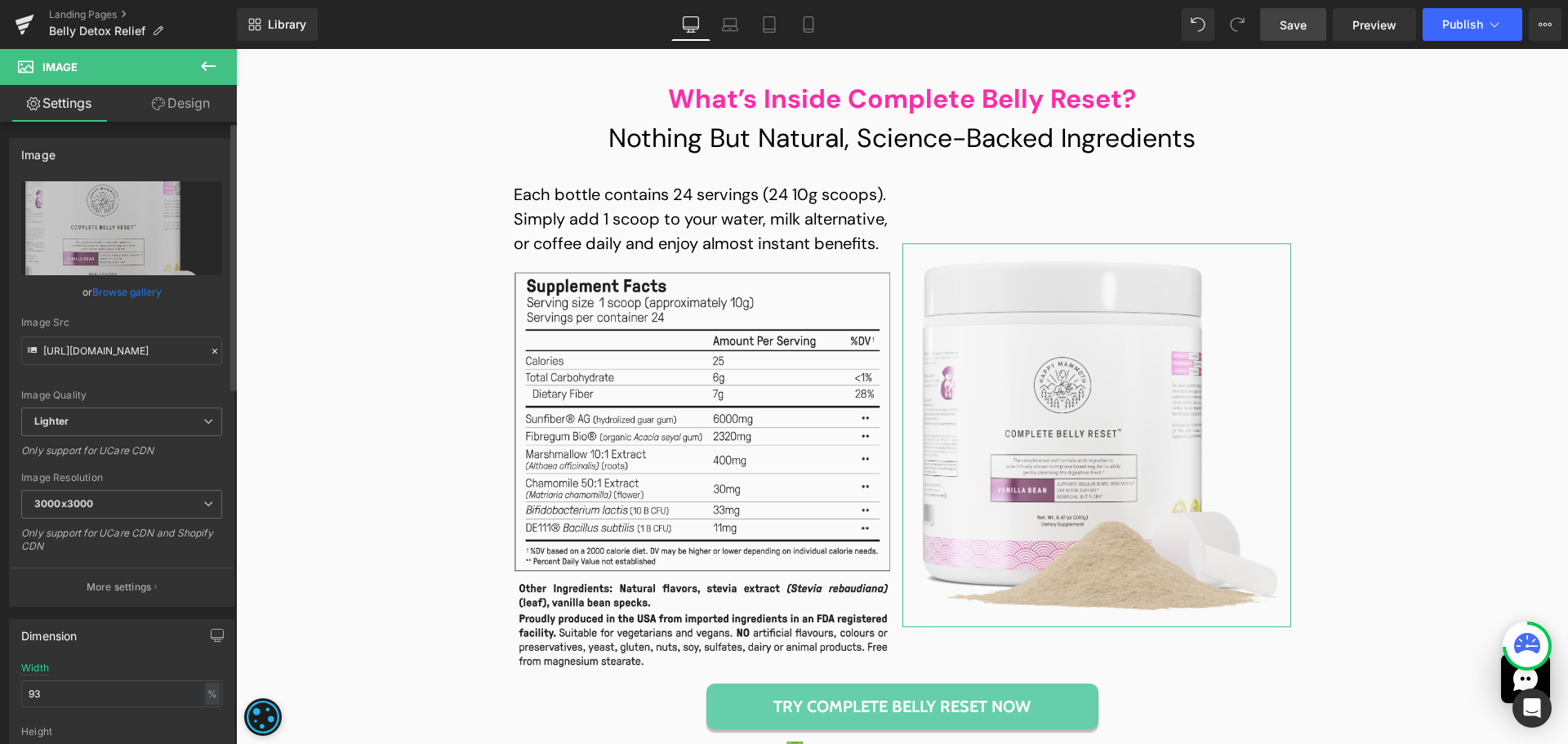
click at [134, 287] on link "Browse gallery" at bounding box center [127, 291] width 70 height 29
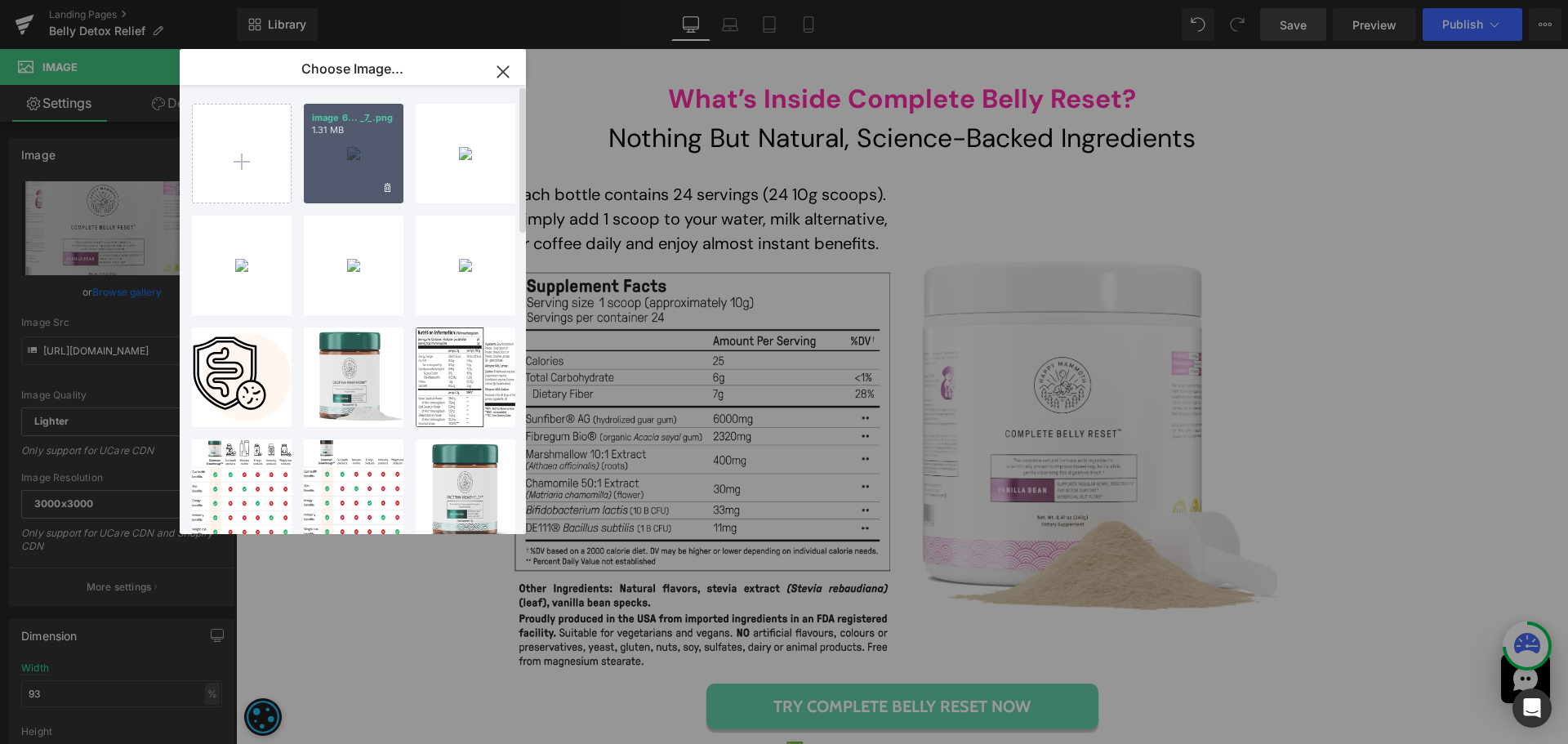
drag, startPoint x: 335, startPoint y: 183, endPoint x: 103, endPoint y: 138, distance: 236.3
click at [335, 183] on div "image 6... _7_.png 1.31 MB" at bounding box center [353, 152] width 99 height 99
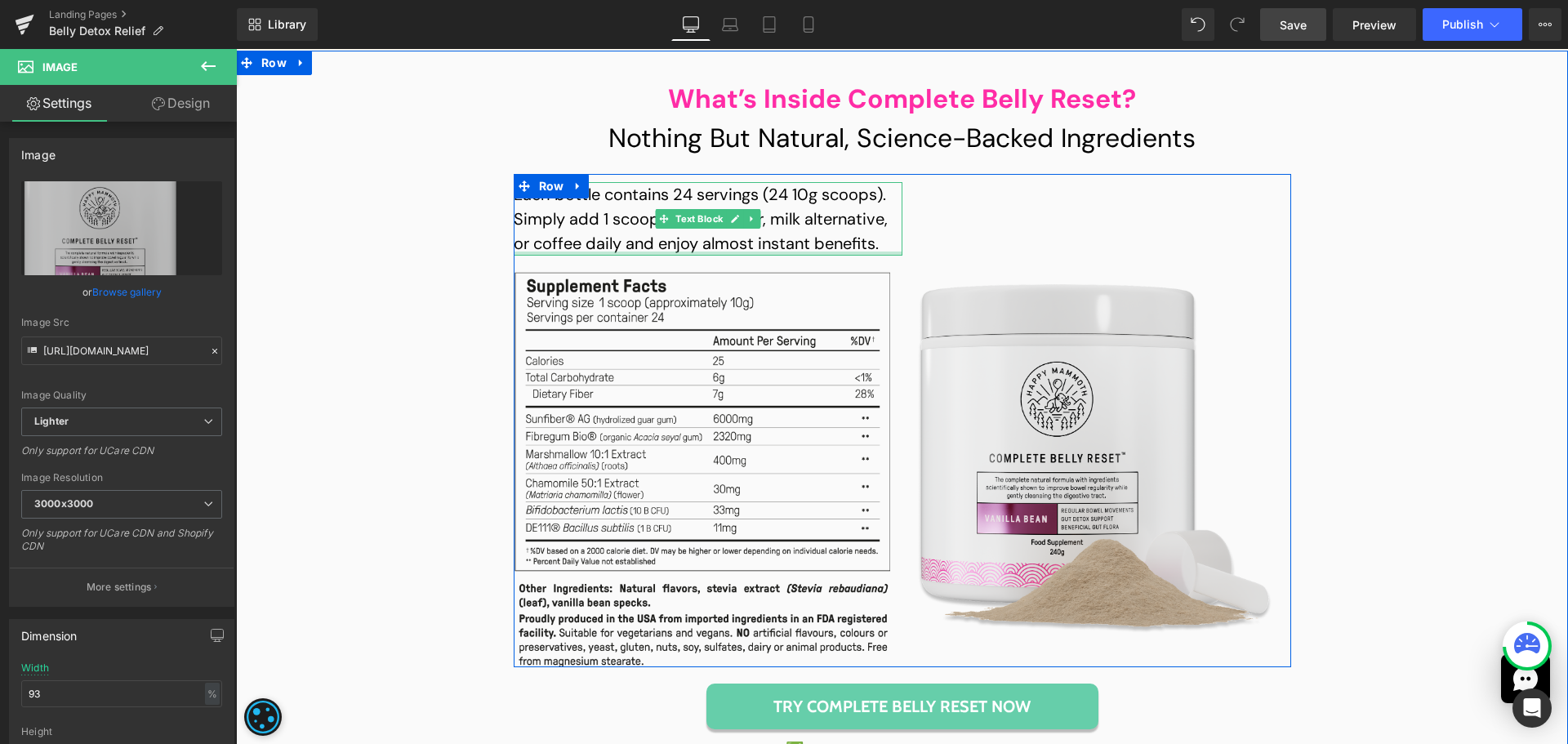
click at [846, 182] on p "Each bottle contains 24 servings (24 10g scoops). Simply add 1 scoop to your wa…" at bounding box center [707, 218] width 388 height 74
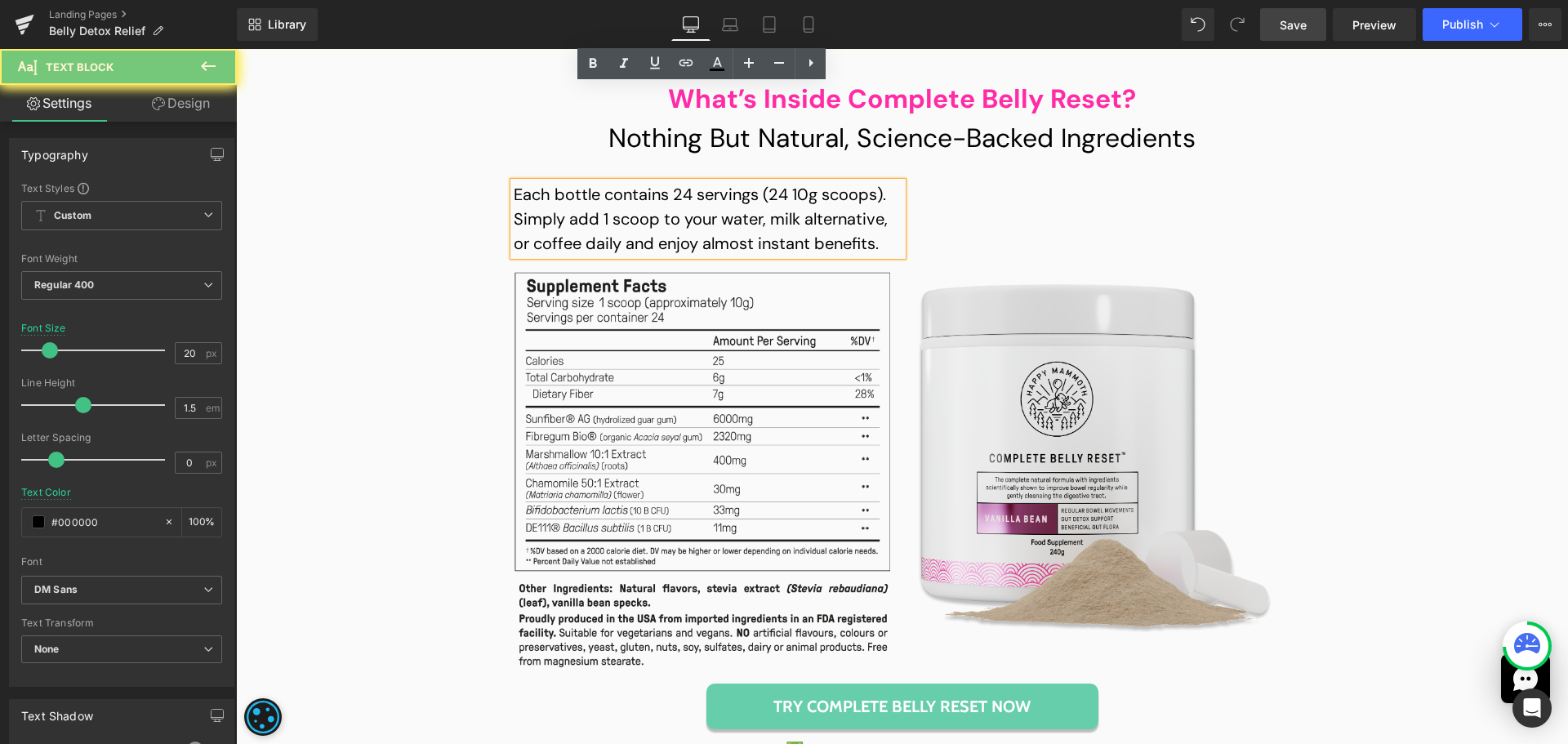
click at [846, 182] on p "Each bottle contains 24 servings (24 10g scoops). Simply add 1 scoop to your wa…" at bounding box center [707, 218] width 388 height 74
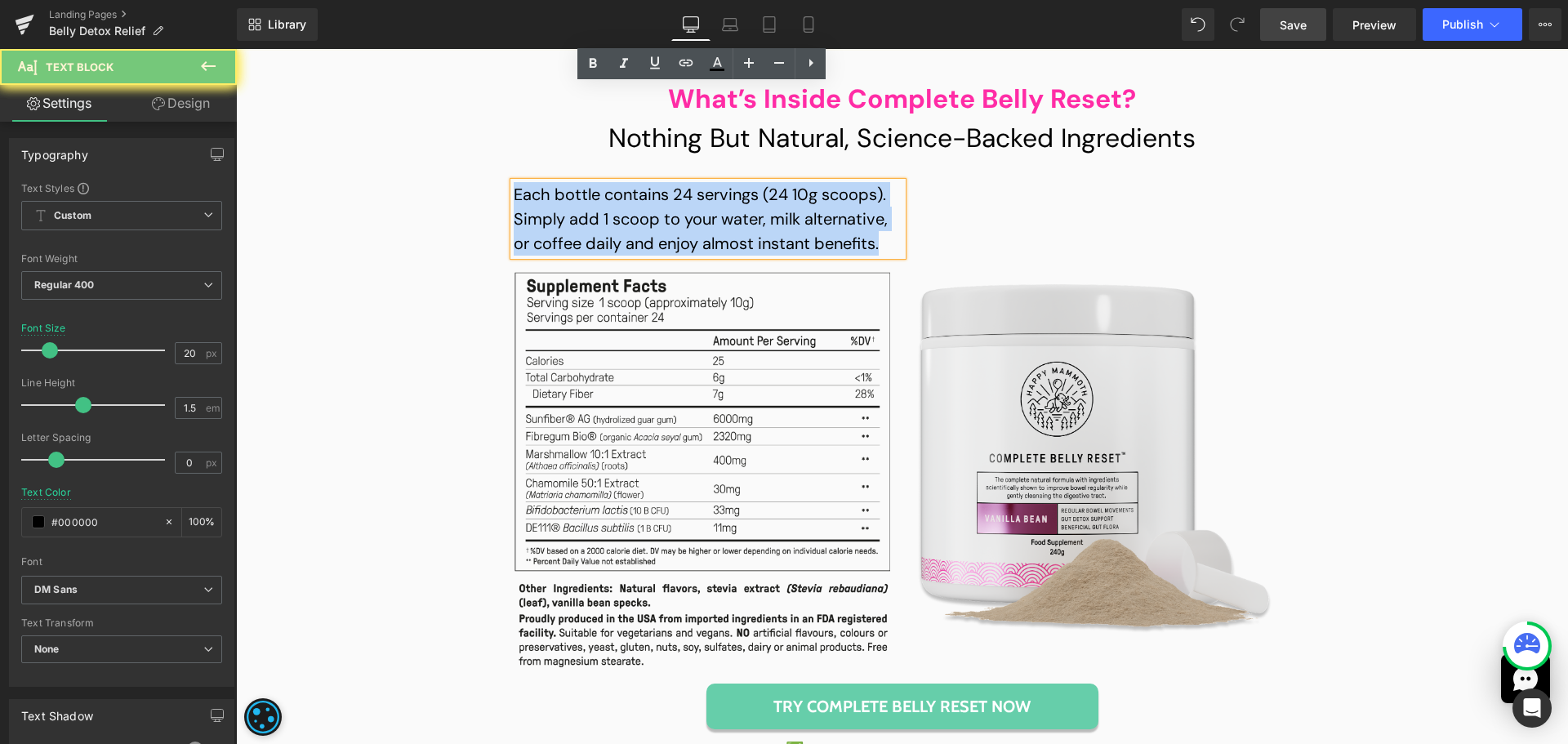
paste div
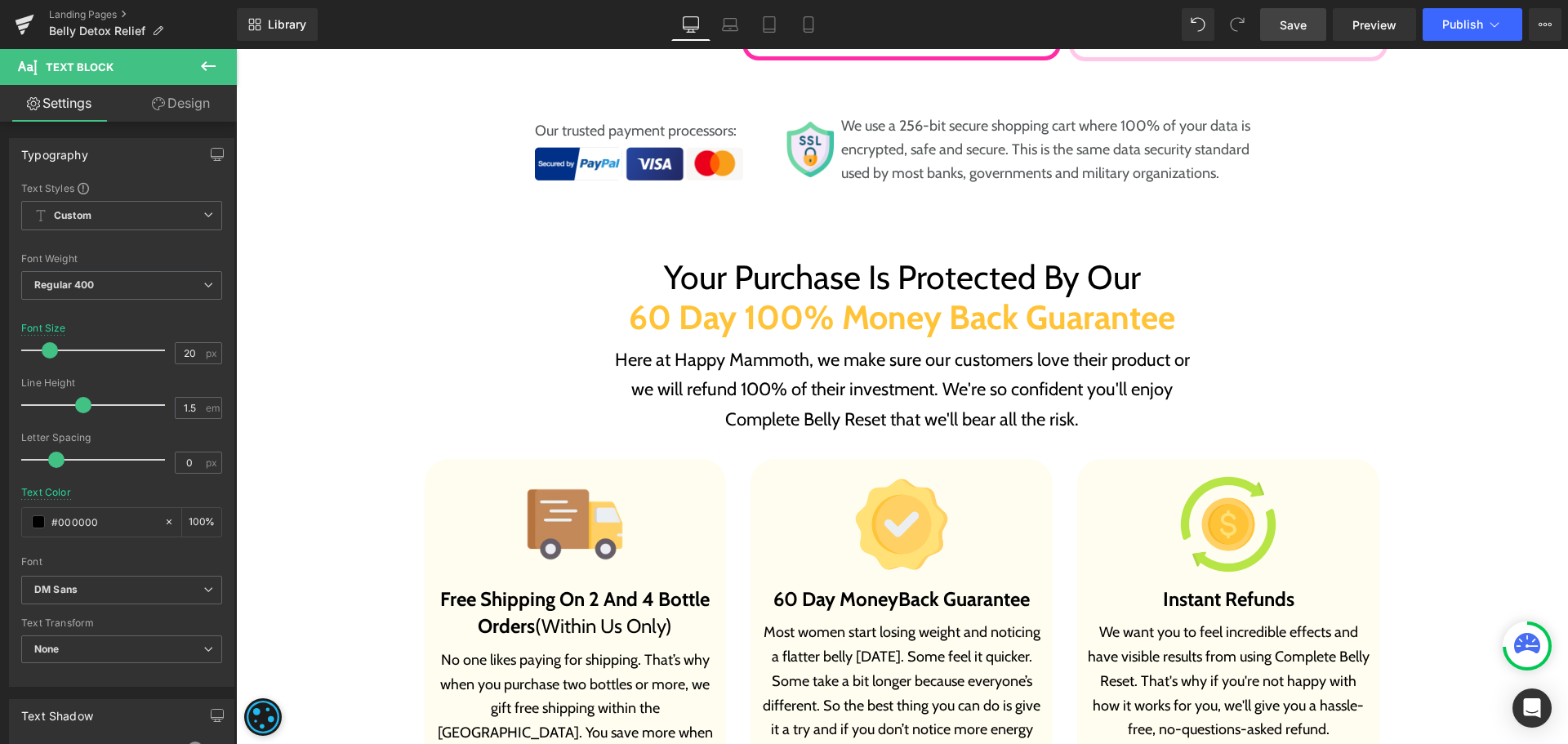
scroll to position [9443, 0]
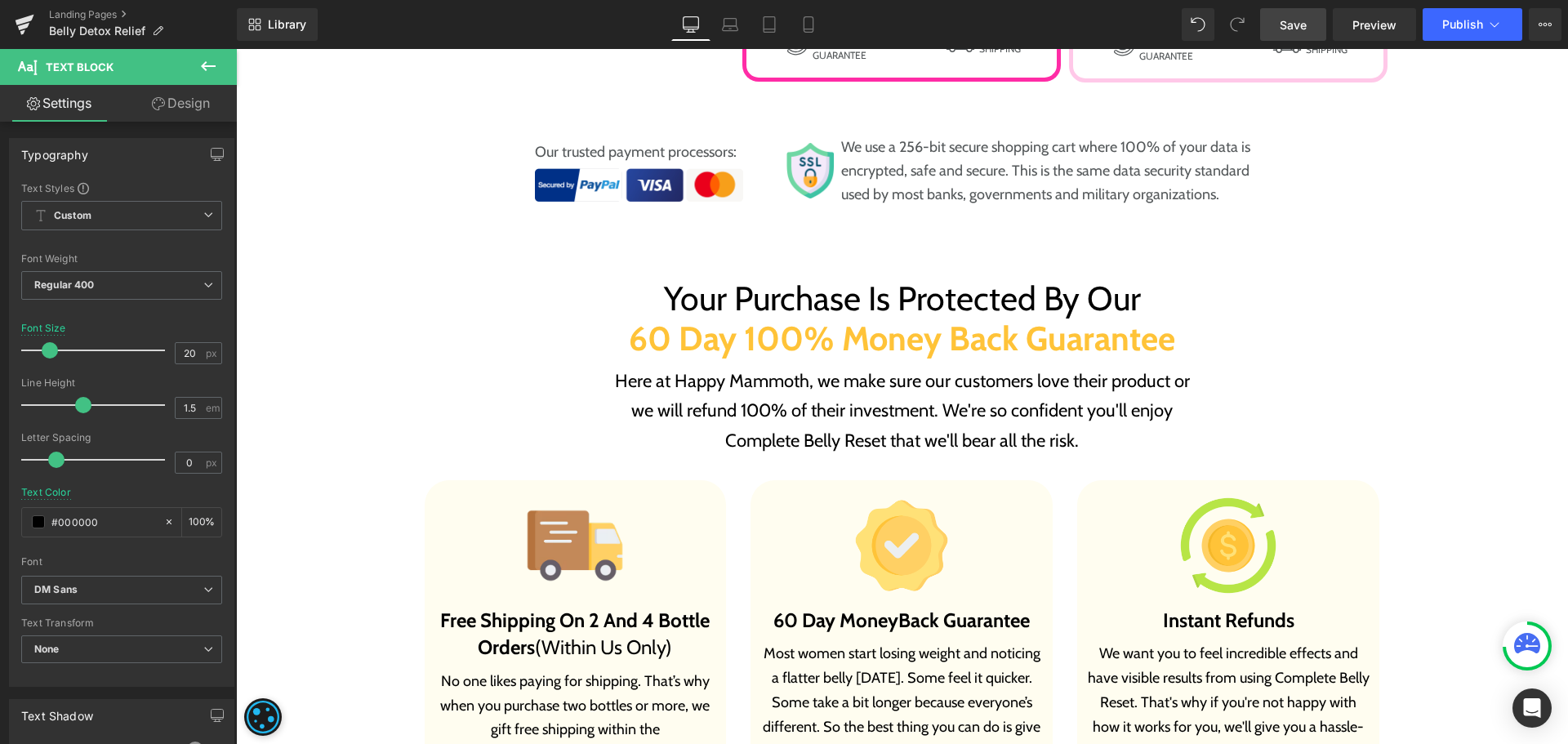
click at [597, 606] on div "Free Shipping On 2 And 4 Bottle Orders (Within Us Only) Heading" at bounding box center [575, 634] width 286 height 55
click at [597, 606] on h3 "Free Shipping On 2 And 4 Bottle Orders (Within Us Only)" at bounding box center [575, 634] width 286 height 55
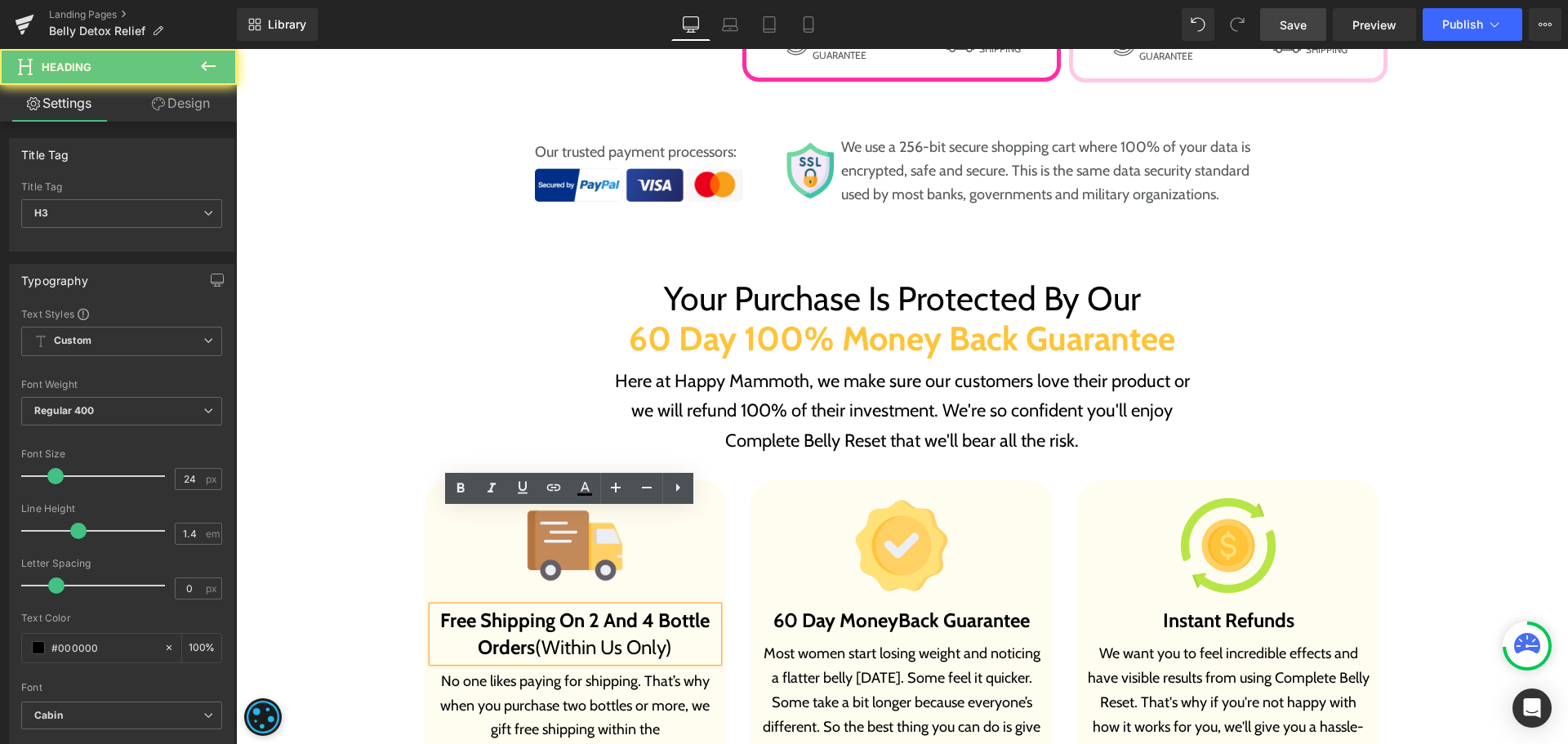
click at [648, 606] on h3 "Free Shipping On 2 And 4 Bottle Orders (Within Us Only)" at bounding box center [575, 634] width 286 height 55
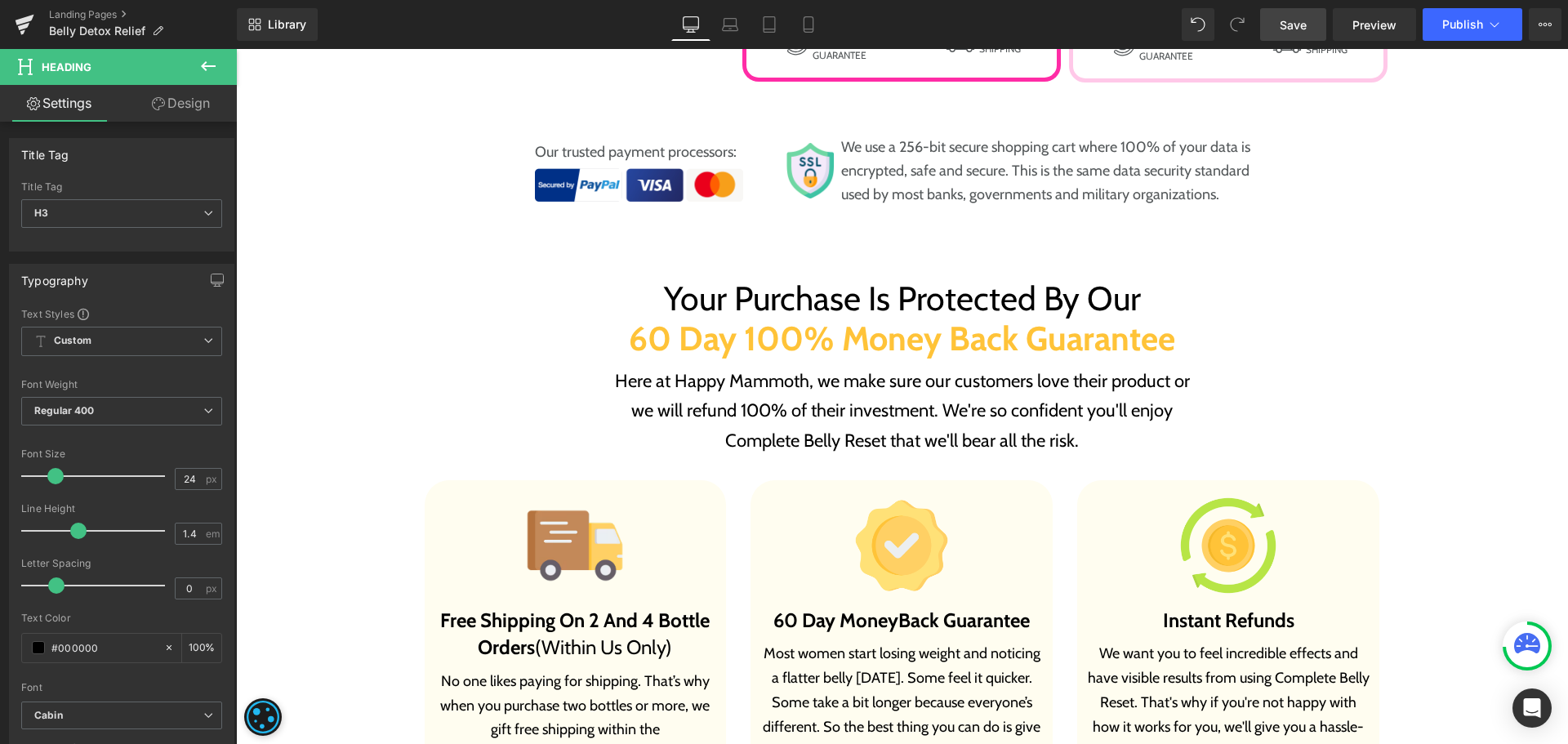
click at [1284, 29] on span "Save" at bounding box center [1293, 25] width 27 height 17
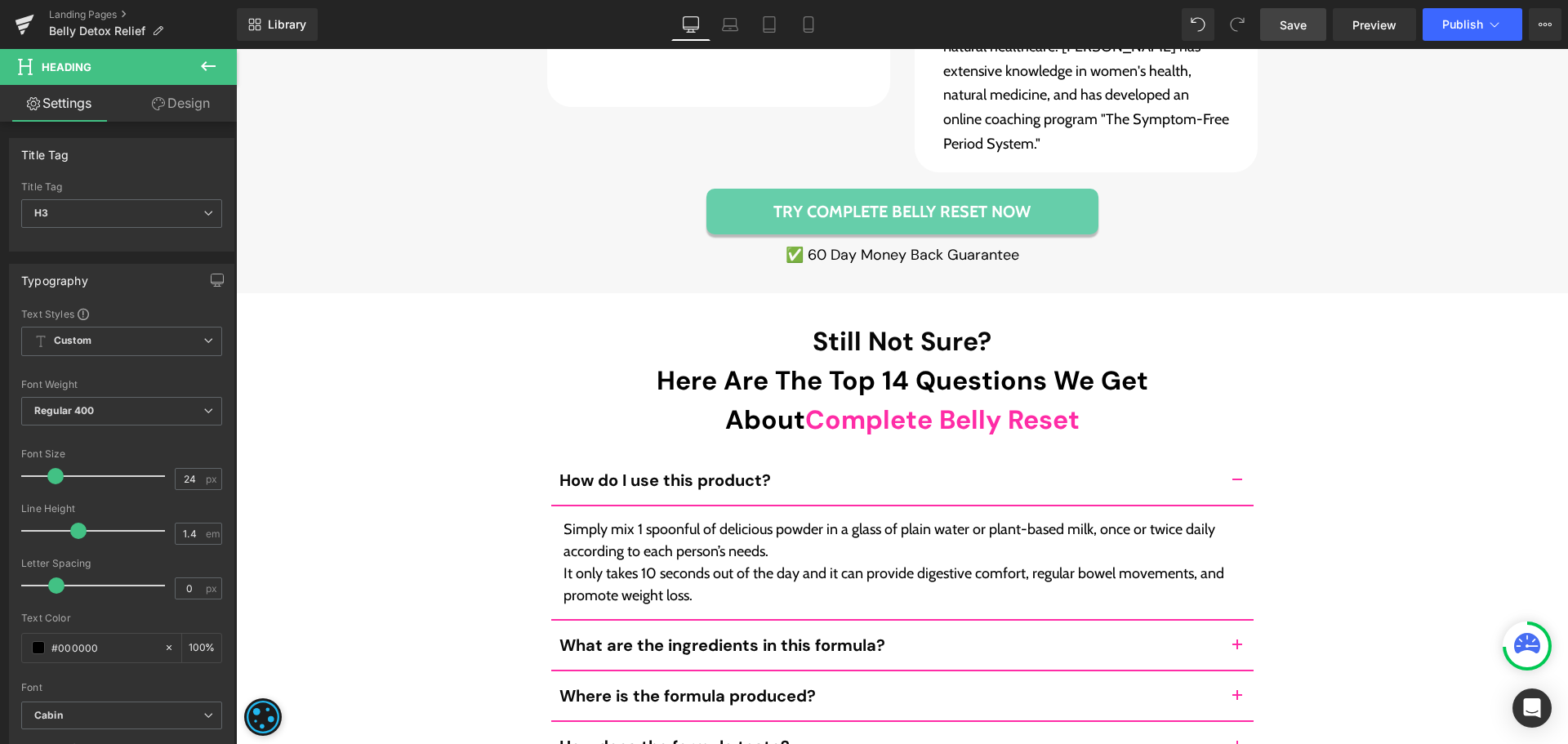
scroll to position [13171, 0]
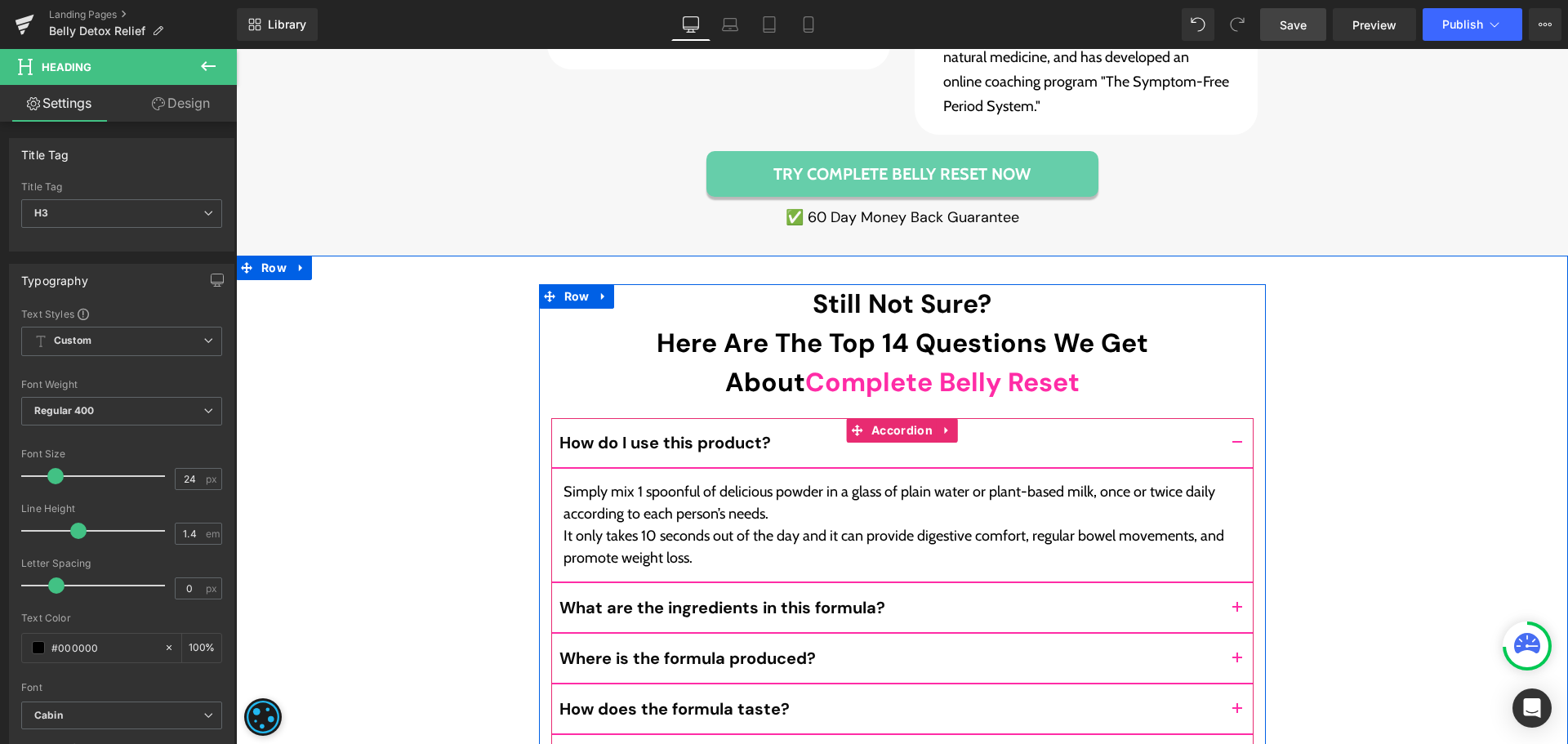
click at [1229, 583] on button "button" at bounding box center [1237, 607] width 32 height 49
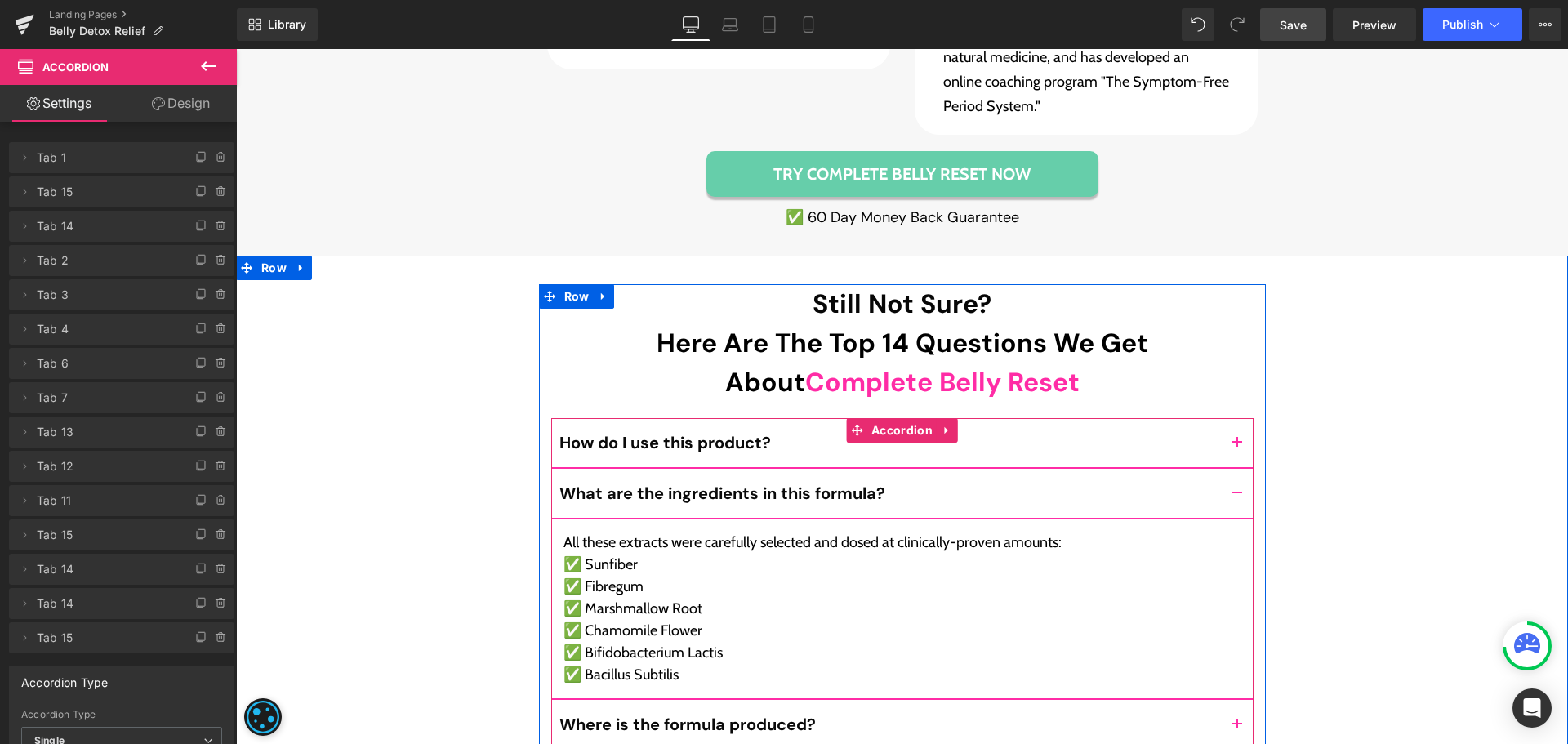
click at [1236, 700] on button "button" at bounding box center [1237, 724] width 32 height 49
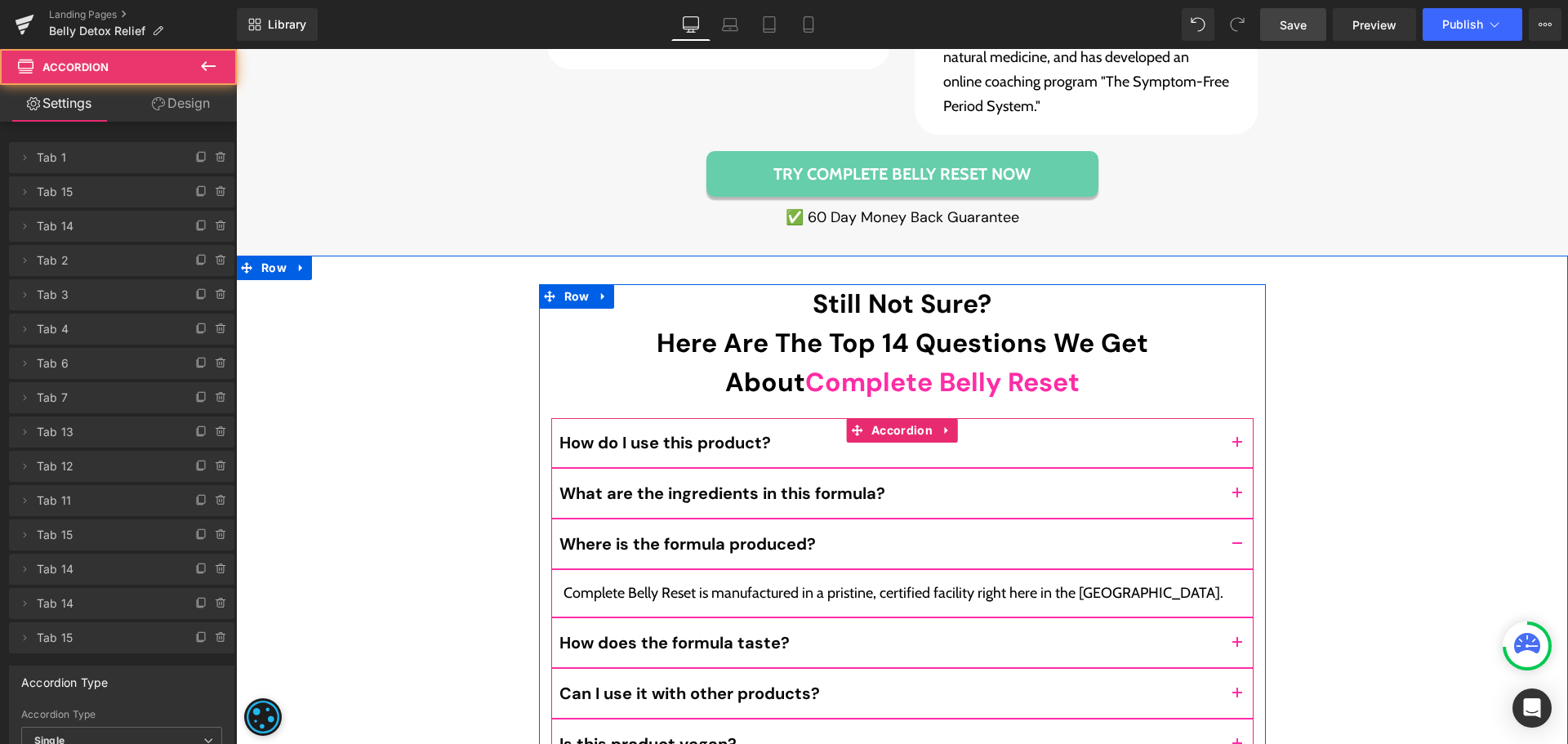
click at [1237, 469] on button "button" at bounding box center [1237, 493] width 32 height 49
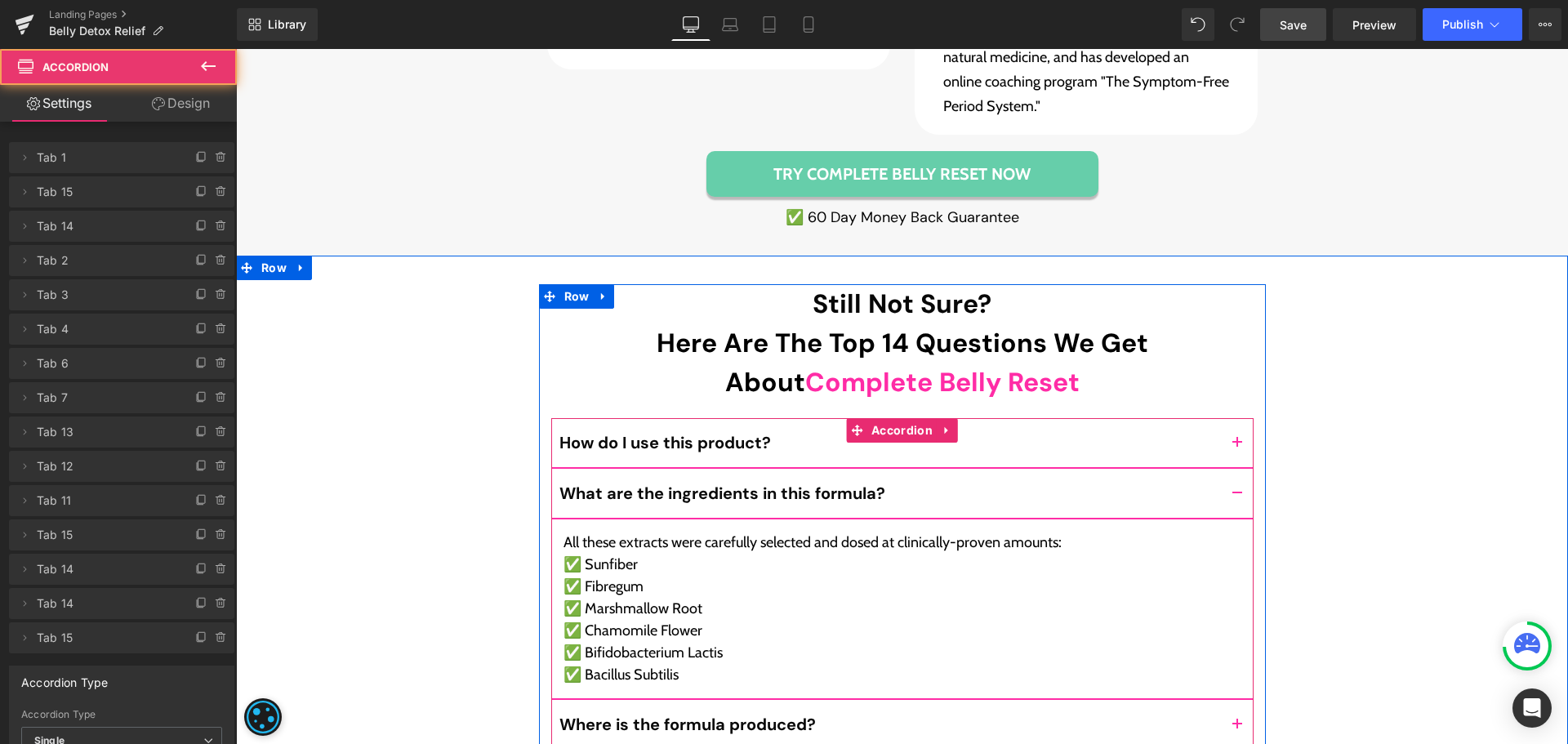
click at [1223, 700] on button "button" at bounding box center [1237, 724] width 32 height 49
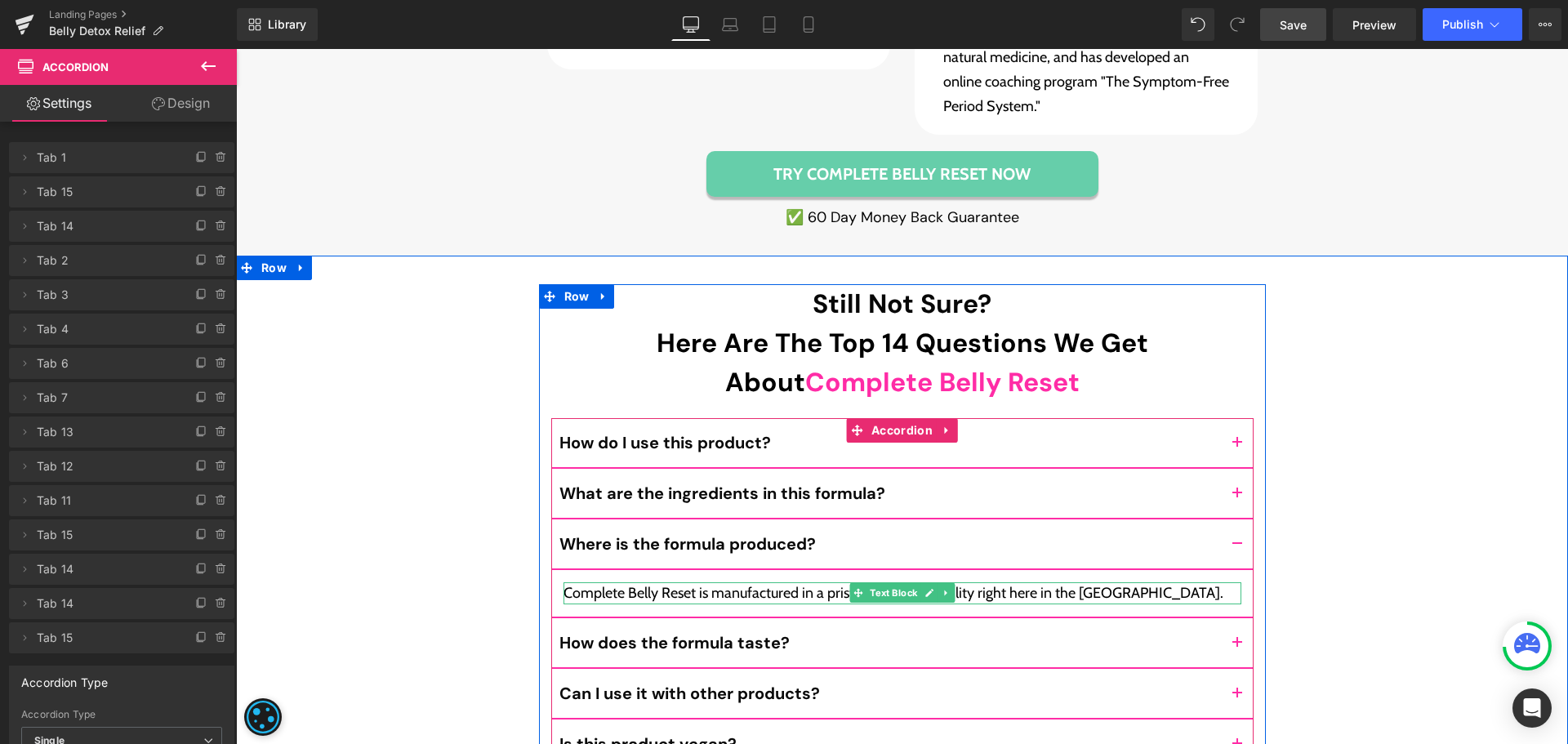
click at [671, 582] on p "Complete Belly Reset is manufactured in a pristine, certified facility right he…" at bounding box center [901, 593] width 677 height 22
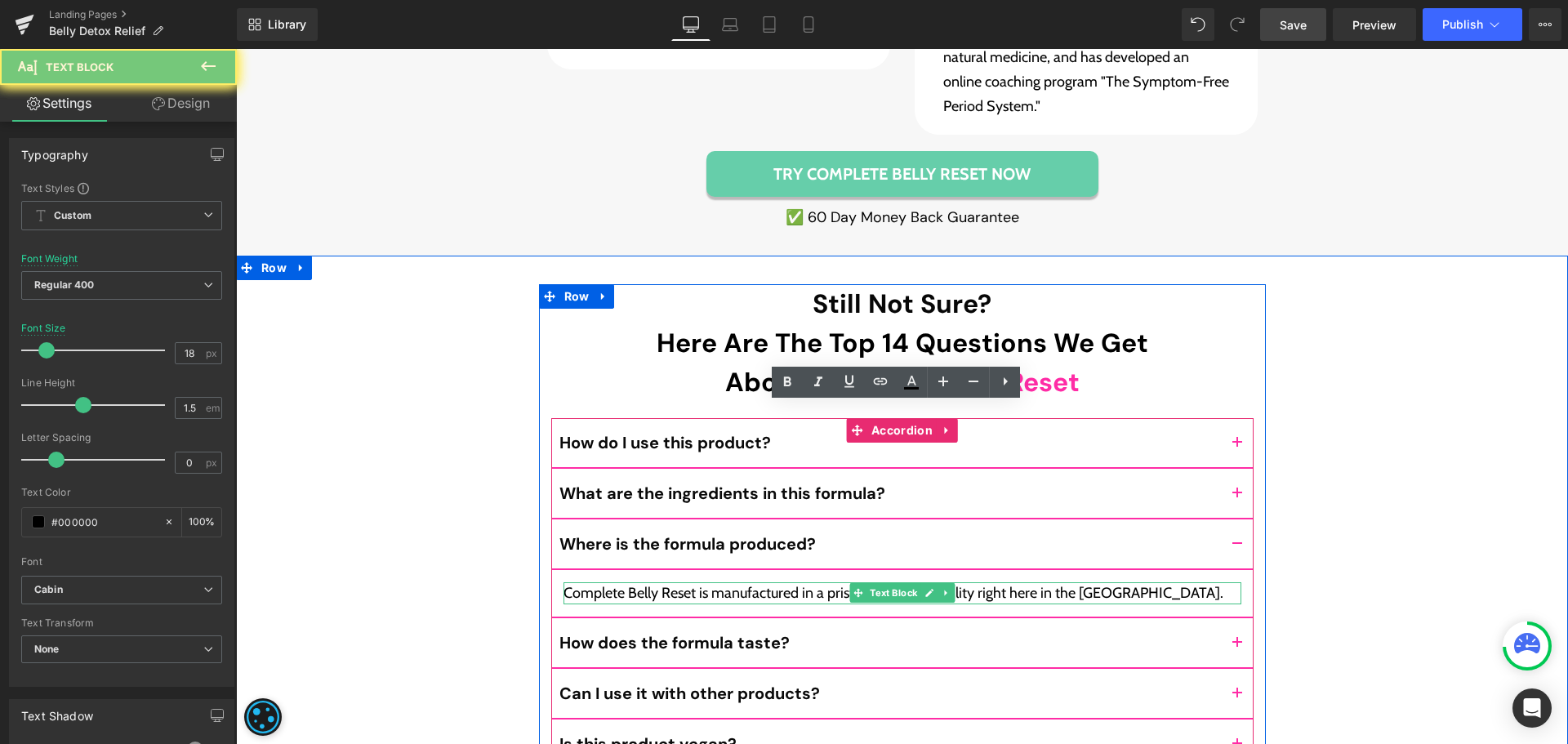
click at [671, 582] on p "Complete Belly Reset is manufactured in a pristine, certified facility right he…" at bounding box center [901, 593] width 677 height 22
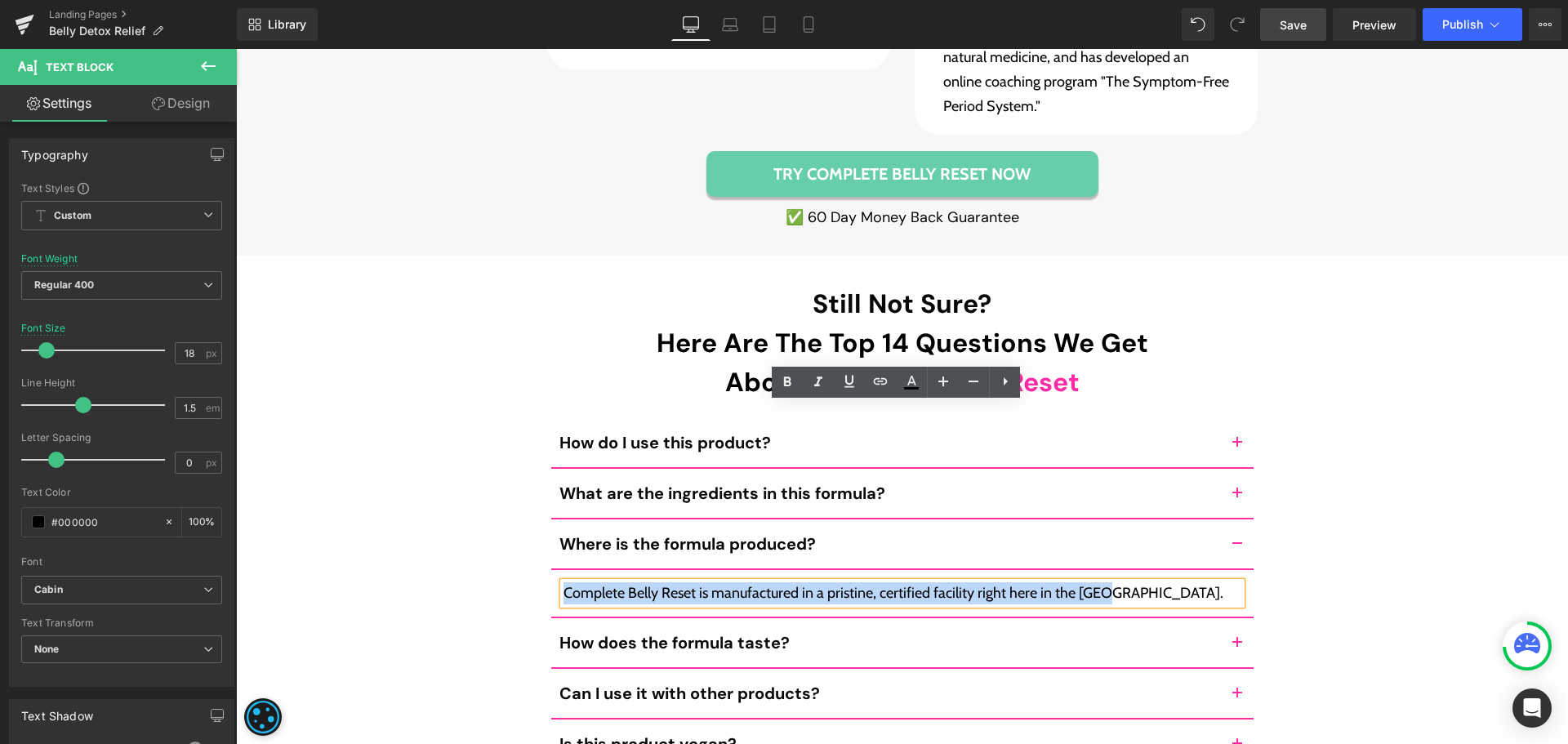
paste div
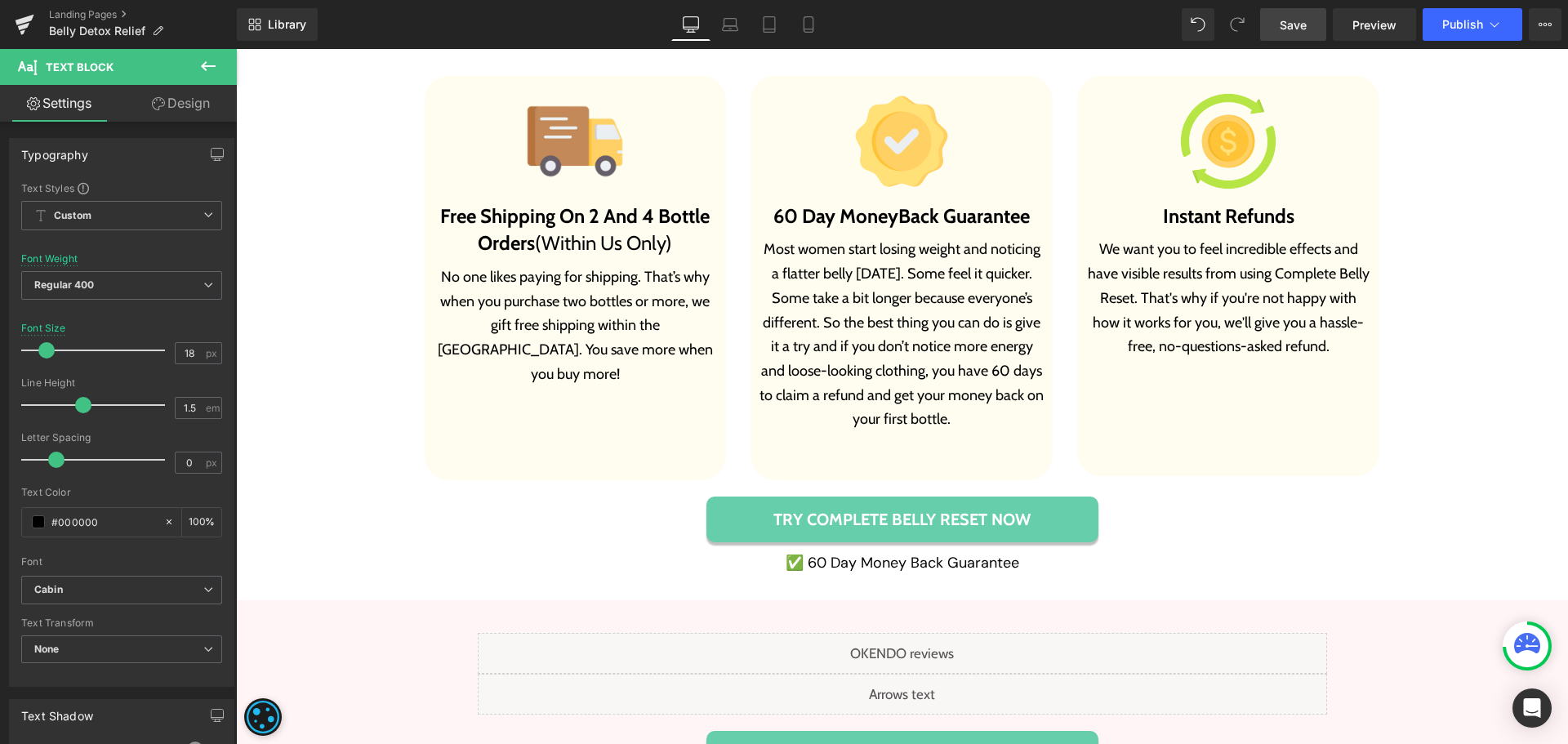
scroll to position [9496, 0]
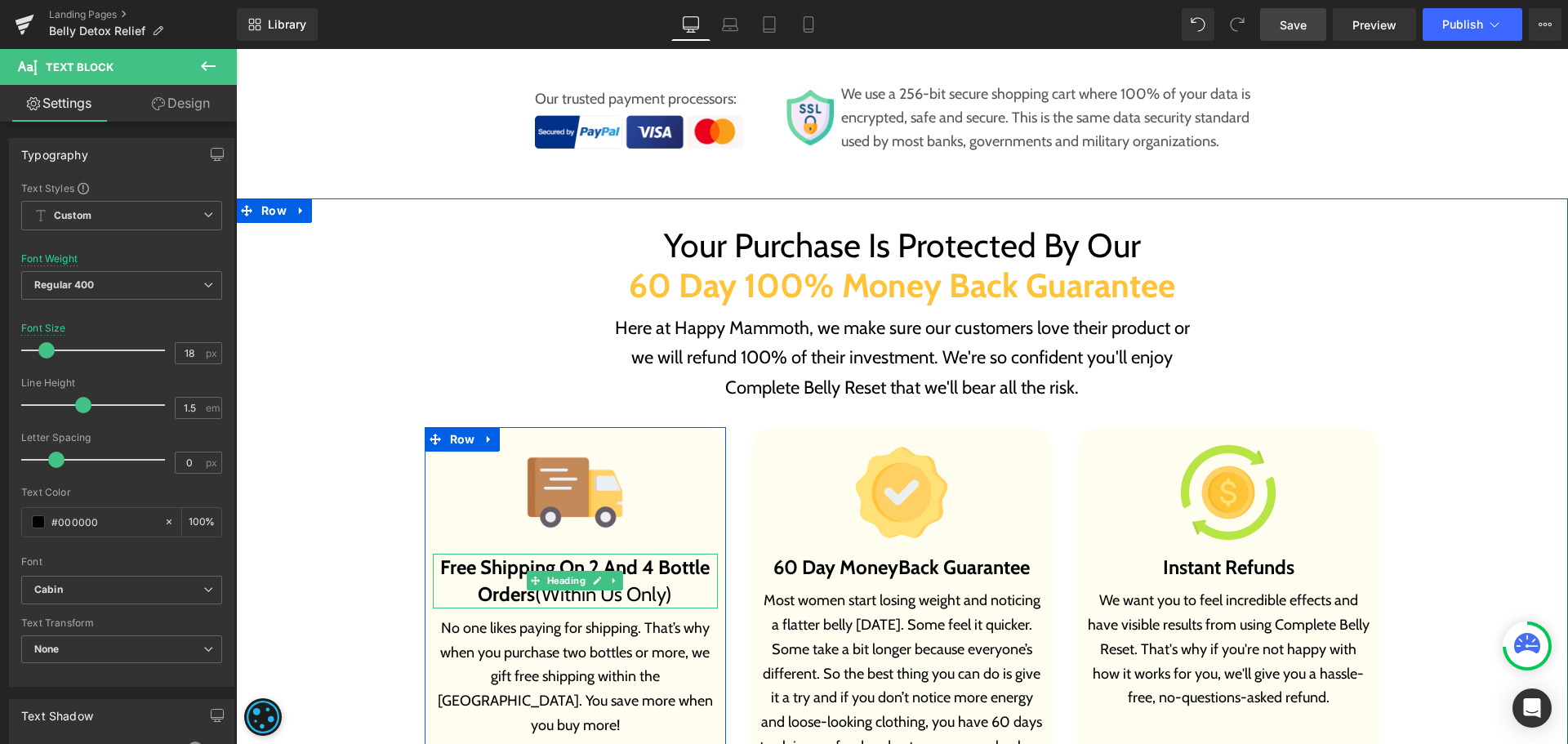
click at [507, 555] on span "Free Shipping On 2 And 4 Bottle Orders" at bounding box center [575, 581] width 269 height 51
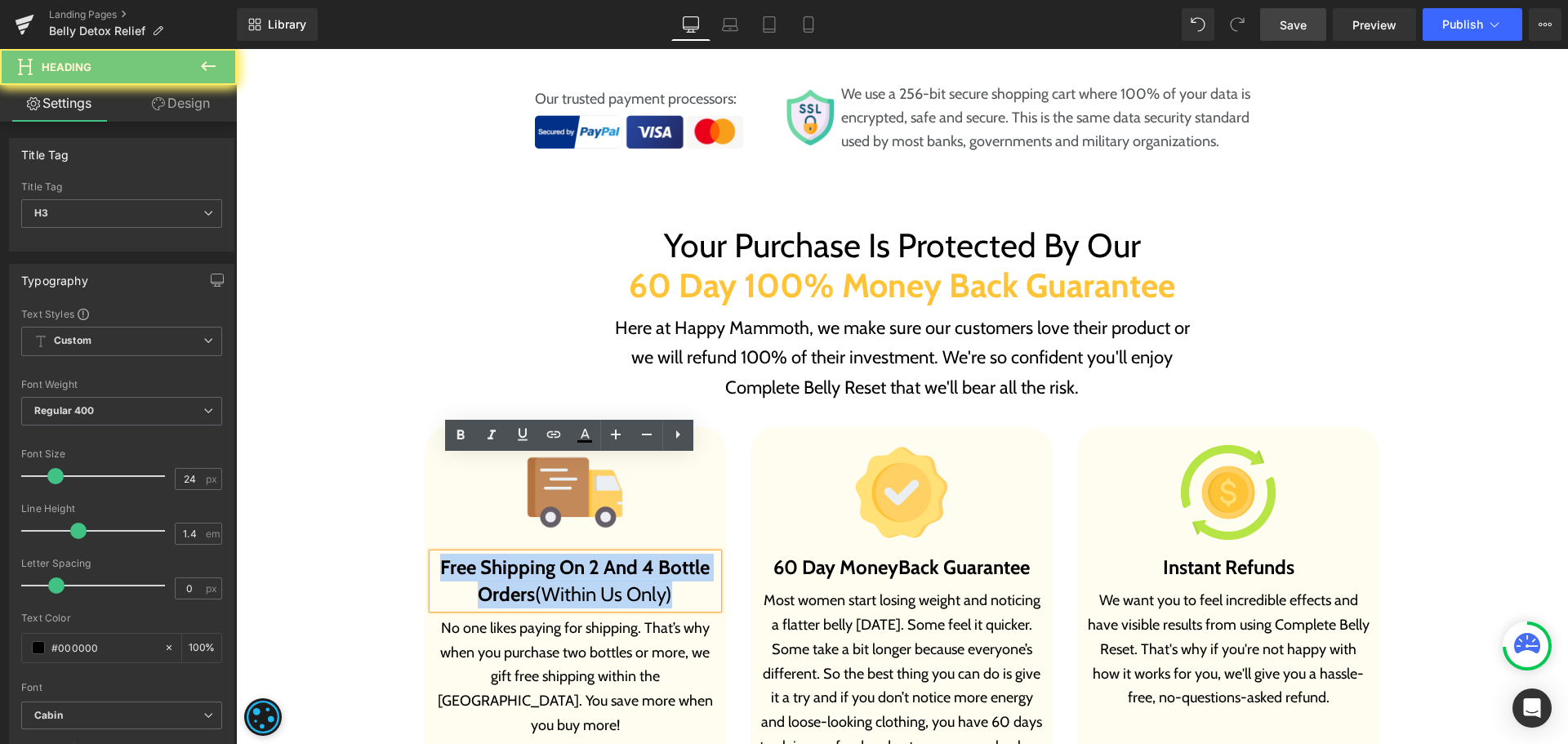
paste div
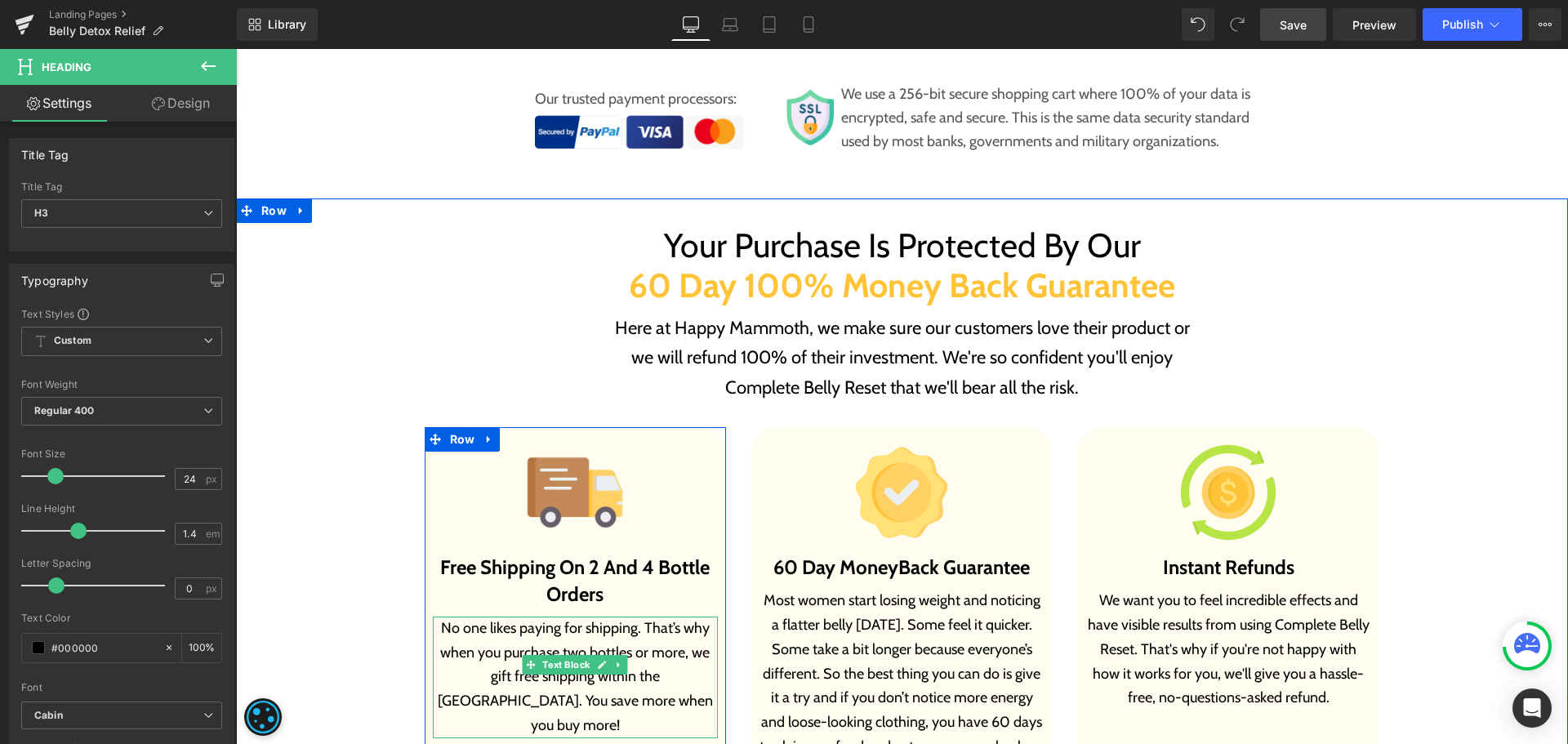
click at [488, 616] on p "No one likes paying for shipping. That’s why when you purchase two bottles or m…" at bounding box center [575, 677] width 286 height 122
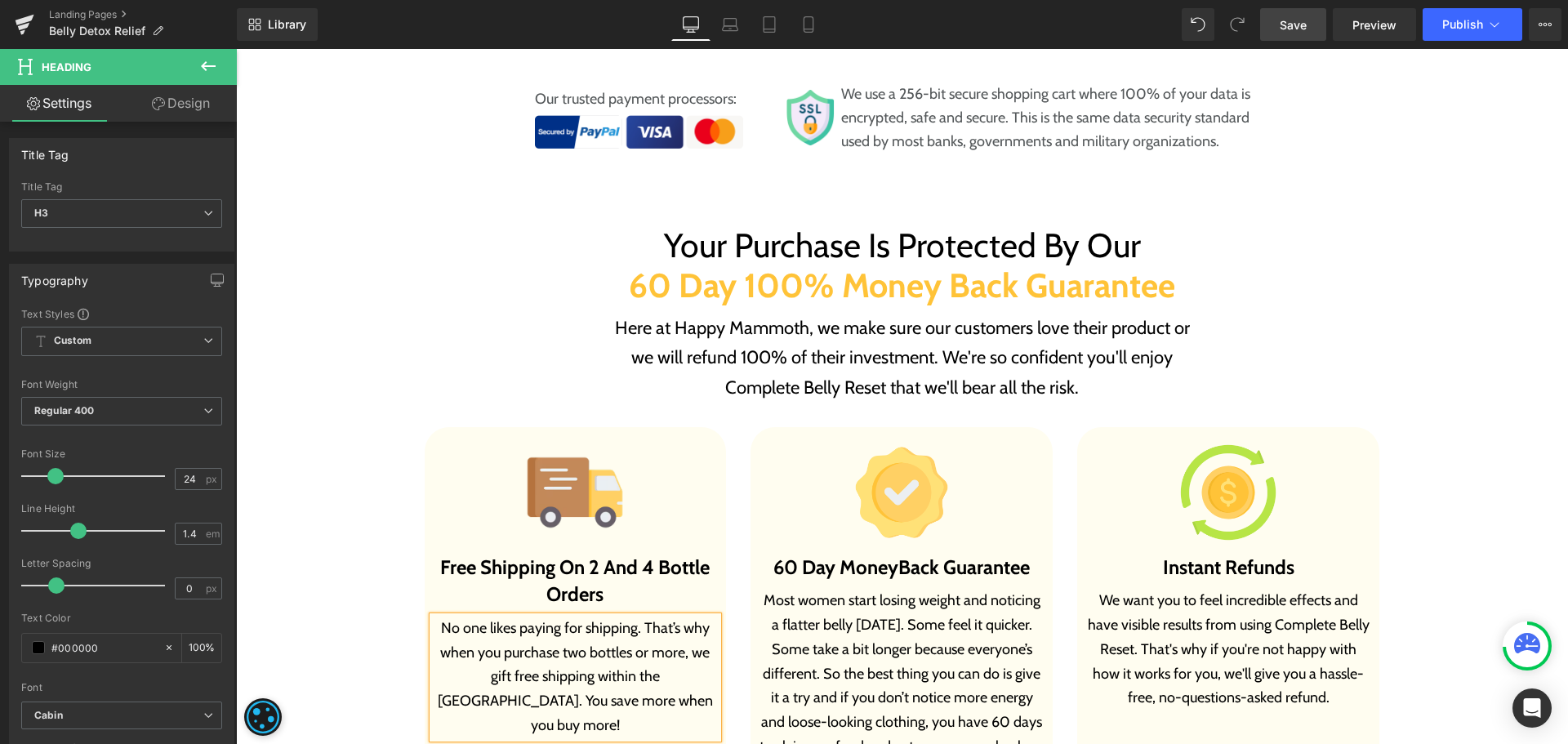
click at [488, 616] on p "No one likes paying for shipping. That’s why when you purchase two bottles or m…" at bounding box center [575, 677] width 286 height 122
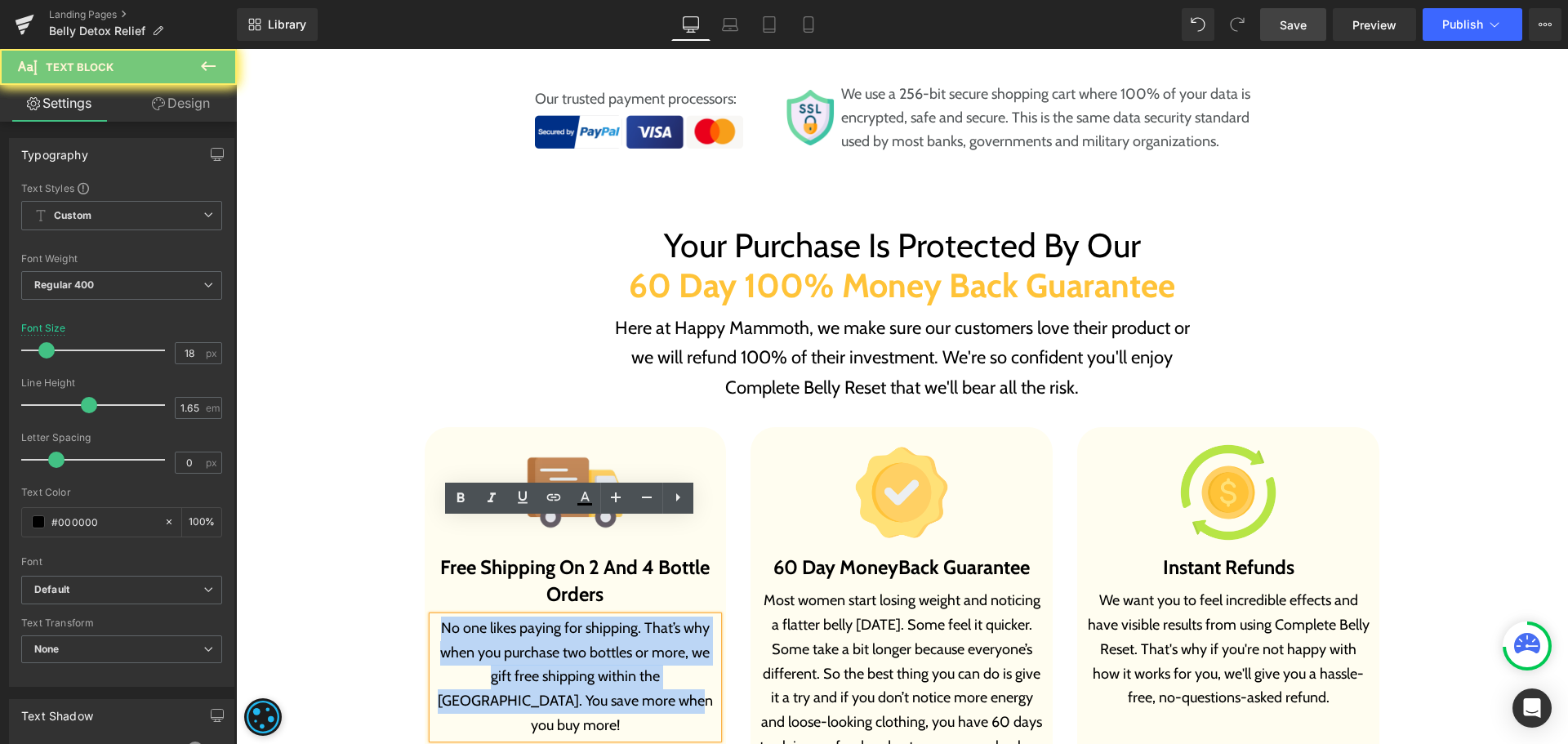
paste div
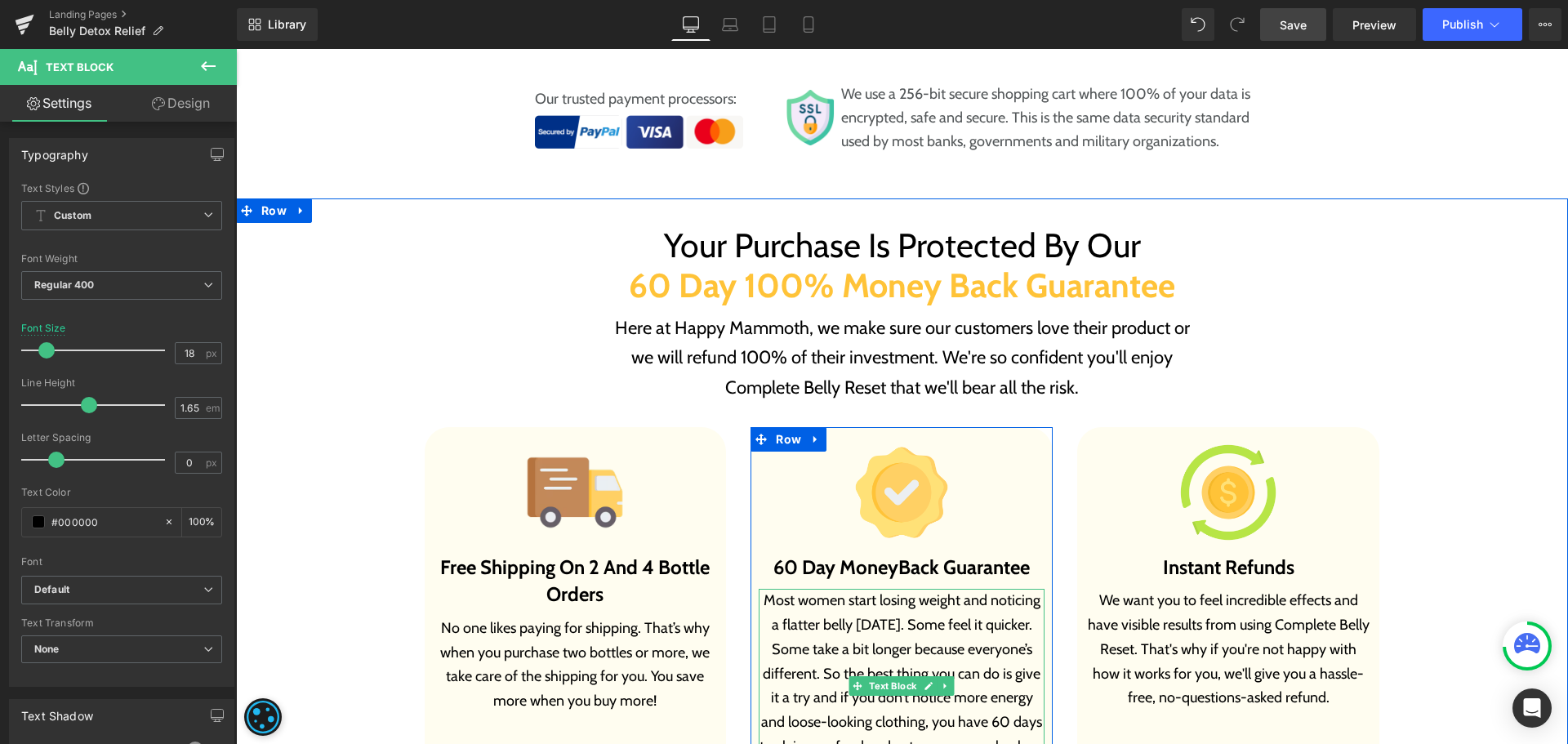
click at [936, 654] on p "Most women start losing weight and noticing a flatter belly [DATE]. Some feel i…" at bounding box center [901, 686] width 286 height 195
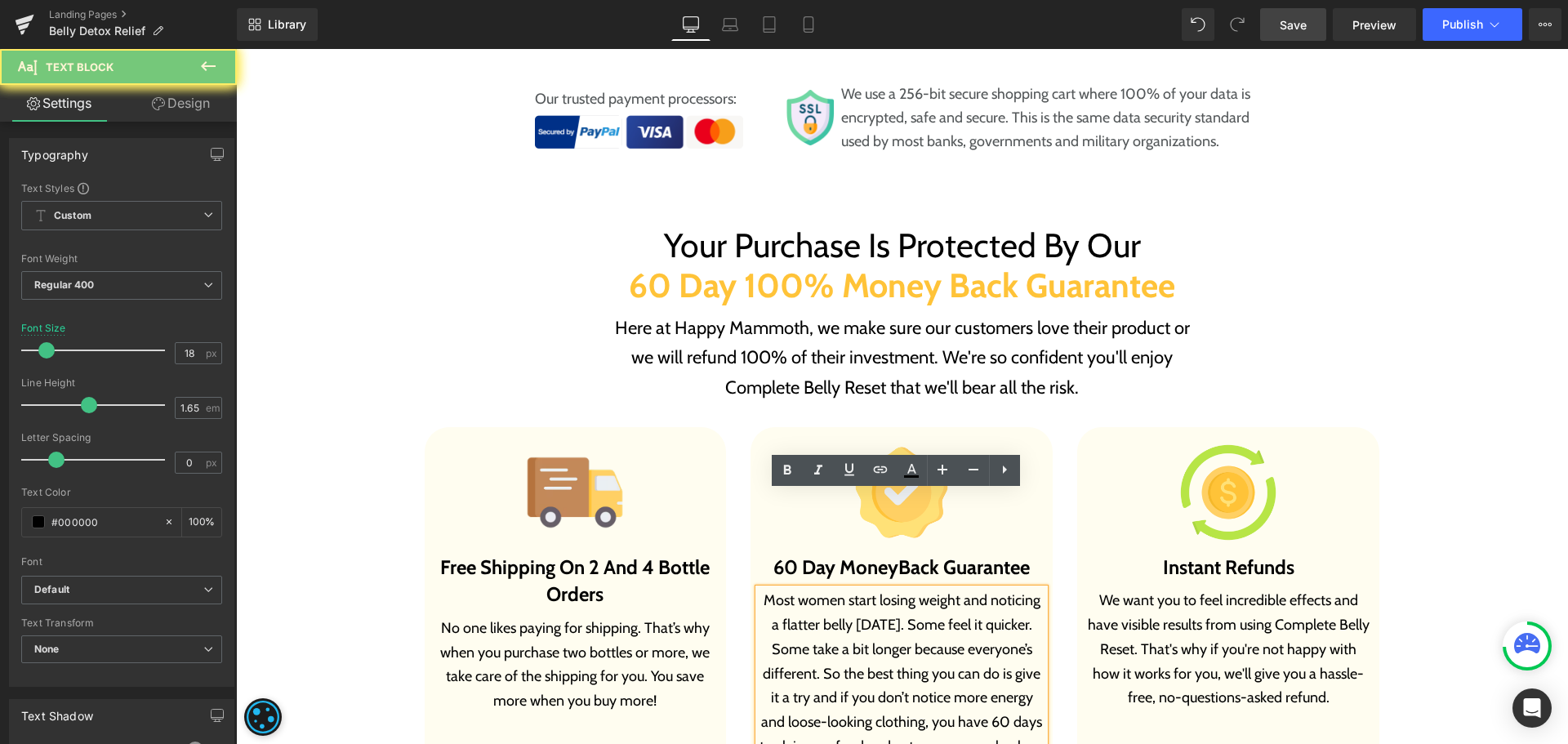
click at [936, 654] on p "Most women start losing weight and noticing a flatter belly [DATE]. Some feel i…" at bounding box center [901, 686] width 286 height 195
paste div
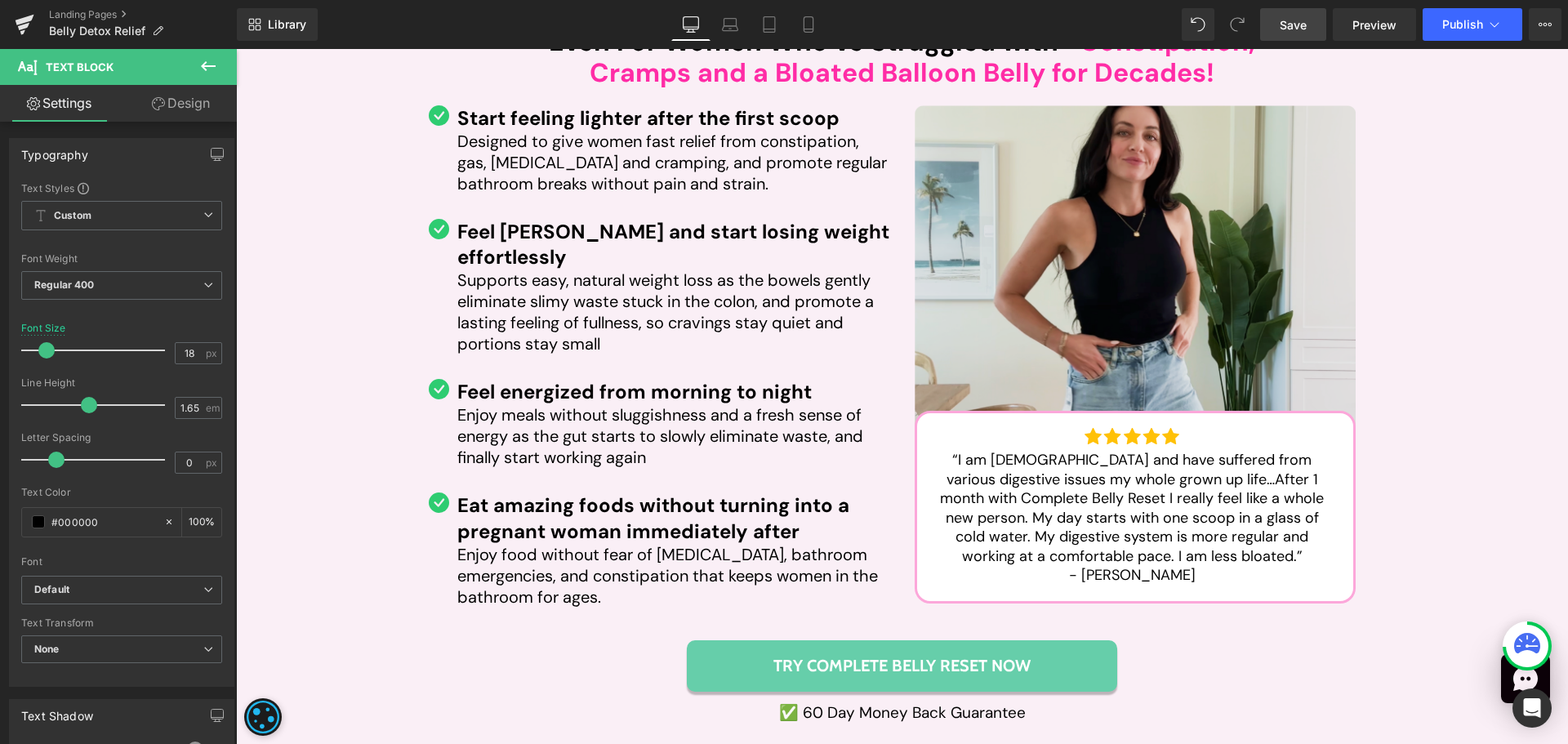
scroll to position [7700, 0]
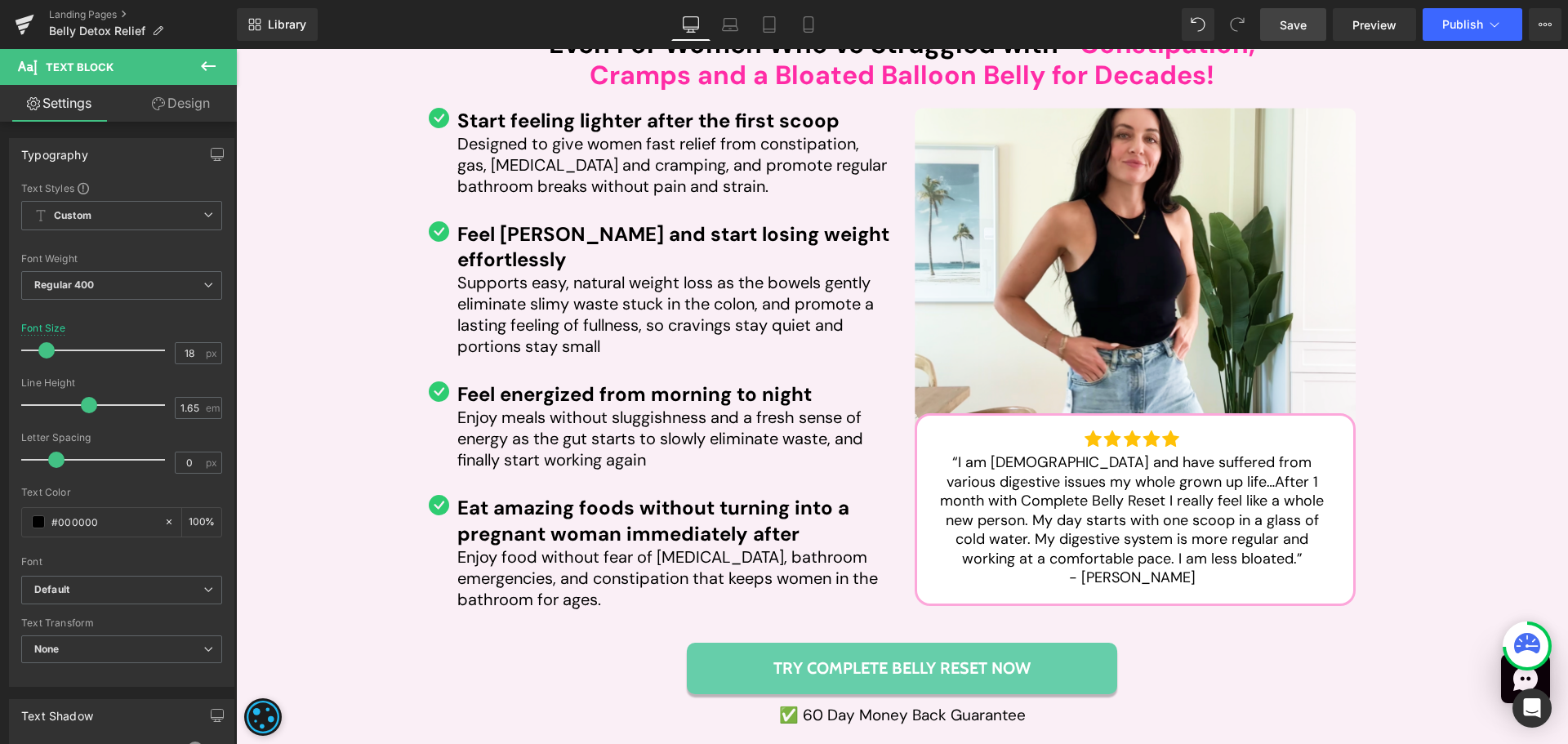
click at [1290, 24] on span "Save" at bounding box center [1293, 25] width 27 height 17
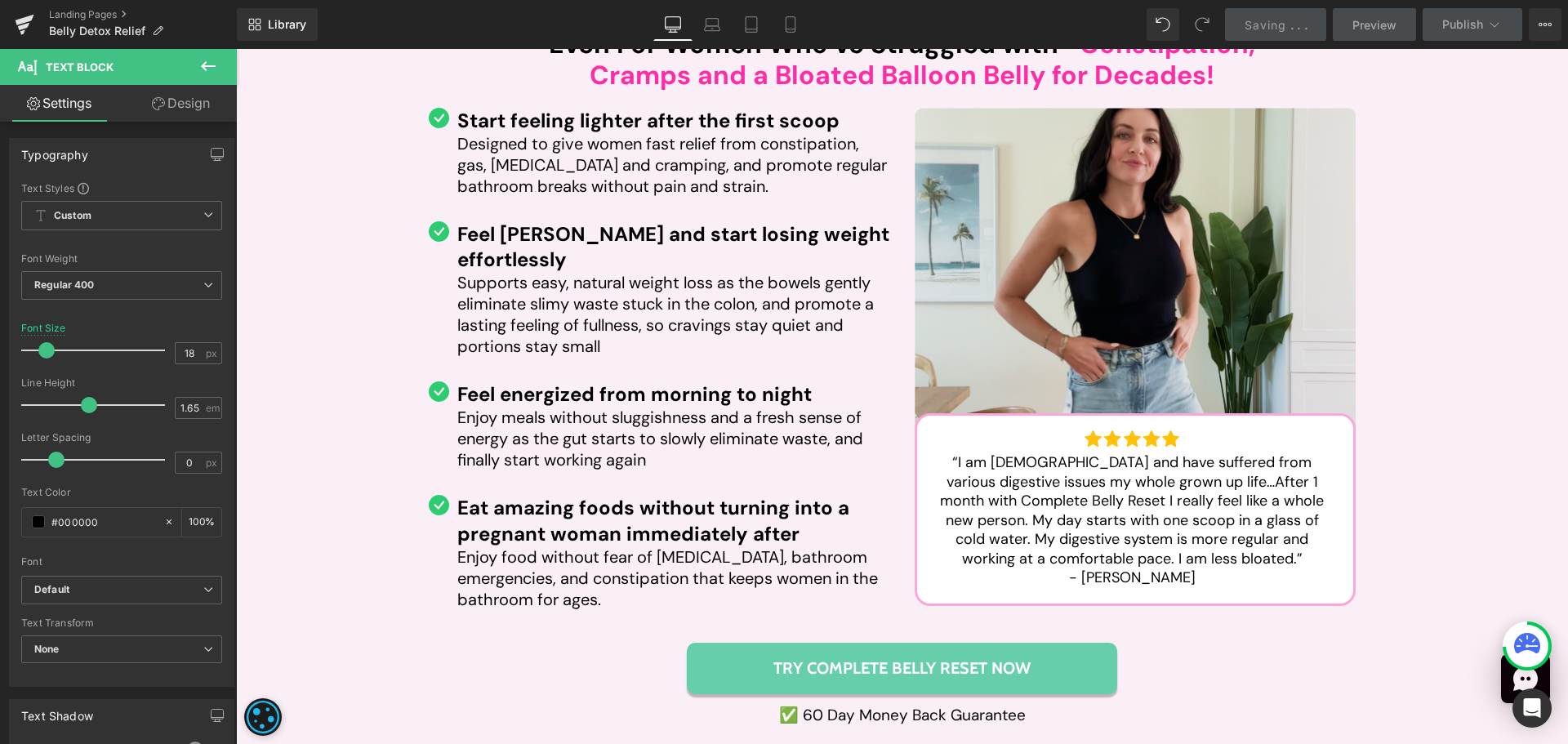
scroll to position [11701, 0]
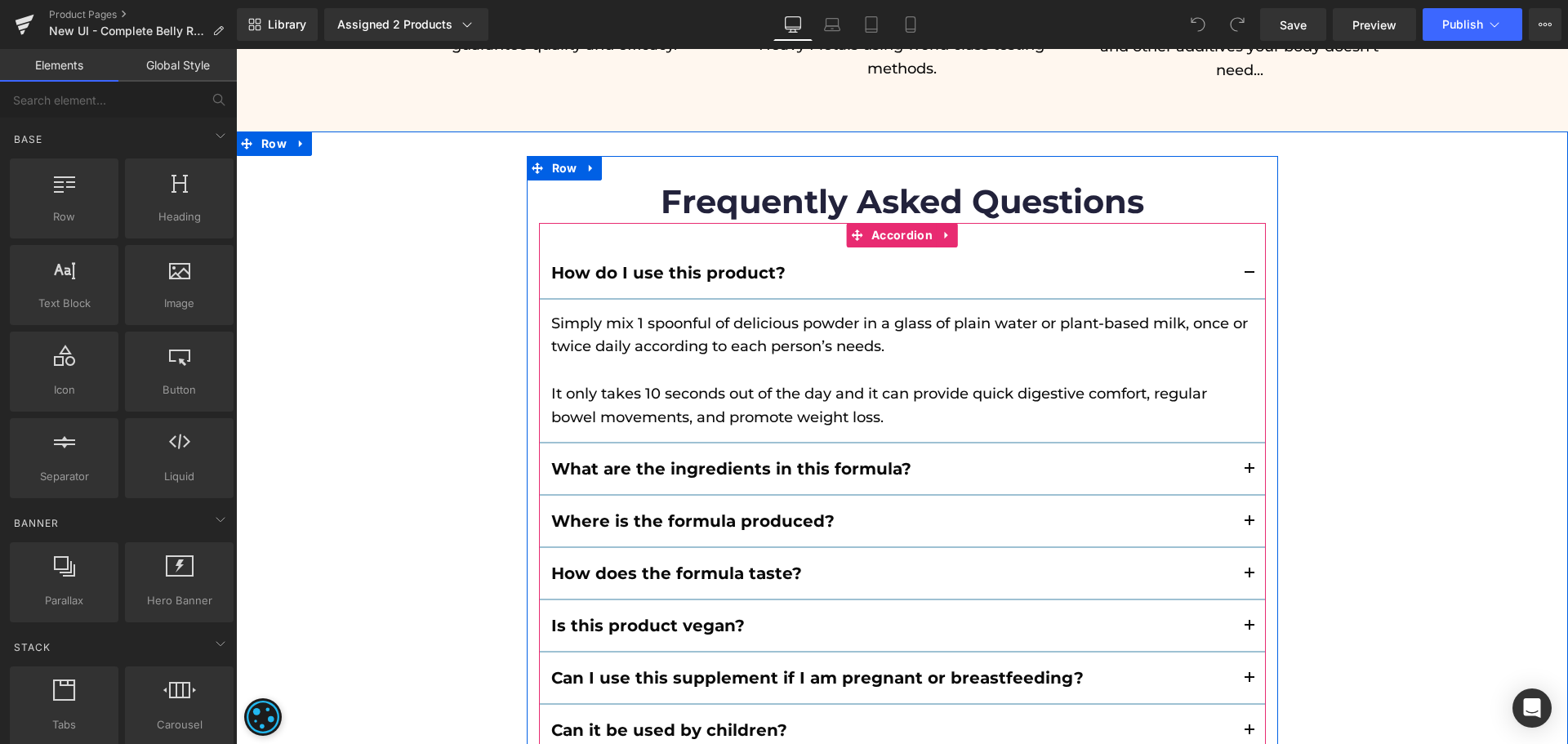
scroll to position [9229, 0]
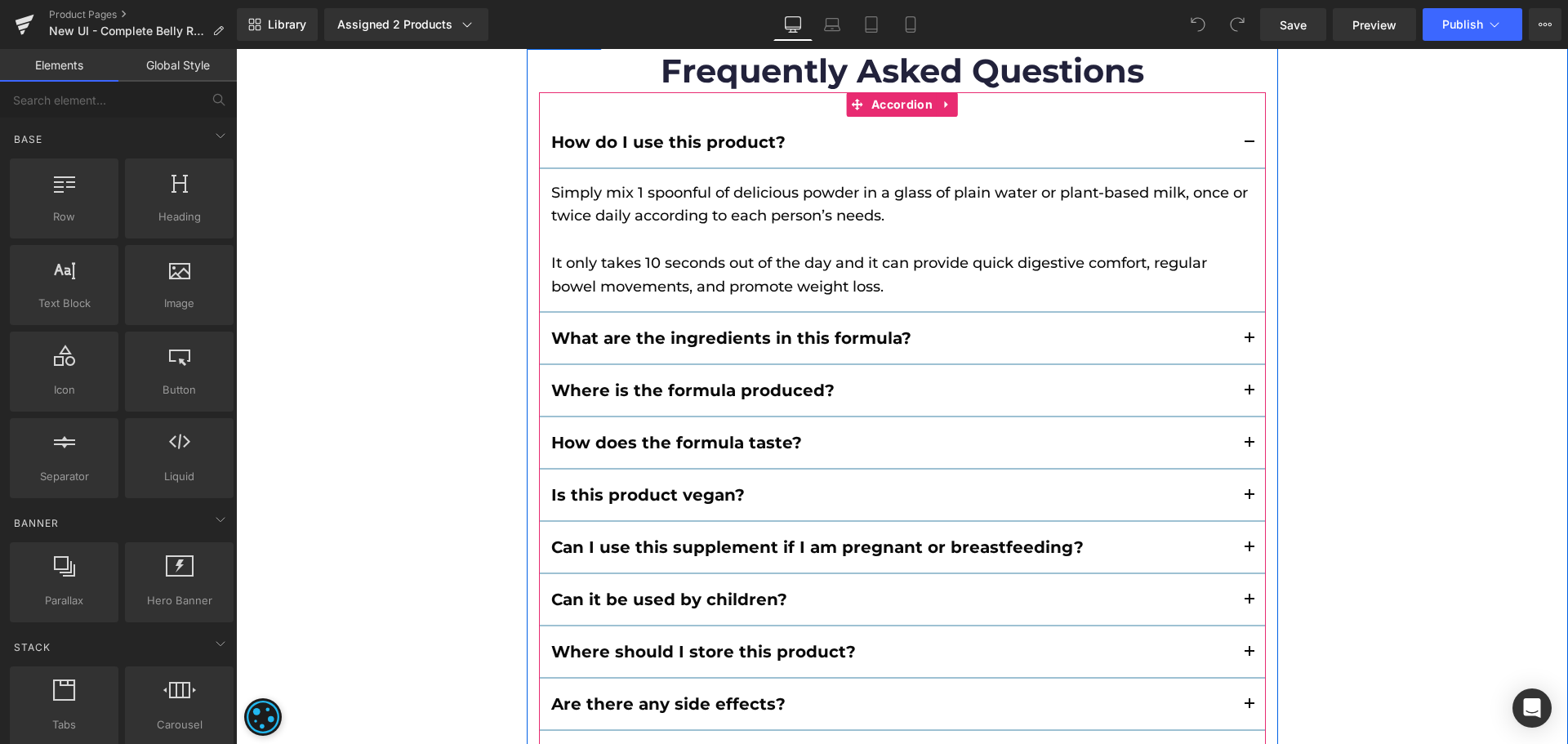
click at [1241, 385] on button "button" at bounding box center [1249, 390] width 32 height 51
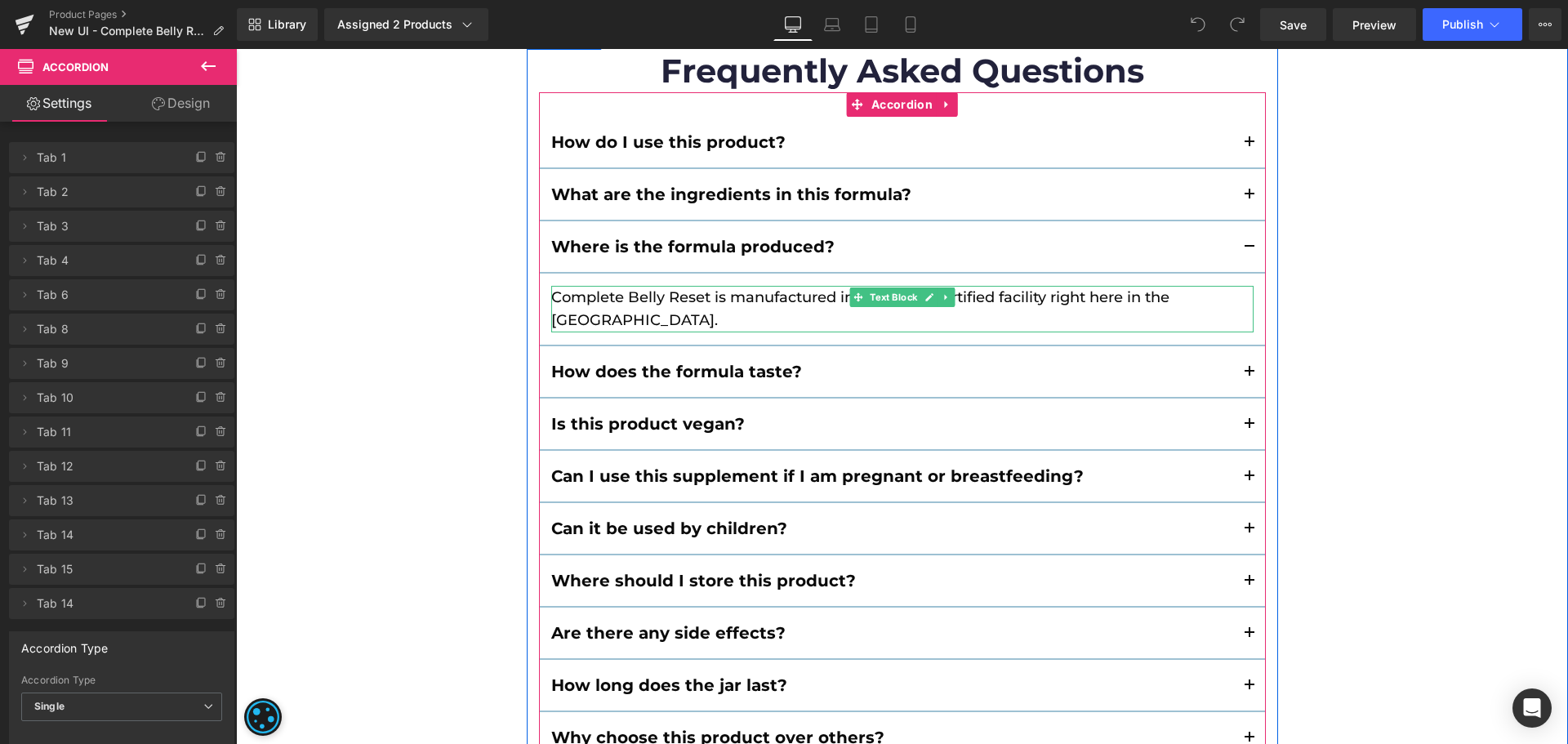
click at [997, 304] on p "Complete Belly Reset is manufactured in a pristine, certified facility right he…" at bounding box center [902, 310] width 702 height 47
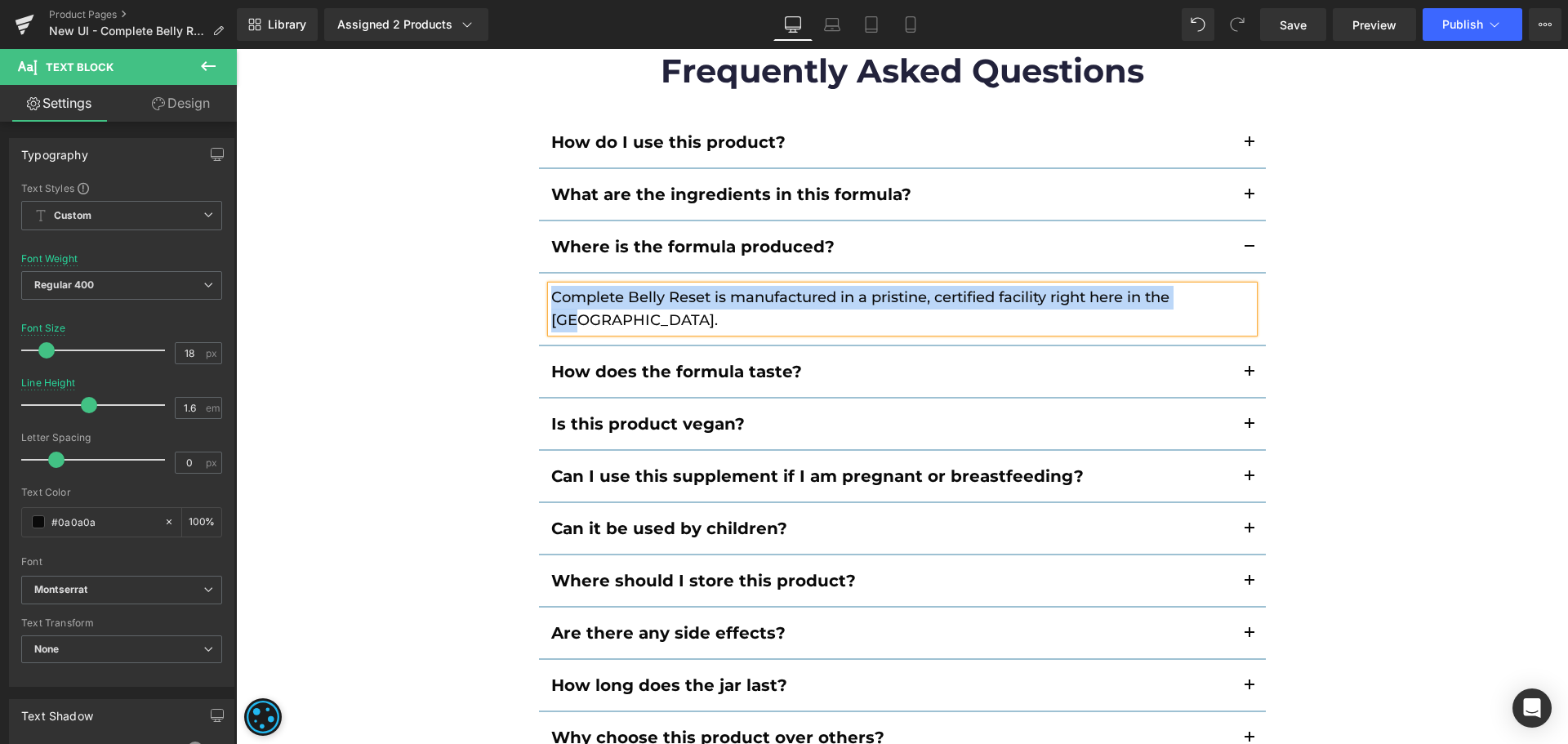
click at [1247, 196] on button "button" at bounding box center [1249, 195] width 32 height 51
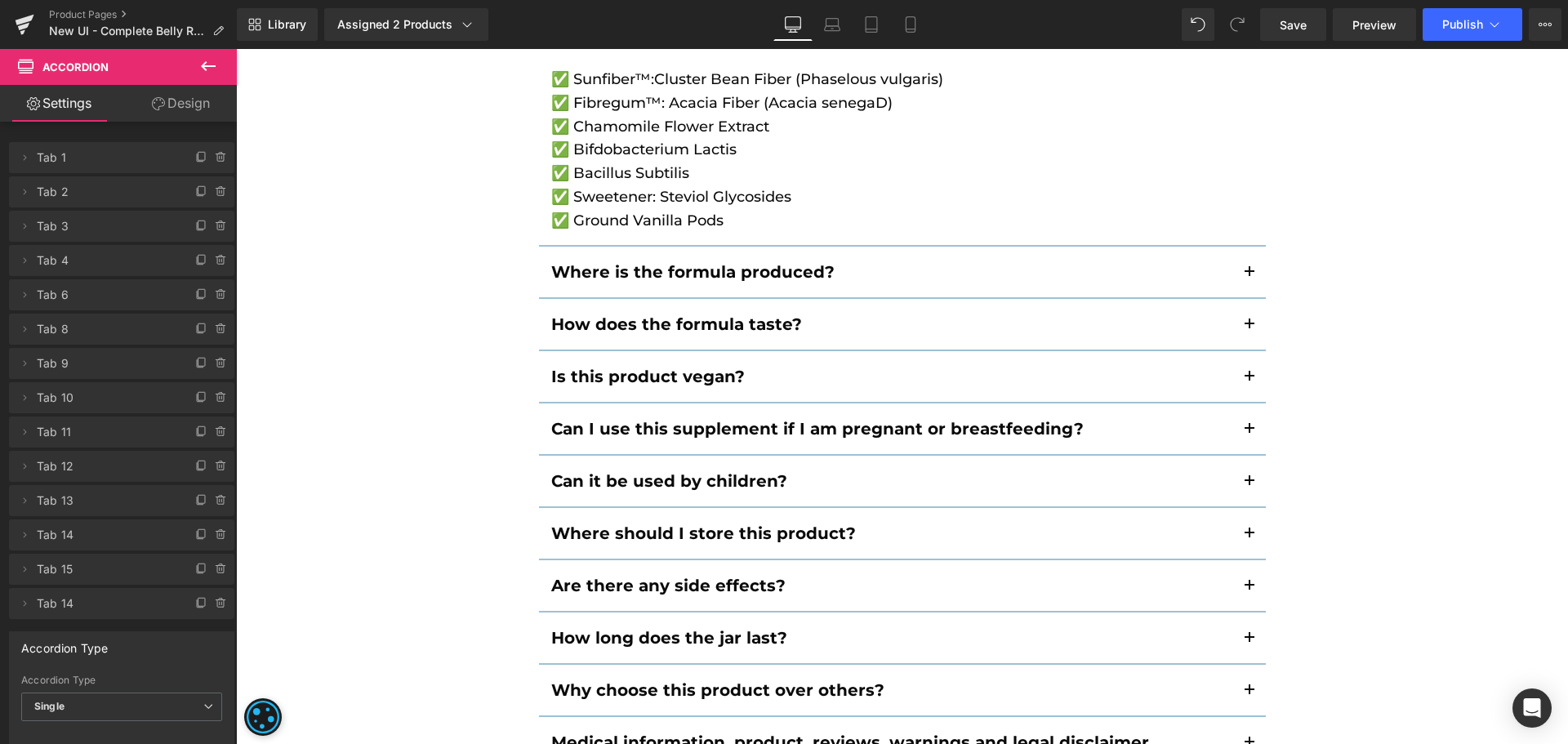
scroll to position [9473, 0]
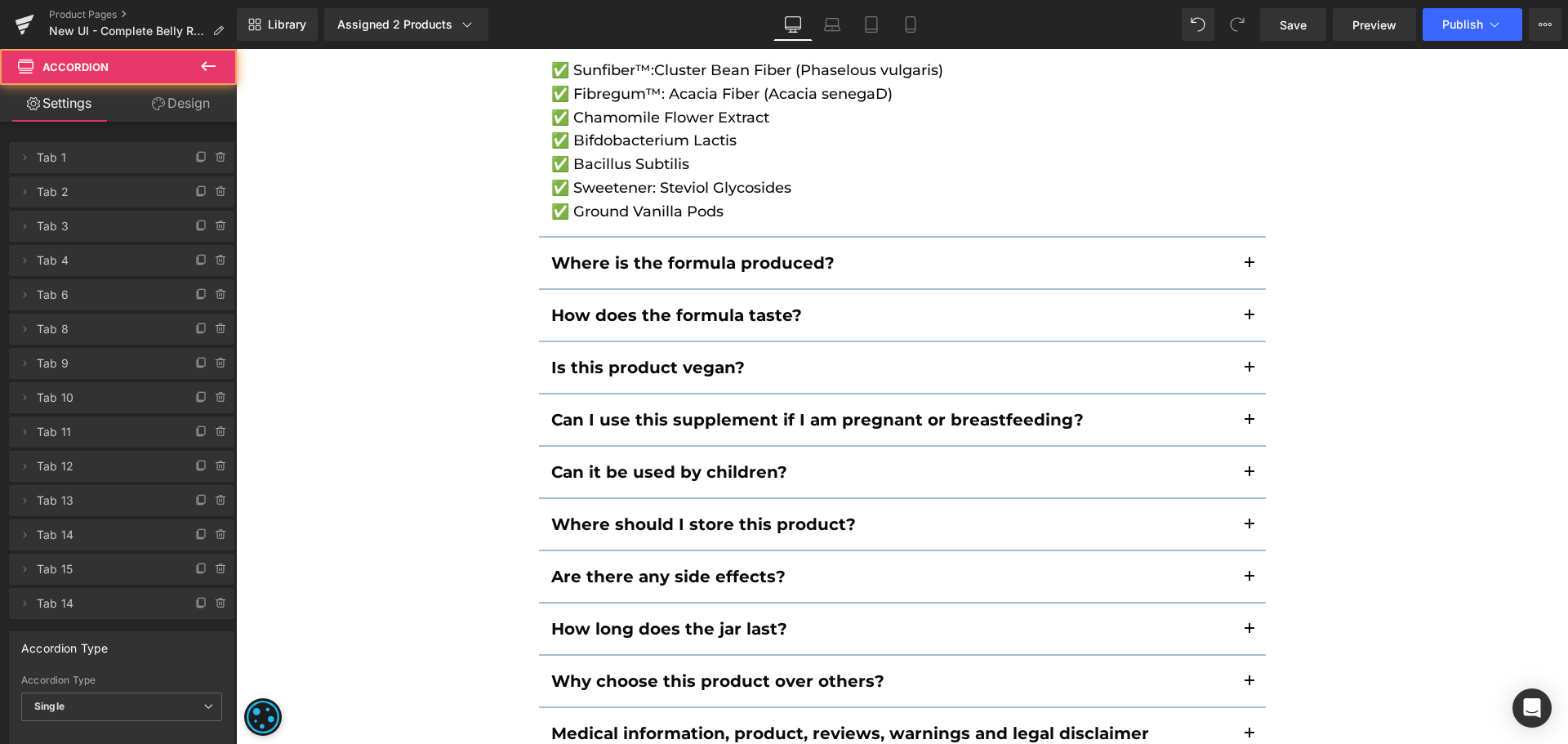
click at [1249, 268] on button "button" at bounding box center [1249, 263] width 32 height 51
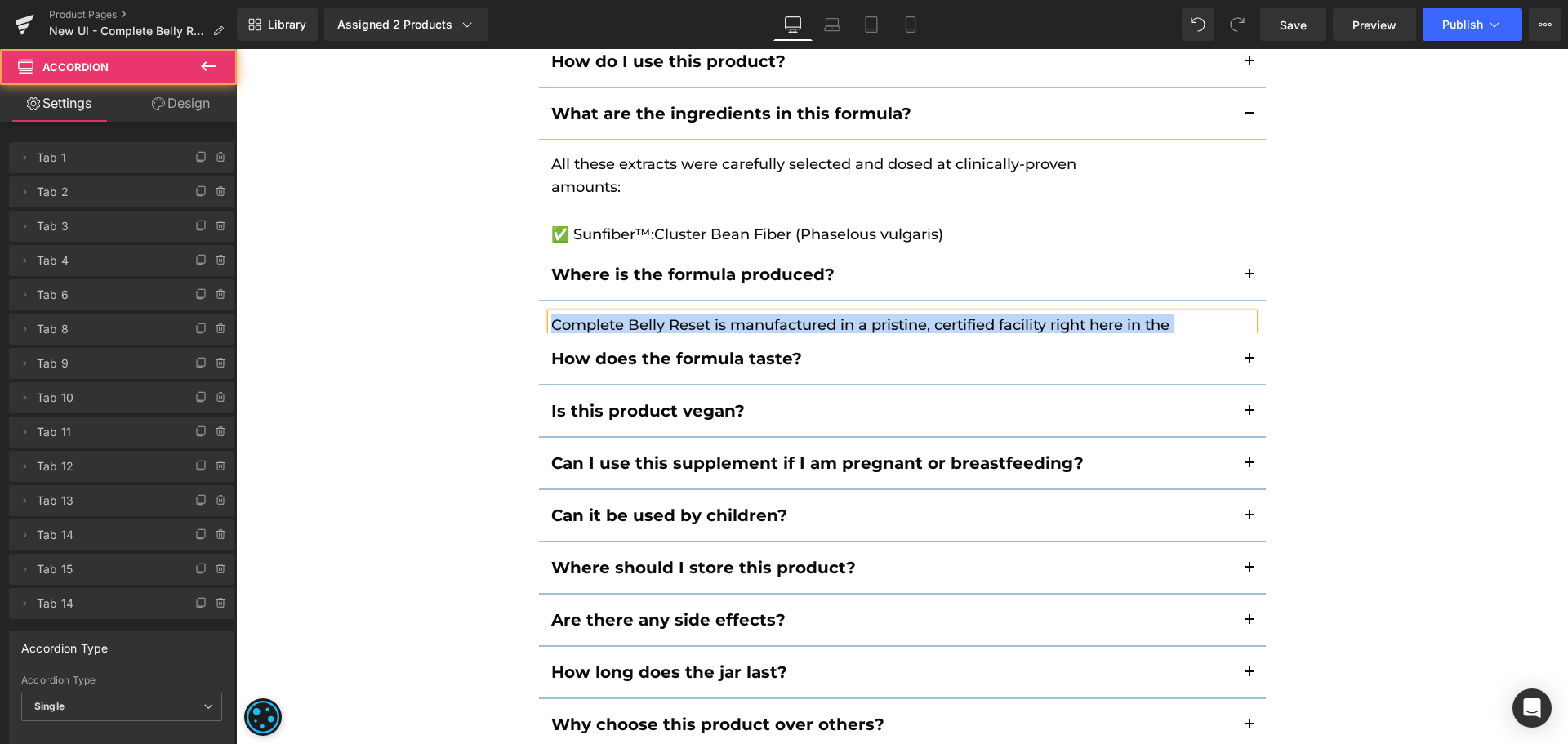
scroll to position [9212, 0]
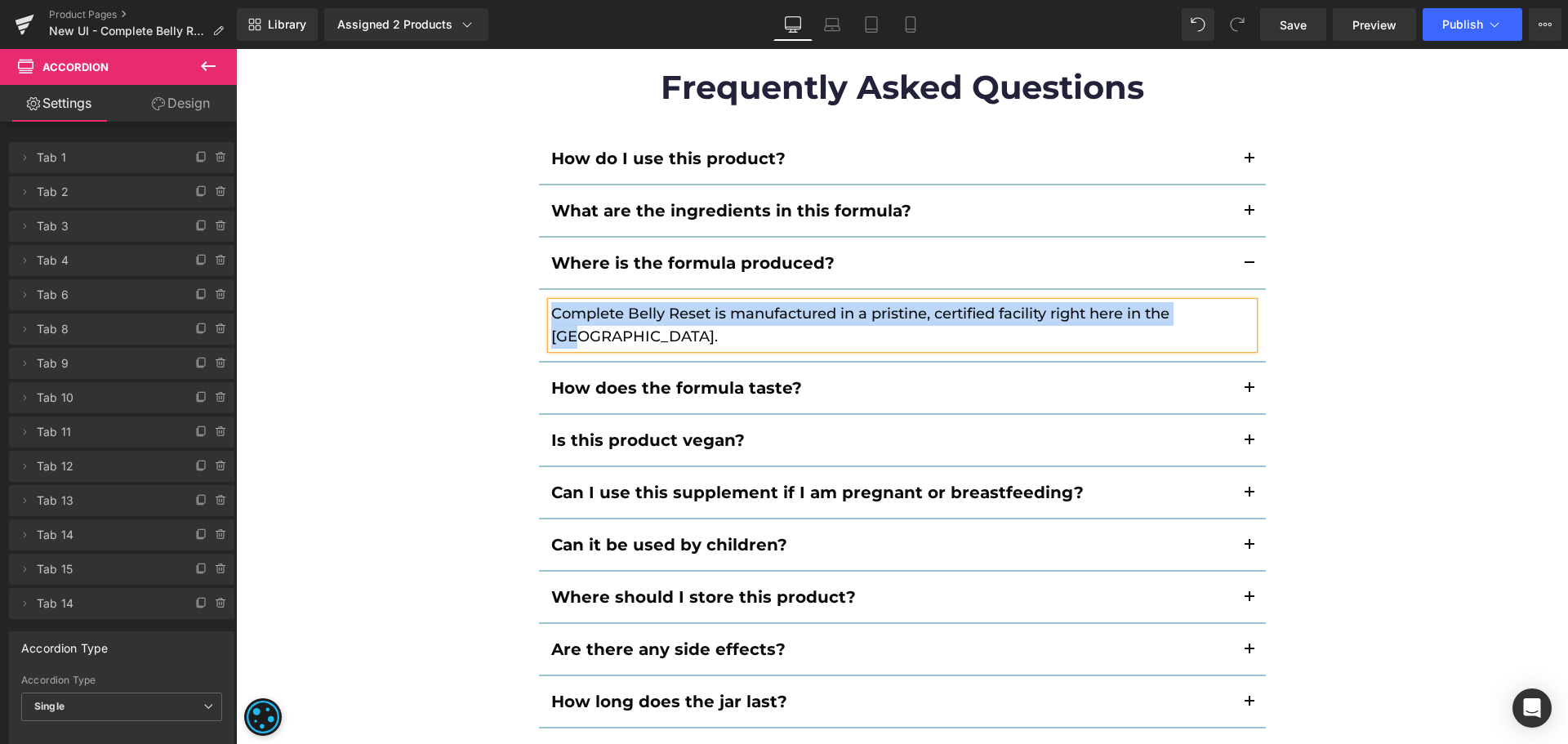
click at [1237, 363] on button "button" at bounding box center [1249, 388] width 32 height 51
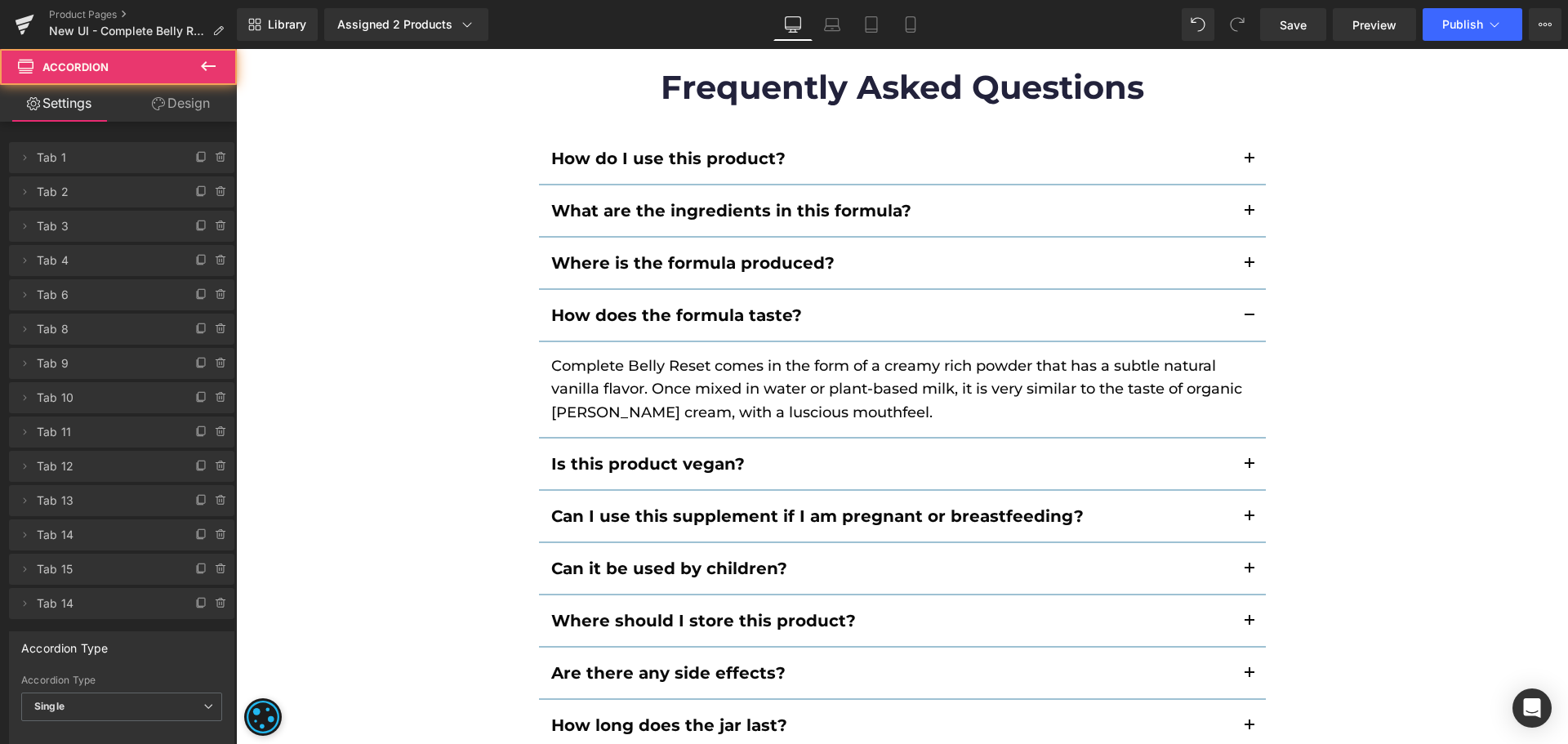
click at [1247, 465] on button "button" at bounding box center [1249, 464] width 32 height 51
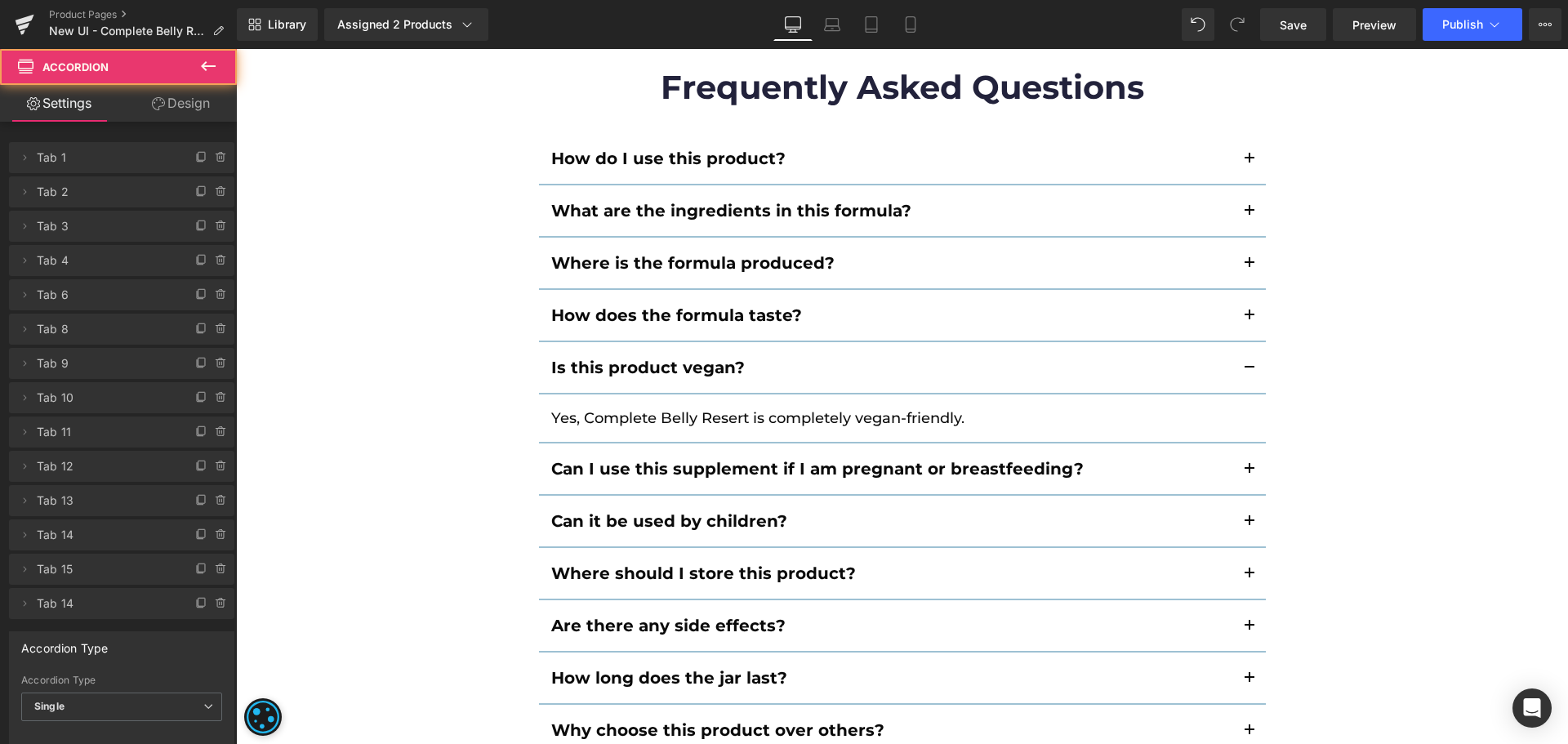
click at [1247, 466] on button "button" at bounding box center [1249, 469] width 32 height 51
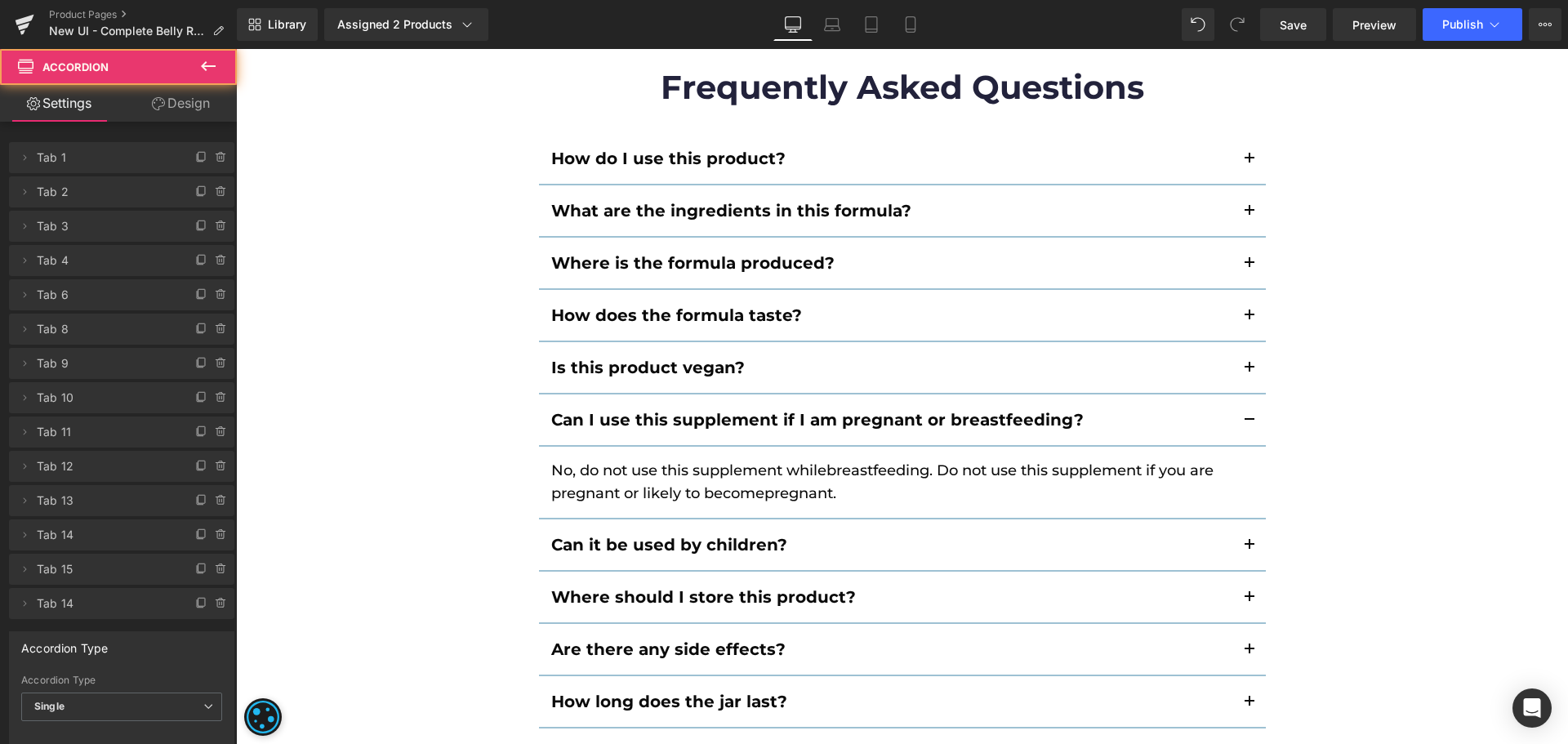
click at [1239, 547] on button "button" at bounding box center [1249, 544] width 32 height 51
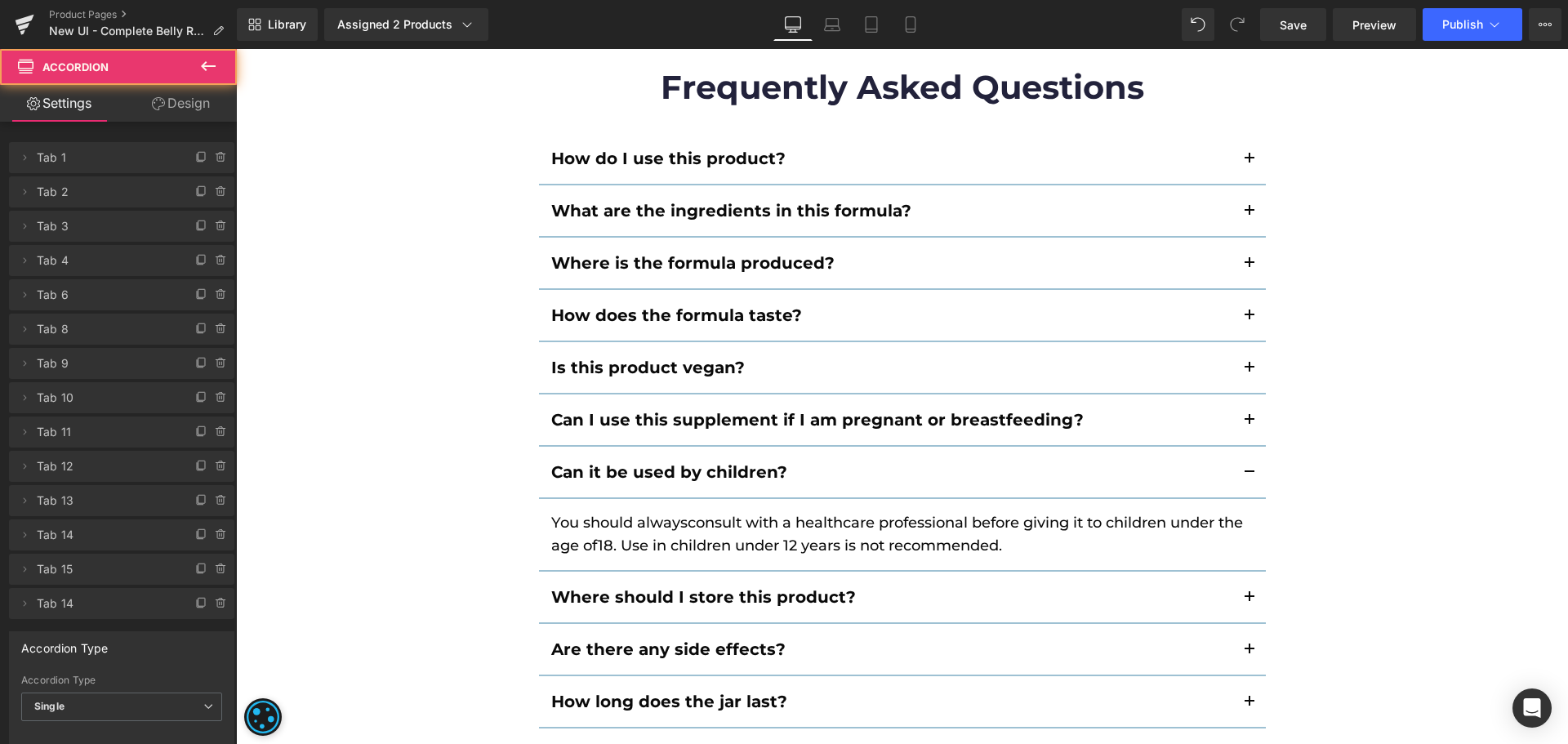
click at [1247, 601] on button "button" at bounding box center [1249, 597] width 32 height 51
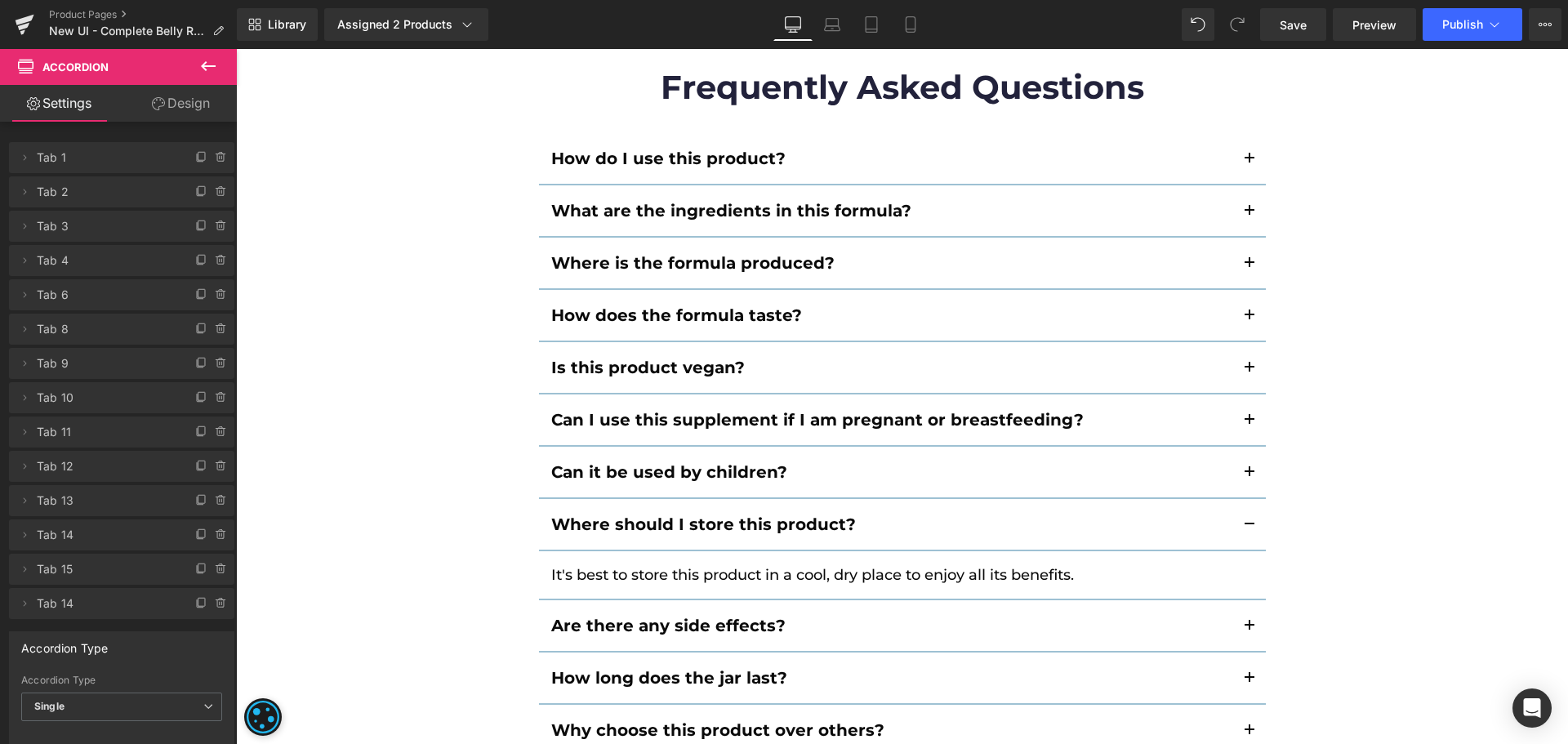
click at [1244, 622] on button "button" at bounding box center [1249, 626] width 32 height 51
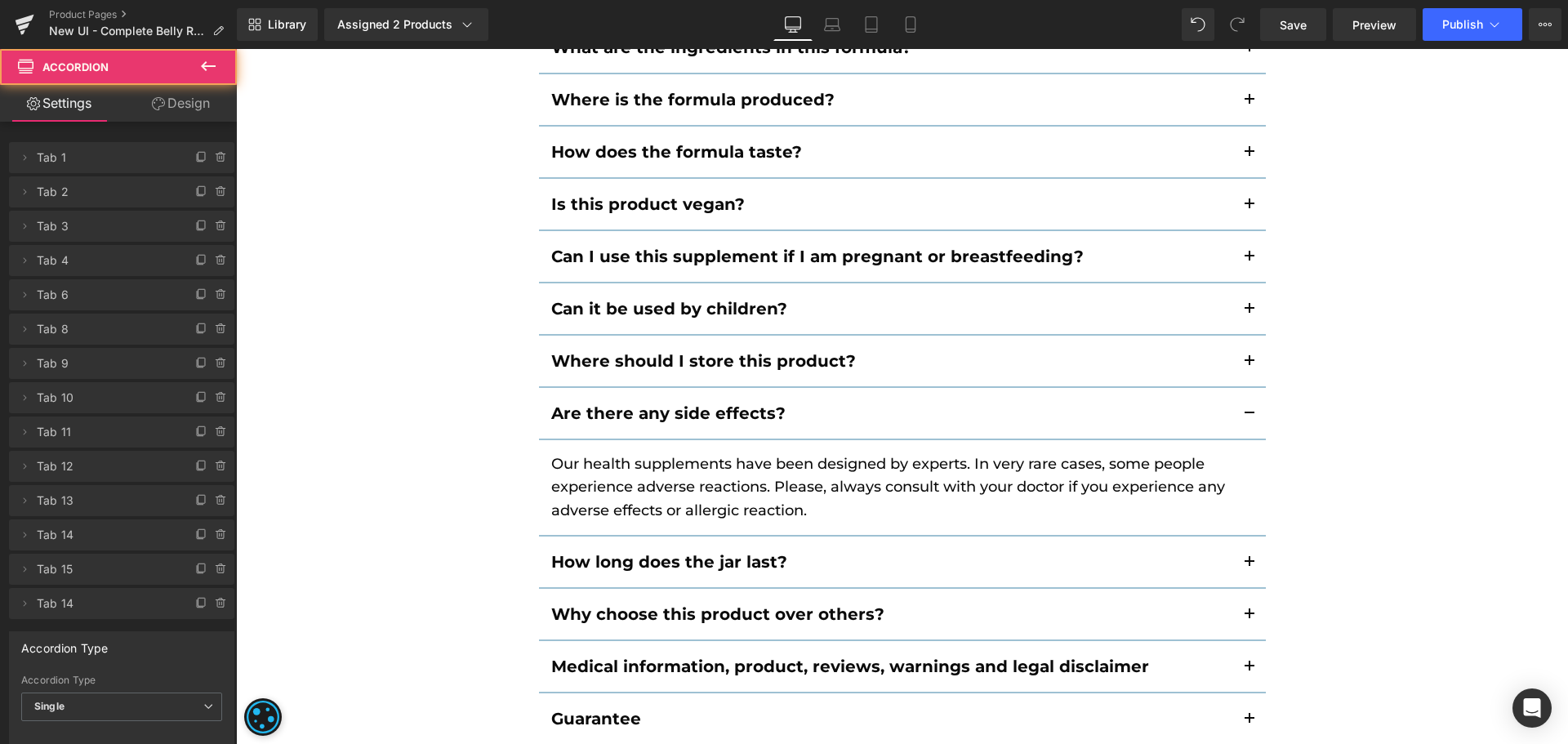
click at [1249, 569] on button "button" at bounding box center [1249, 562] width 32 height 51
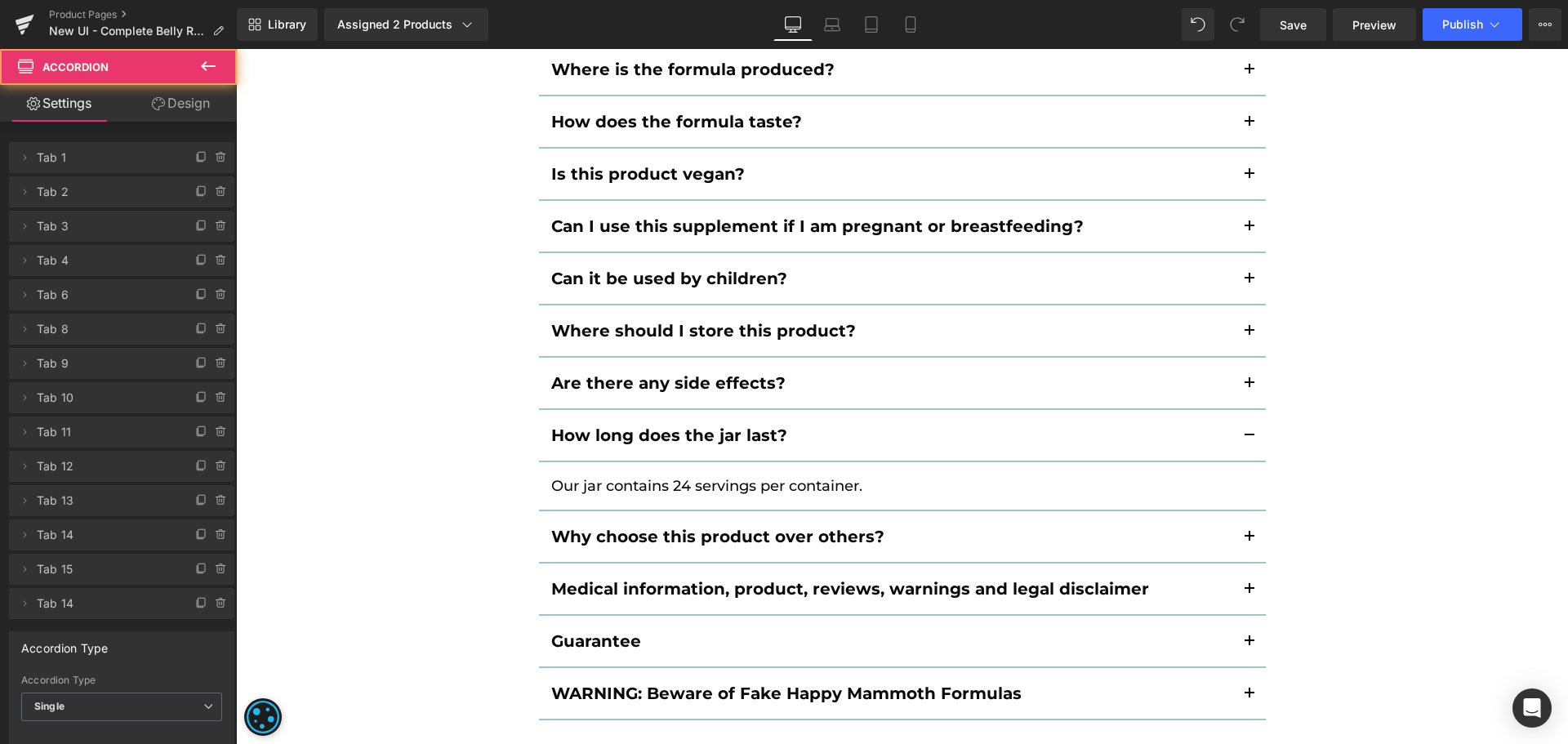
scroll to position [9411, 0]
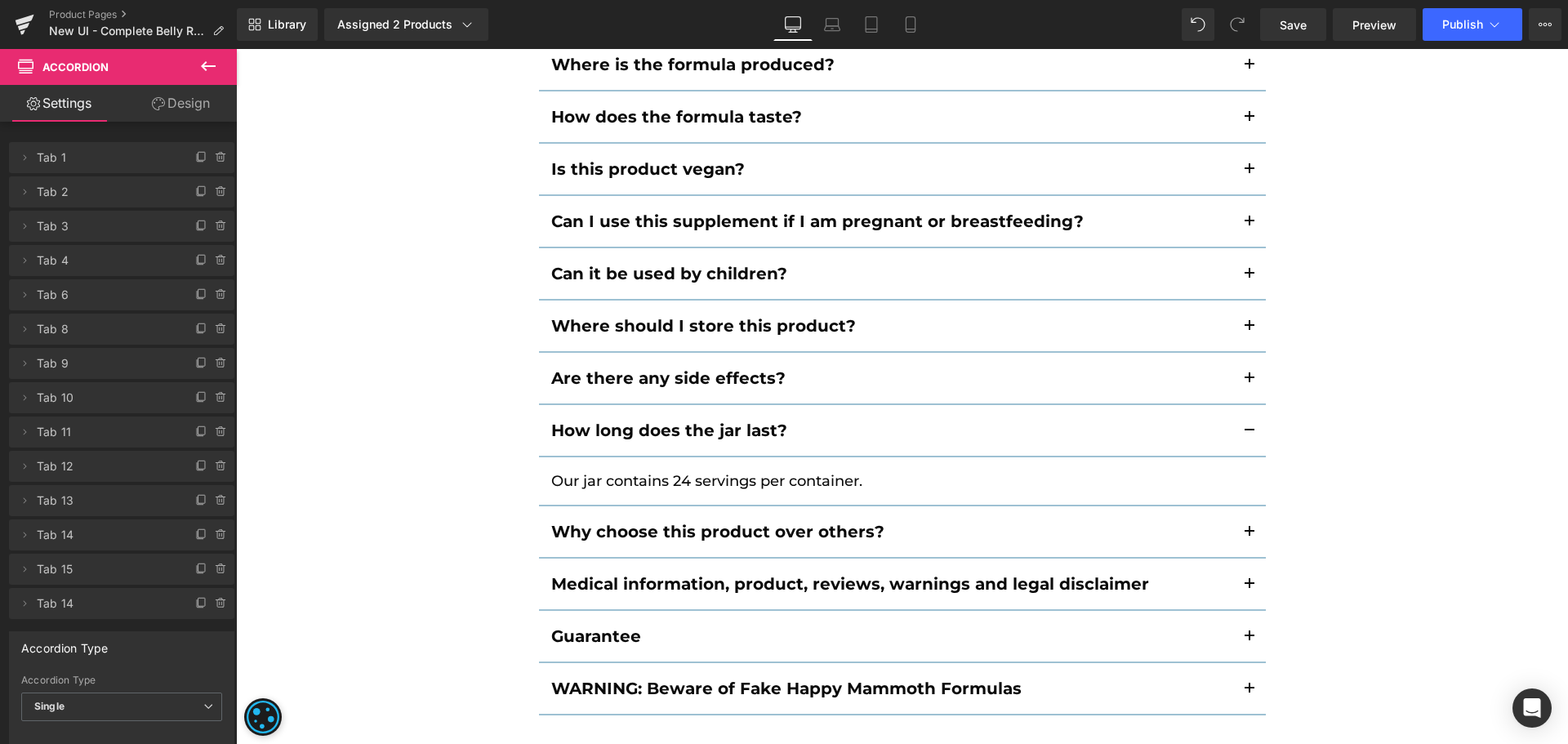
click at [1249, 537] on span "button" at bounding box center [1249, 537] width 0 height 0
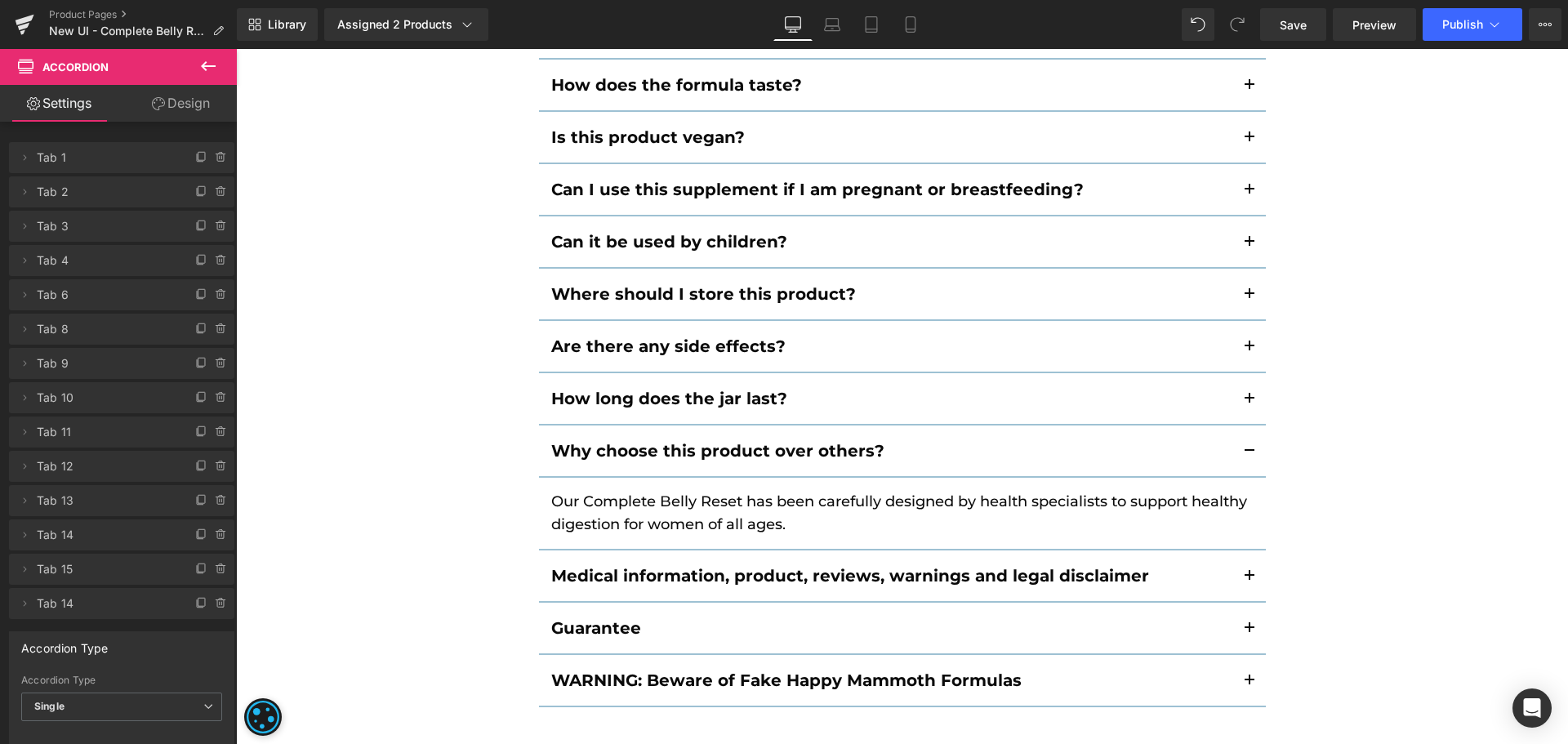
click at [1234, 563] on button "button" at bounding box center [1249, 576] width 32 height 51
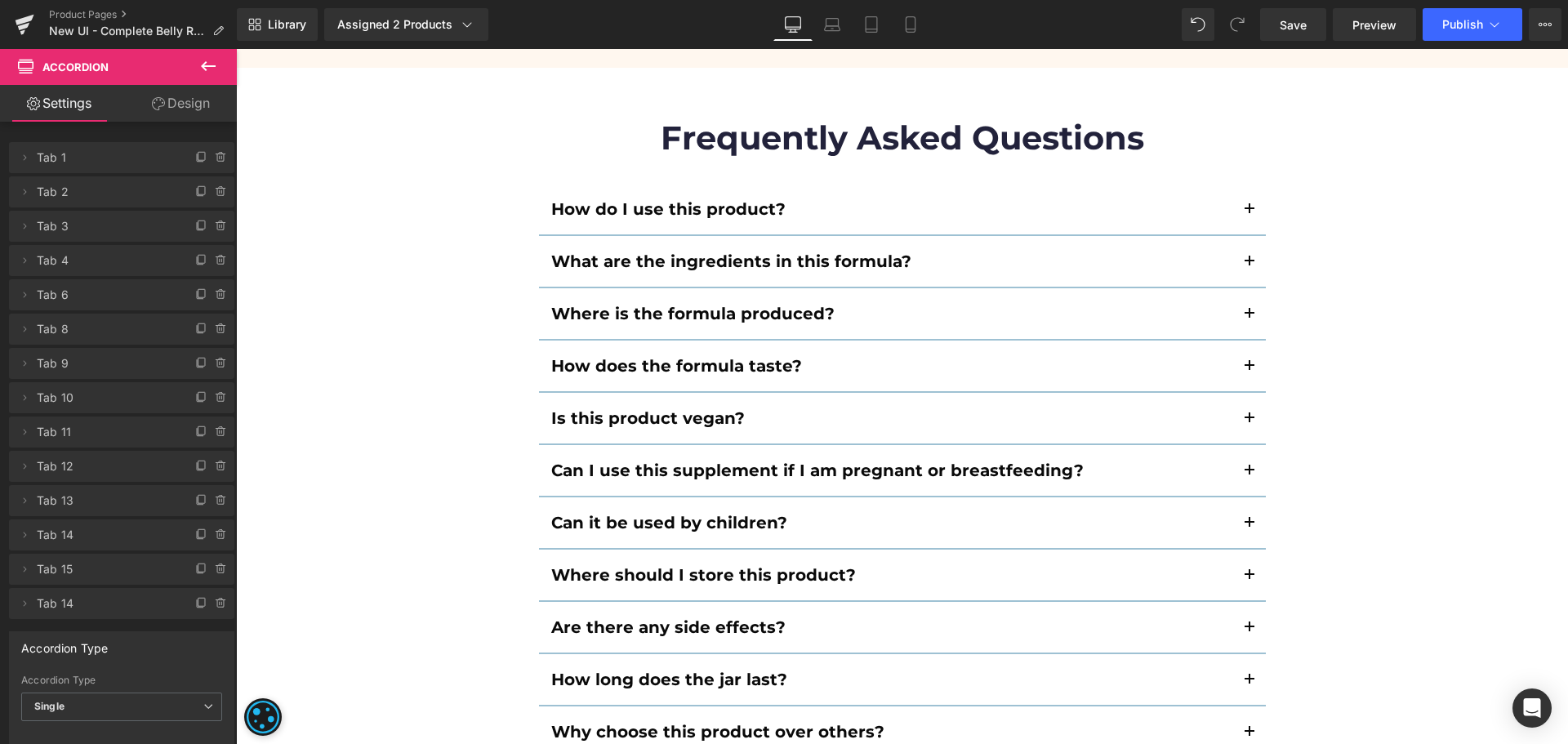
scroll to position [9071, 0]
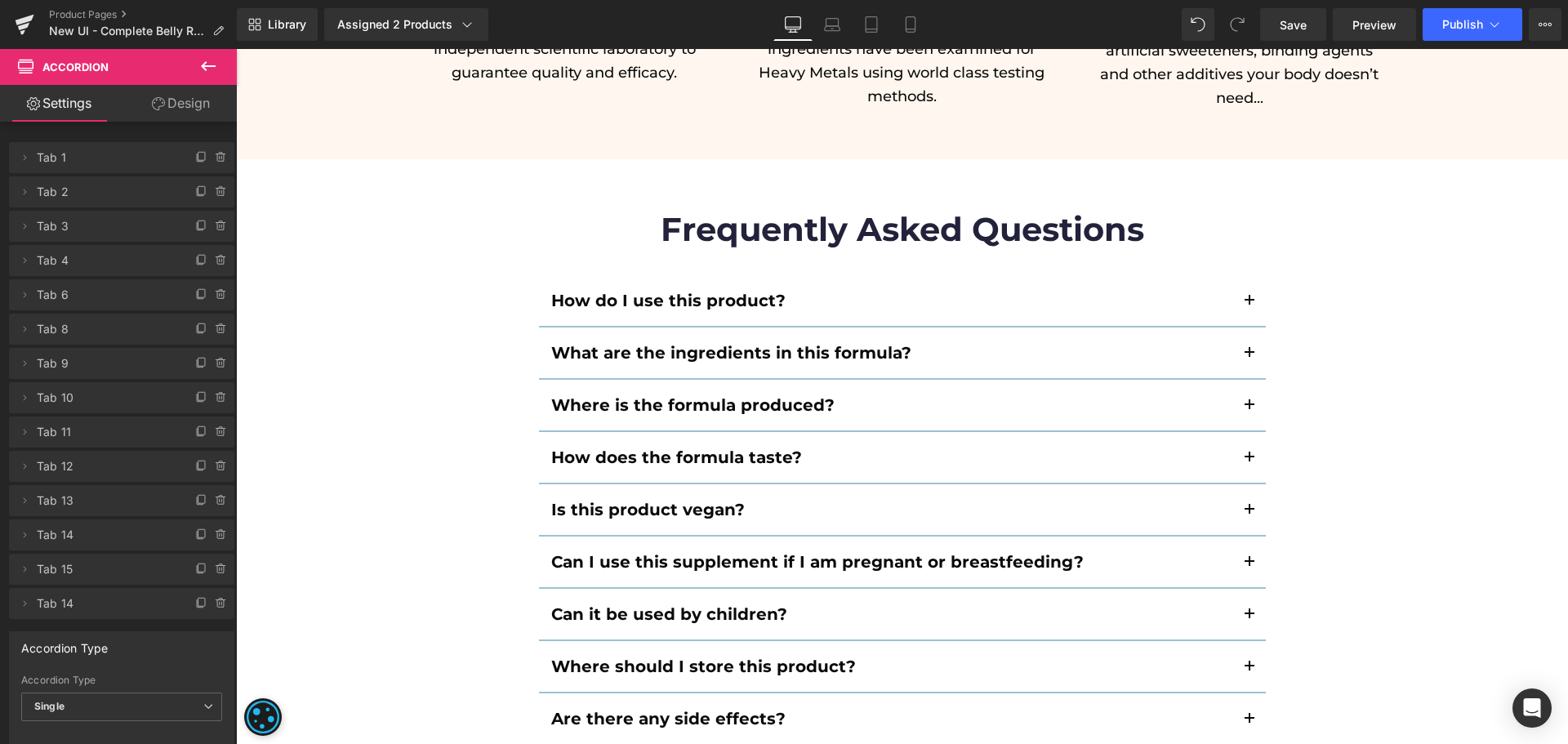
click at [1248, 348] on button "button" at bounding box center [1249, 353] width 32 height 51
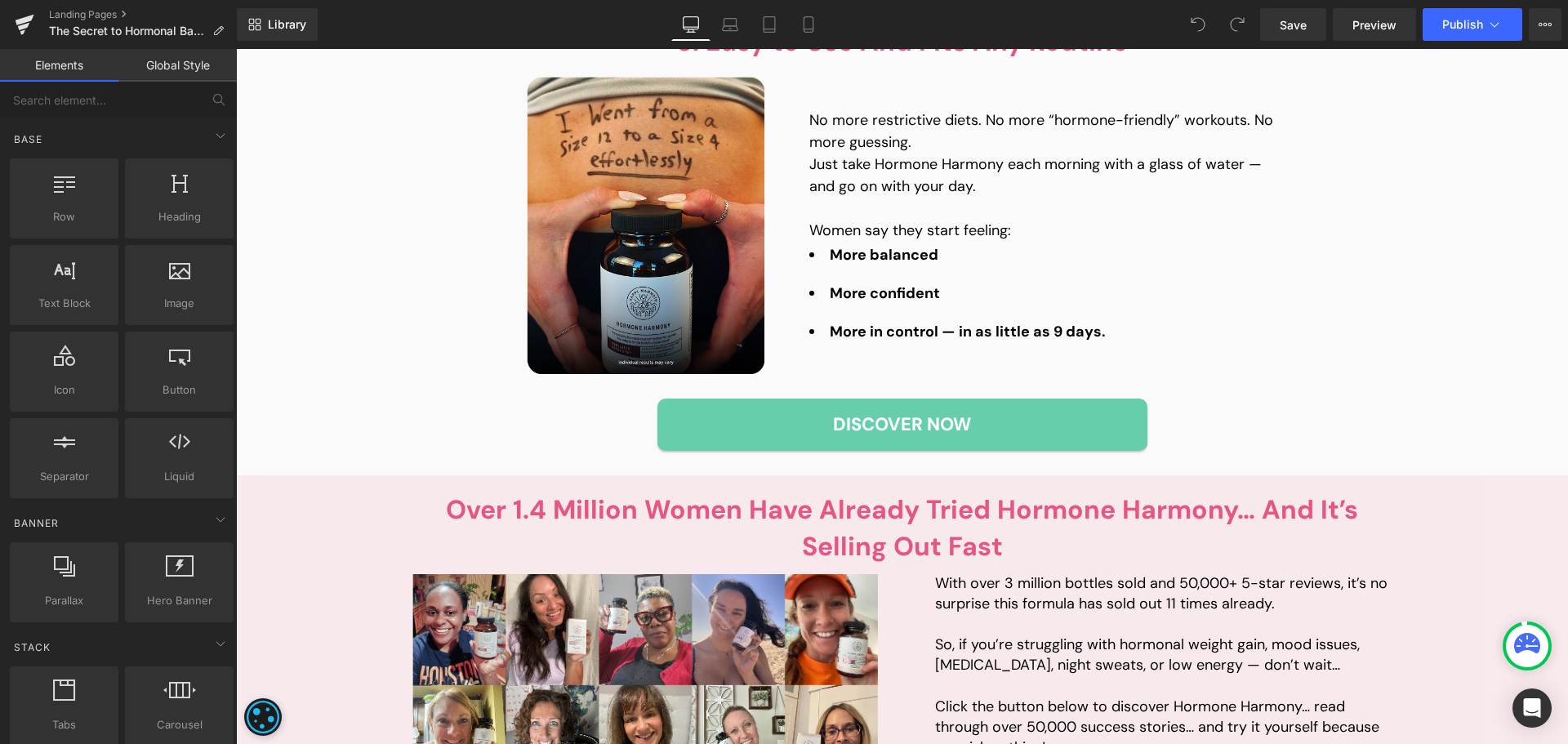
scroll to position [2857, 0]
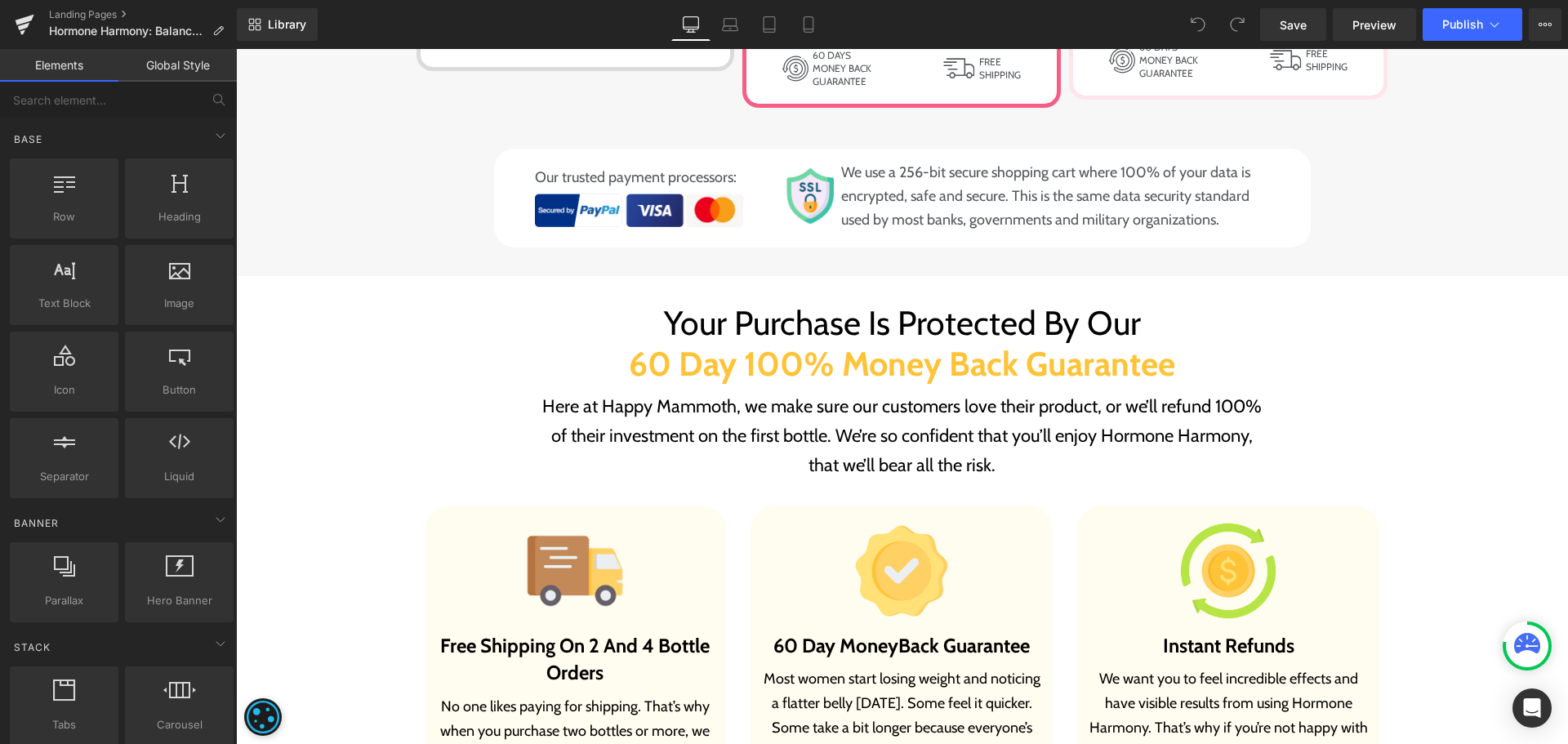
scroll to position [12409, 0]
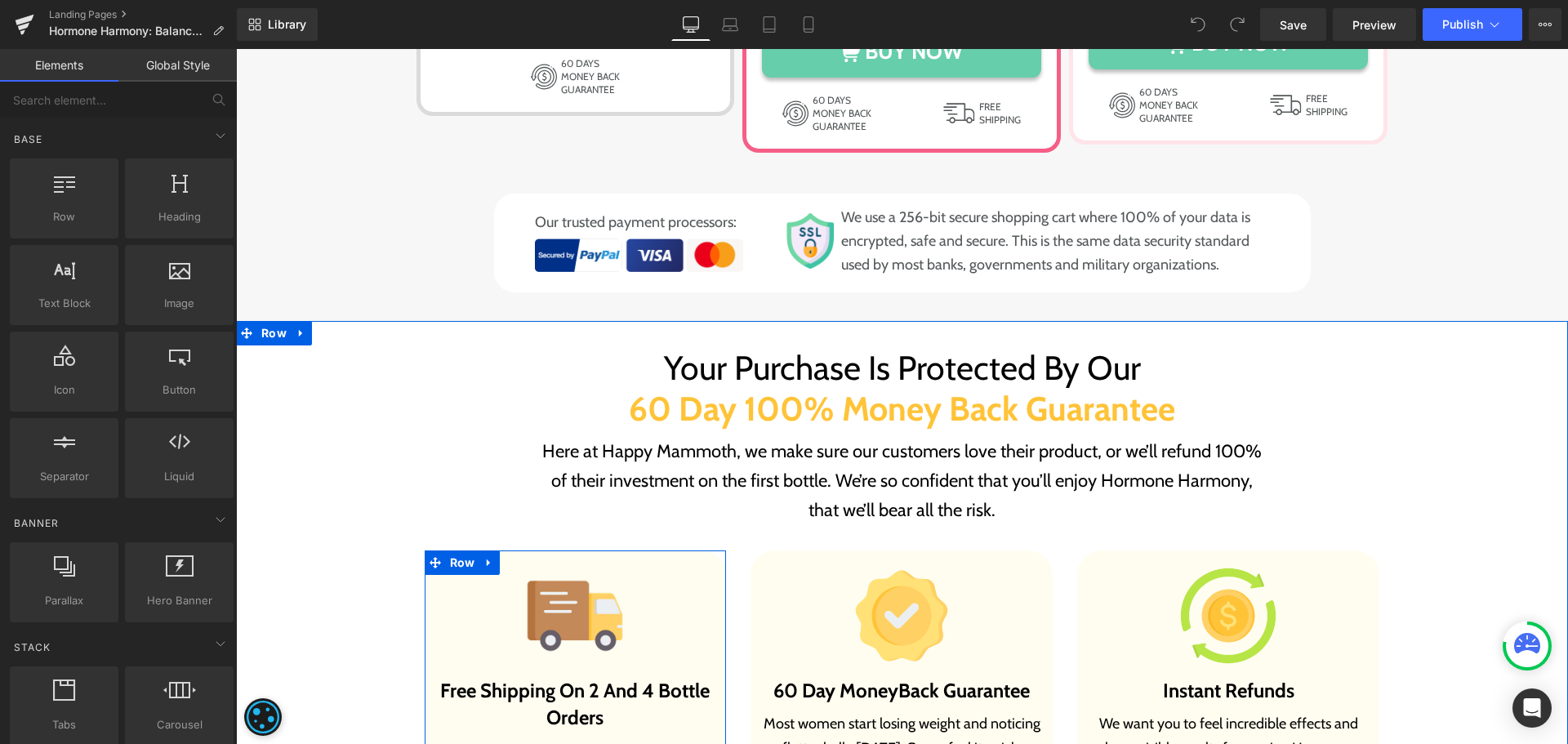
click at [536, 678] on b "Free Shipping On 2 And 4 Bottle Orders" at bounding box center [575, 704] width 269 height 51
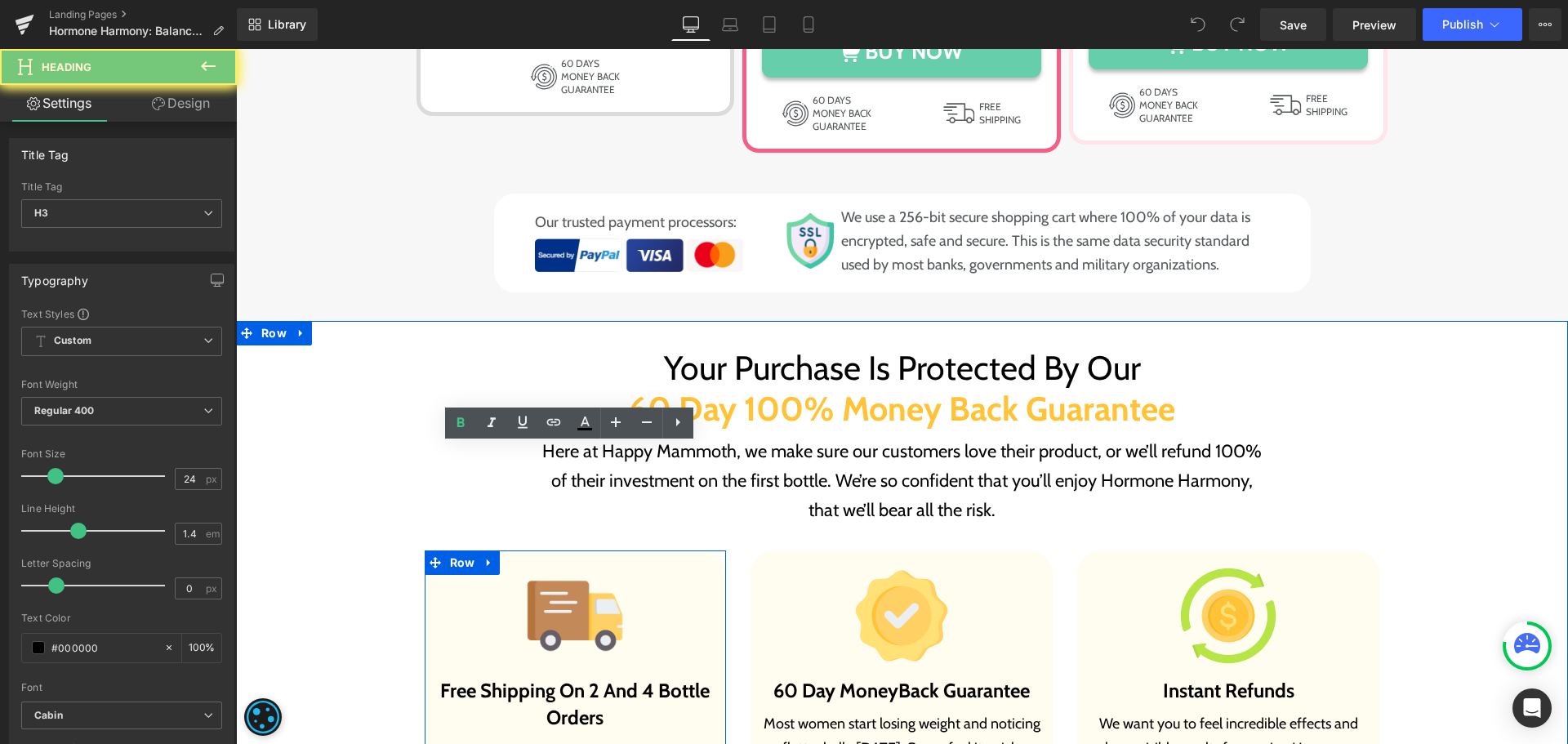
click at [536, 678] on b "Free Shipping On 2 And 4 Bottle Orders" at bounding box center [575, 704] width 269 height 51
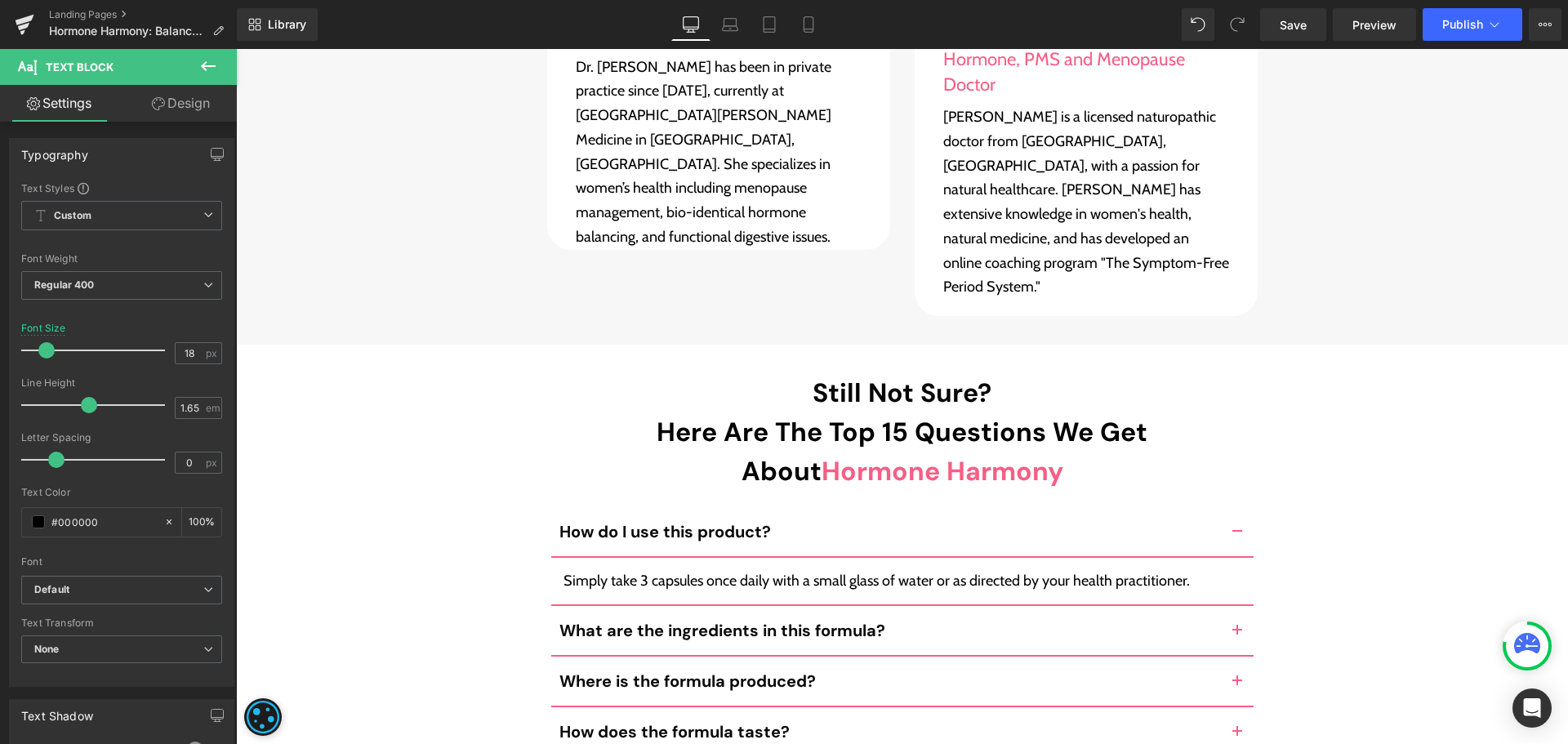
scroll to position [15289, 0]
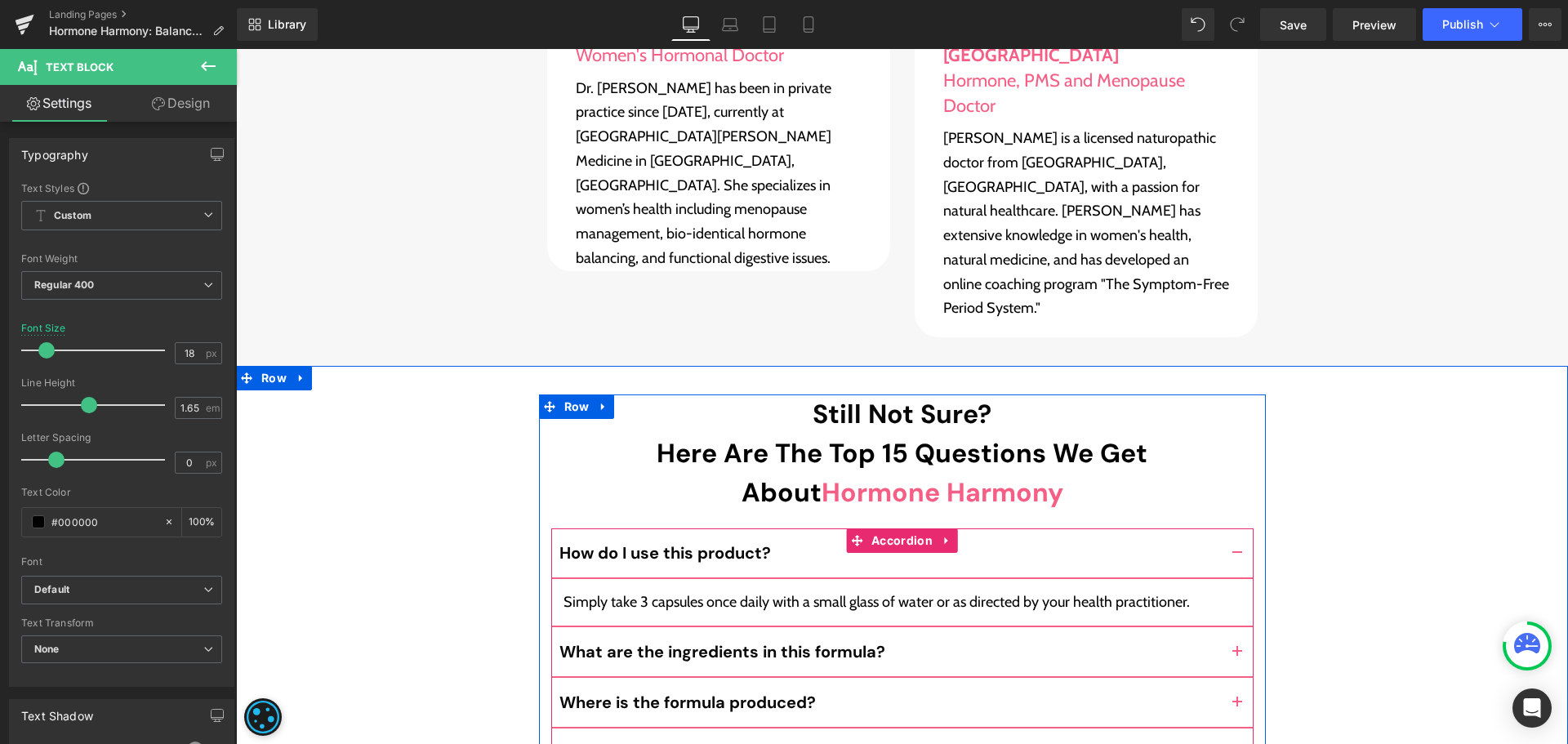
click at [1228, 627] on button "button" at bounding box center [1237, 652] width 32 height 49
